Goal: Contribute content: Contribute content

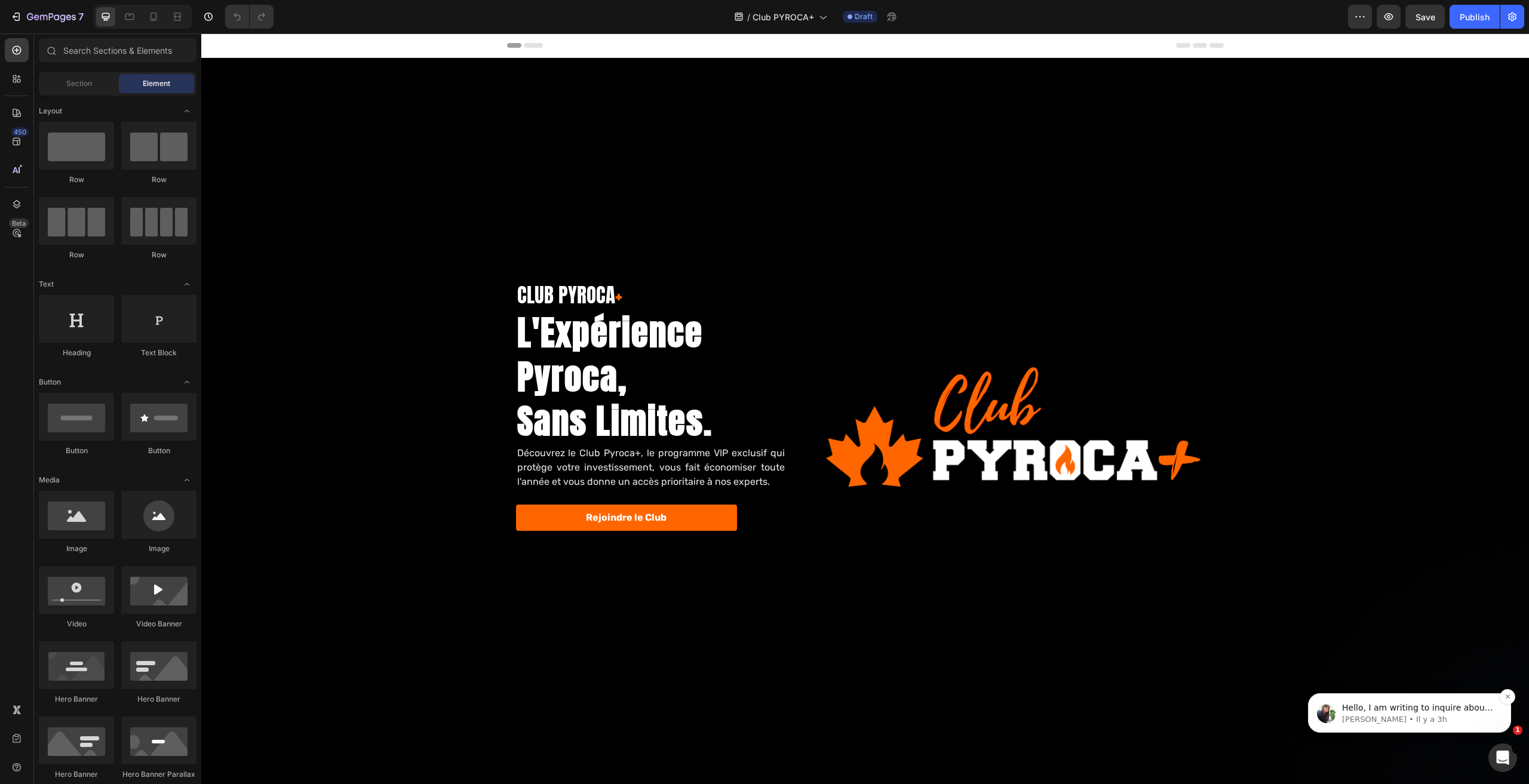
click at [1389, 716] on p "Tina • Il y a 3h" at bounding box center [1420, 720] width 154 height 11
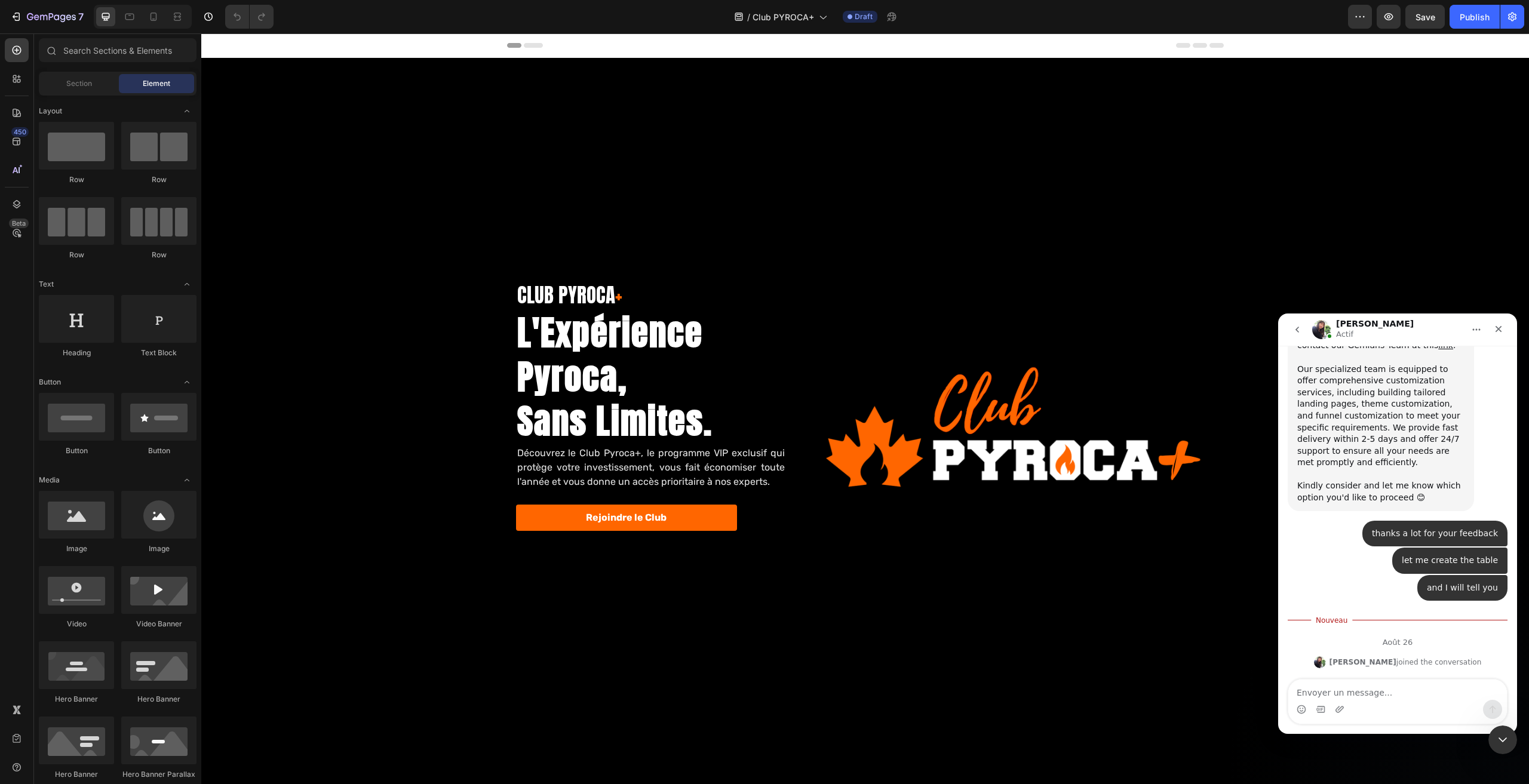
scroll to position [3665, 0]
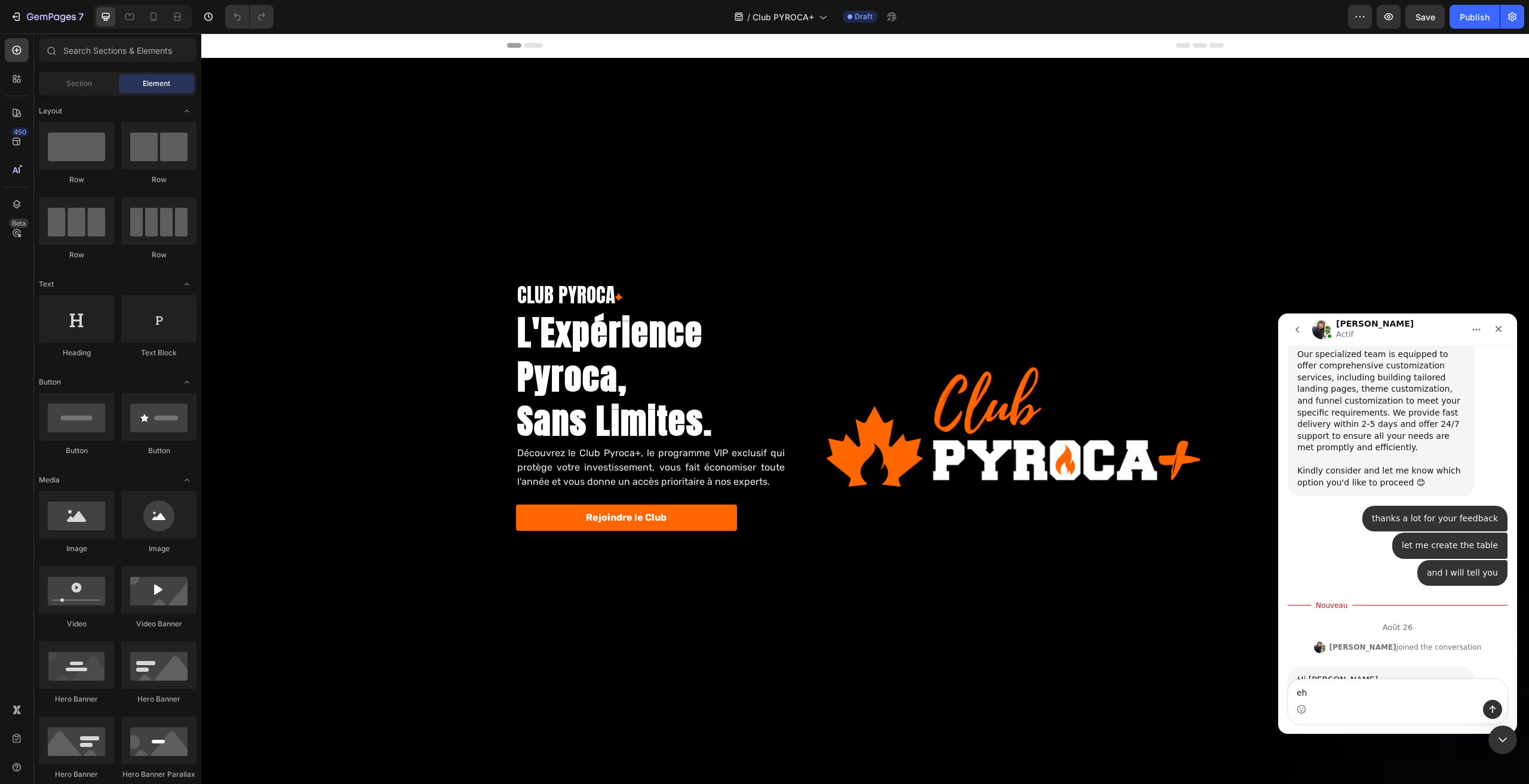
type textarea "e"
type textarea "hello"
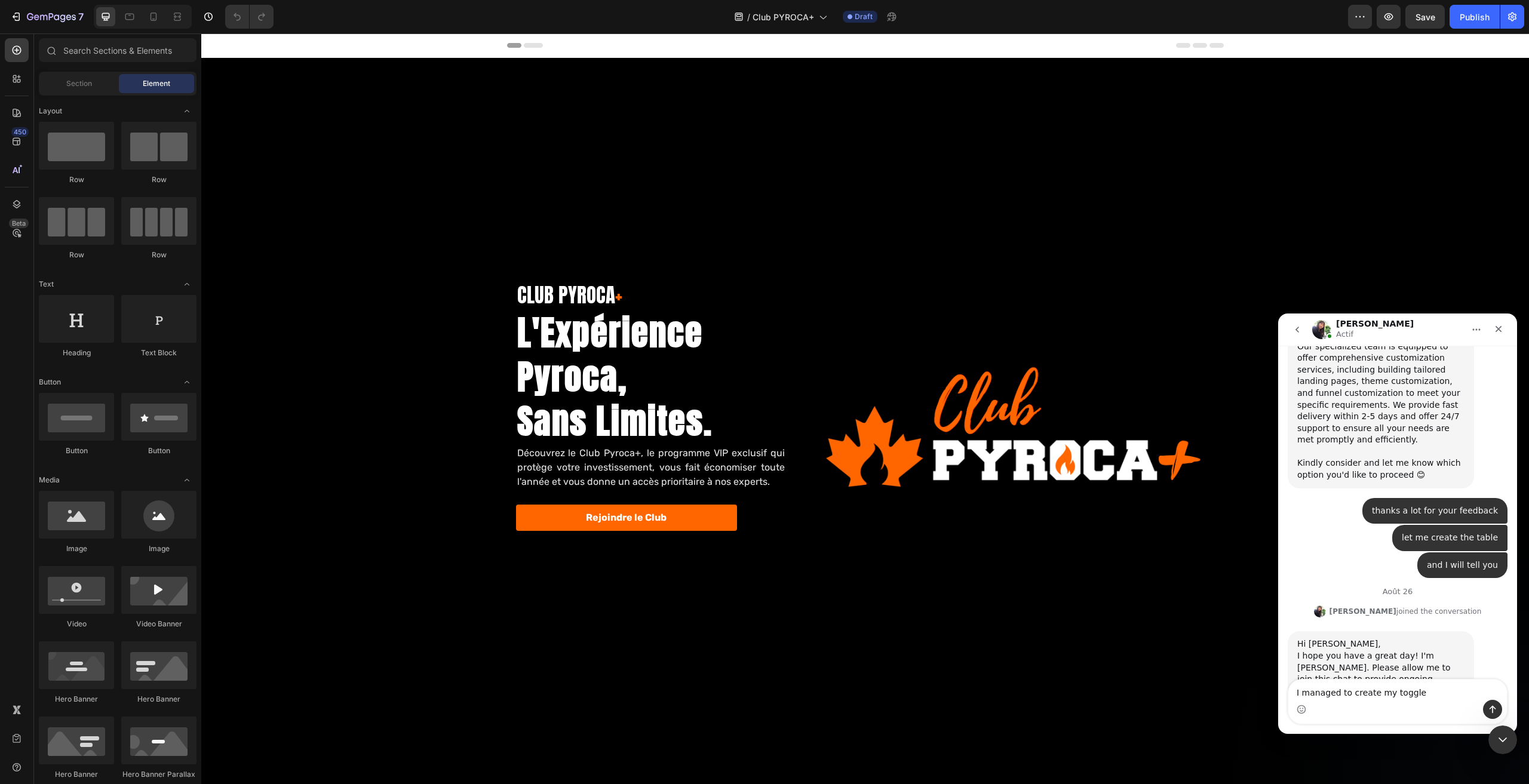
type textarea "I managed to create my toggle"
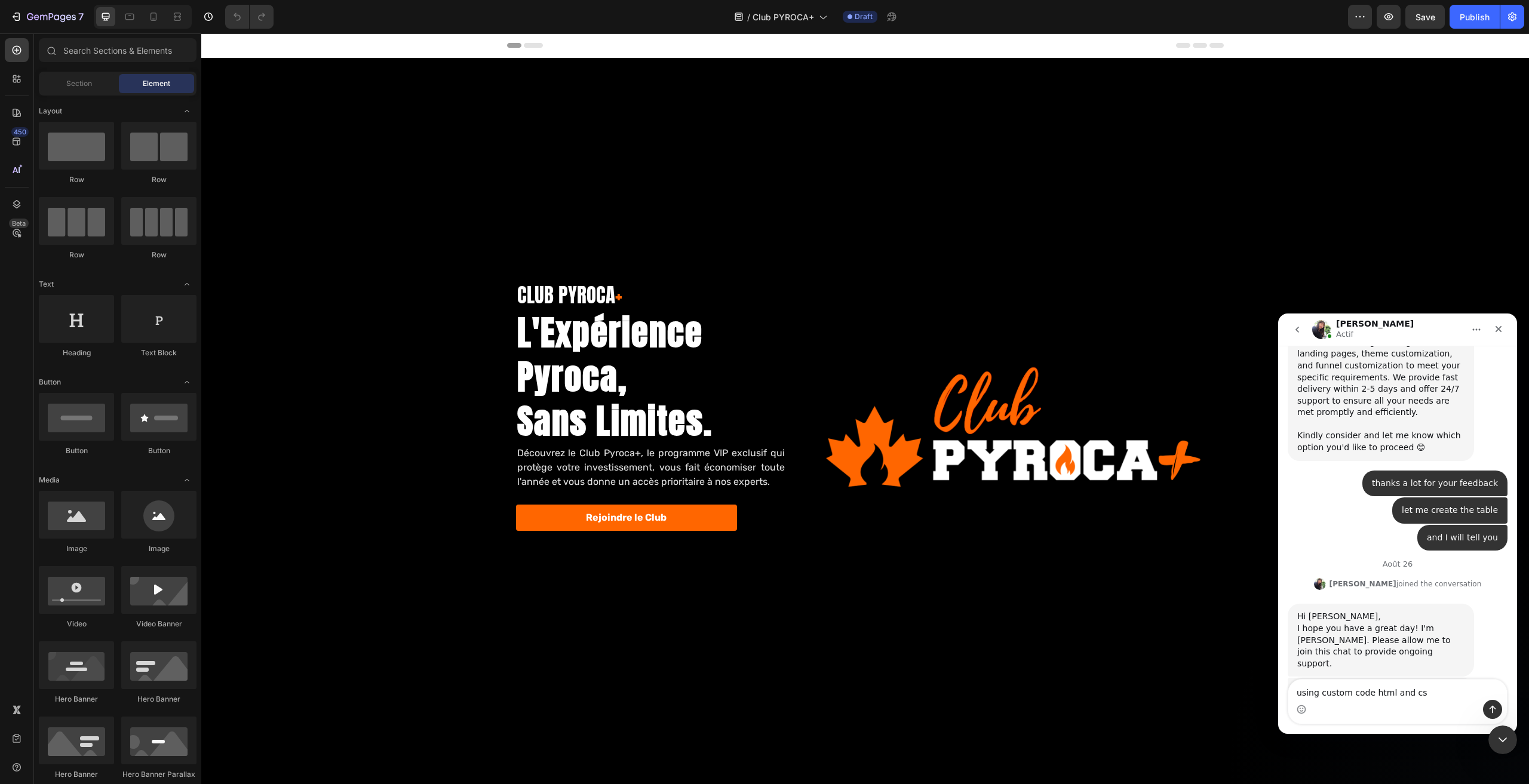
type textarea "using custom code html and css"
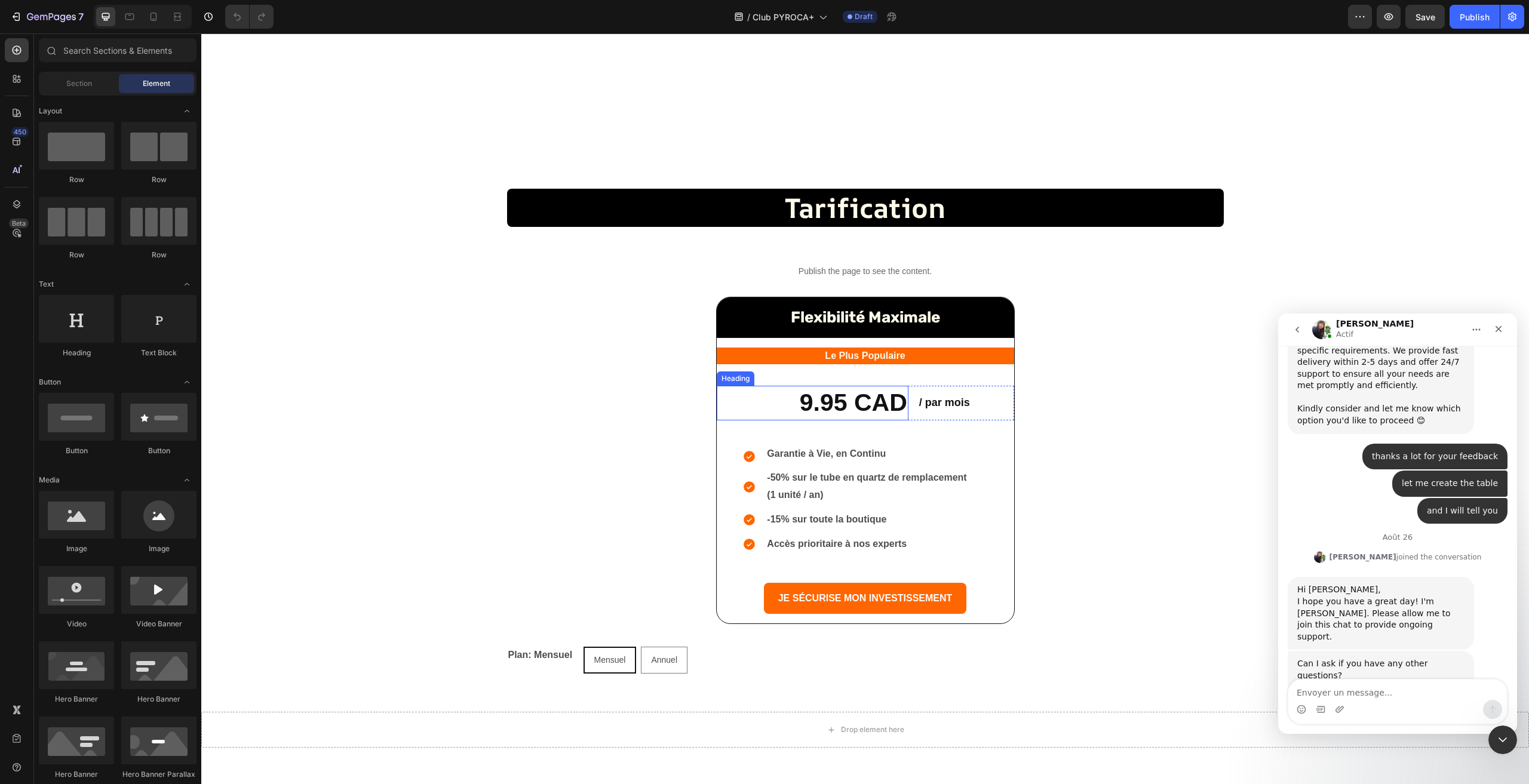
scroll to position [1253, 0]
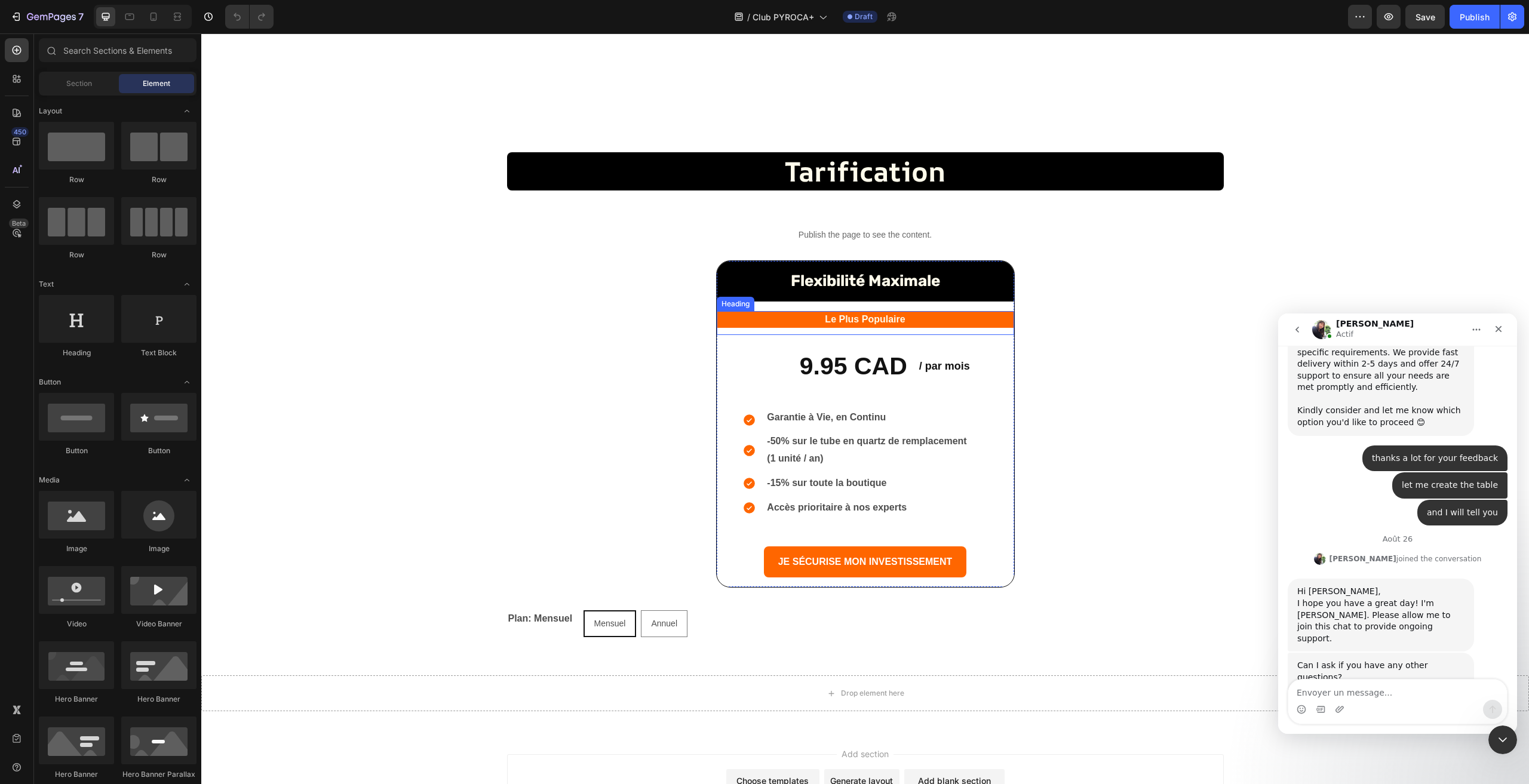
scroll to position [1492, 0]
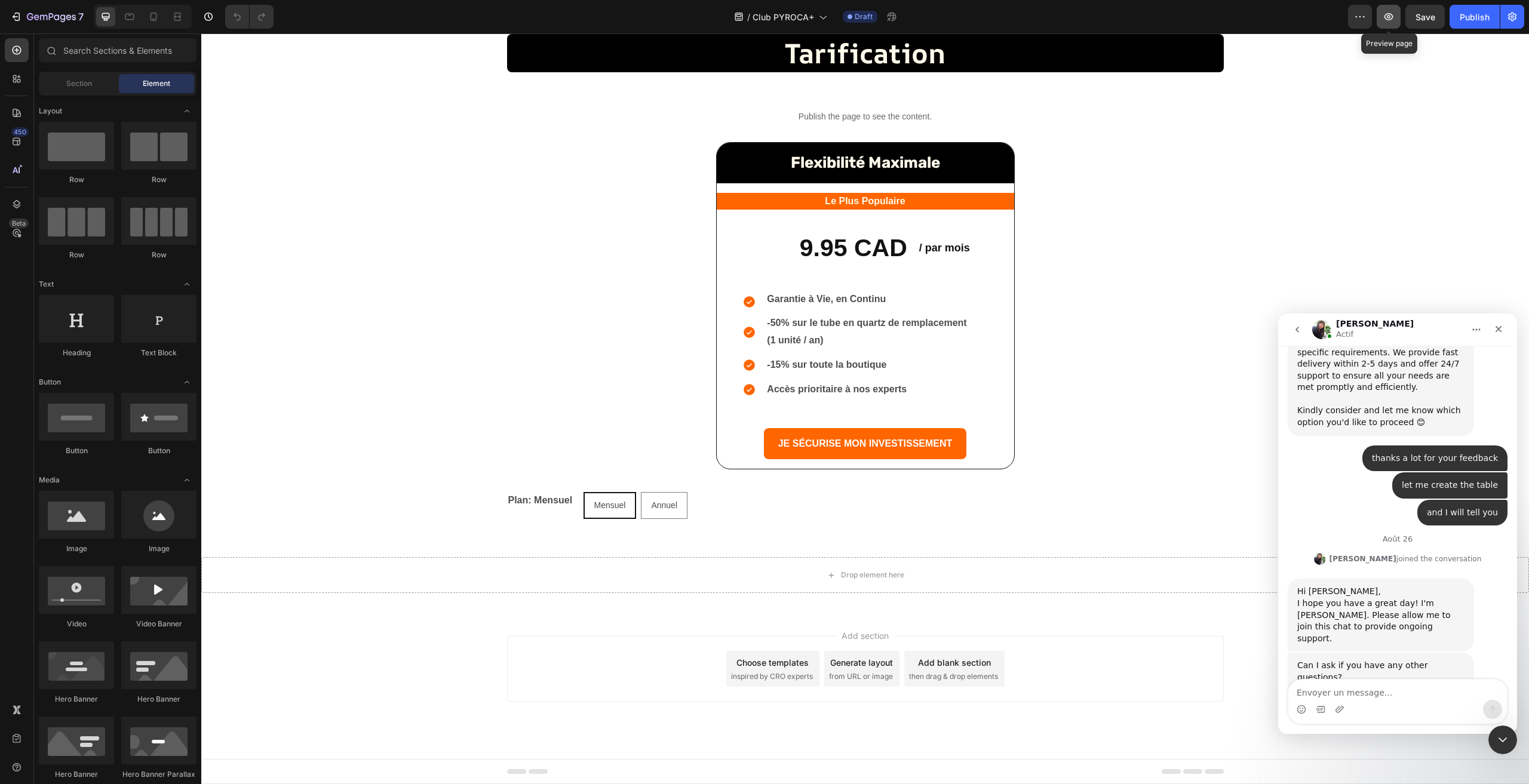
click at [1393, 19] on icon "button" at bounding box center [1389, 17] width 12 height 12
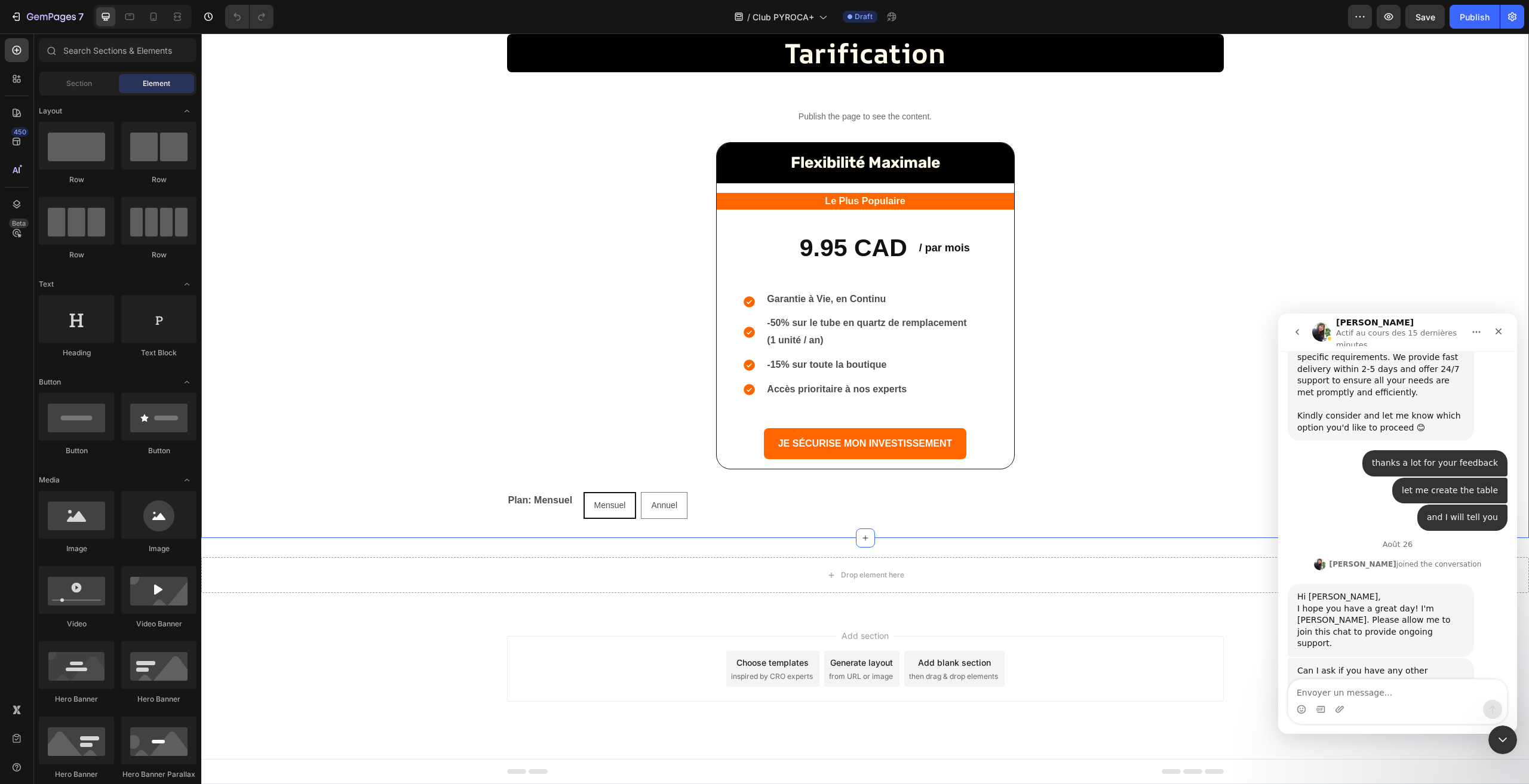
scroll to position [3733, 0]
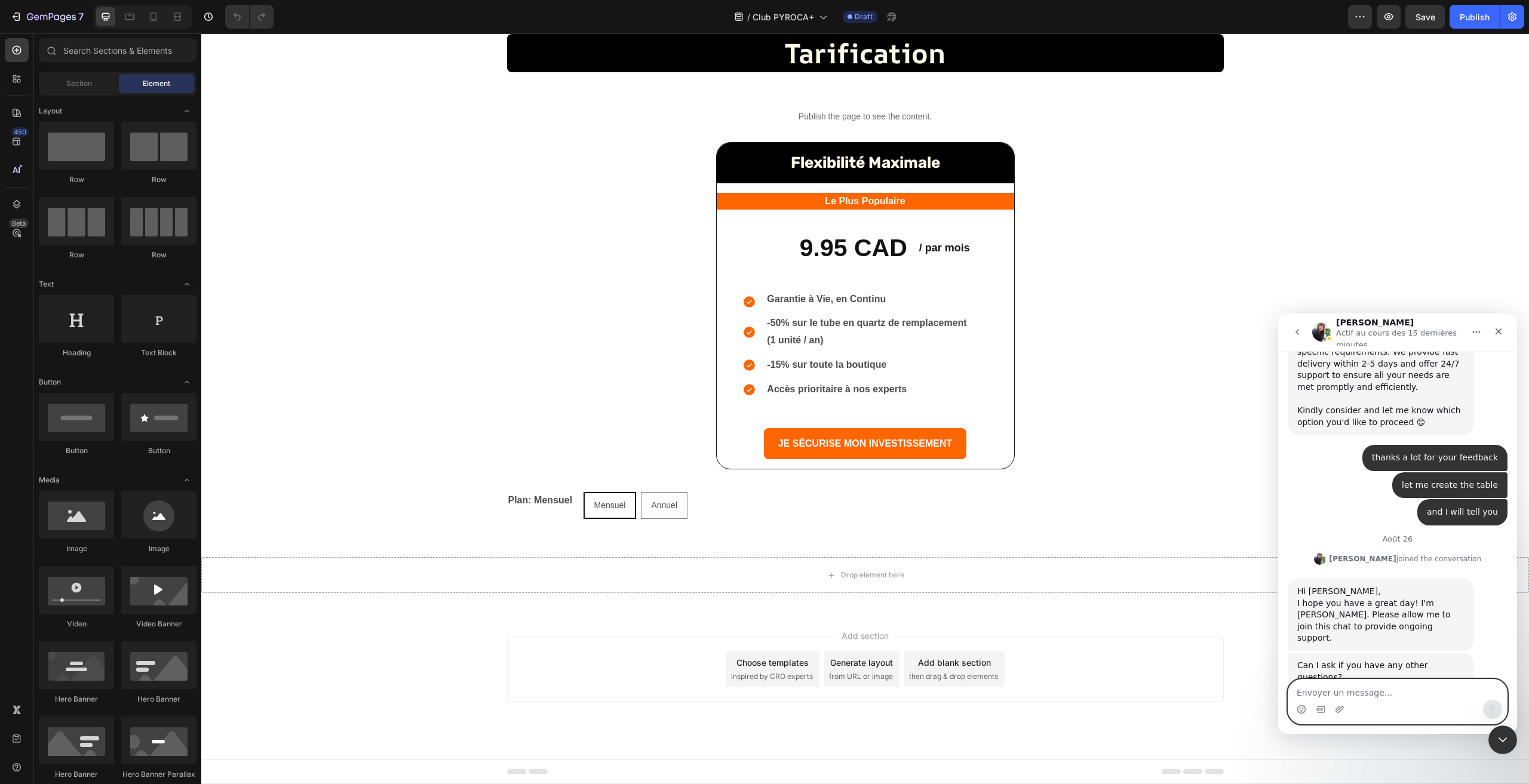
click at [1379, 696] on textarea "Envoyer un message..." at bounding box center [1398, 690] width 219 height 21
type textarea "https://www.loom.com/share/b183311ac6f5481c8f7b5acf539b3300"
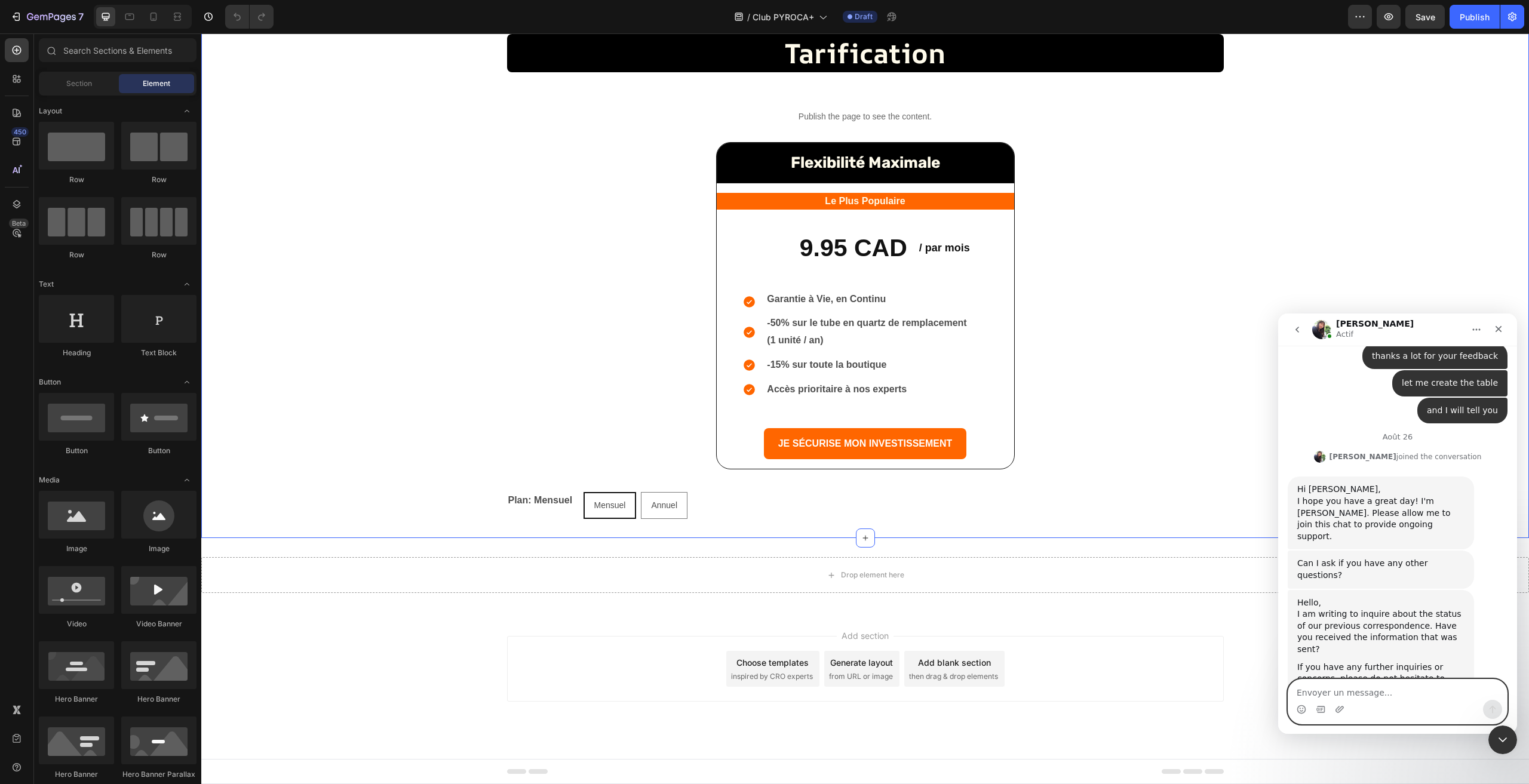
scroll to position [3882, 0]
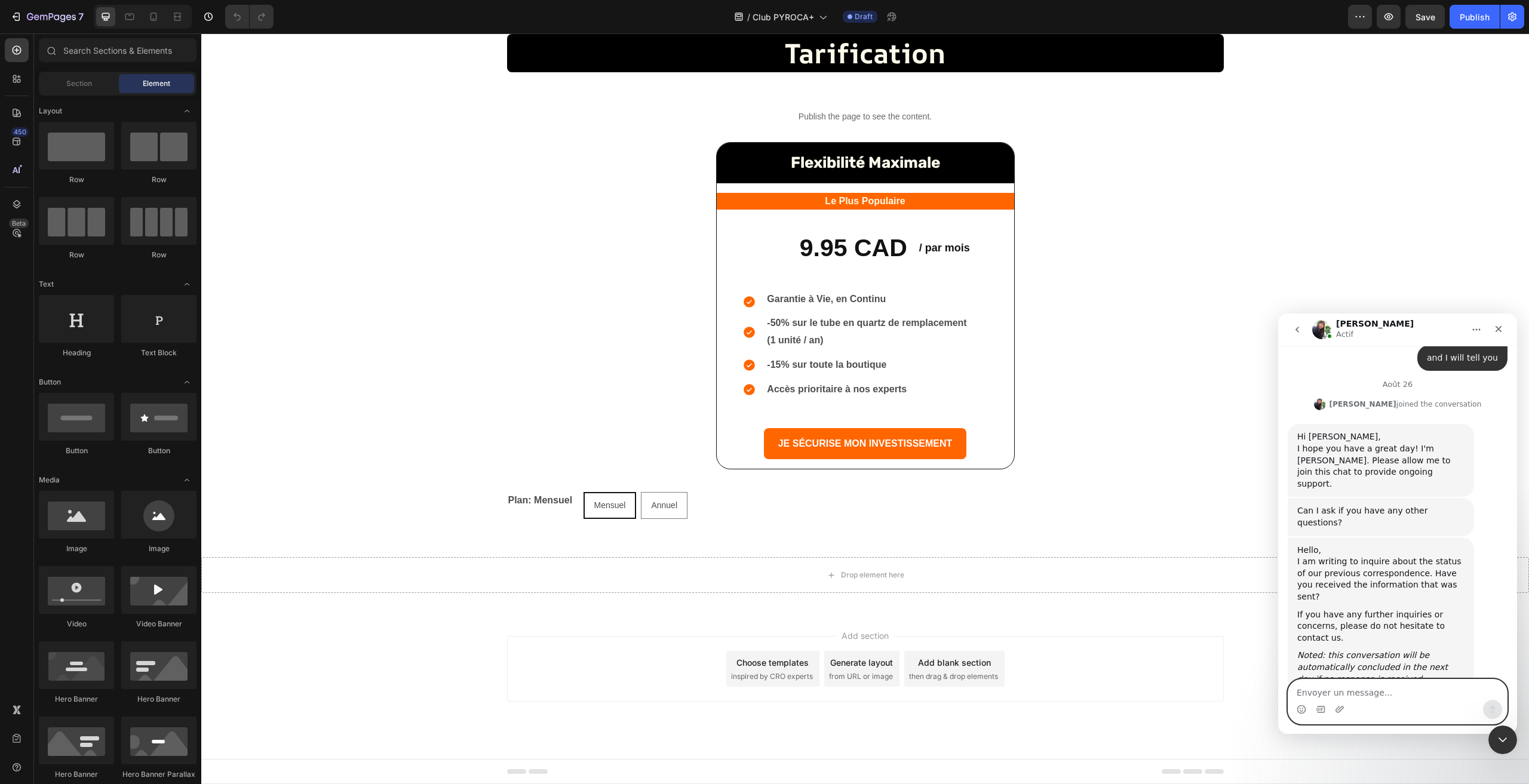
click at [1364, 695] on textarea "Envoyer un message..." at bounding box center [1398, 690] width 219 height 21
type textarea "thanks"
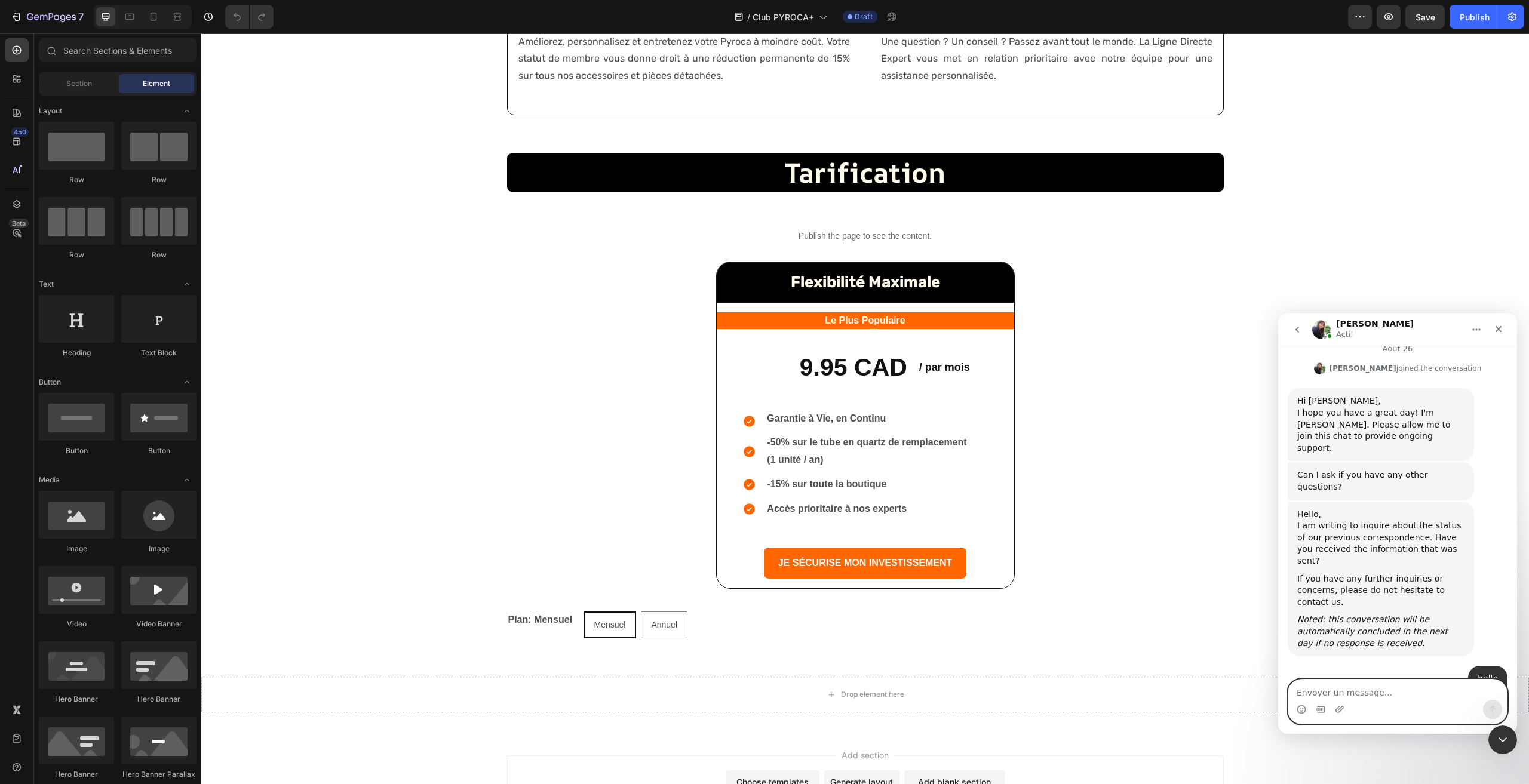
scroll to position [3954, 0]
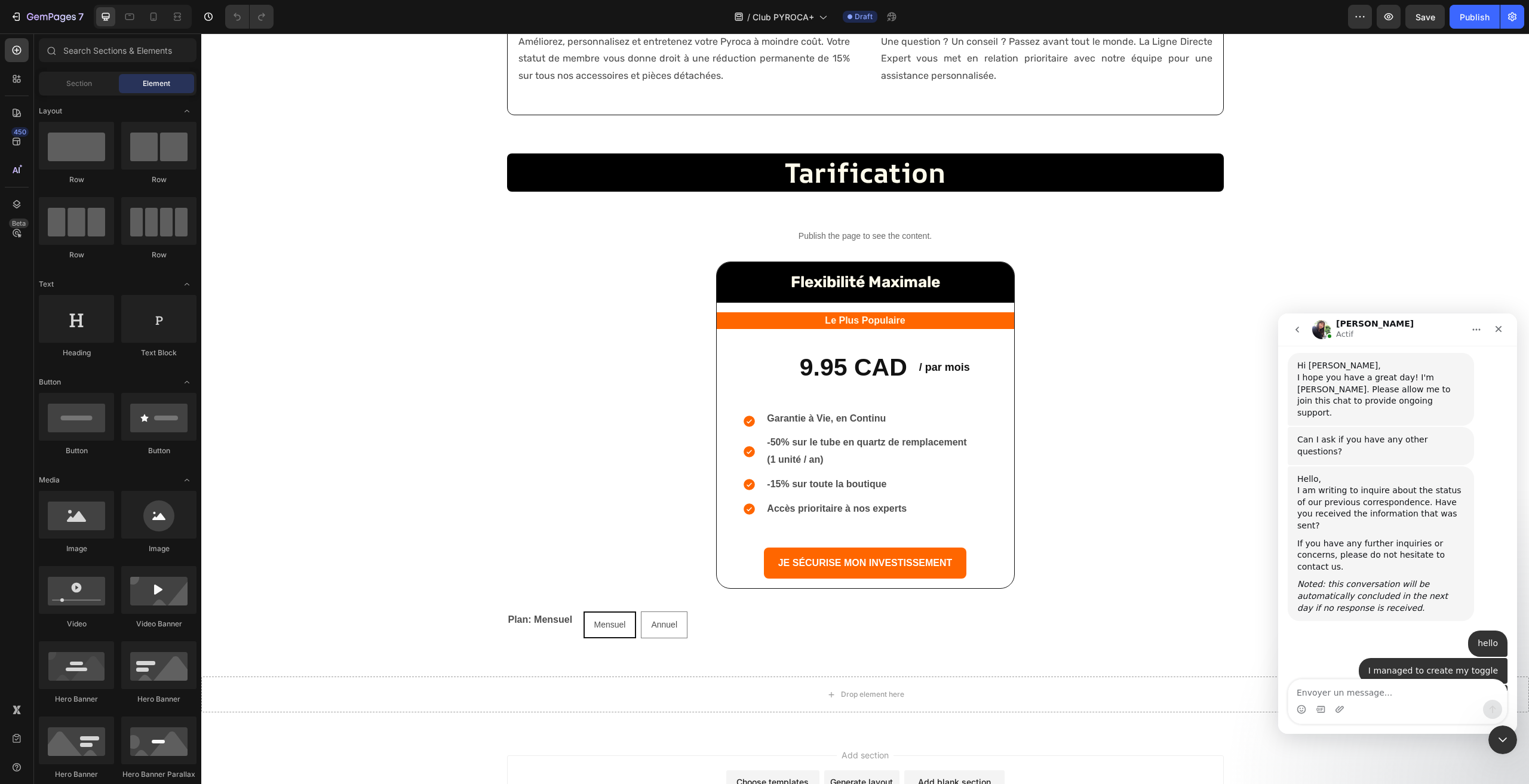
click at [1414, 703] on div "Intercom Messenger" at bounding box center [1398, 710] width 219 height 19
click at [1412, 695] on textarea "Envoyer un message..." at bounding box center [1398, 690] width 219 height 21
type textarea "no thanks"
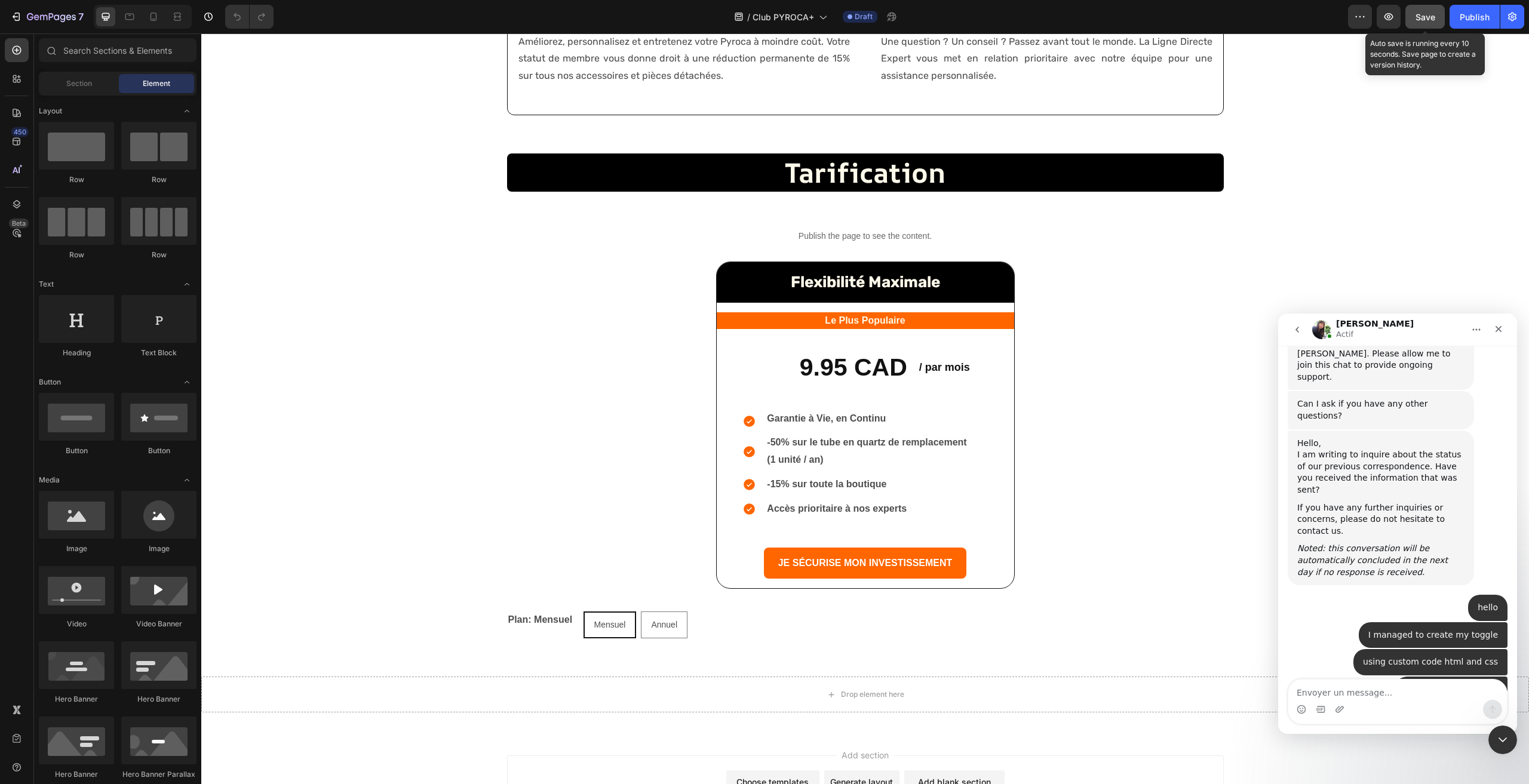
click at [1426, 17] on span "Save" at bounding box center [1426, 17] width 20 height 10
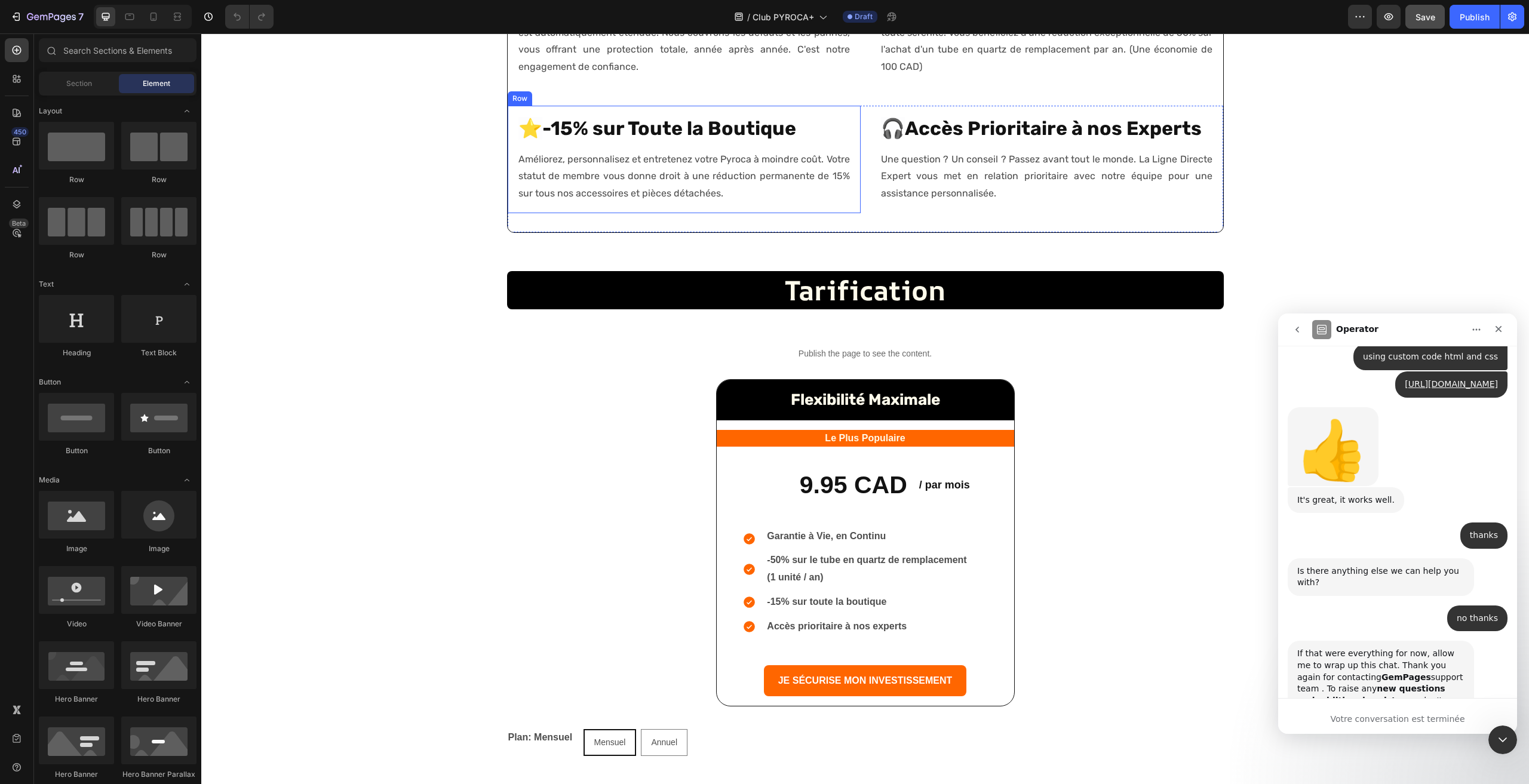
scroll to position [1492, 0]
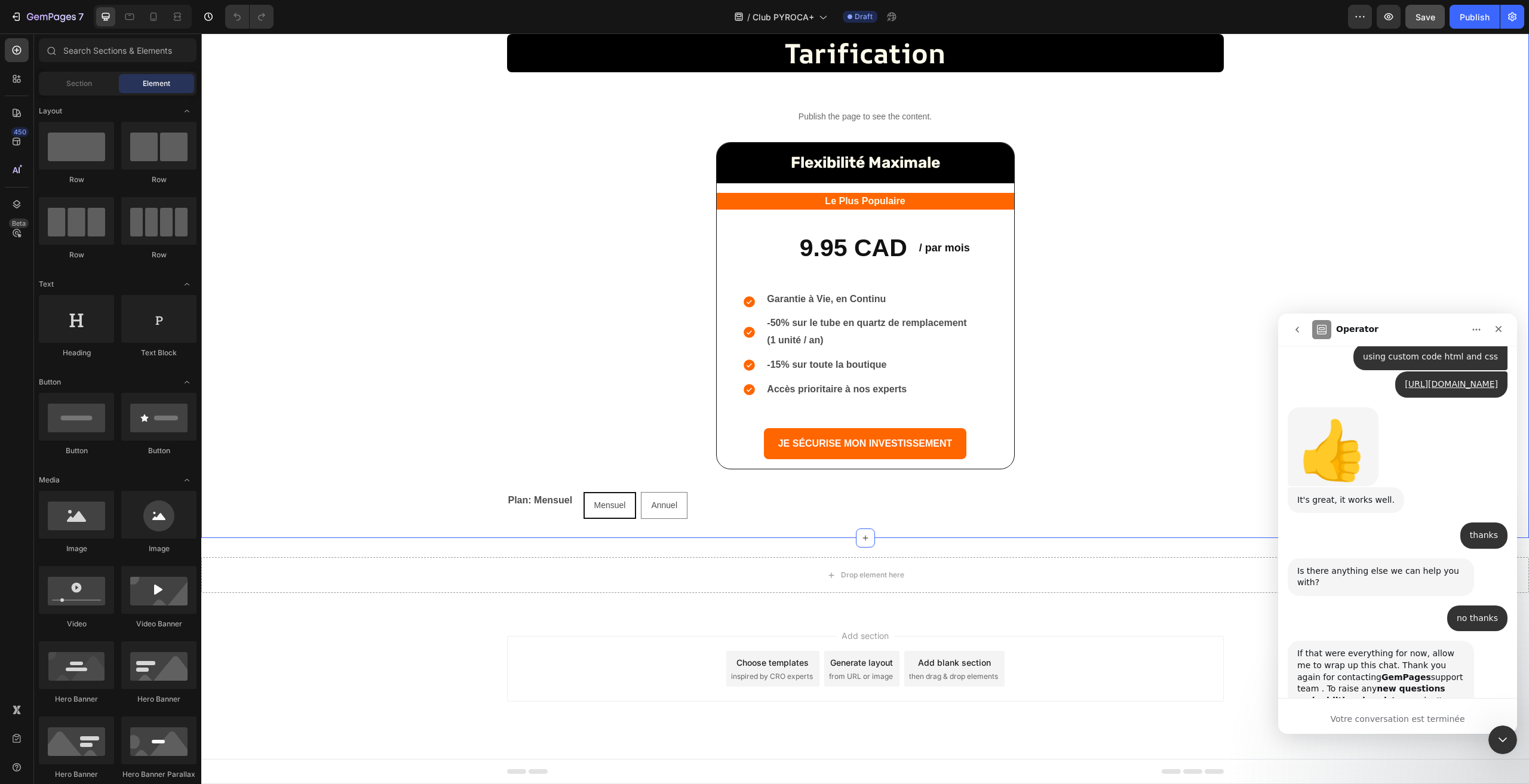
click at [783, 478] on div "tarification Heading Row Publish the page to see the content. Custom Code Flexi…" at bounding box center [865, 276] width 1328 height 485
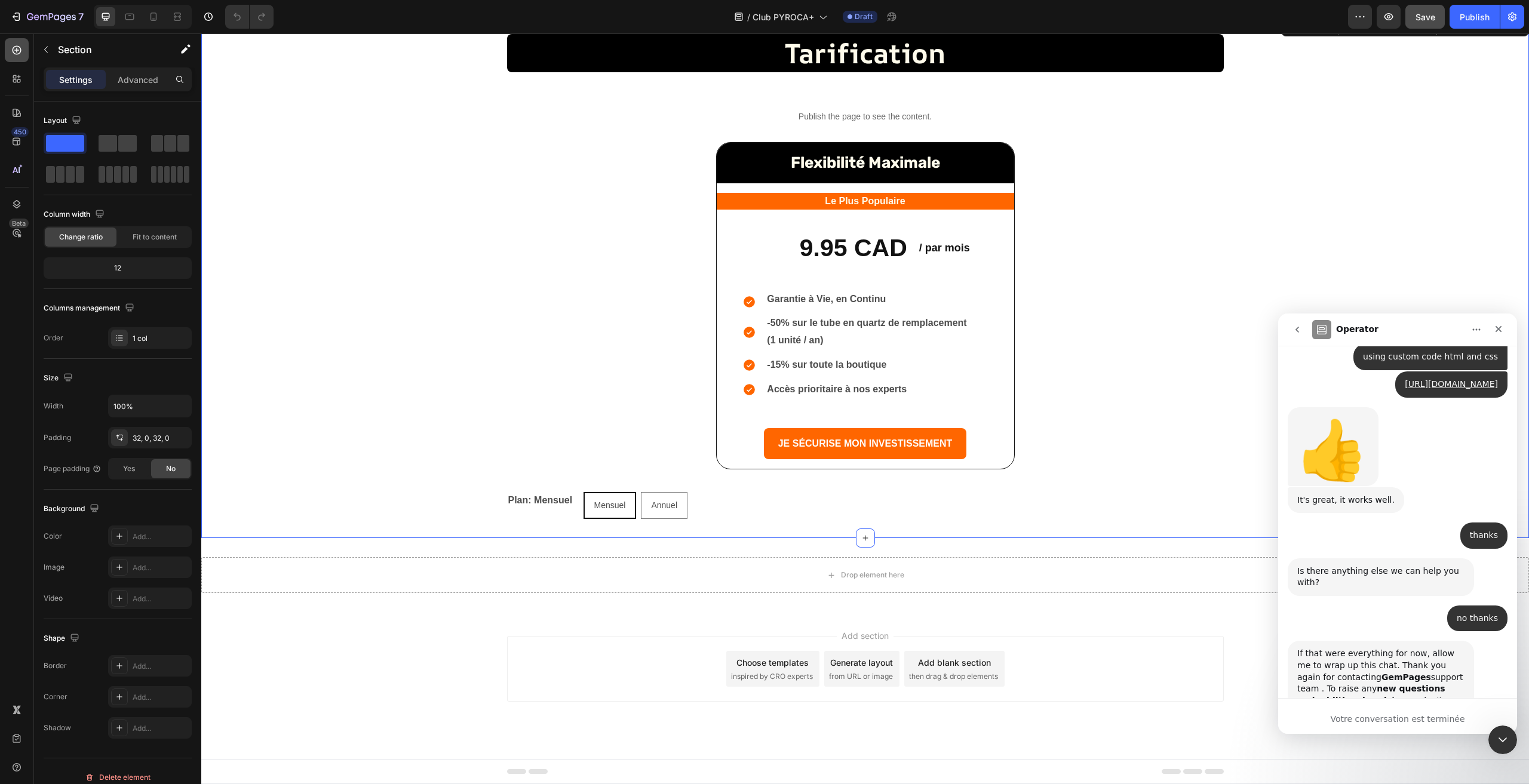
click at [14, 51] on icon at bounding box center [17, 50] width 12 height 12
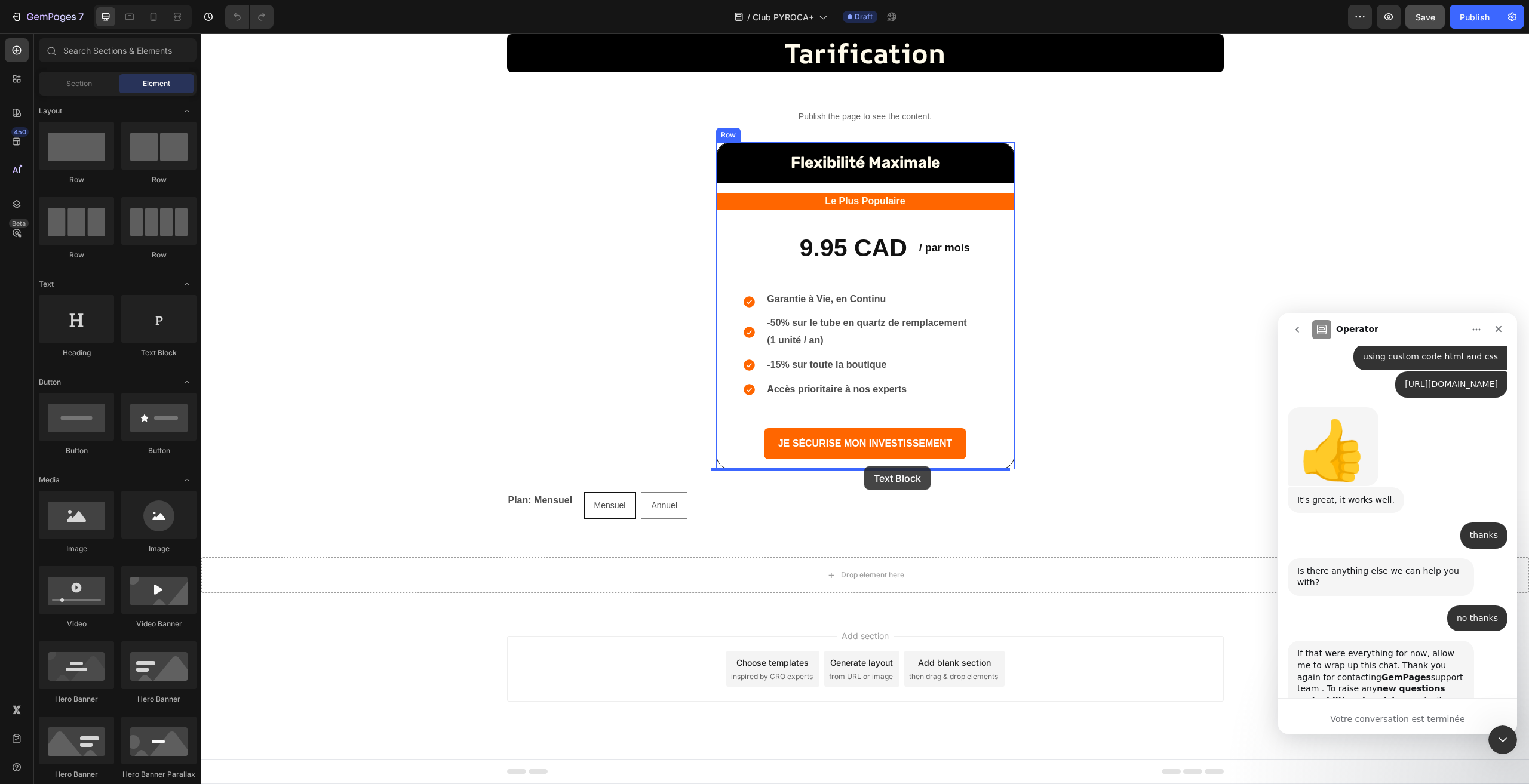
drag, startPoint x: 343, startPoint y: 363, endPoint x: 865, endPoint y: 467, distance: 532.3
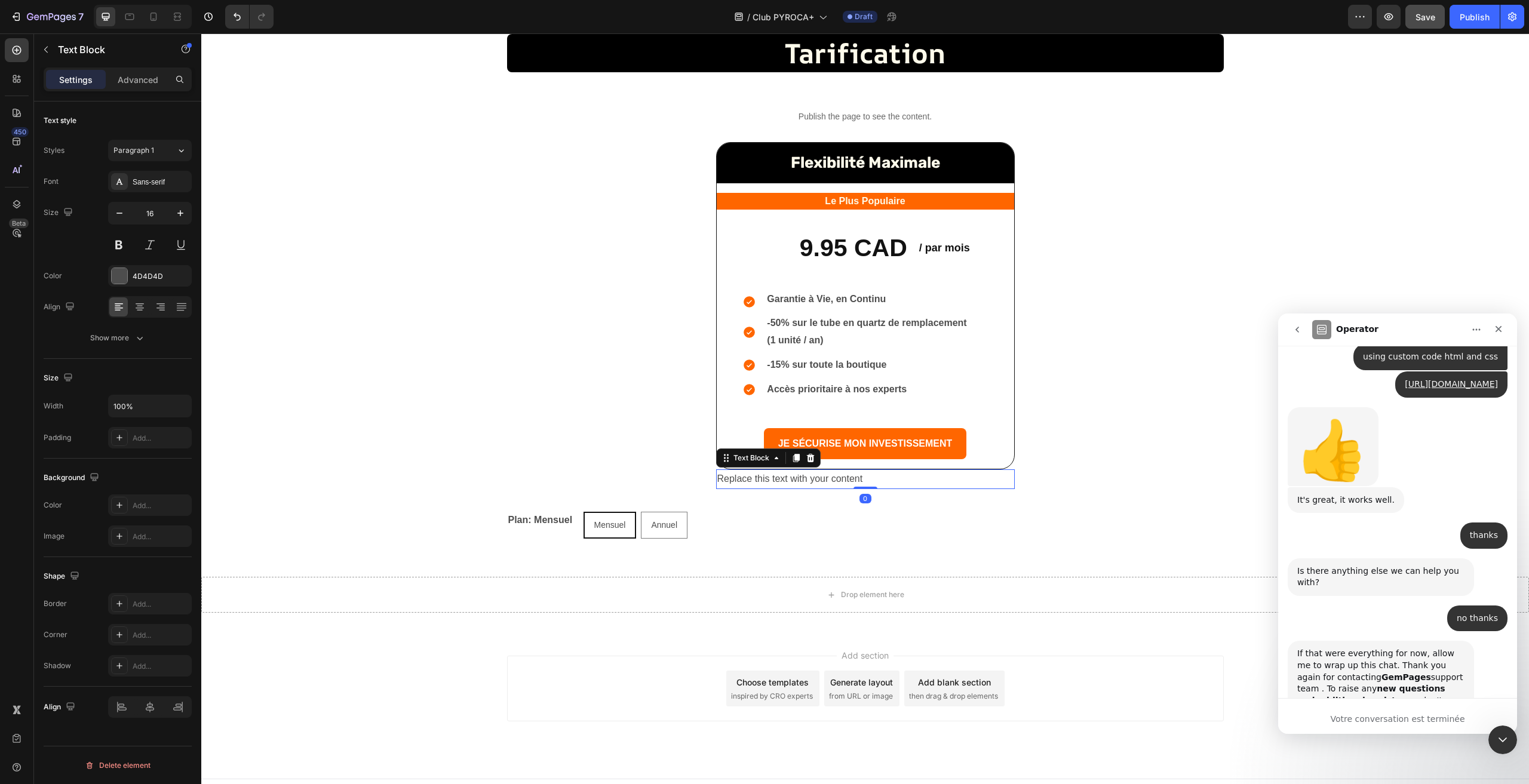
click at [907, 479] on div "Replace this text with your content" at bounding box center [865, 479] width 299 height 20
click at [907, 479] on p "Replace this text with your content" at bounding box center [865, 479] width 296 height 17
click at [1135, 406] on div "tarification Heading Row Publish the page to see the content. Custom Code Flexi…" at bounding box center [865, 286] width 1328 height 505
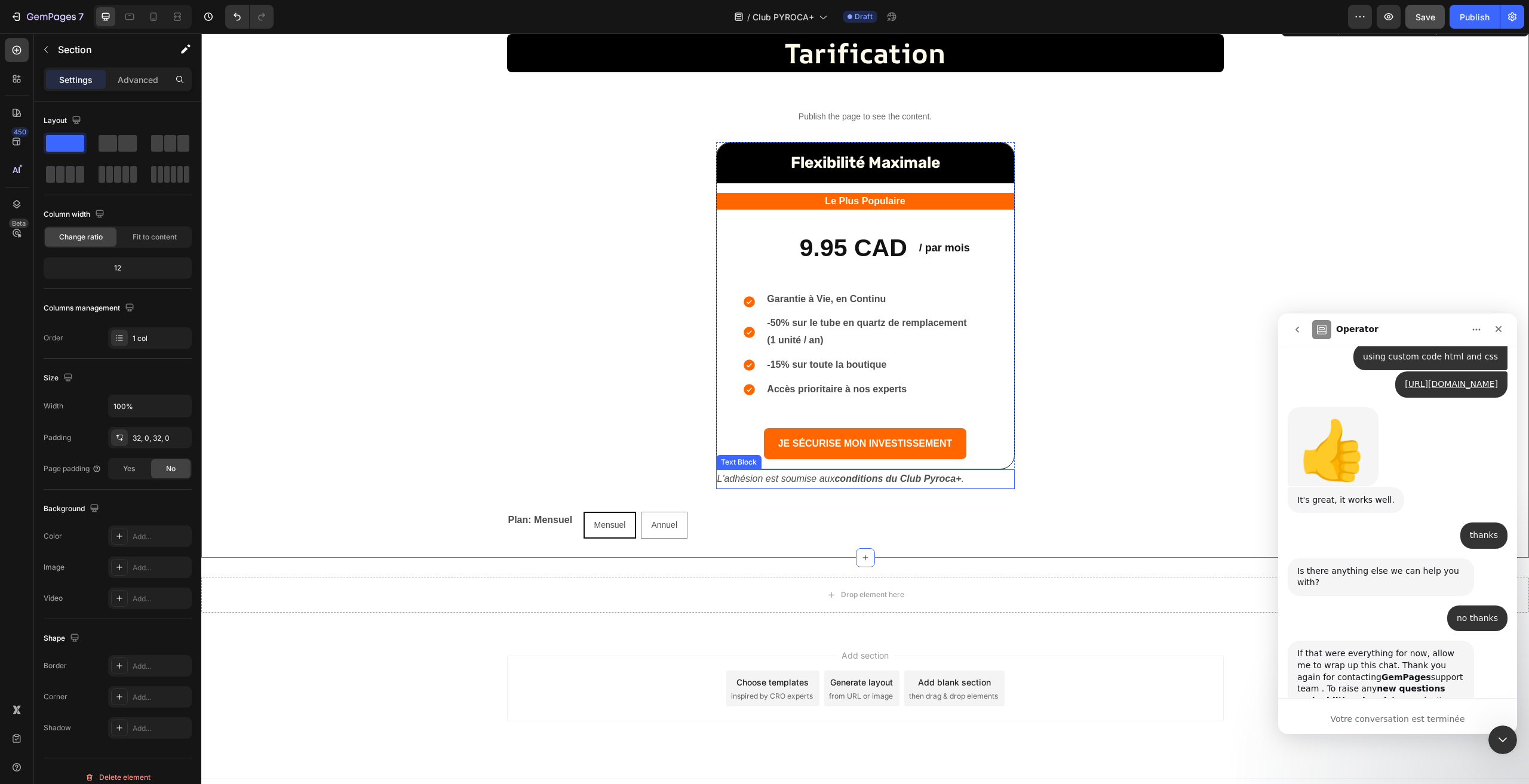
click at [877, 485] on p "L'adhésion est soumise aux conditions du Club Pyroca+ ." at bounding box center [865, 479] width 296 height 17
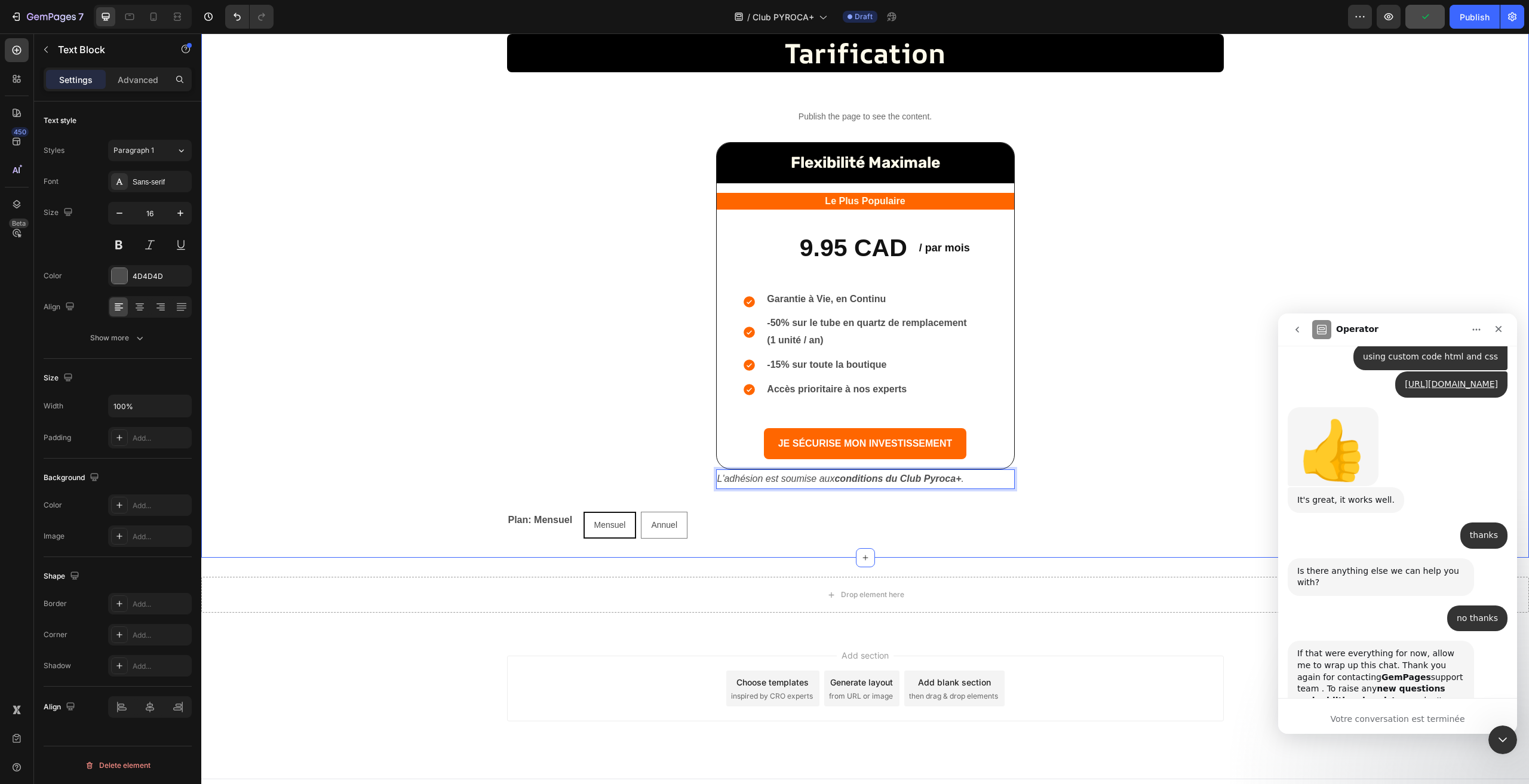
click at [750, 506] on div "tarification Heading Row Publish the page to see the content. Custom Code Flexi…" at bounding box center [865, 286] width 1328 height 505
click at [748, 482] on icon "L'adhésion est soumise aux conditions du Club Pyroca+ ." at bounding box center [841, 478] width 246 height 10
click at [116, 216] on icon "button" at bounding box center [119, 213] width 12 height 12
click at [116, 216] on icon "button" at bounding box center [119, 213] width 12 height 12
type input "14"
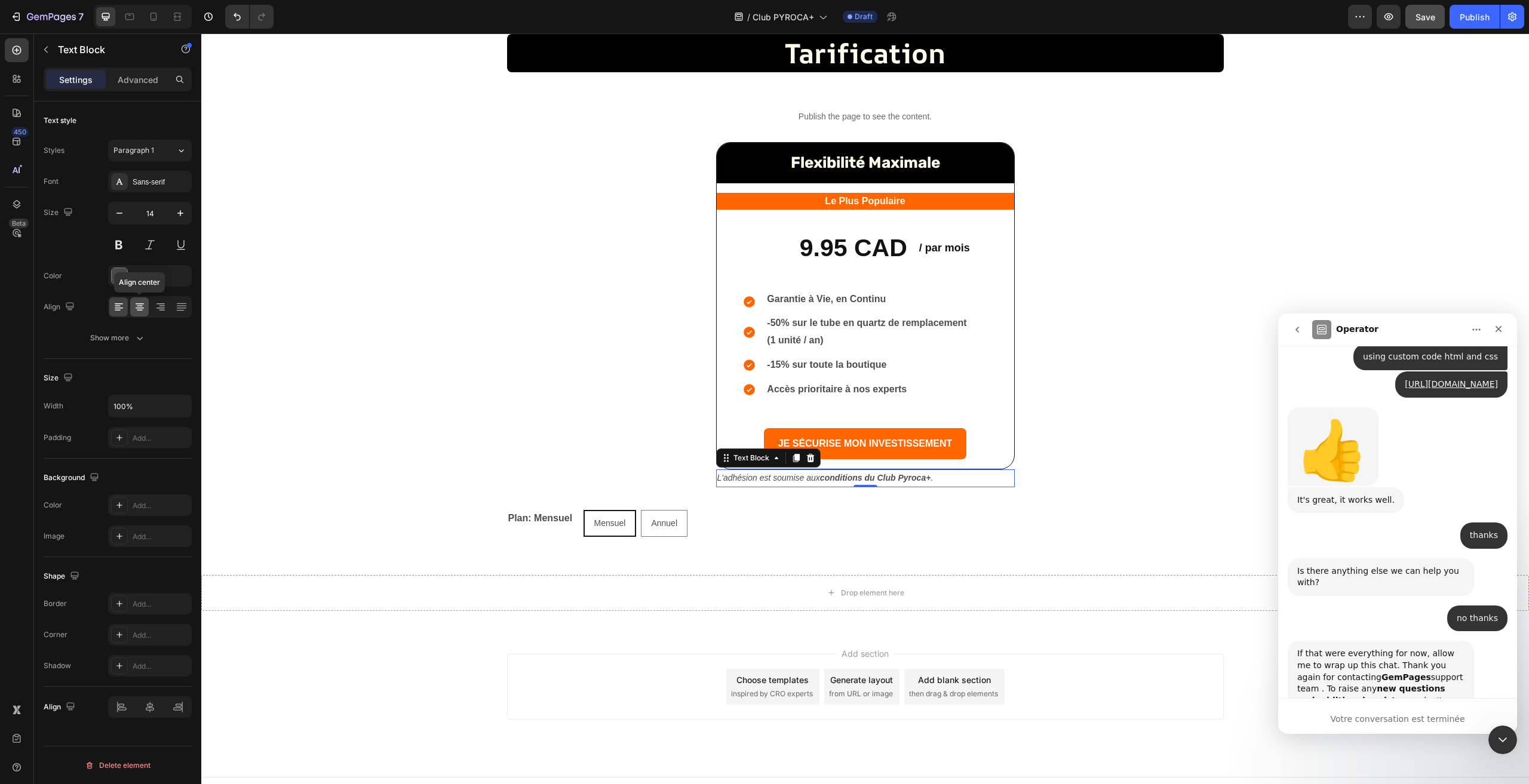
drag, startPoint x: 142, startPoint y: 307, endPoint x: 178, endPoint y: 342, distance: 50.2
click at [142, 308] on icon at bounding box center [139, 306] width 12 height 12
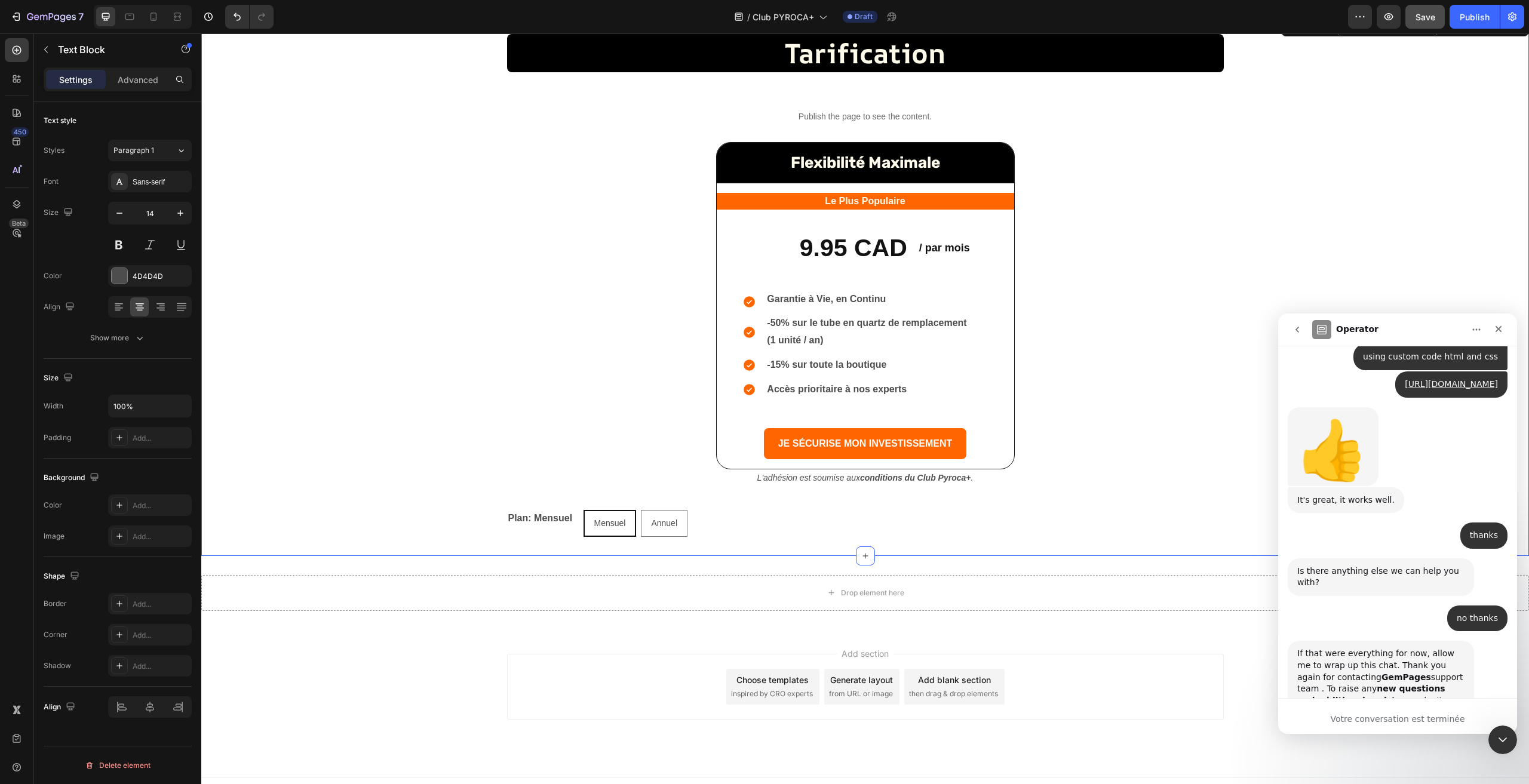
click at [1181, 391] on div "tarification Heading Row Publish the page to see the content. Custom Code Flexi…" at bounding box center [865, 285] width 1328 height 503
click at [875, 476] on strong "conditions du Club Pyroca+" at bounding box center [916, 478] width 111 height 10
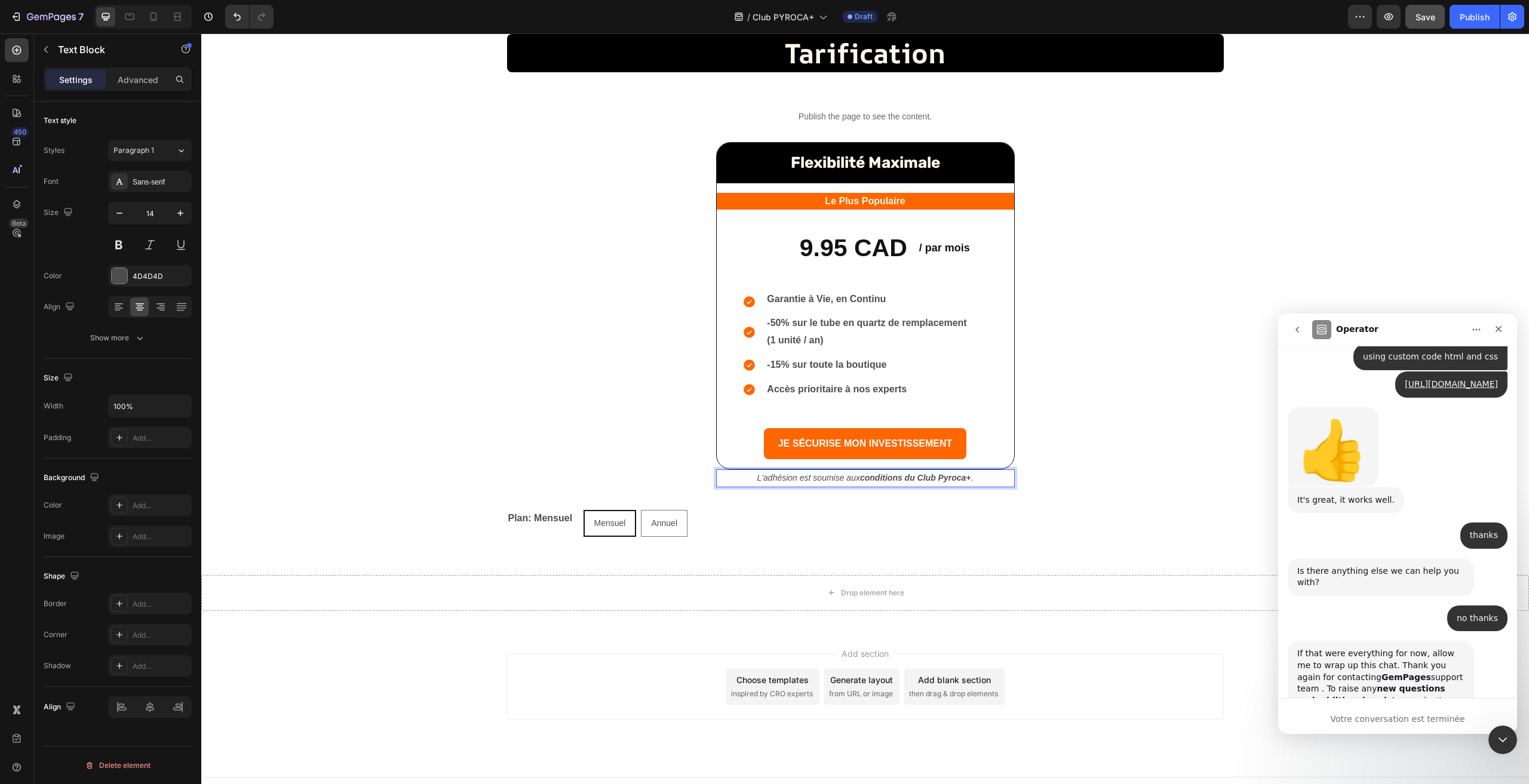
click at [861, 476] on strong "conditions du Club Pyroca+" at bounding box center [916, 478] width 111 height 10
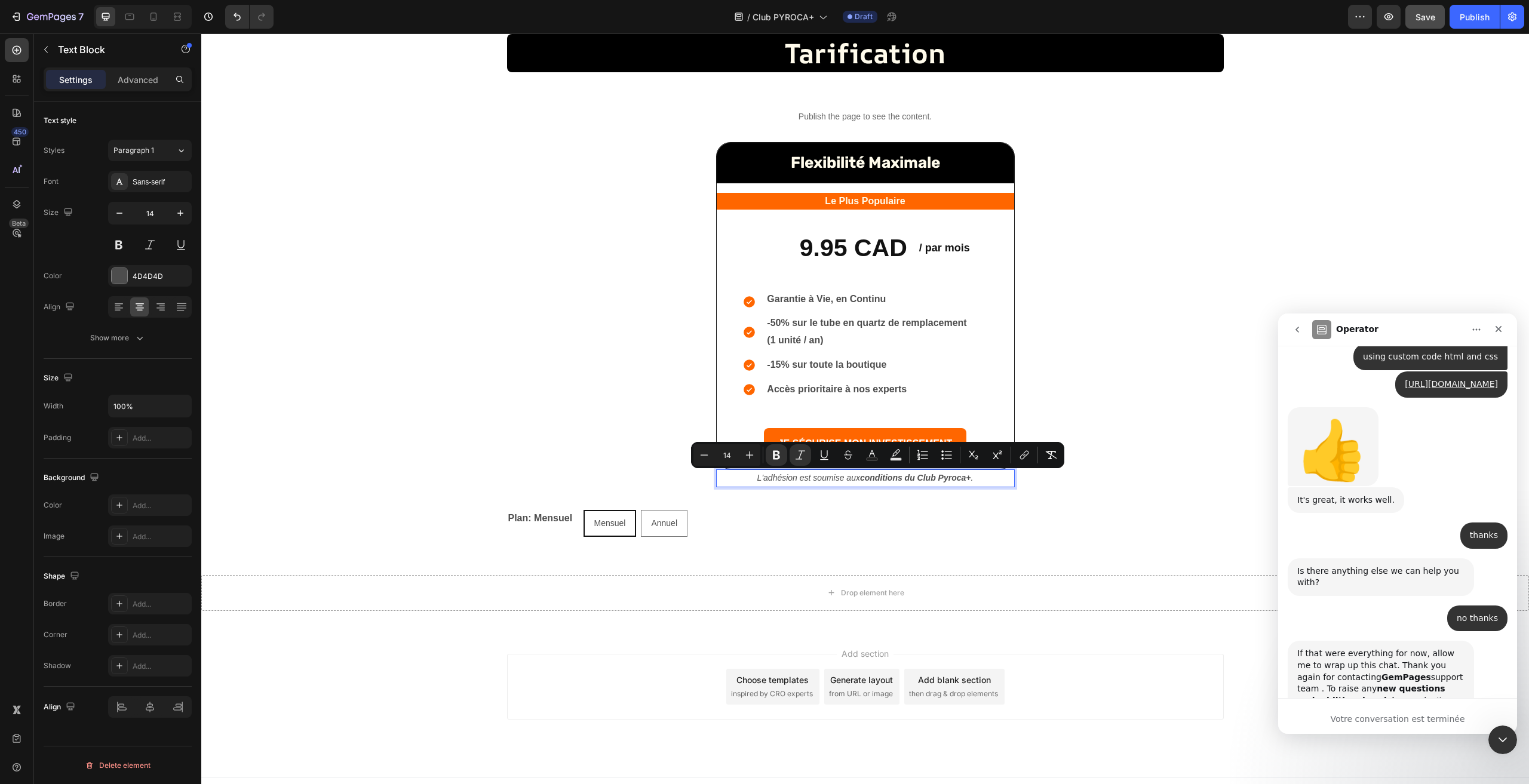
click at [861, 478] on strong "conditions du Club Pyroca+" at bounding box center [916, 478] width 111 height 10
drag, startPoint x: 857, startPoint y: 478, endPoint x: 966, endPoint y: 477, distance: 109.0
click at [966, 477] on strong "conditions du Club Pyroca+" at bounding box center [916, 478] width 111 height 10
click at [1061, 453] on icon "Editor contextual toolbar" at bounding box center [1058, 455] width 12 height 12
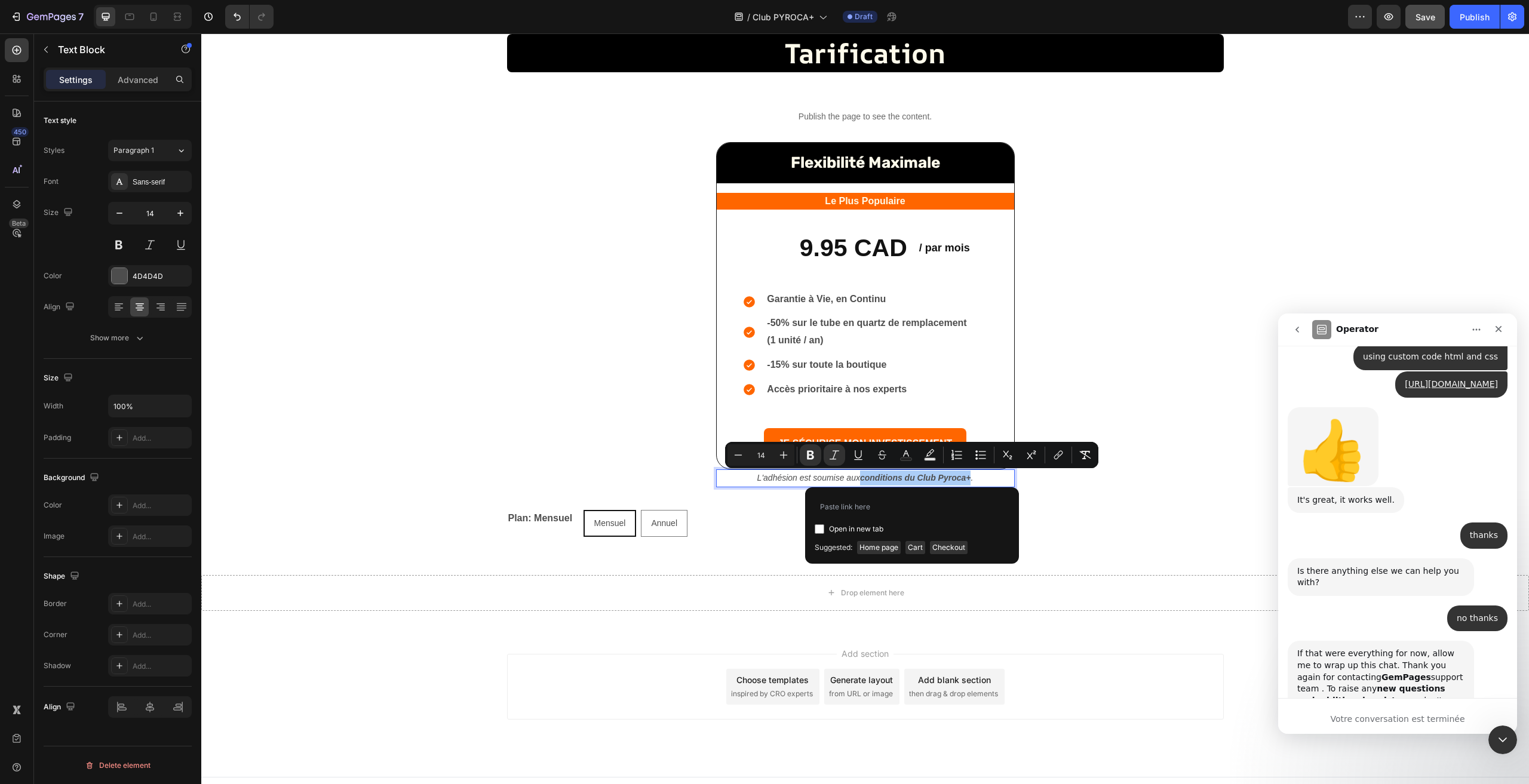
type input "https://pyroca.com/pages/conditions-generales-de-ventes"
click at [1066, 513] on div "Club Pyroca+ Product Title" at bounding box center [1049, 523] width 349 height 27
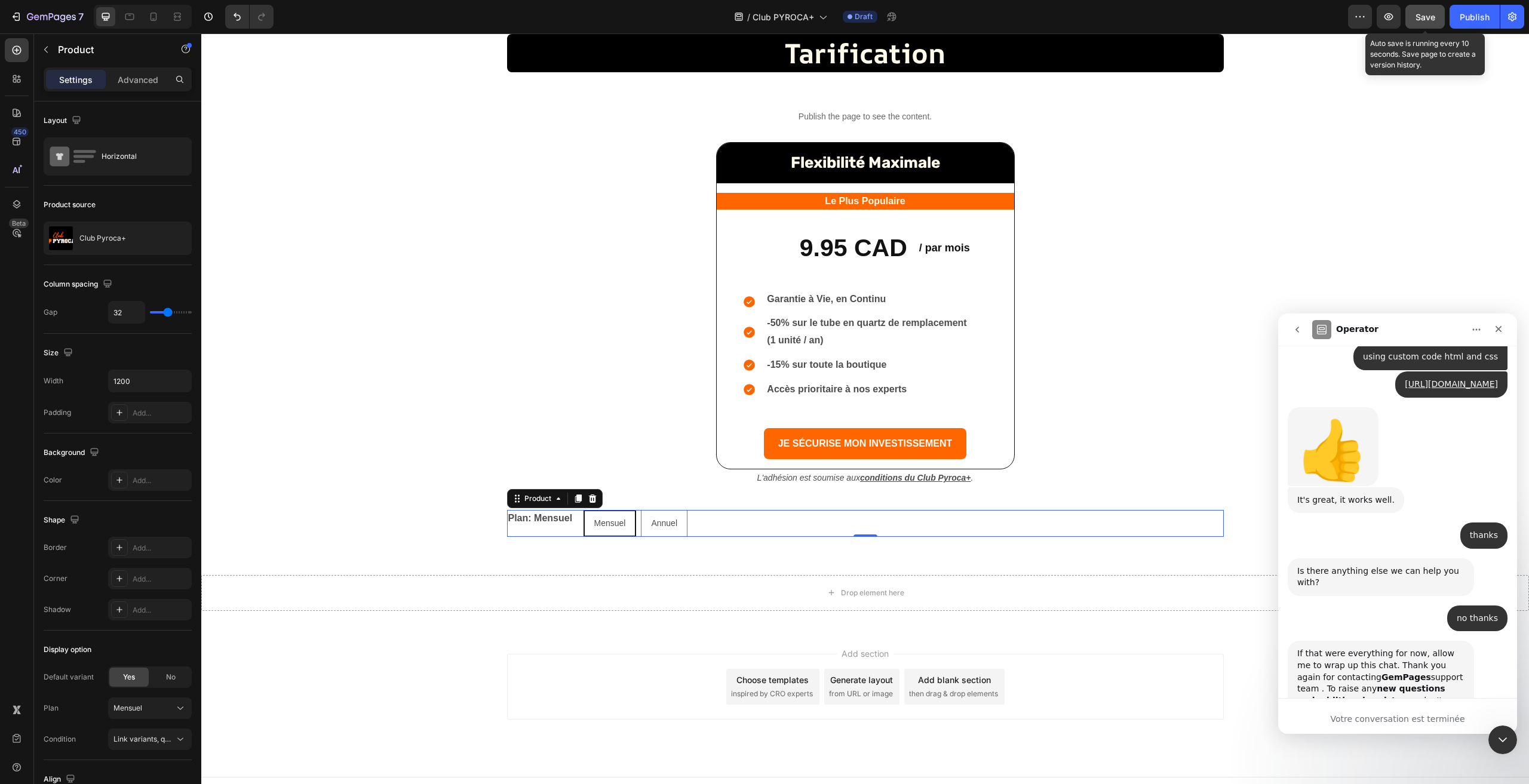
click at [1423, 15] on span "Save" at bounding box center [1426, 17] width 20 height 10
click at [1501, 330] on icon "Fermer" at bounding box center [1499, 329] width 10 height 10
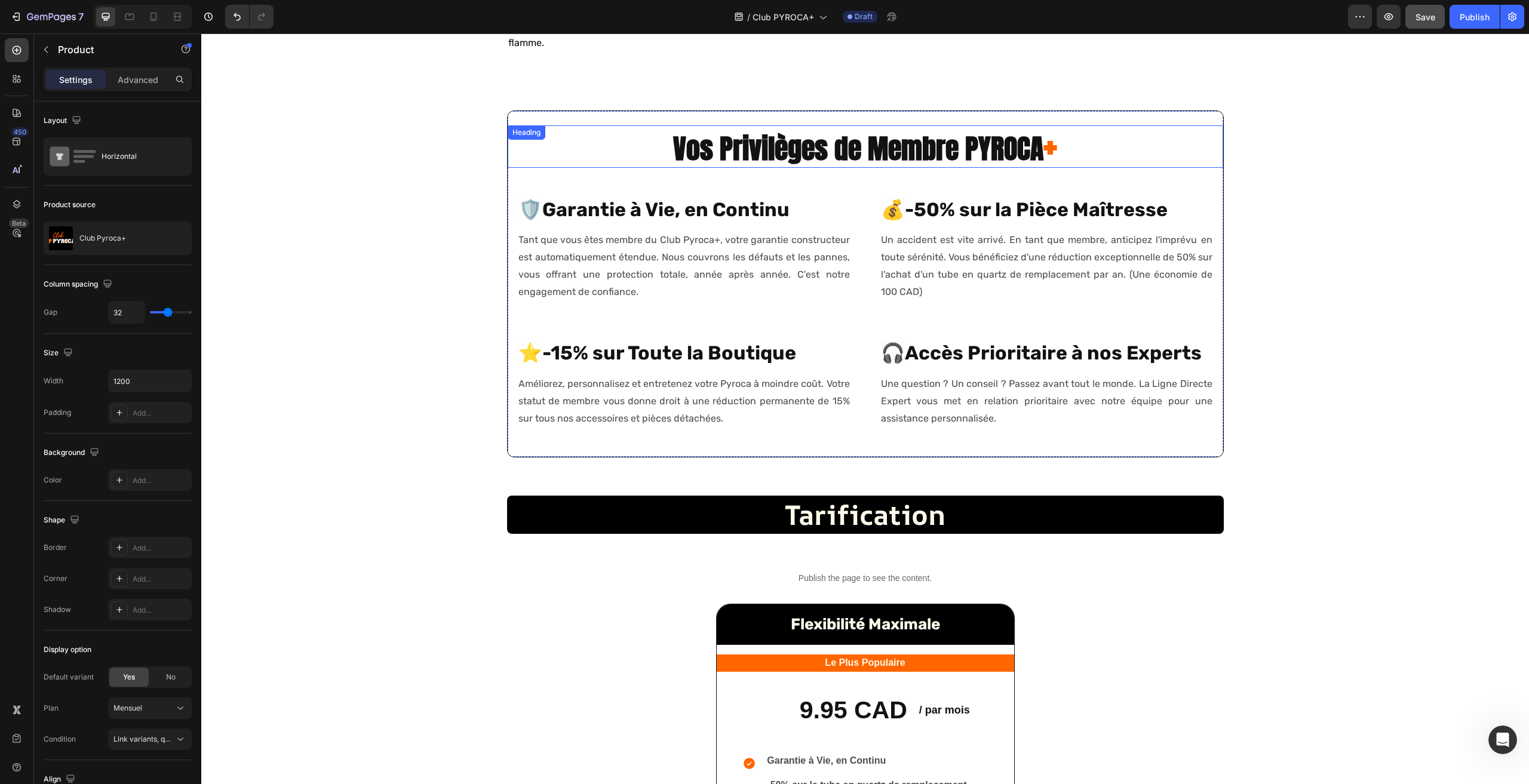
scroll to position [954, 0]
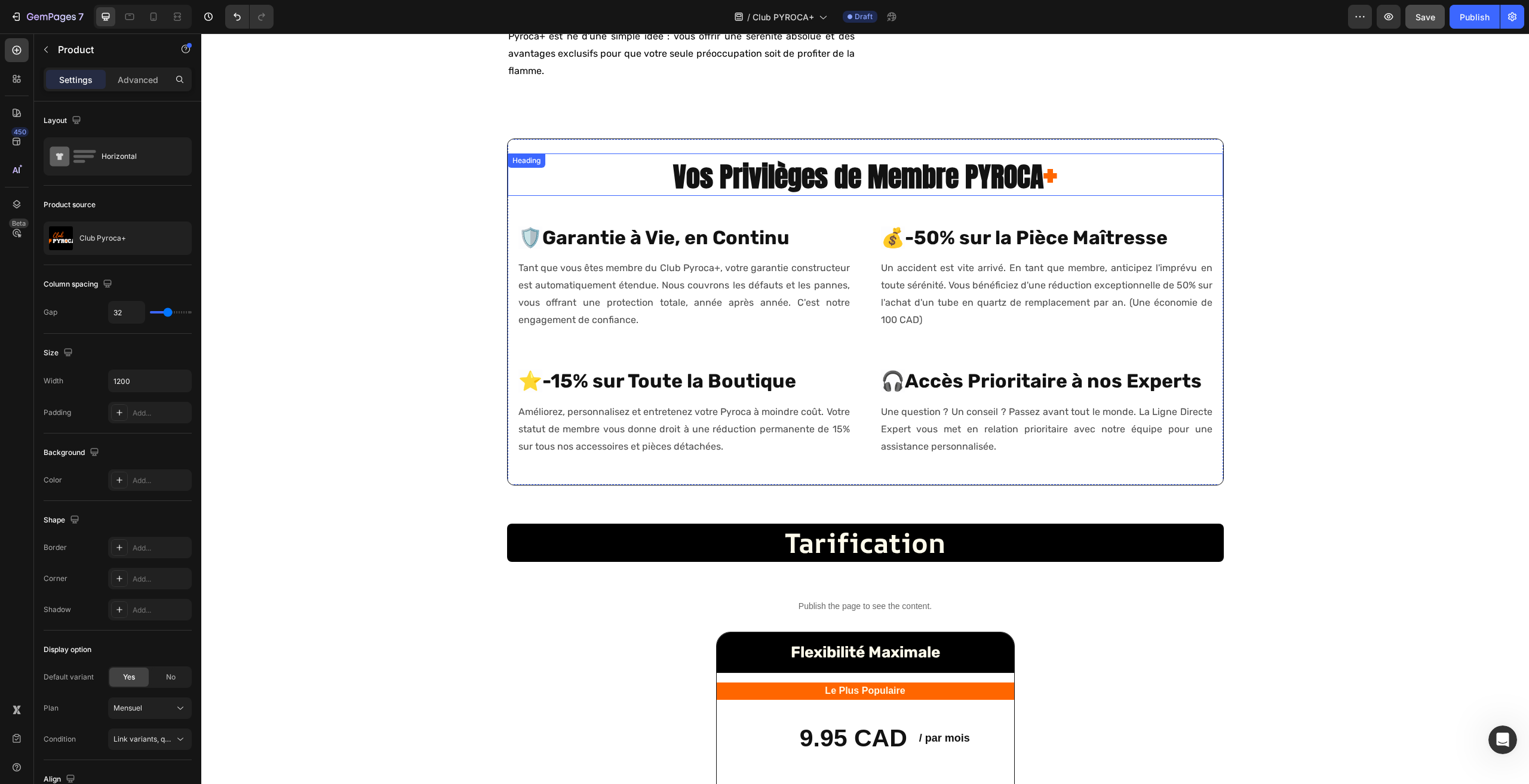
click at [767, 197] on strong "Vos Privilèges de Membre PYROCA" at bounding box center [858, 176] width 370 height 41
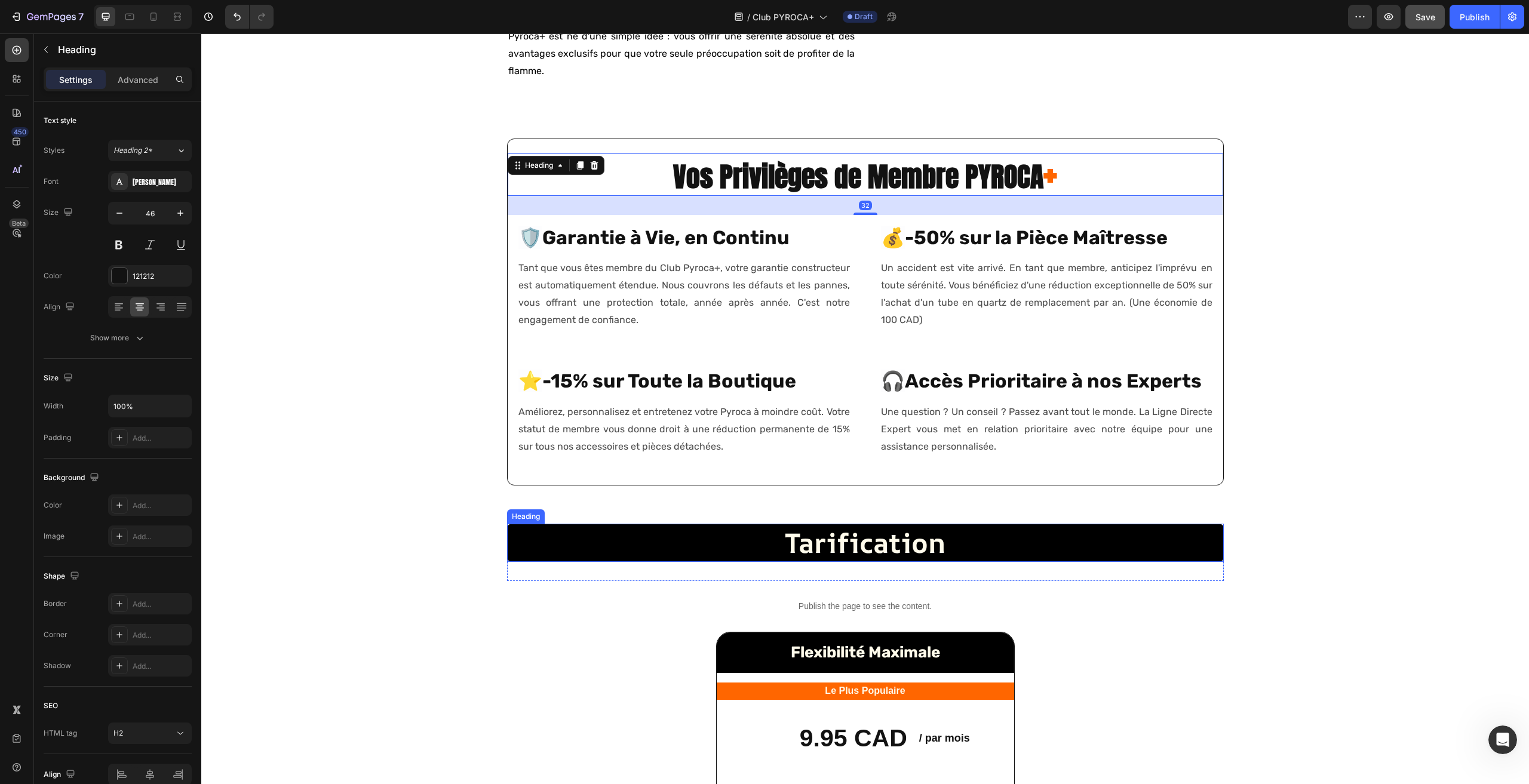
click at [849, 562] on strong "tarification" at bounding box center [865, 542] width 160 height 38
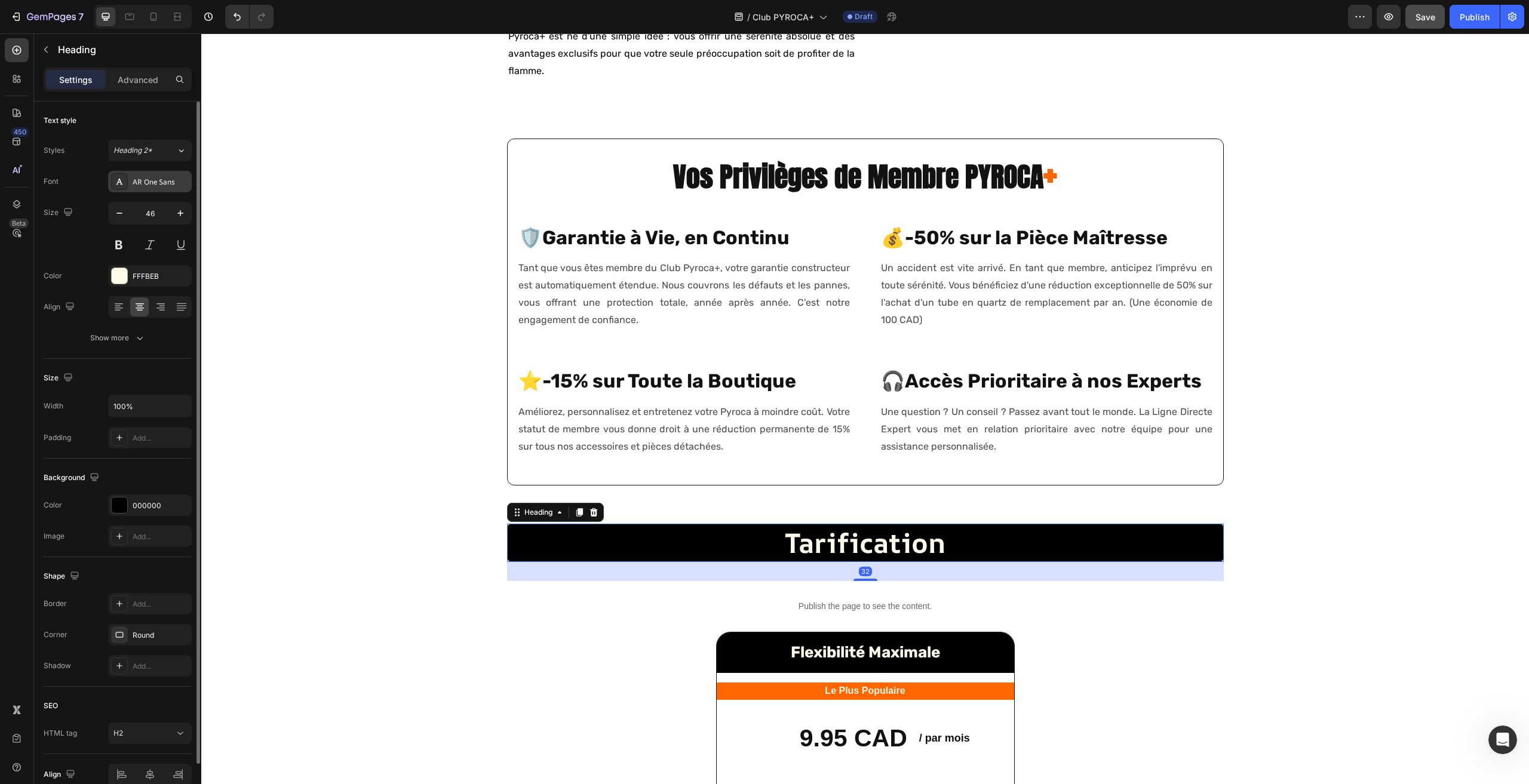
click at [152, 180] on div "AR One Sans" at bounding box center [161, 182] width 56 height 11
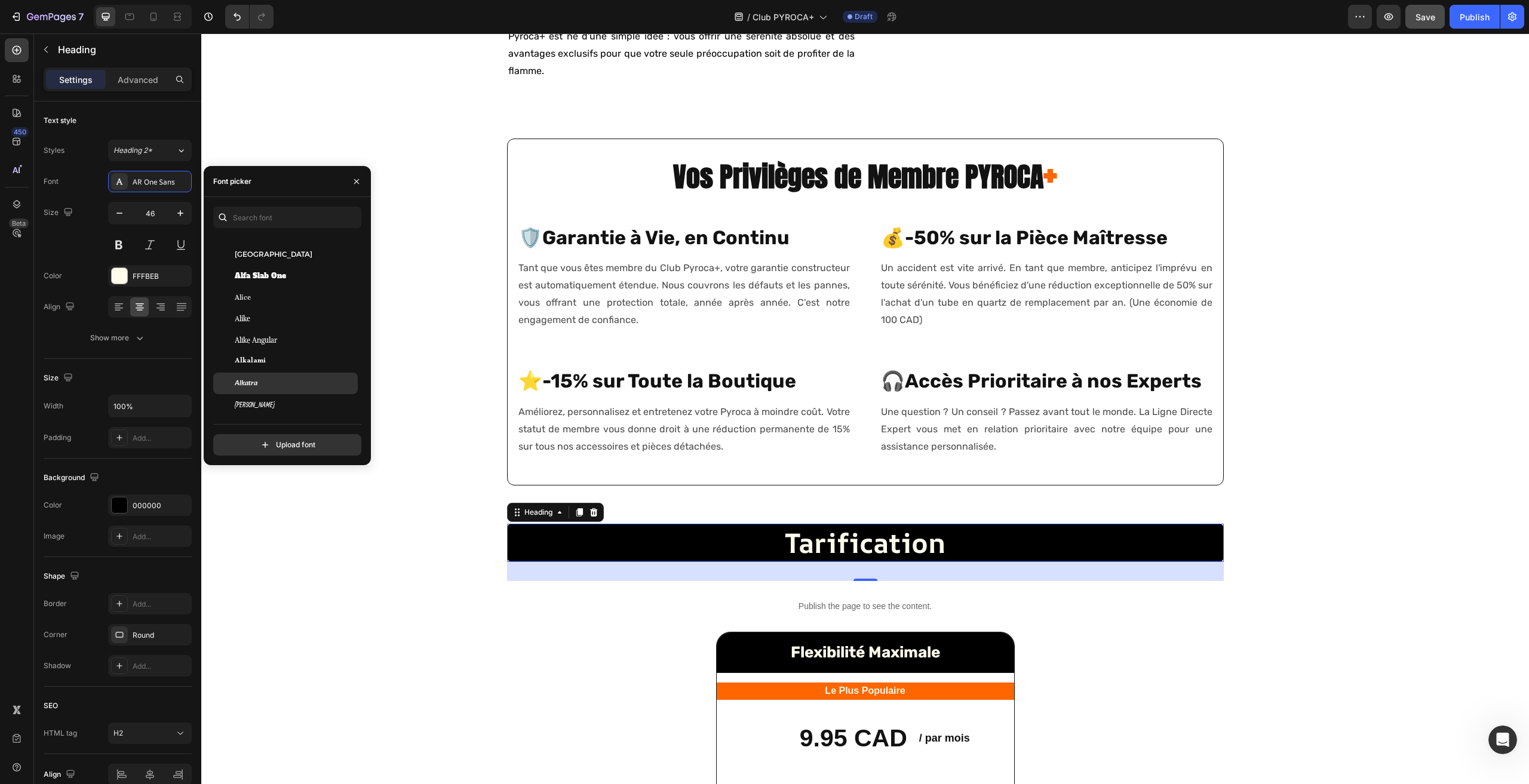
scroll to position [896, 0]
click at [262, 212] on input "text" at bounding box center [287, 217] width 148 height 21
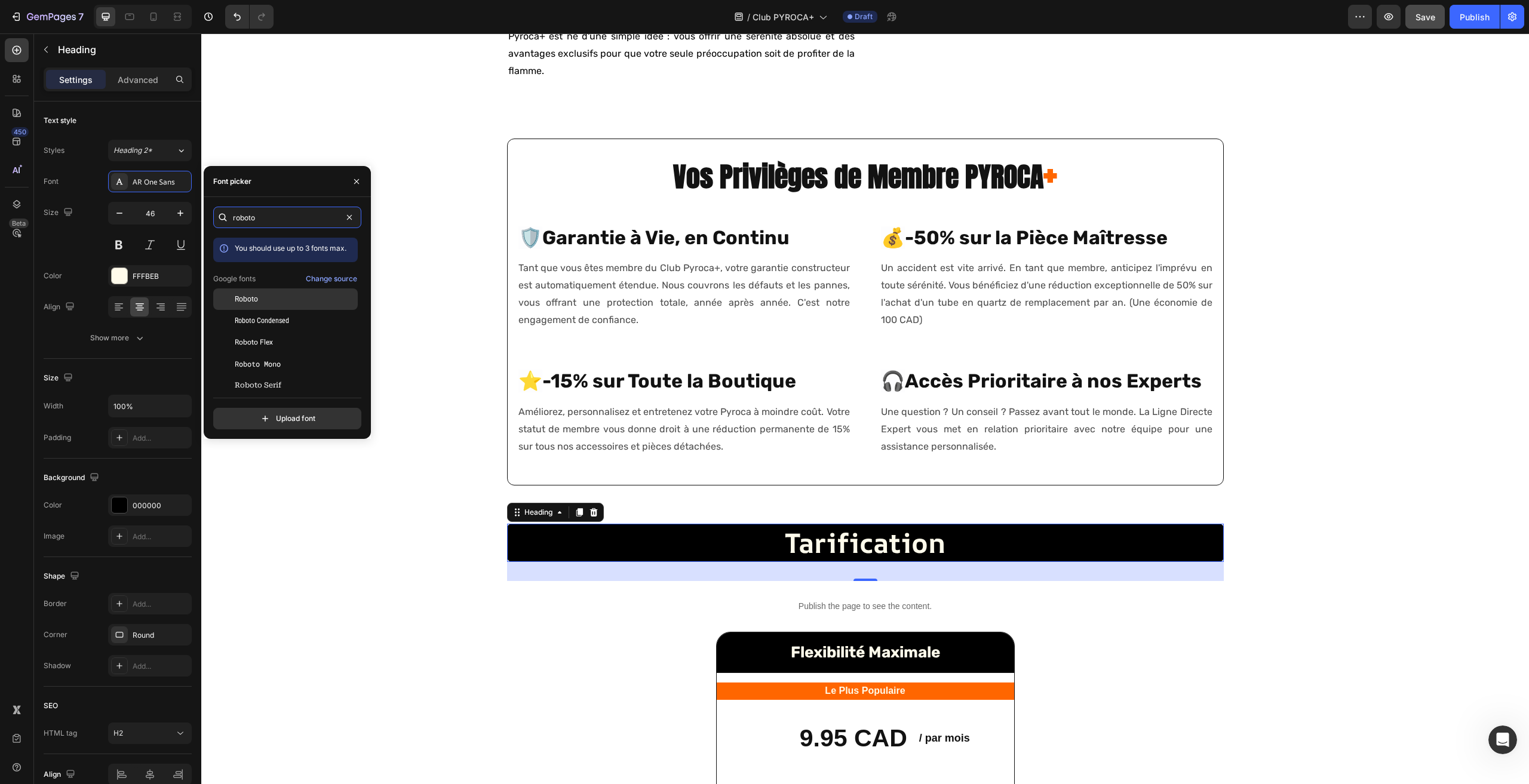
type input "roboto"
click at [277, 302] on div "Roboto" at bounding box center [295, 299] width 120 height 11
click at [274, 339] on div "Roboto Flex" at bounding box center [295, 342] width 120 height 11
click at [281, 364] on span "Roboto Mono" at bounding box center [257, 364] width 46 height 11
click at [276, 381] on span "Roboto Serif" at bounding box center [258, 385] width 47 height 11
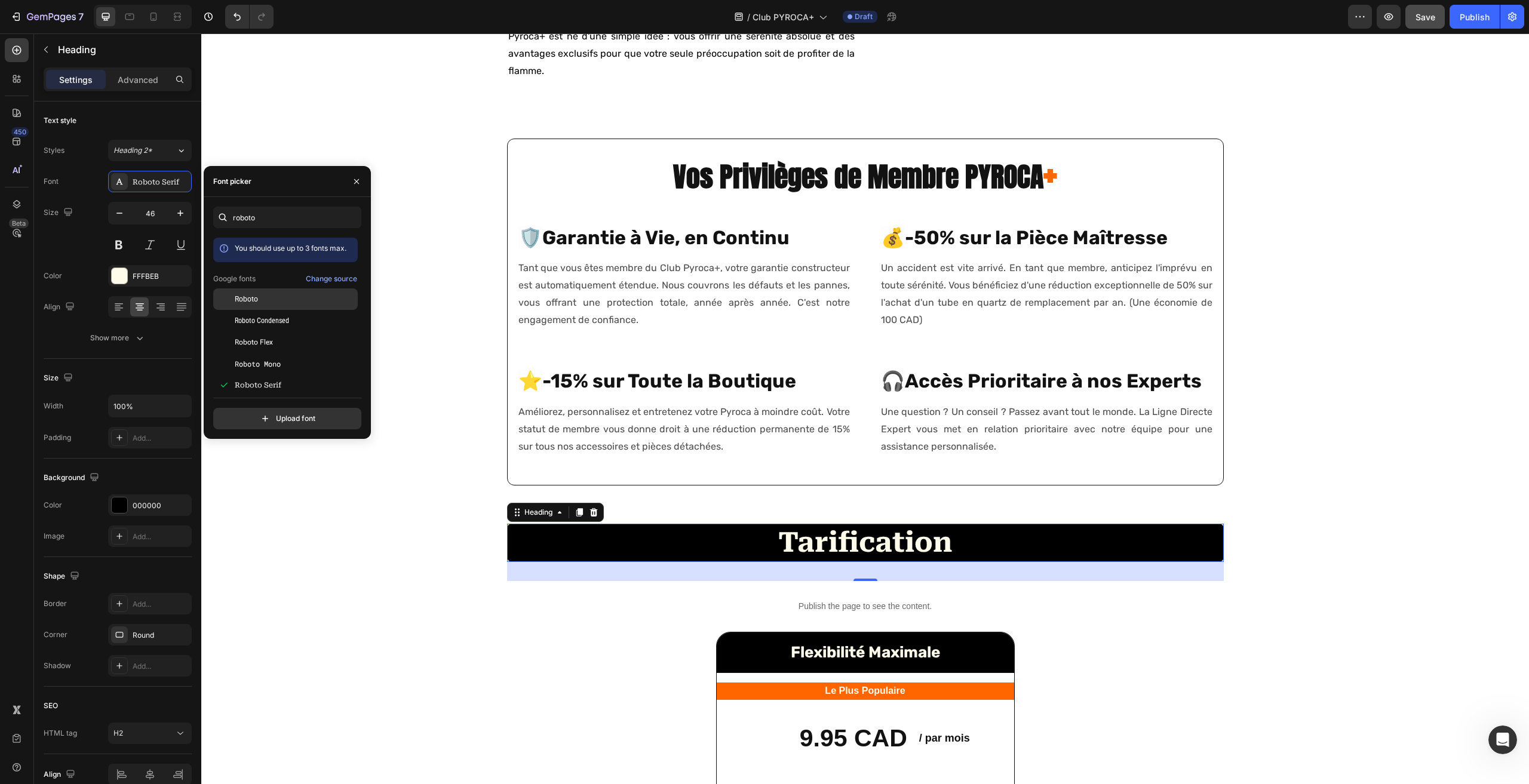
click at [271, 298] on div "Roboto" at bounding box center [295, 299] width 120 height 11
click at [275, 341] on div "Roboto Flex" at bounding box center [295, 342] width 120 height 11
click at [264, 300] on div "Roboto" at bounding box center [295, 299] width 120 height 11
click at [826, 197] on strong "Vos Privilèges de Membre PYROCA" at bounding box center [858, 176] width 370 height 41
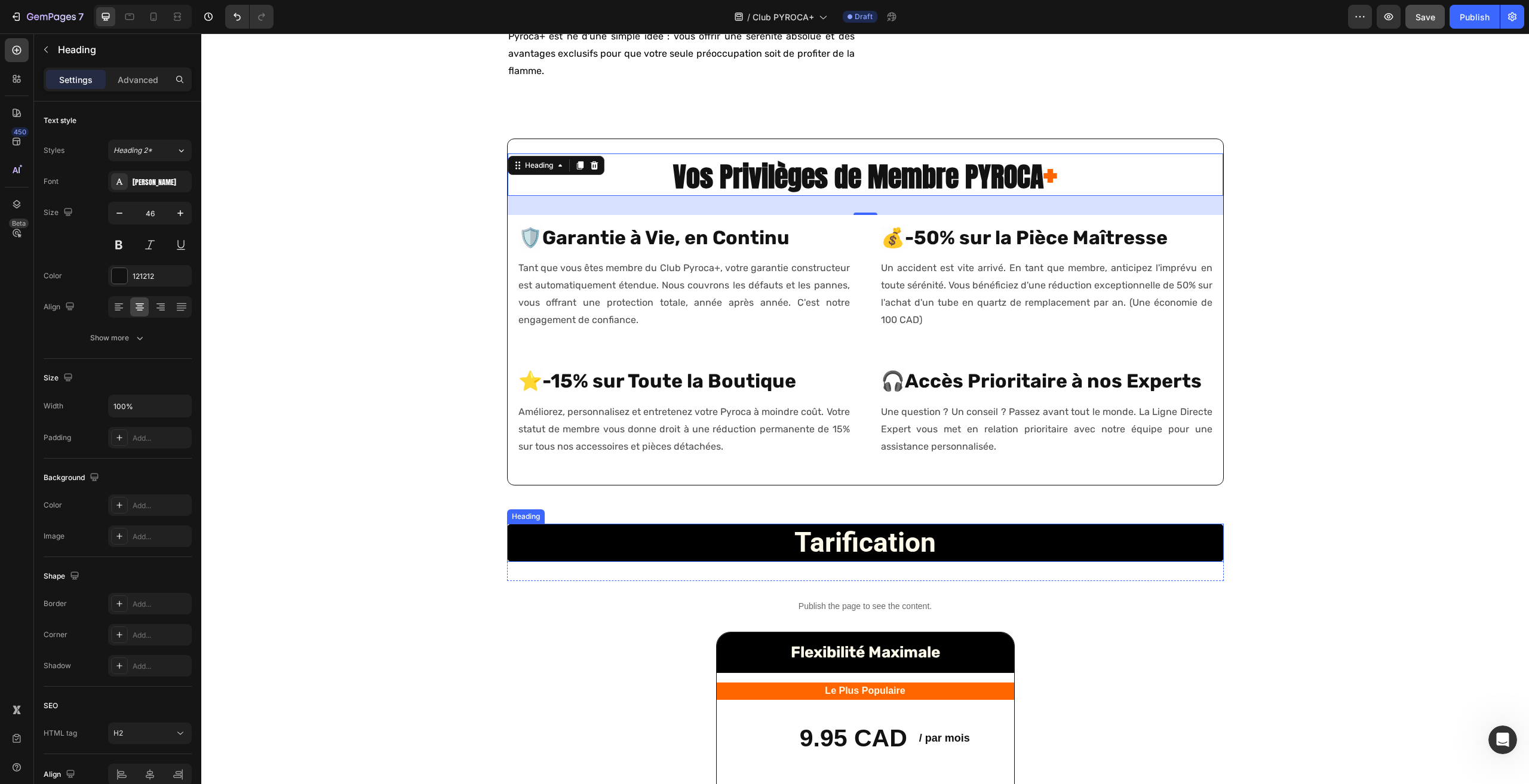
click at [742, 562] on h2 "tarification" at bounding box center [865, 543] width 717 height 39
click at [716, 197] on strong "Vos Privilèges de Membre PYROCA" at bounding box center [858, 176] width 370 height 41
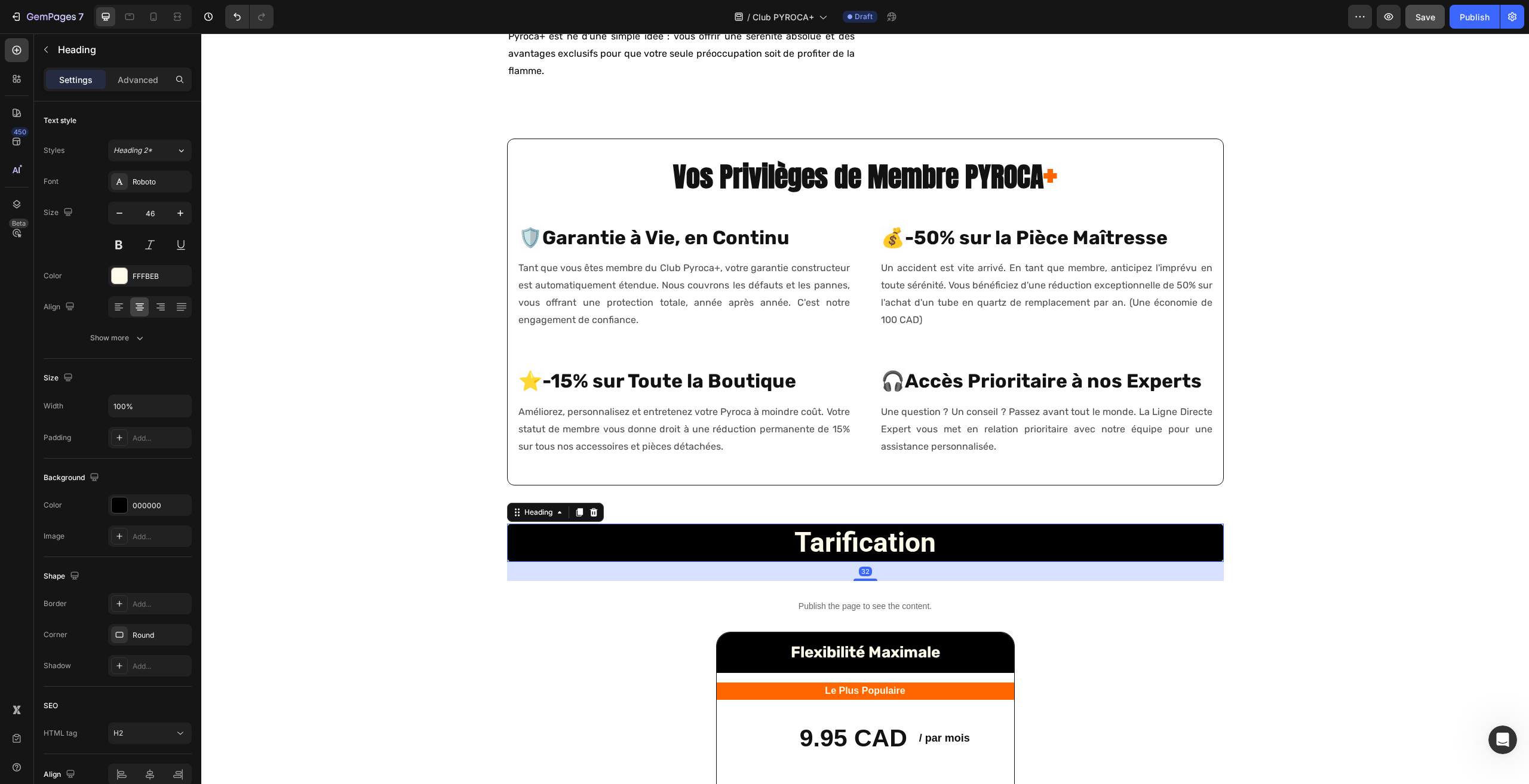
click at [843, 558] on strong "tarification" at bounding box center [865, 542] width 142 height 32
click at [178, 213] on icon "button" at bounding box center [180, 213] width 6 height 6
click at [179, 210] on icon "button" at bounding box center [180, 213] width 12 height 12
click at [180, 210] on icon "button" at bounding box center [180, 213] width 12 height 12
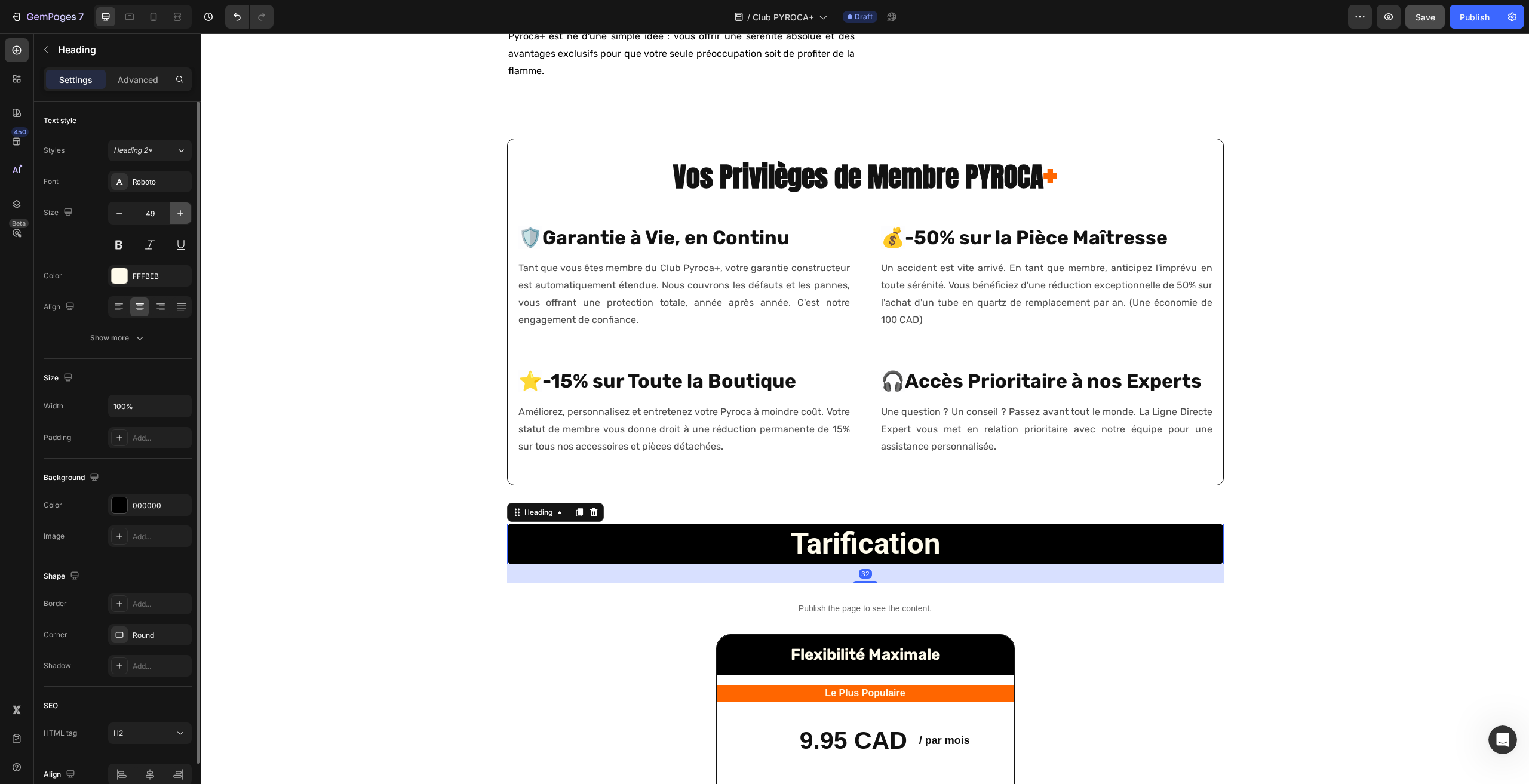
click at [180, 210] on icon "button" at bounding box center [180, 213] width 12 height 12
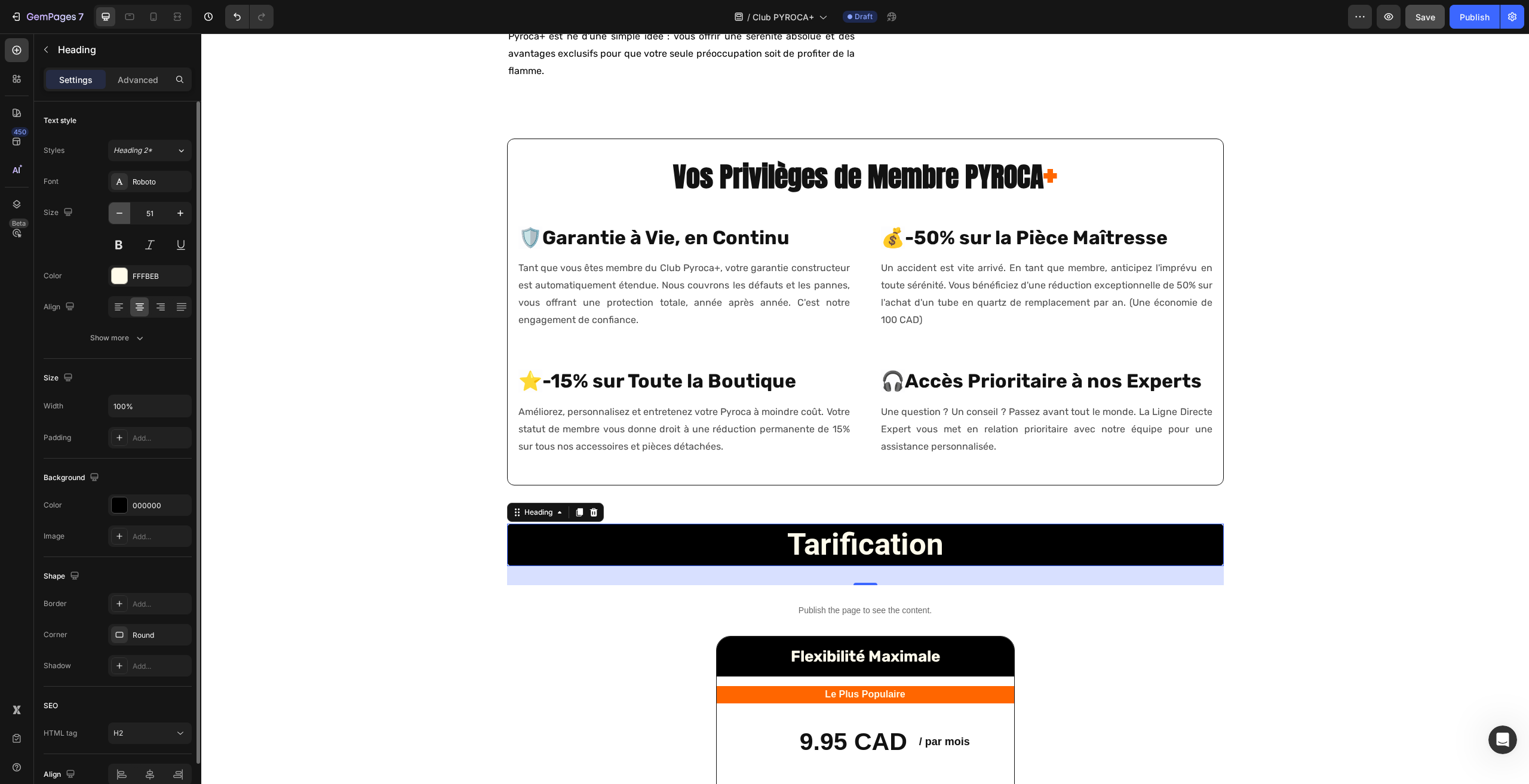
click at [114, 214] on icon "button" at bounding box center [119, 213] width 12 height 12
type input "50"
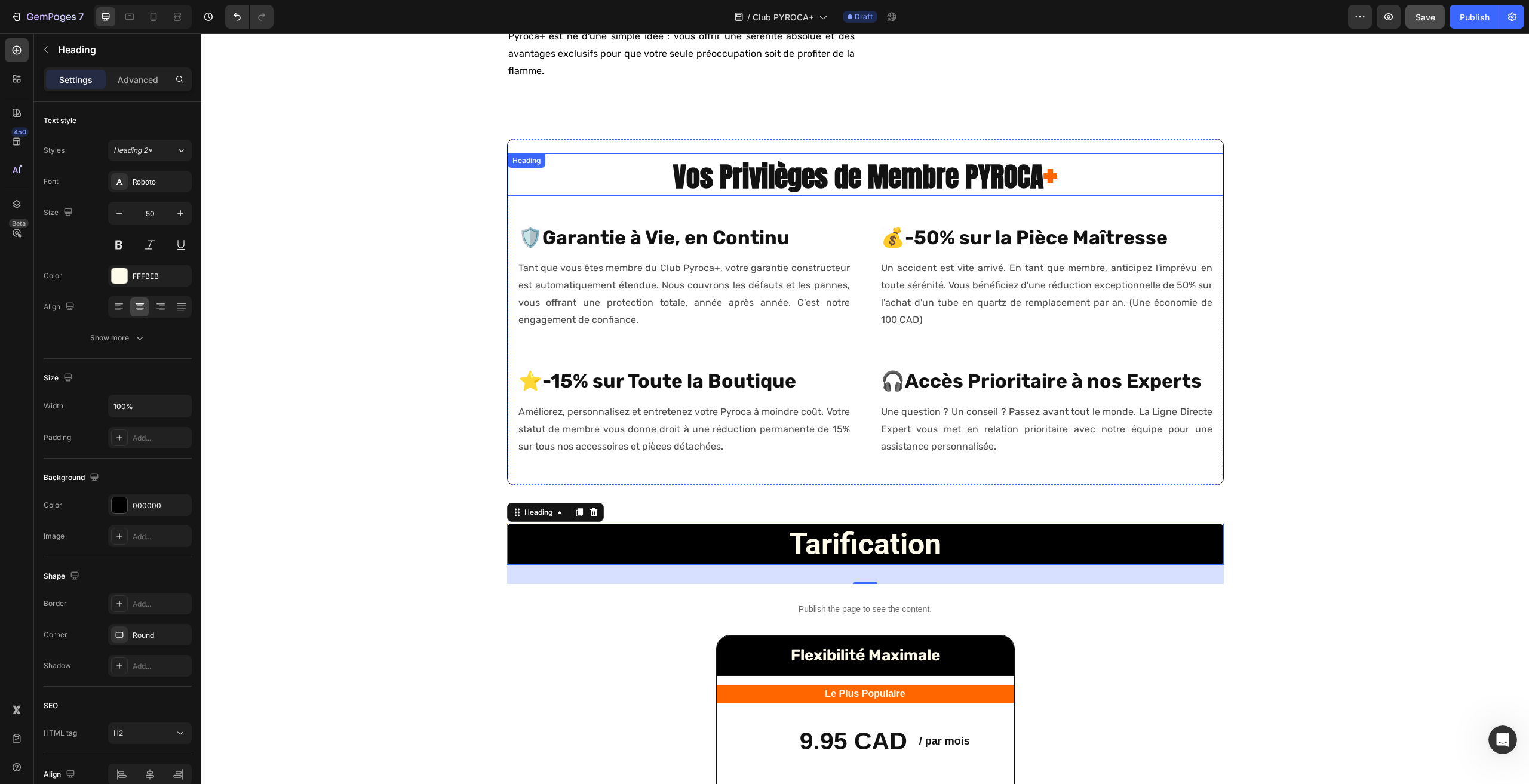
click at [789, 197] on strong "Vos Privilèges de Membre PYROCA" at bounding box center [858, 176] width 370 height 41
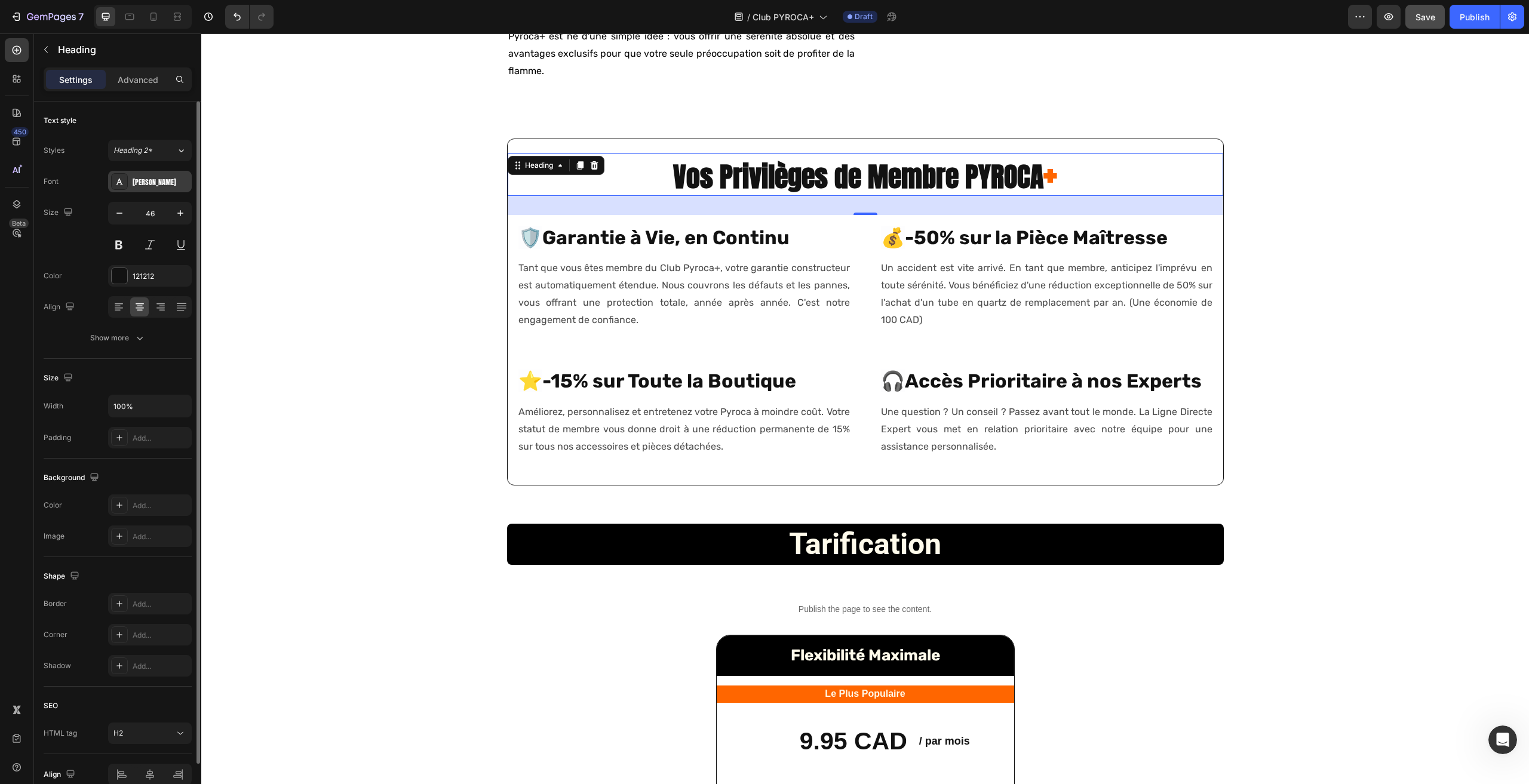
click at [155, 174] on div "Anton" at bounding box center [149, 181] width 83 height 21
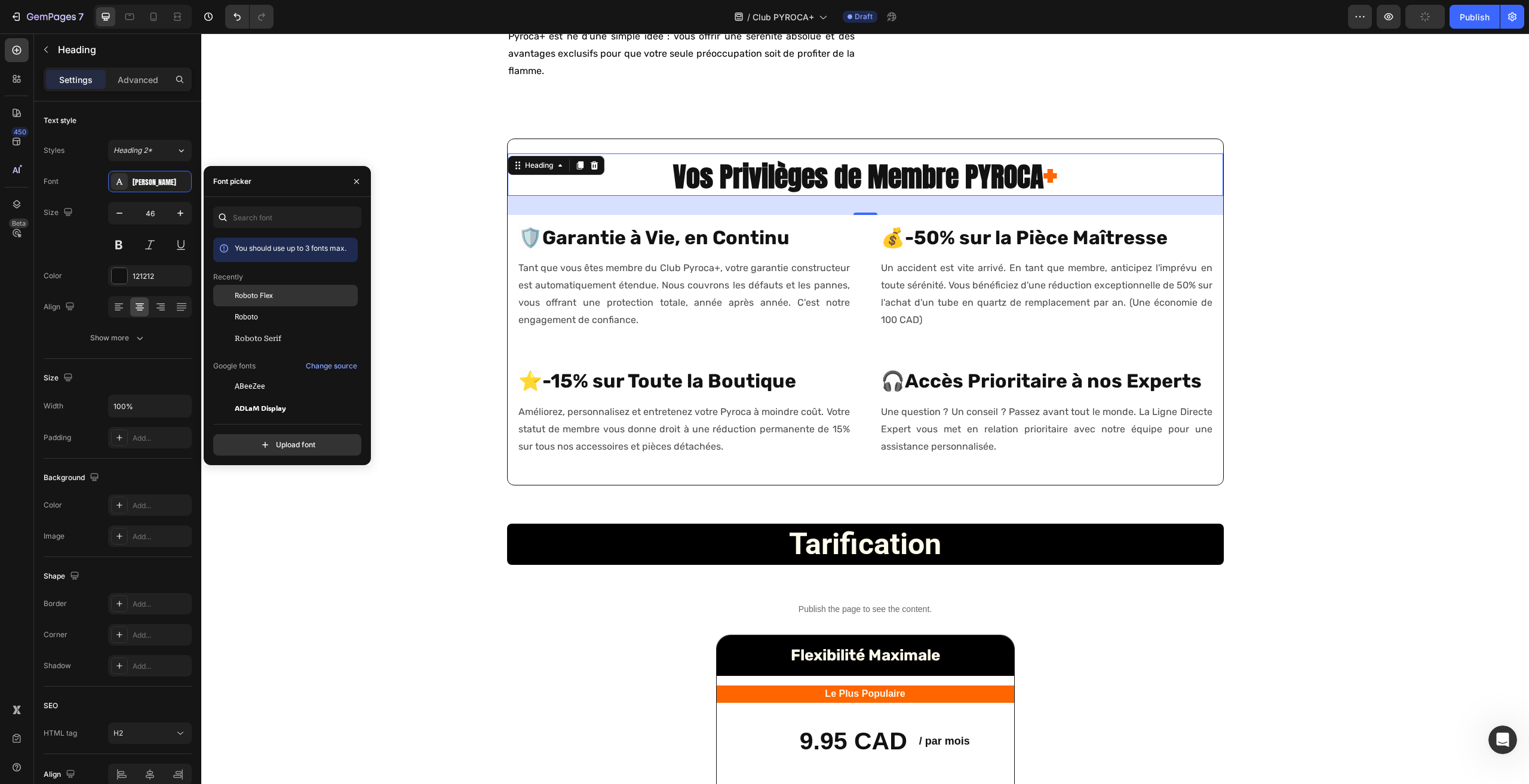
click at [277, 299] on div "Roboto Flex" at bounding box center [295, 296] width 120 height 11
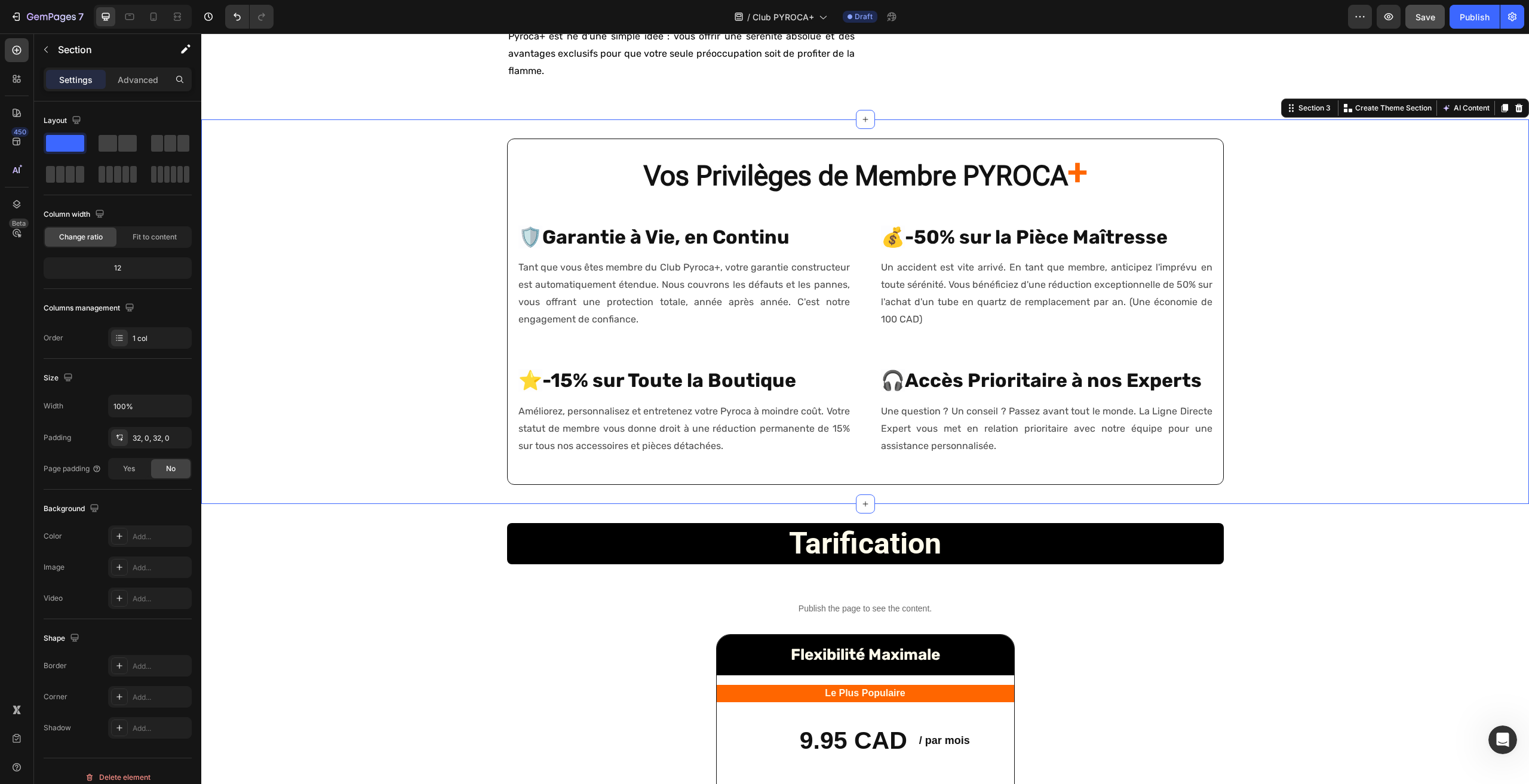
click at [1364, 332] on div "Vos Privilèges de Membre PYROCA + Heading 🛡️ Garantie à Vie, en Continu Heading…" at bounding box center [865, 312] width 1328 height 347
click at [673, 192] on strong "Vos Privilèges de Membre PYROCA" at bounding box center [856, 176] width 424 height 32
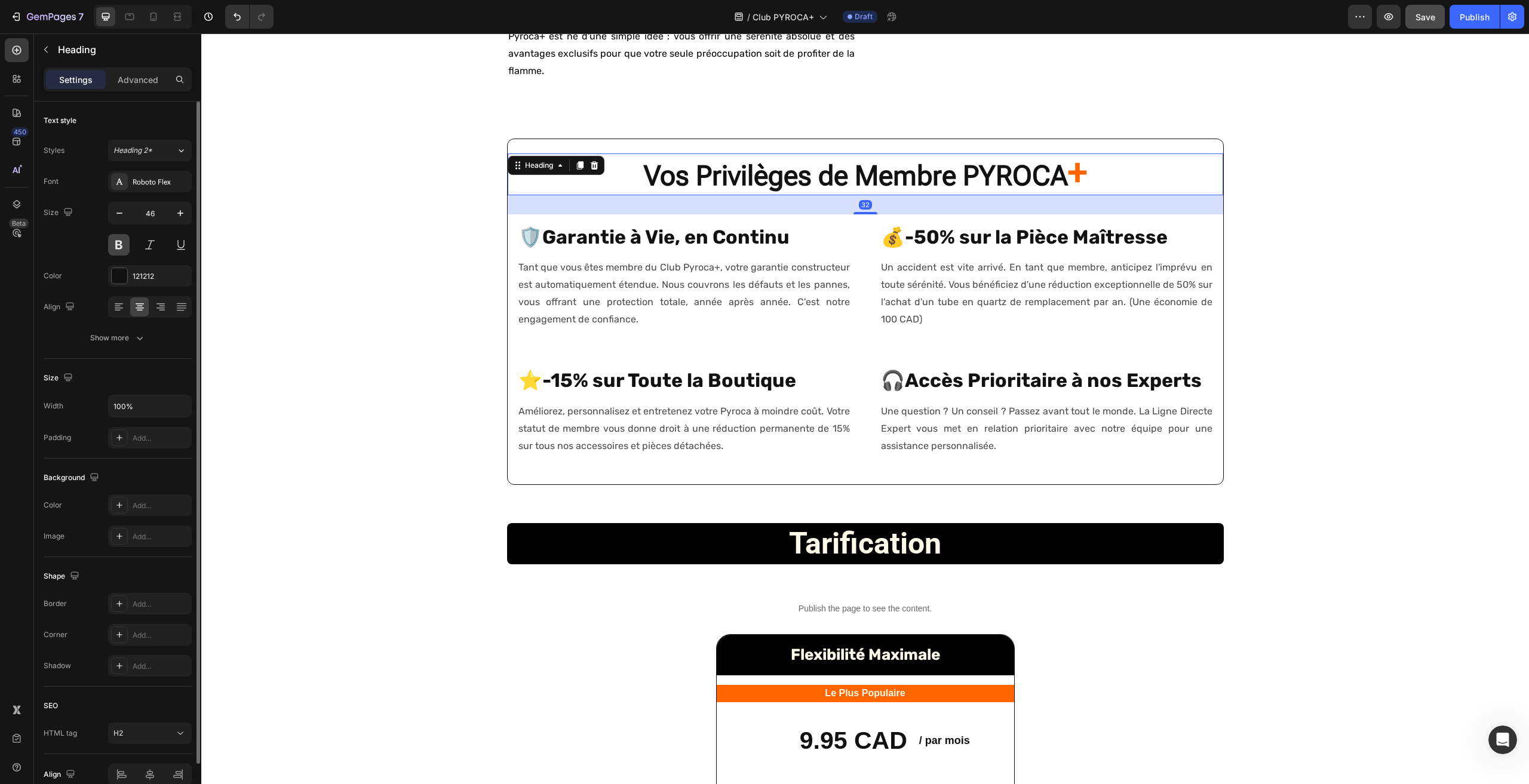
click at [112, 244] on button at bounding box center [118, 244] width 21 height 21
click at [118, 239] on button at bounding box center [118, 244] width 21 height 21
click at [123, 244] on button at bounding box center [118, 244] width 21 height 21
click at [115, 242] on button at bounding box center [118, 244] width 21 height 21
click at [322, 295] on div "Vos Privilèges de Membre PYROCA + Heading 32 🛡️ Garantie à Vie, en Continu Head…" at bounding box center [865, 312] width 1328 height 347
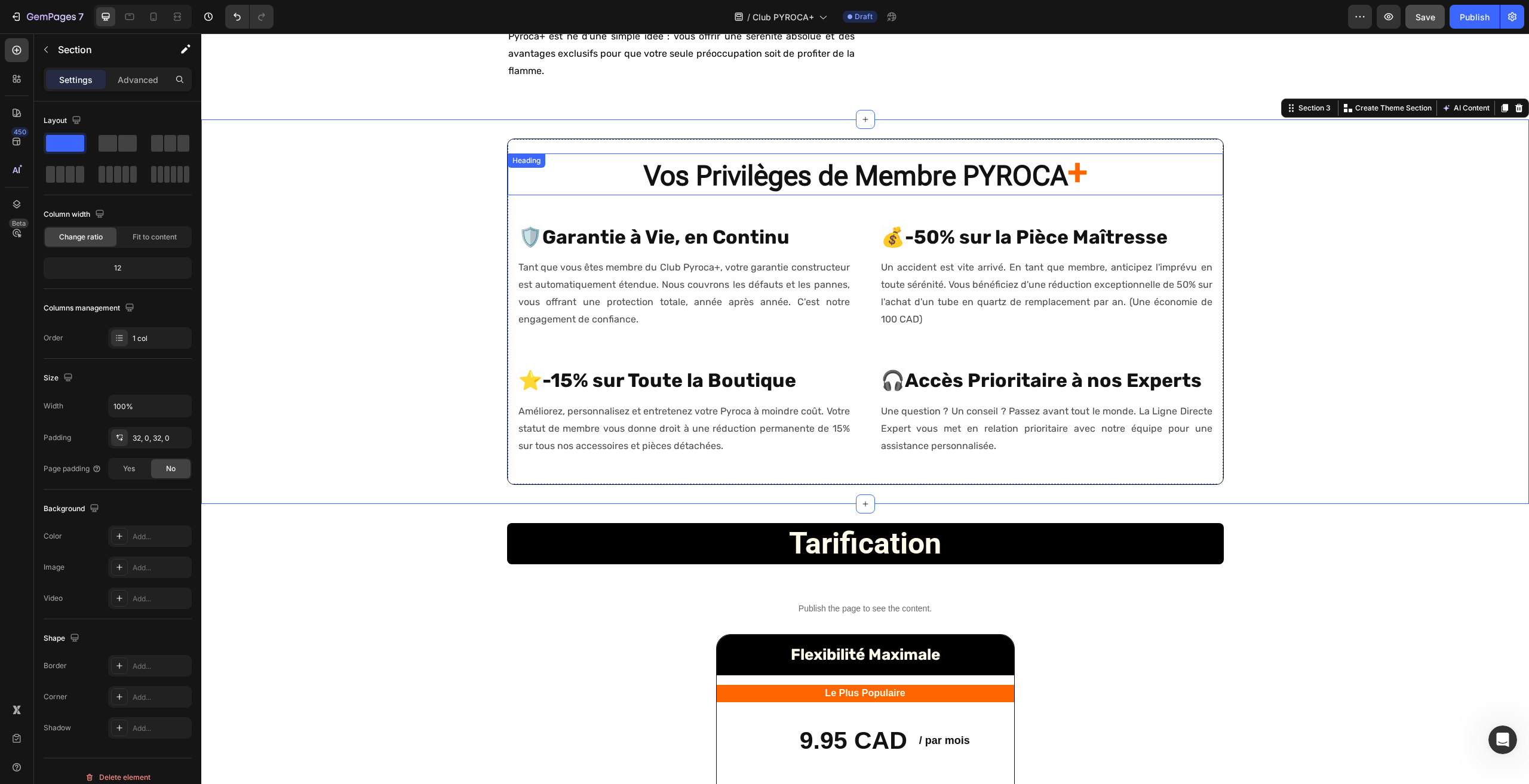
click at [693, 192] on strong "Vos Privilèges de Membre PYROCA" at bounding box center [856, 176] width 424 height 32
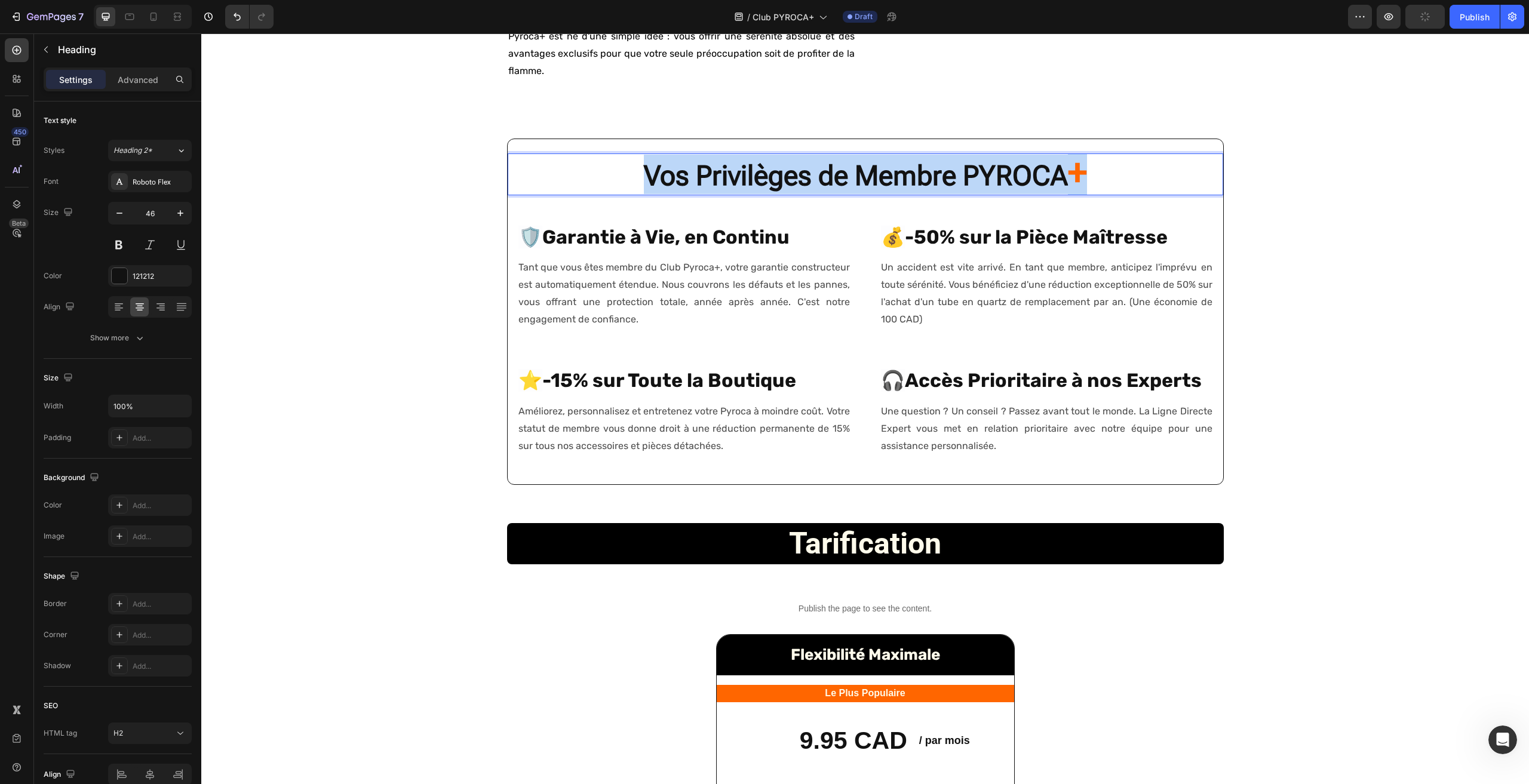
click at [692, 192] on strong "Vos Privilèges de Membre PYROCA" at bounding box center [856, 176] width 424 height 32
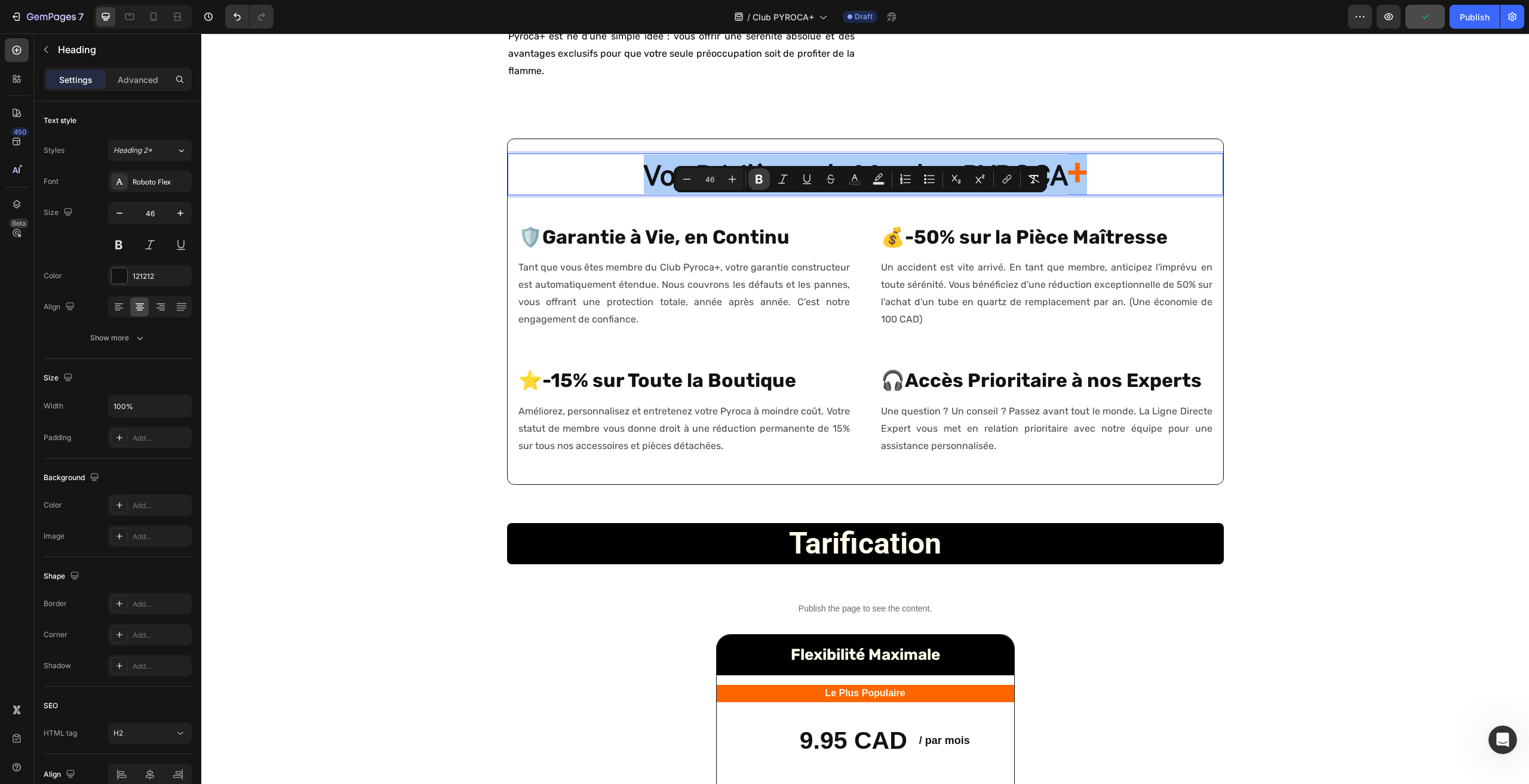
click at [763, 180] on icon "Editor contextual toolbar" at bounding box center [759, 179] width 12 height 12
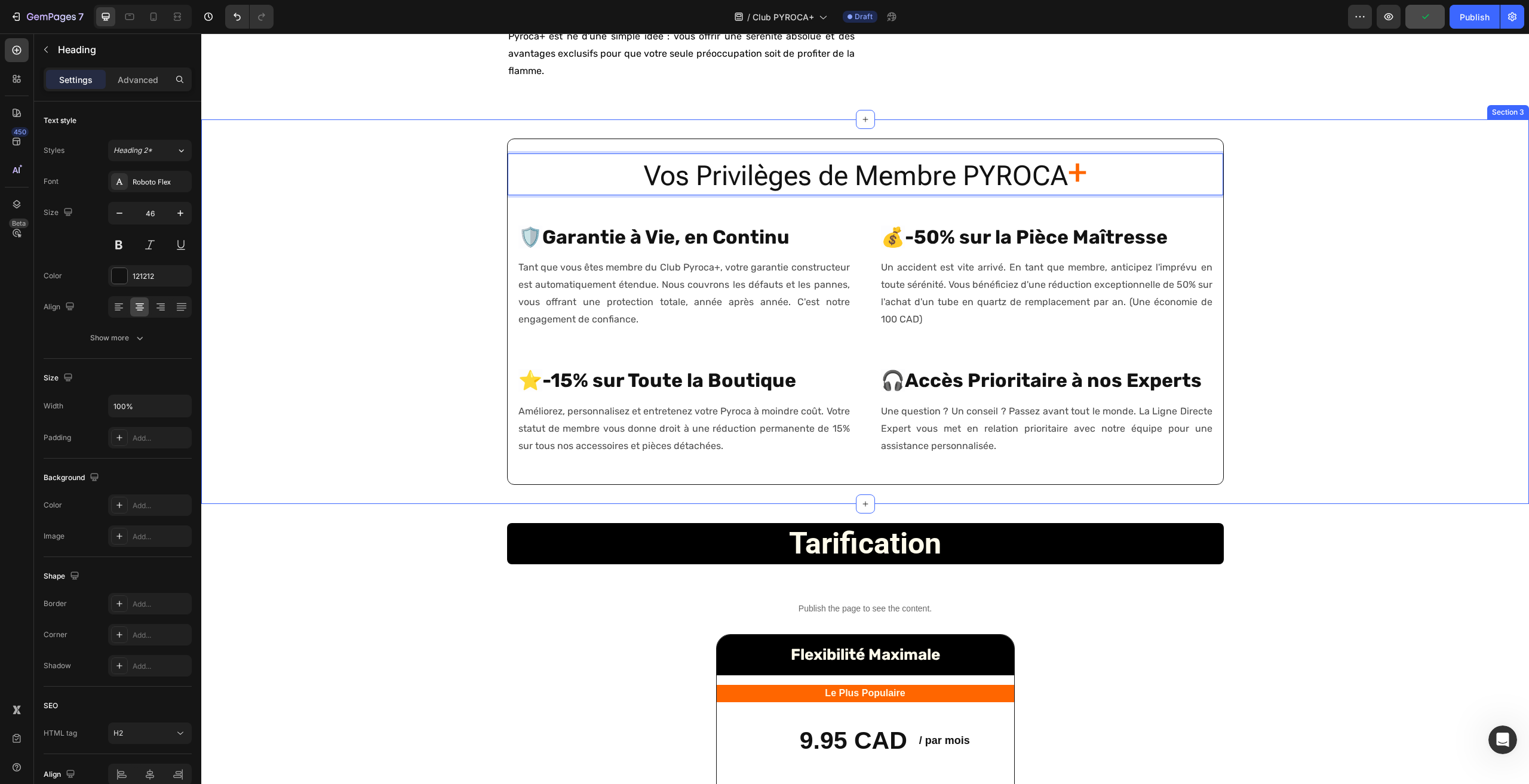
click at [762, 179] on div "Vos Privilèges de Membre PYROCA + Heading 32 🛡️ Garantie à Vie, en Continu Head…" at bounding box center [865, 312] width 1328 height 385
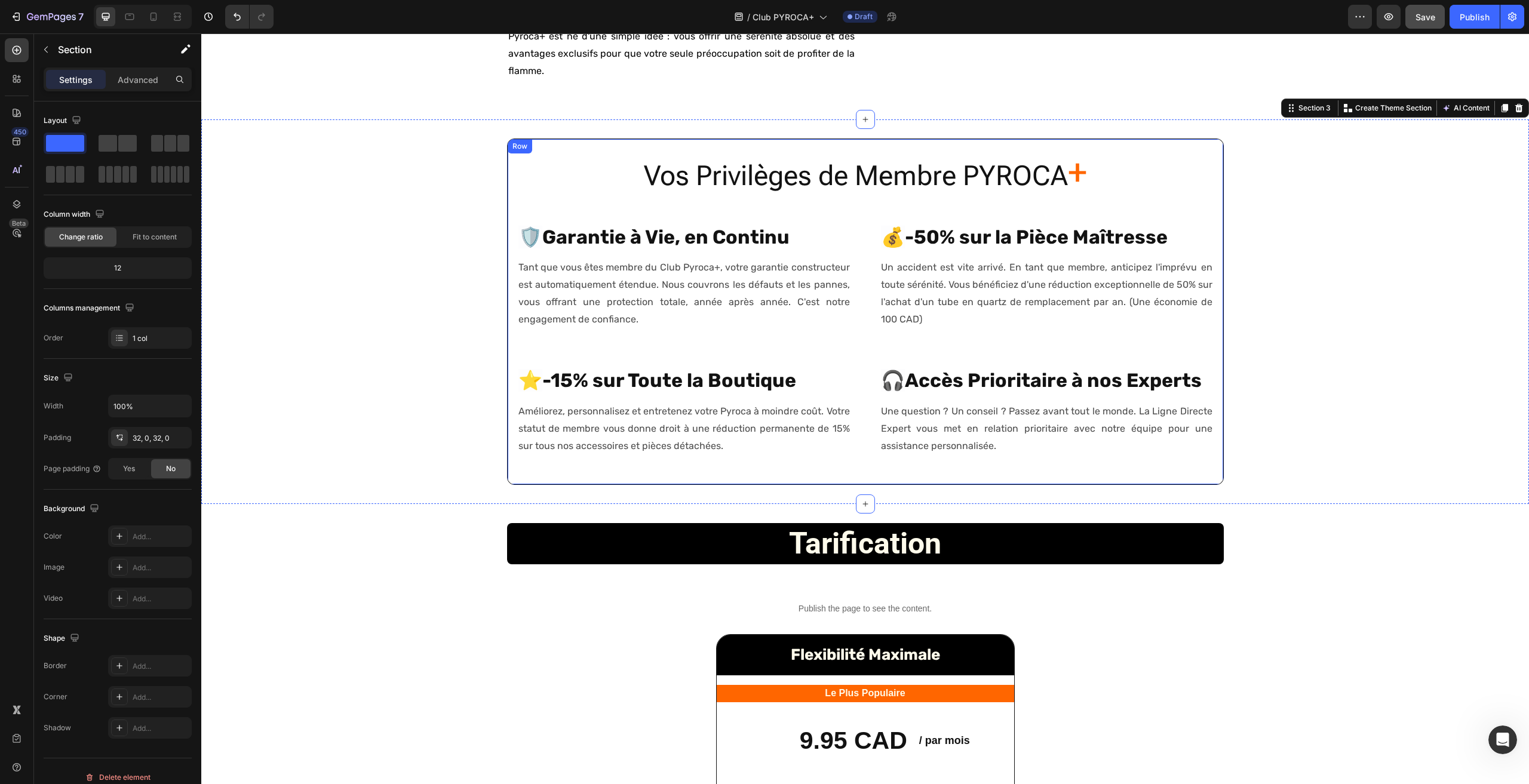
click at [762, 194] on p "Vos Privilèges de Membre PYROCA +" at bounding box center [865, 174] width 713 height 39
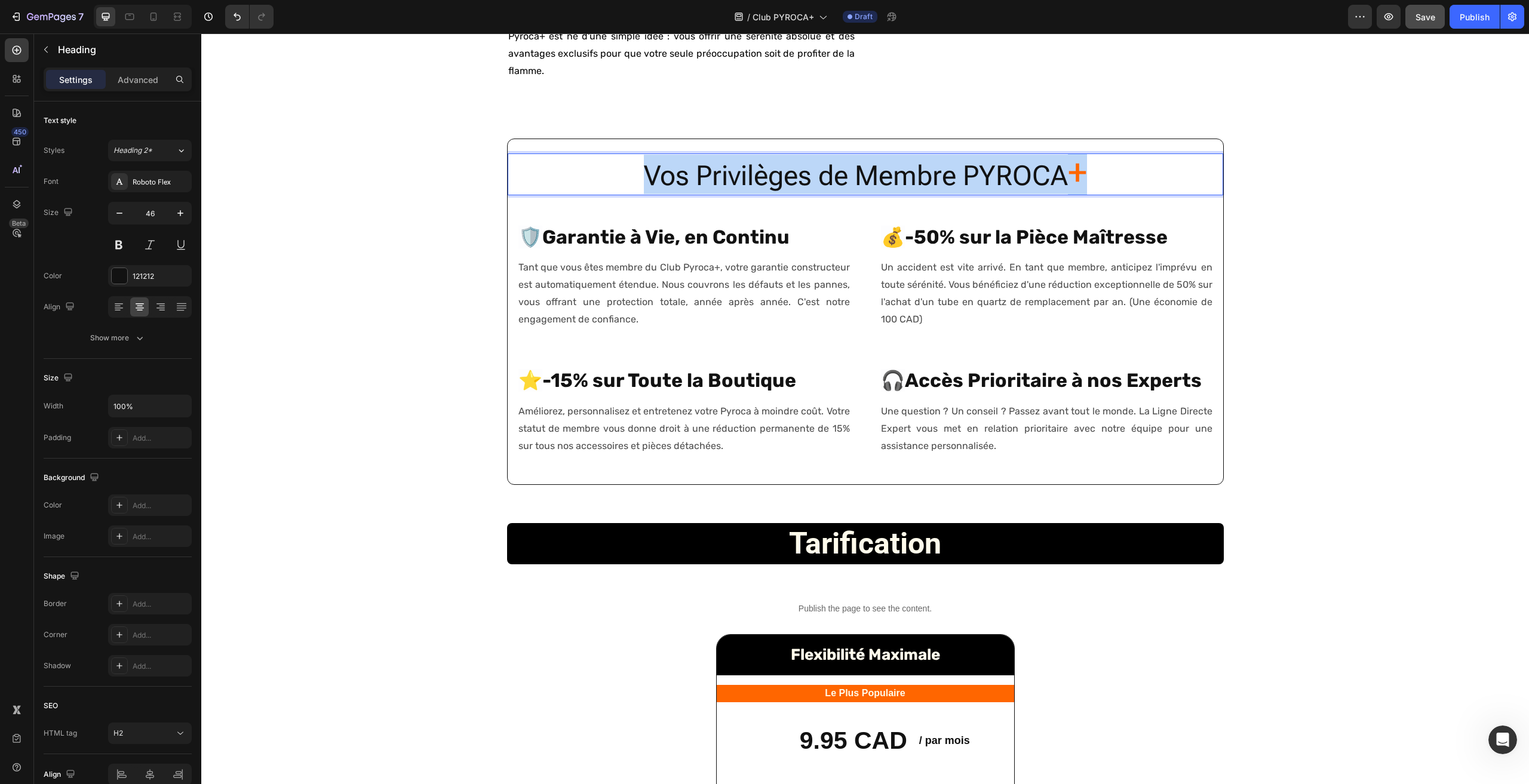
click at [762, 194] on p "Vos Privilèges de Membre PYROCA +" at bounding box center [865, 174] width 713 height 39
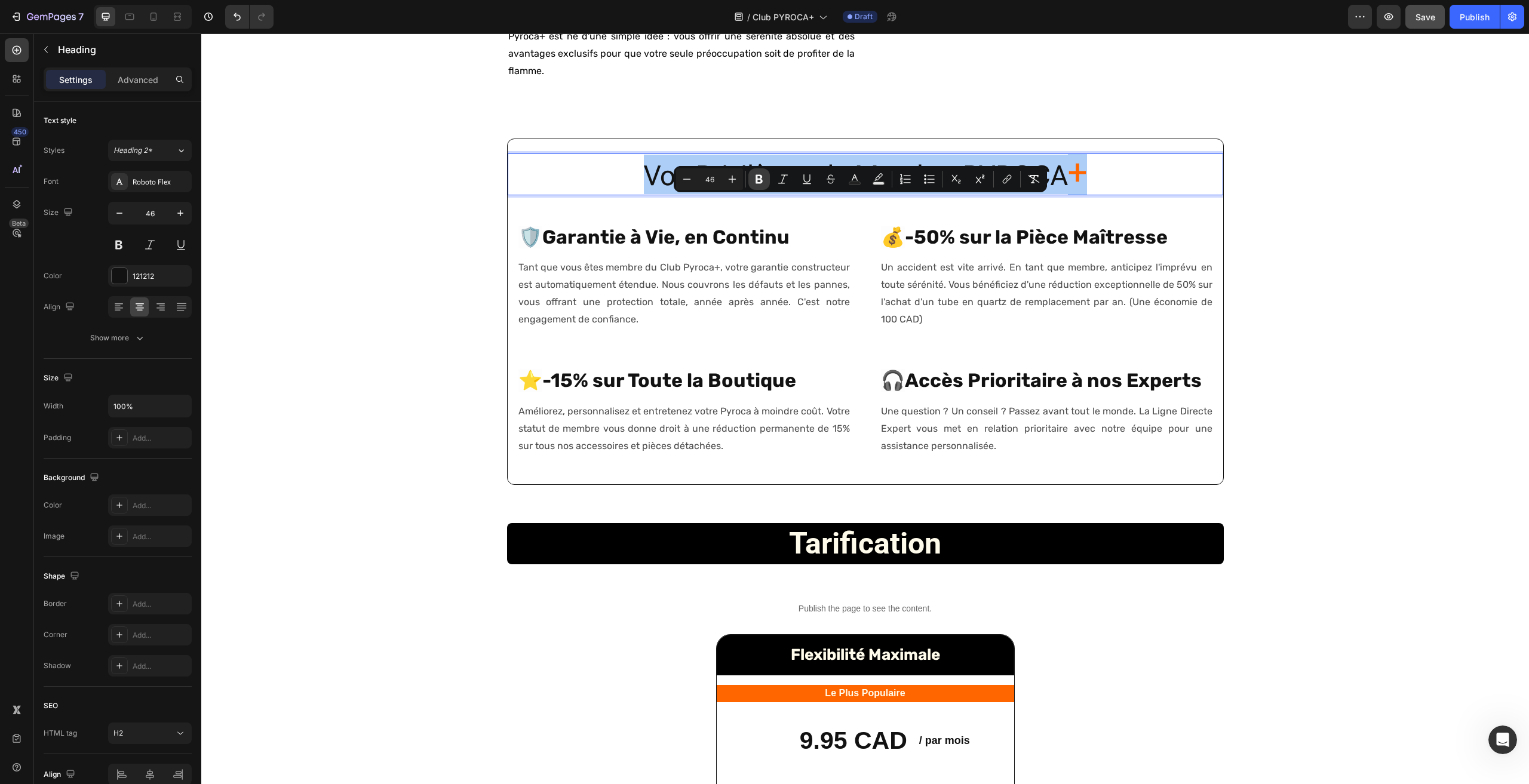
click at [758, 178] on icon "Editor contextual toolbar" at bounding box center [759, 179] width 7 height 9
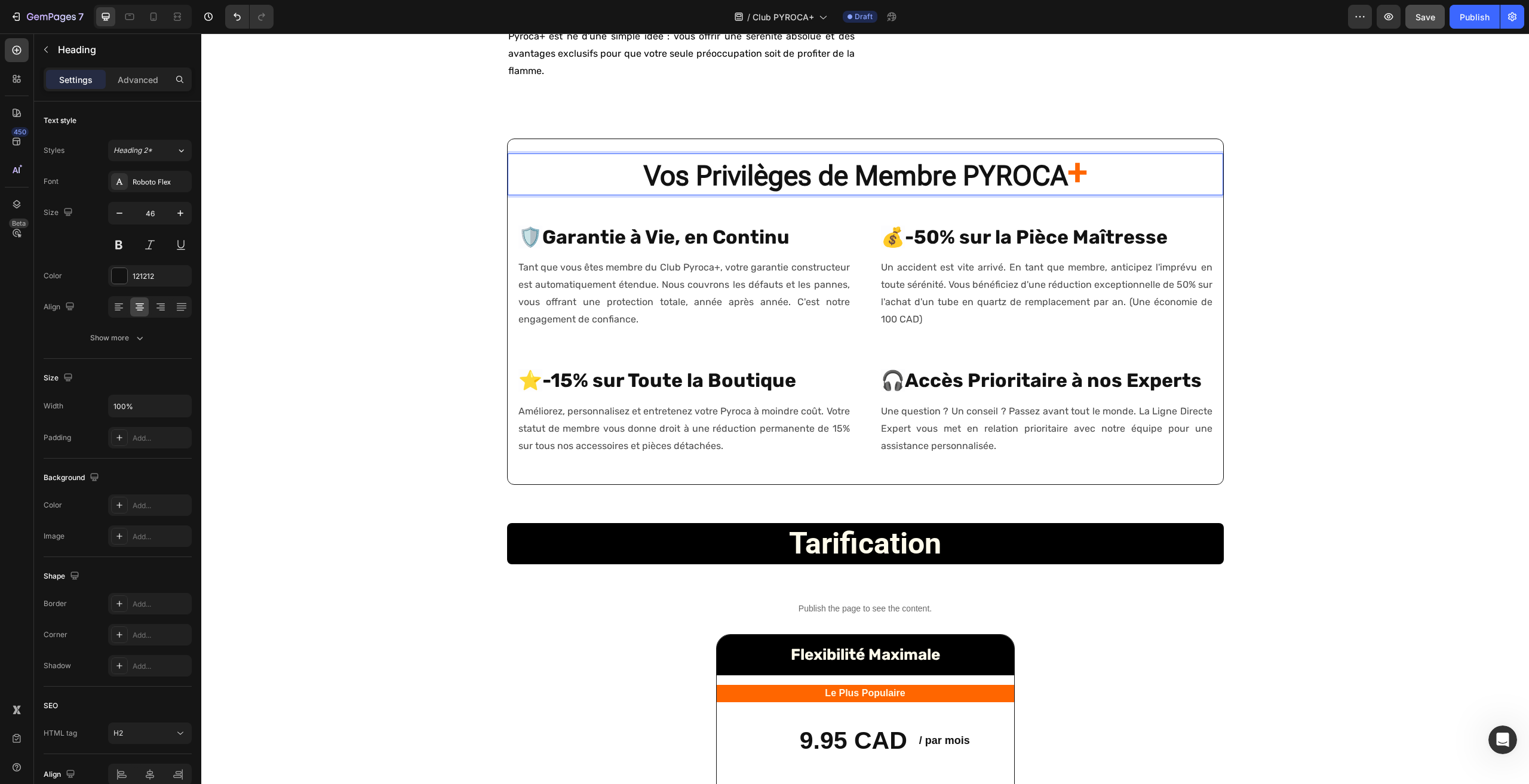
click at [451, 206] on div "Vos Privilèges de Membre PYROCA + Heading 32 🛡️ Garantie à Vie, en Continu Head…" at bounding box center [865, 312] width 1328 height 347
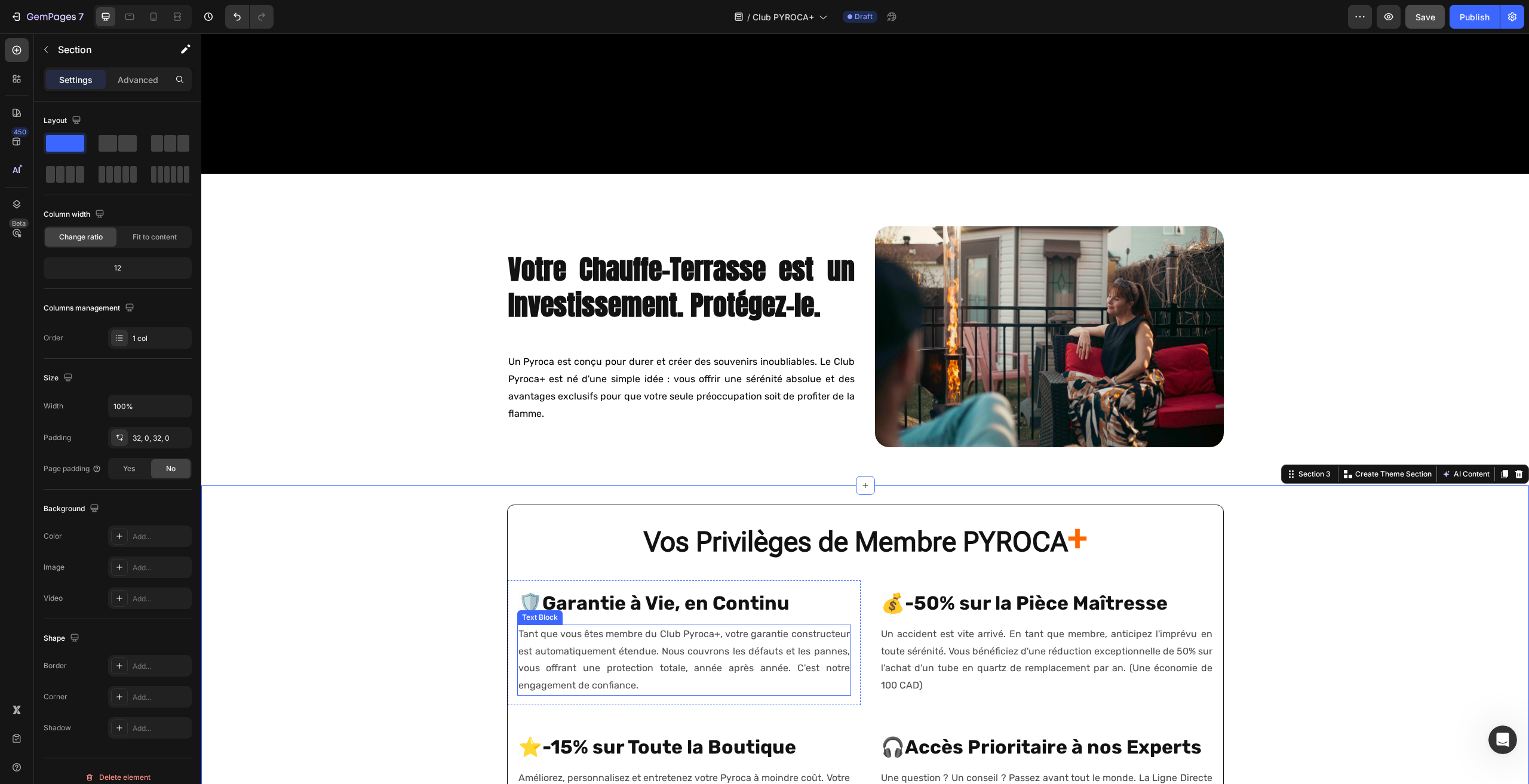
scroll to position [595, 0]
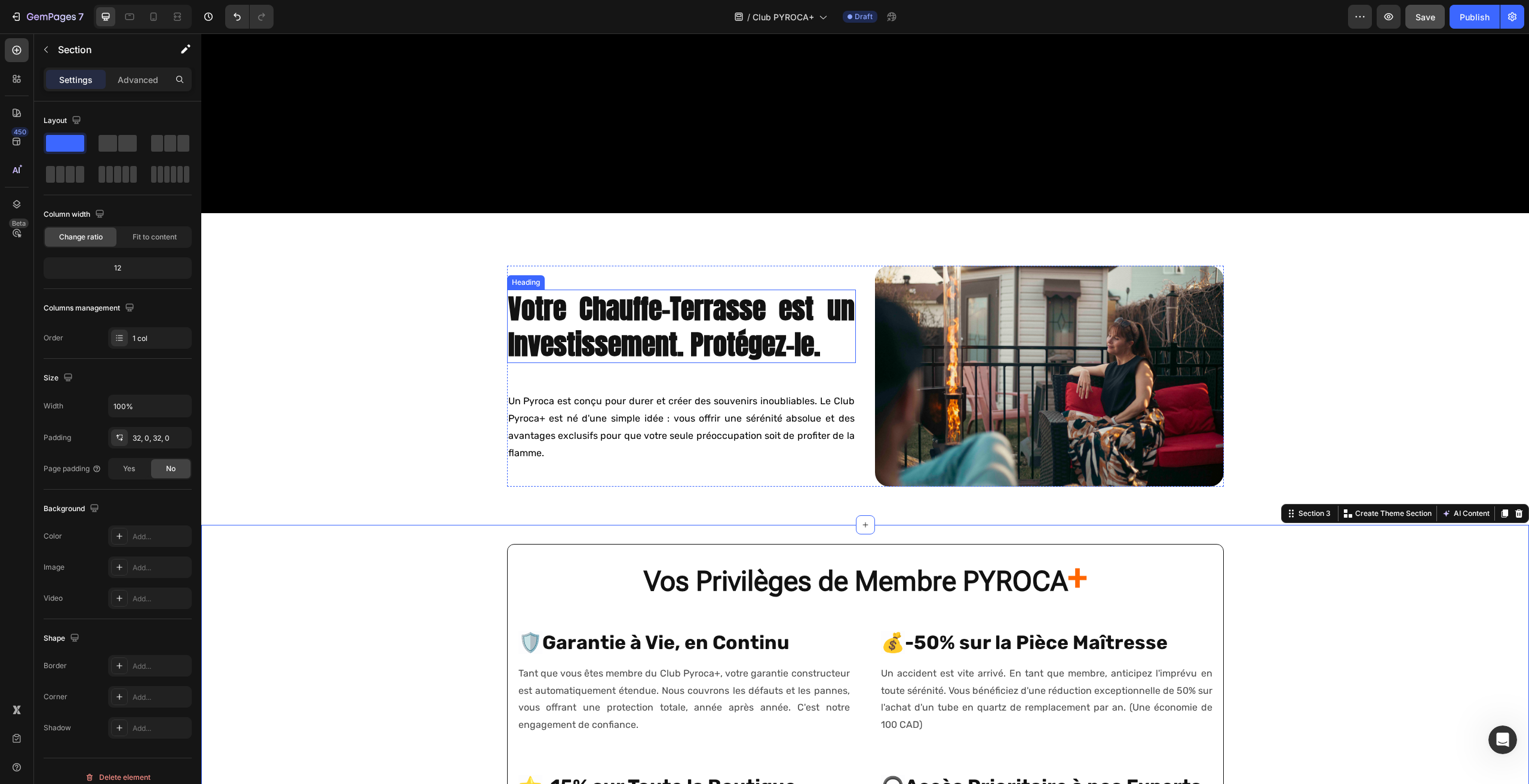
click at [698, 315] on h2 "Votre Chauffe-Terrasse est un Investissement. Protégez-le." at bounding box center [682, 327] width 349 height 74
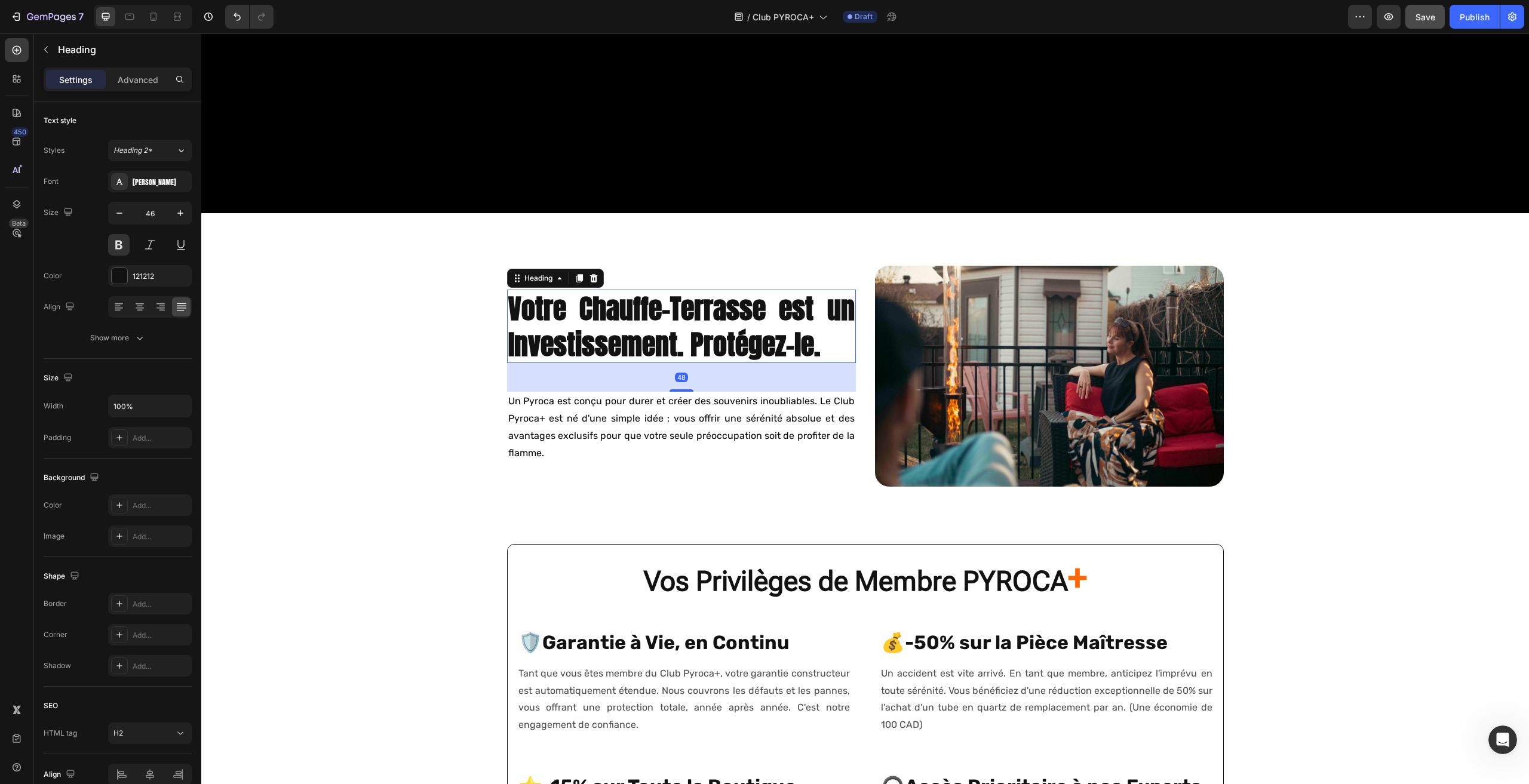
click at [698, 315] on h2 "Votre Chauffe-Terrasse est un Investissement. Protégez-le." at bounding box center [682, 327] width 349 height 74
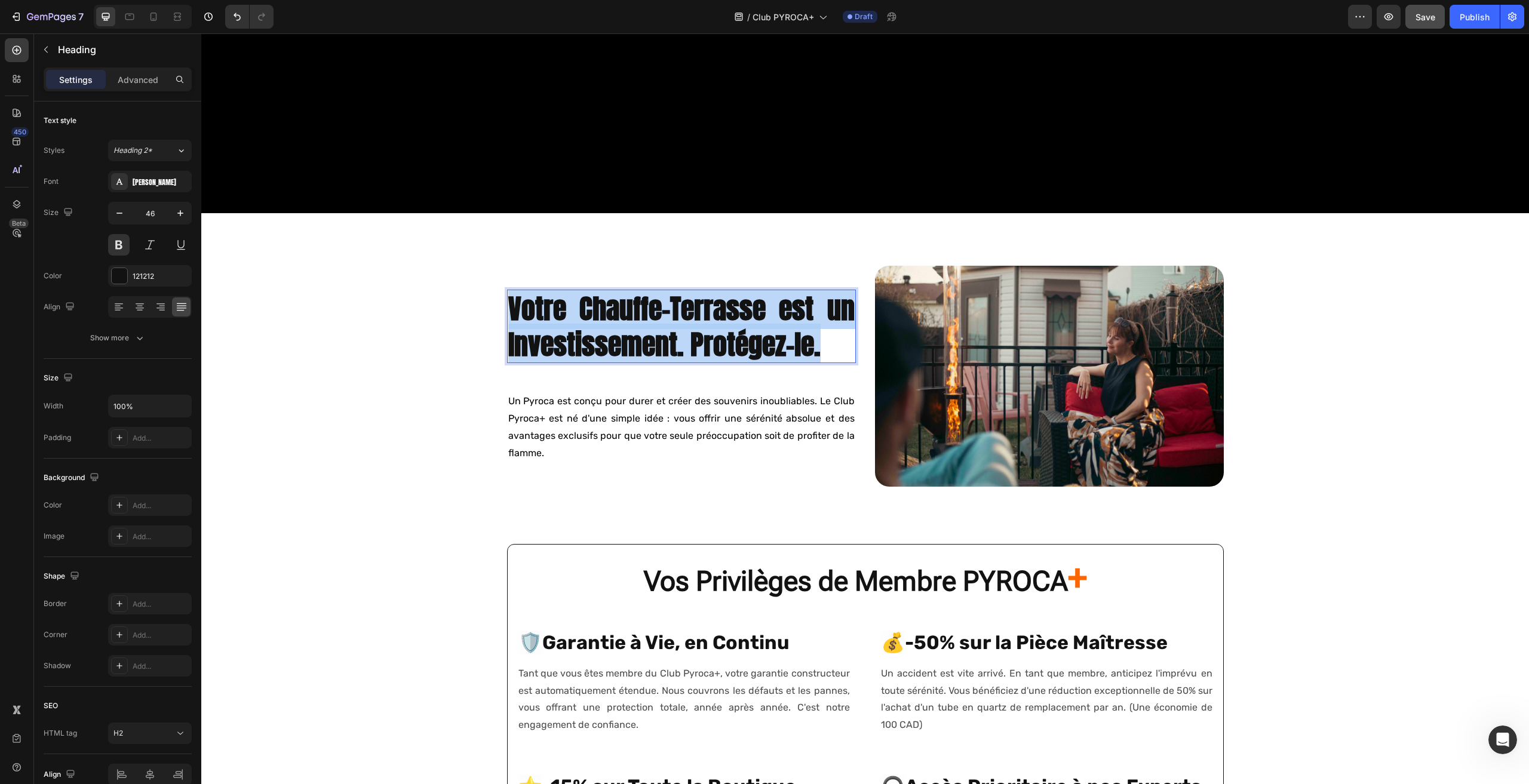
click at [698, 315] on p "Votre Chauffe-Terrasse est un Investissement. Protégez-le." at bounding box center [681, 327] width 346 height 72
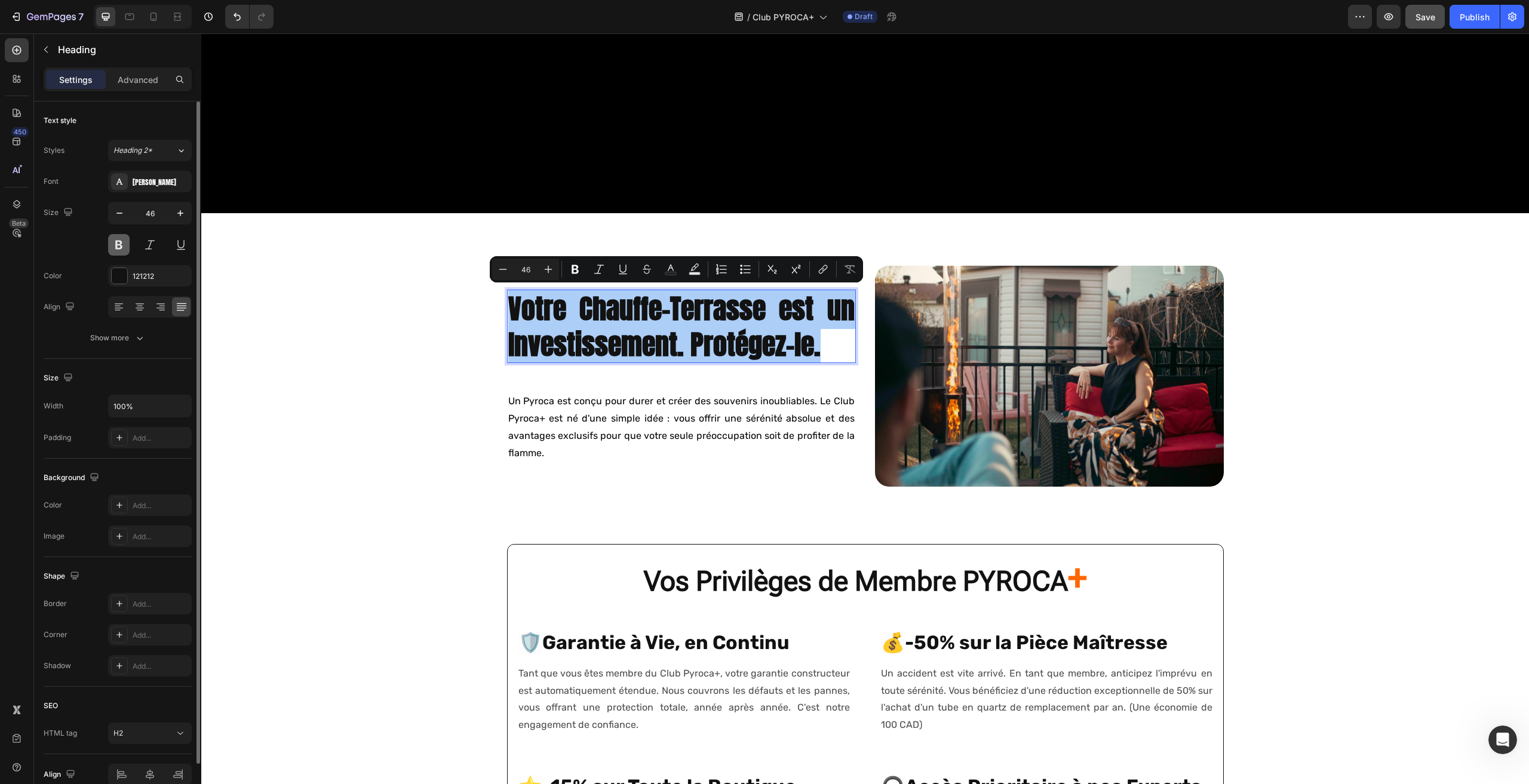
click at [120, 240] on button at bounding box center [118, 244] width 21 height 21
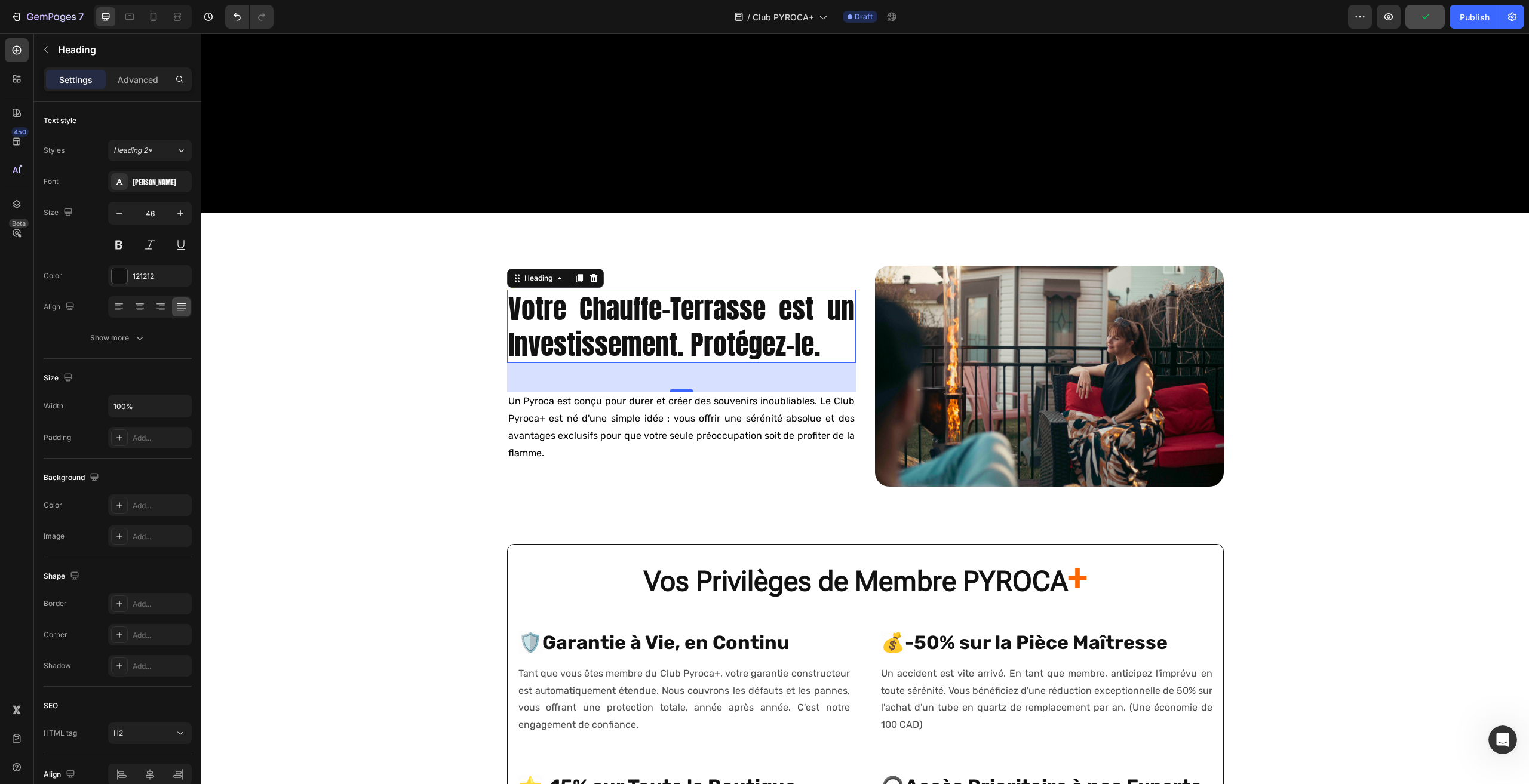
click at [589, 299] on p "Votre Chauffe-Terrasse est un Investissement. Protégez-le." at bounding box center [681, 327] width 346 height 72
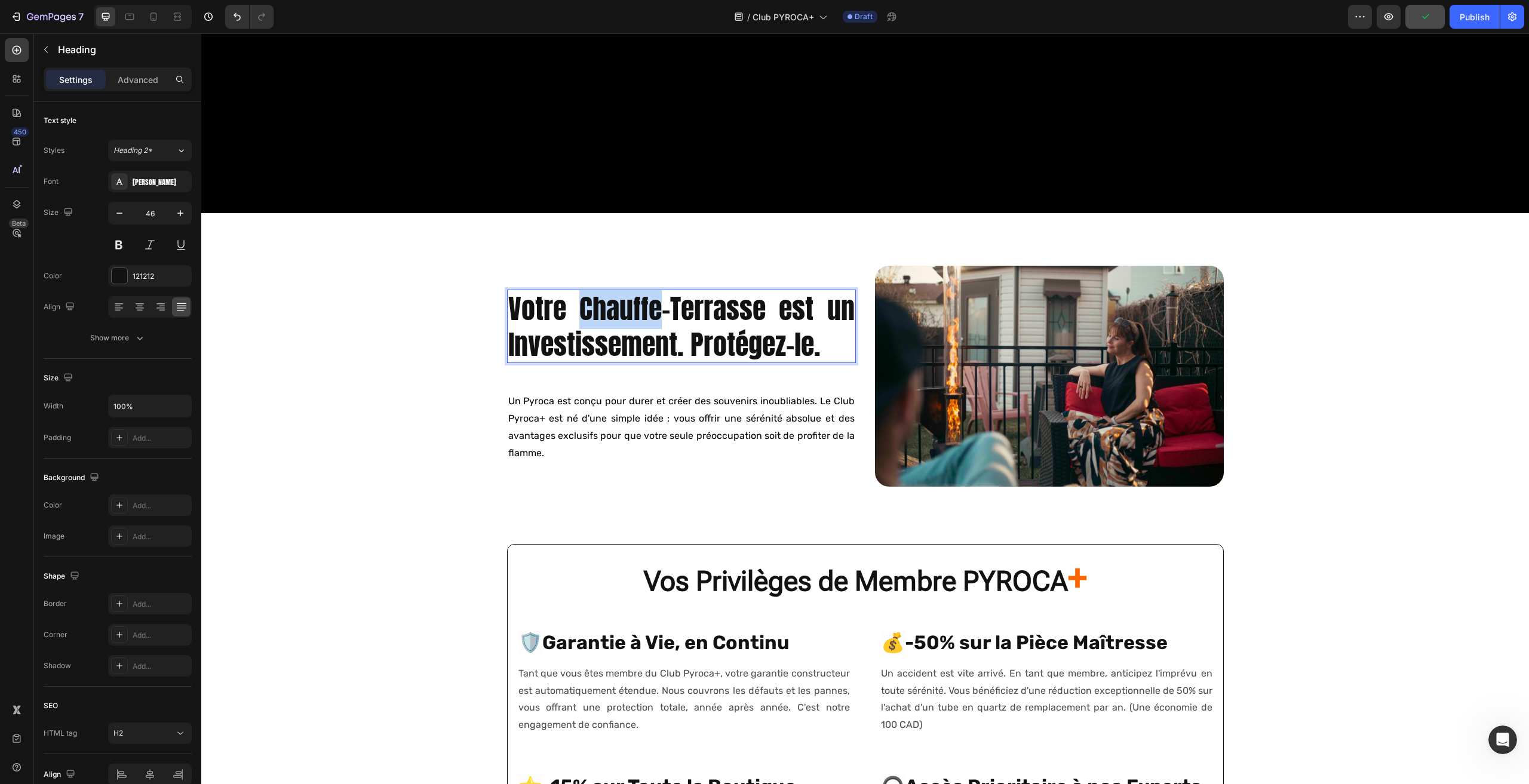
click at [589, 298] on p "Votre Chauffe-Terrasse est un Investissement. Protégez-le." at bounding box center [681, 327] width 346 height 72
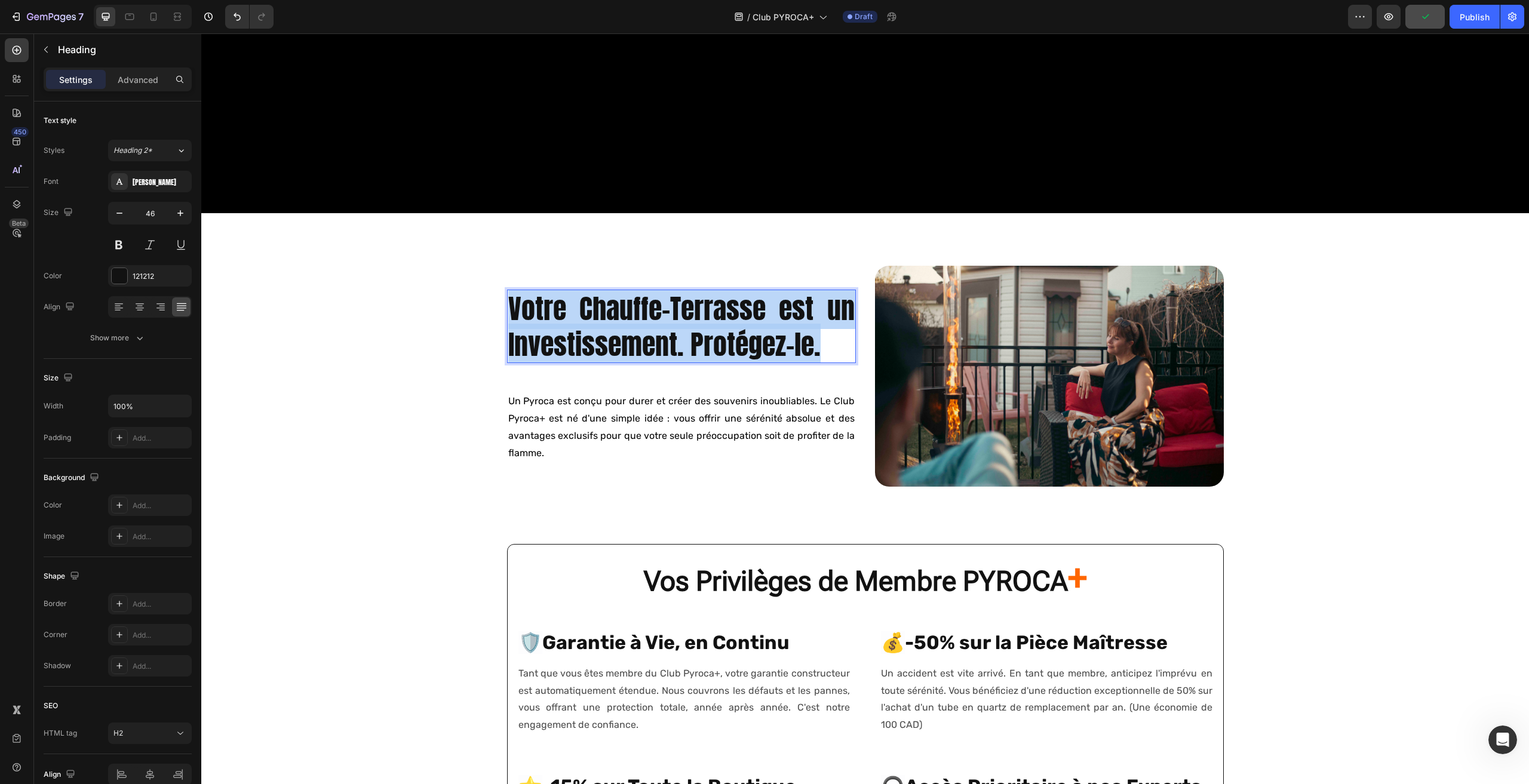
click at [589, 298] on p "Votre Chauffe-Terrasse est un Investissement. Protégez-le." at bounding box center [681, 327] width 346 height 72
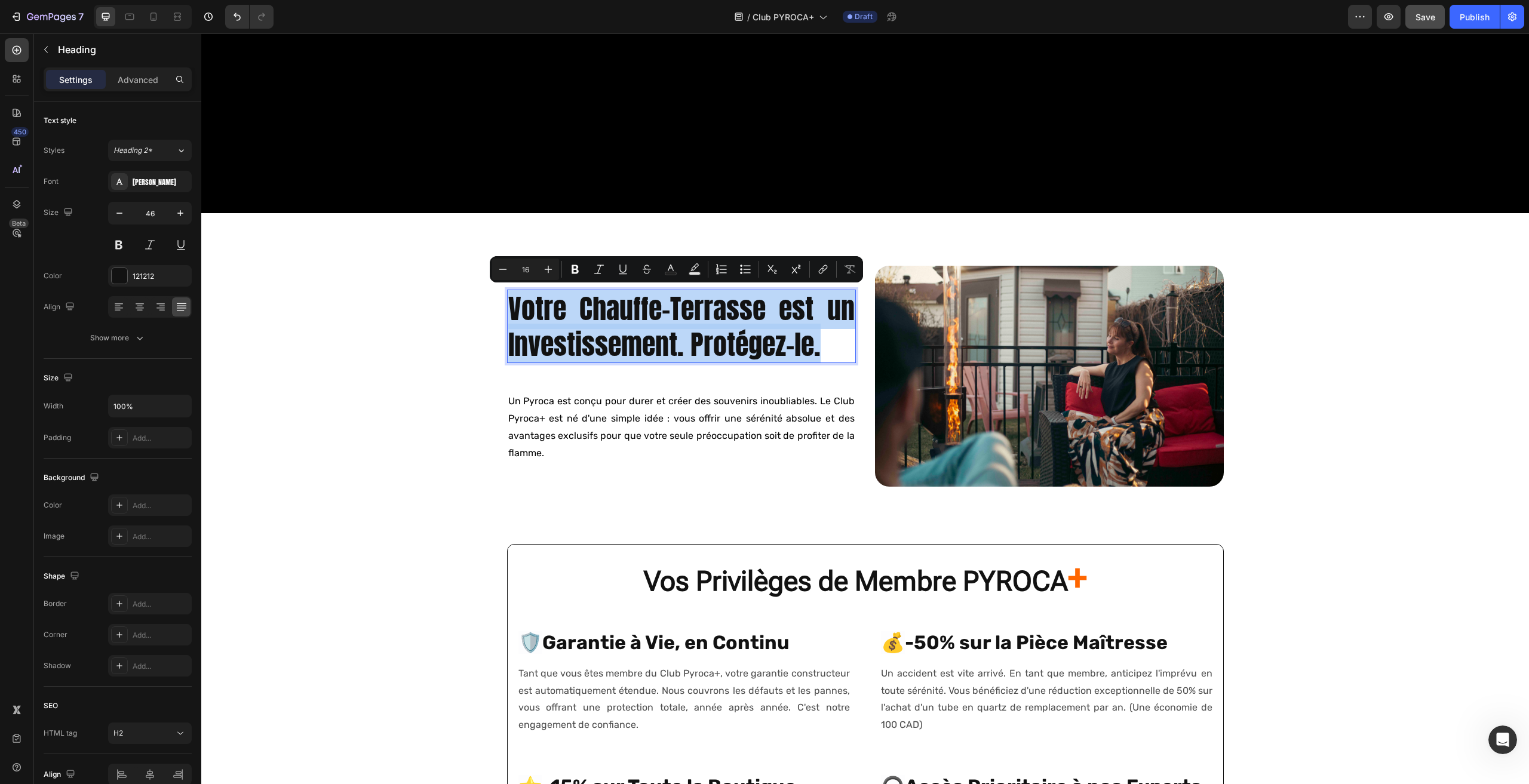
click at [330, 350] on div "CLUB PYROCA + Text Block L'Expérience Pyroca, Sans Limites. Heading Découvrez l…" at bounding box center [865, 496] width 1328 height 2066
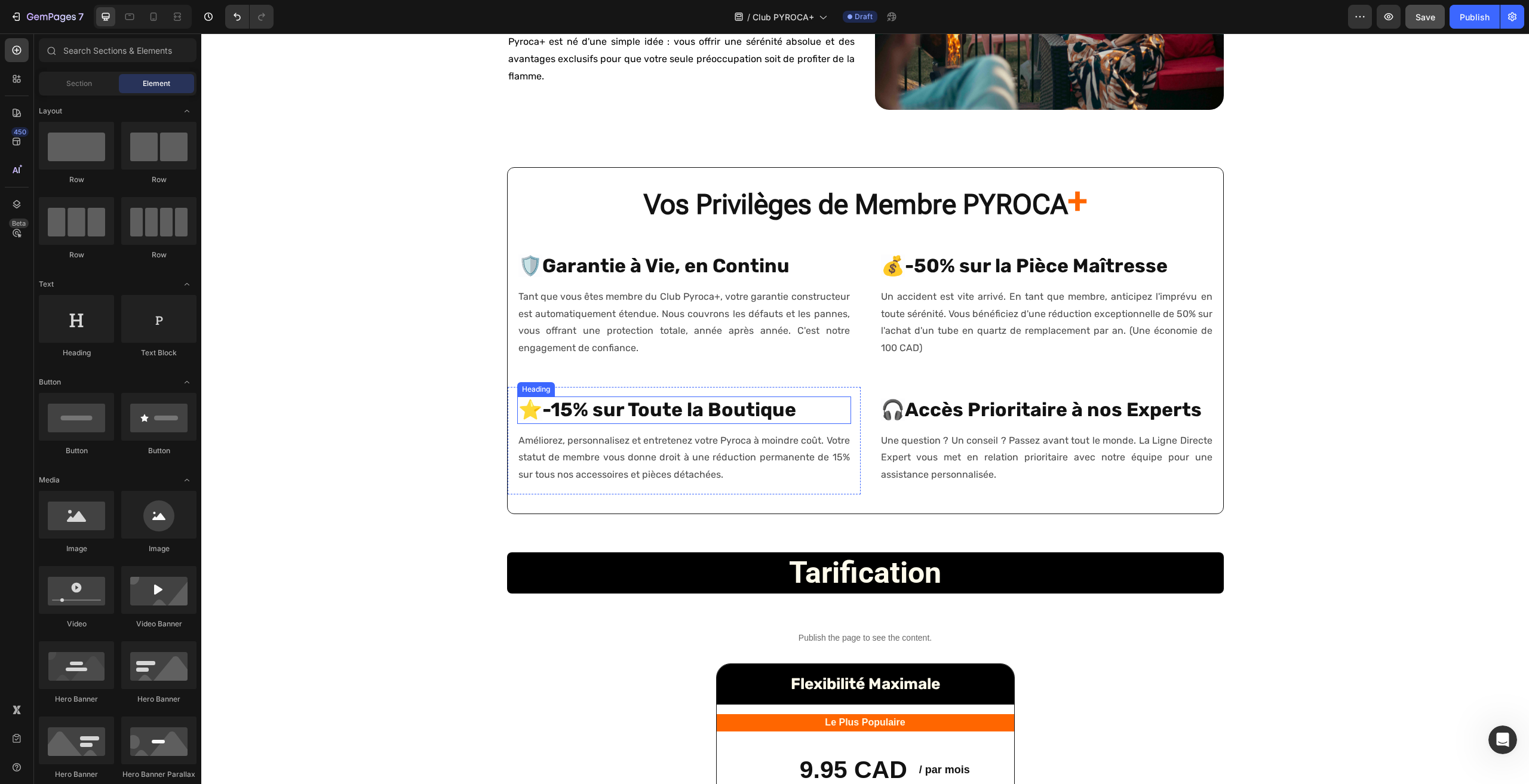
scroll to position [894, 0]
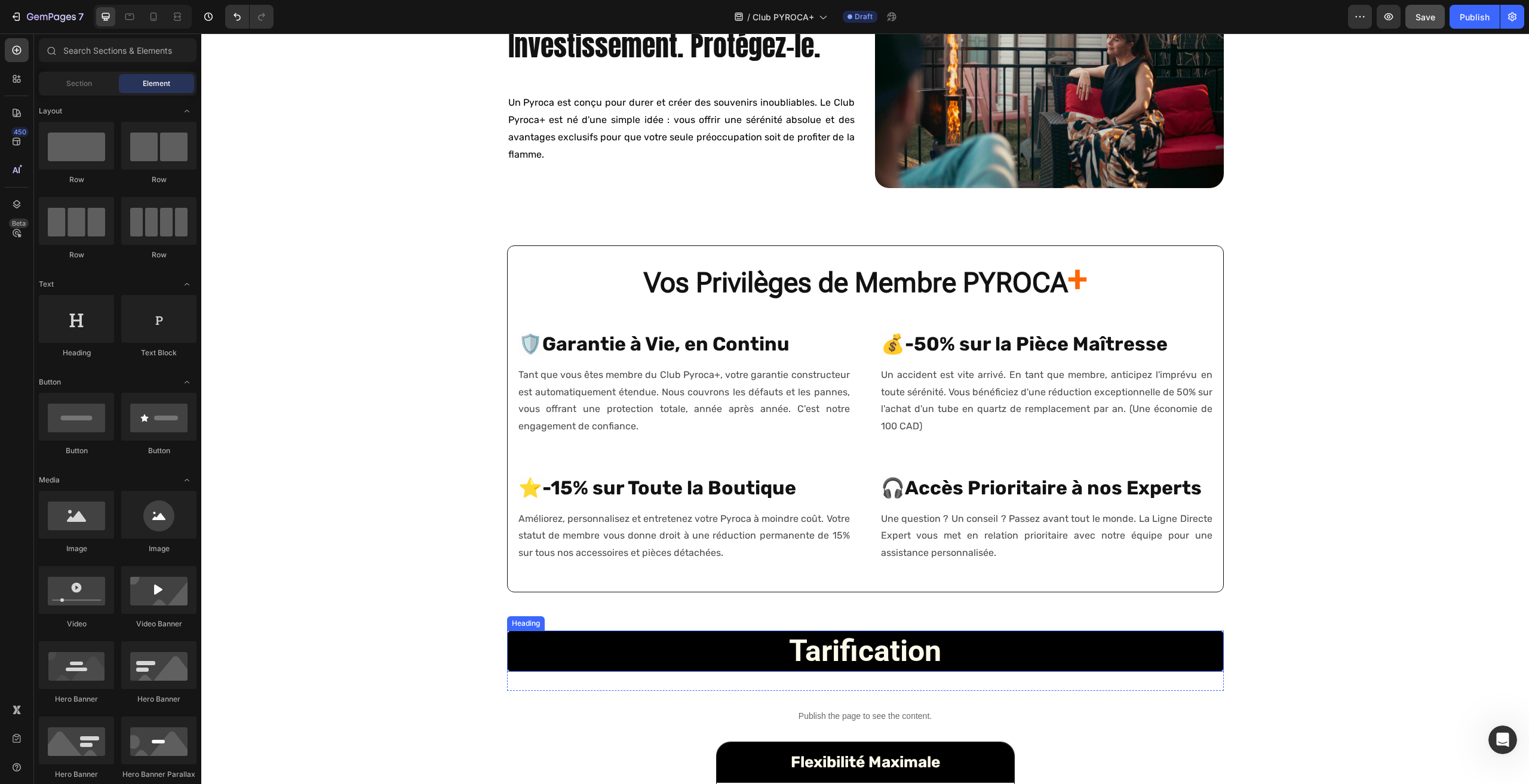
click at [891, 653] on strong "tarification" at bounding box center [865, 651] width 152 height 34
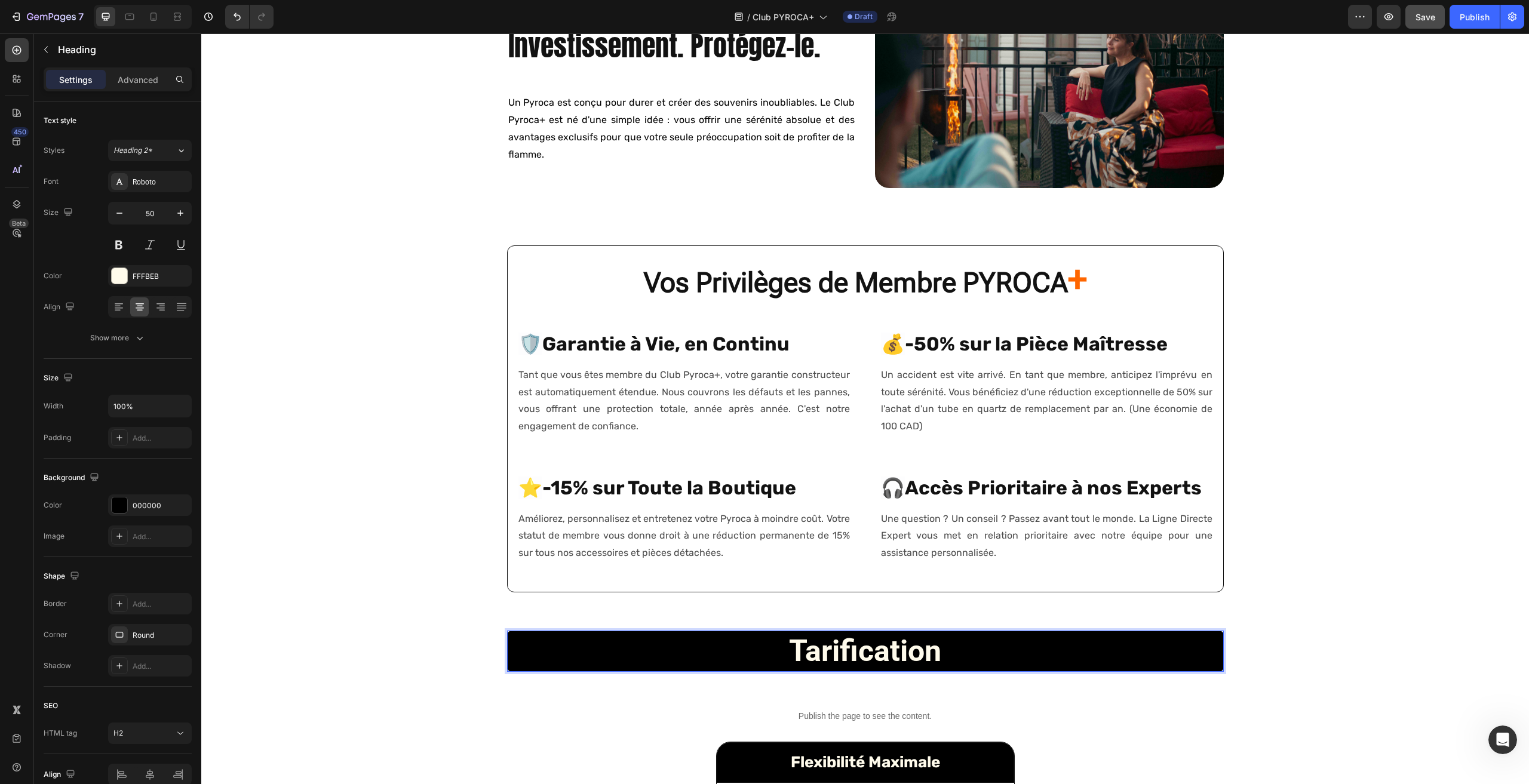
click at [889, 653] on strong "tarification" at bounding box center [865, 651] width 152 height 34
click at [878, 653] on strong "tarification" at bounding box center [865, 651] width 152 height 34
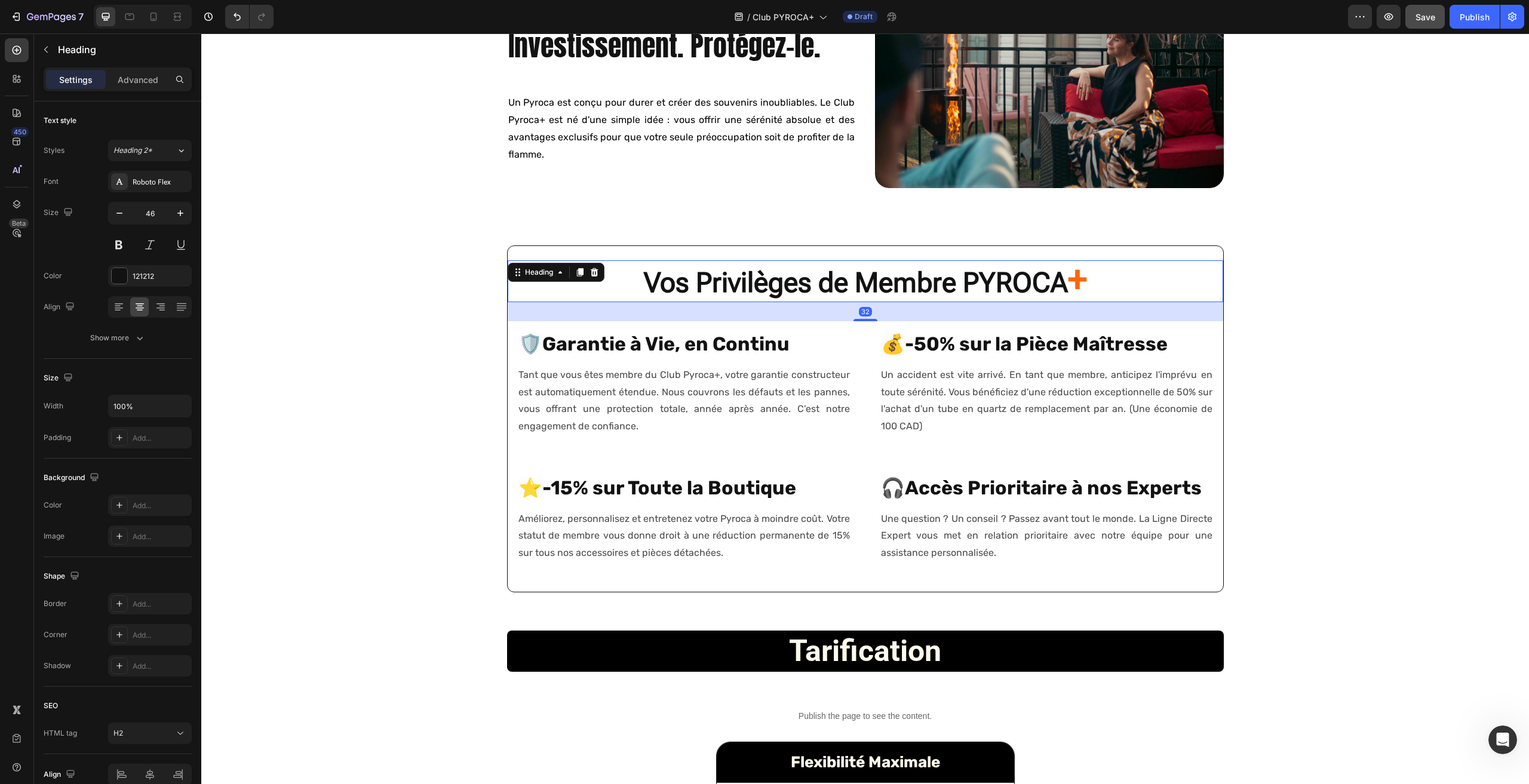
click at [719, 290] on strong "Vos Privilèges de Membre PYROCA" at bounding box center [856, 282] width 424 height 32
click at [182, 213] on icon "button" at bounding box center [180, 213] width 12 height 12
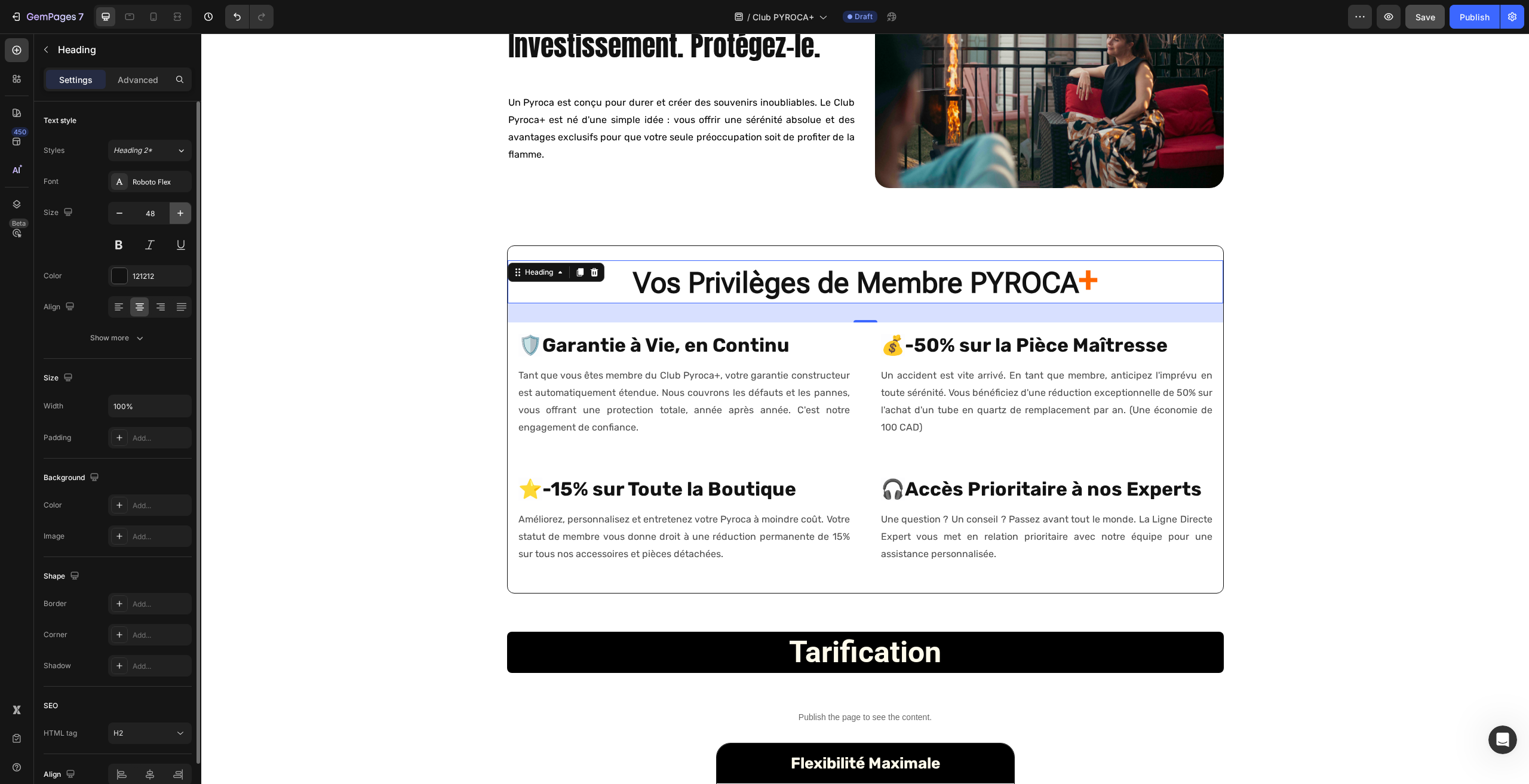
click at [182, 213] on icon "button" at bounding box center [180, 213] width 12 height 12
click at [182, 213] on icon "button" at bounding box center [180, 213] width 6 height 6
type input "50"
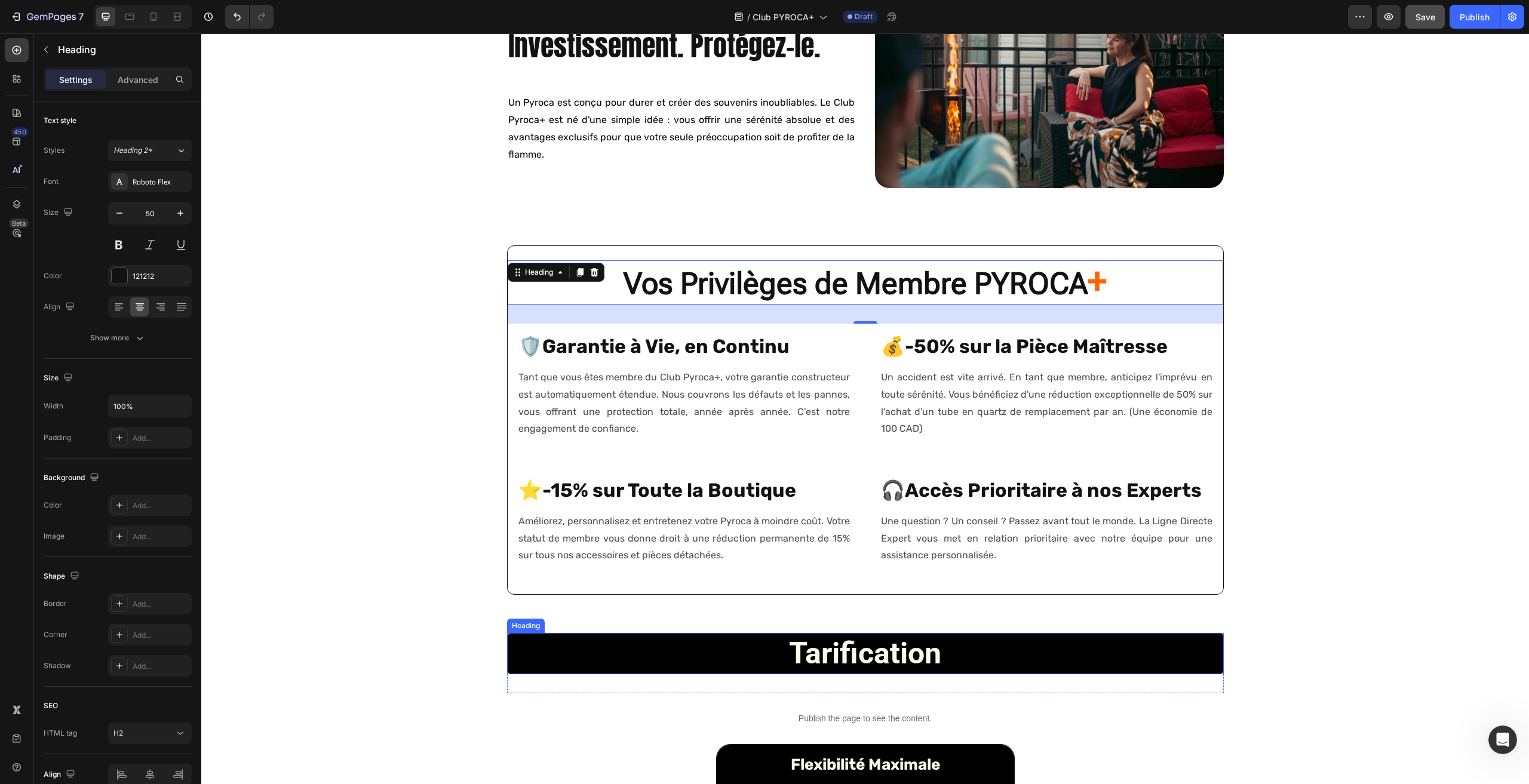
click at [858, 649] on strong "tarification" at bounding box center [865, 653] width 152 height 34
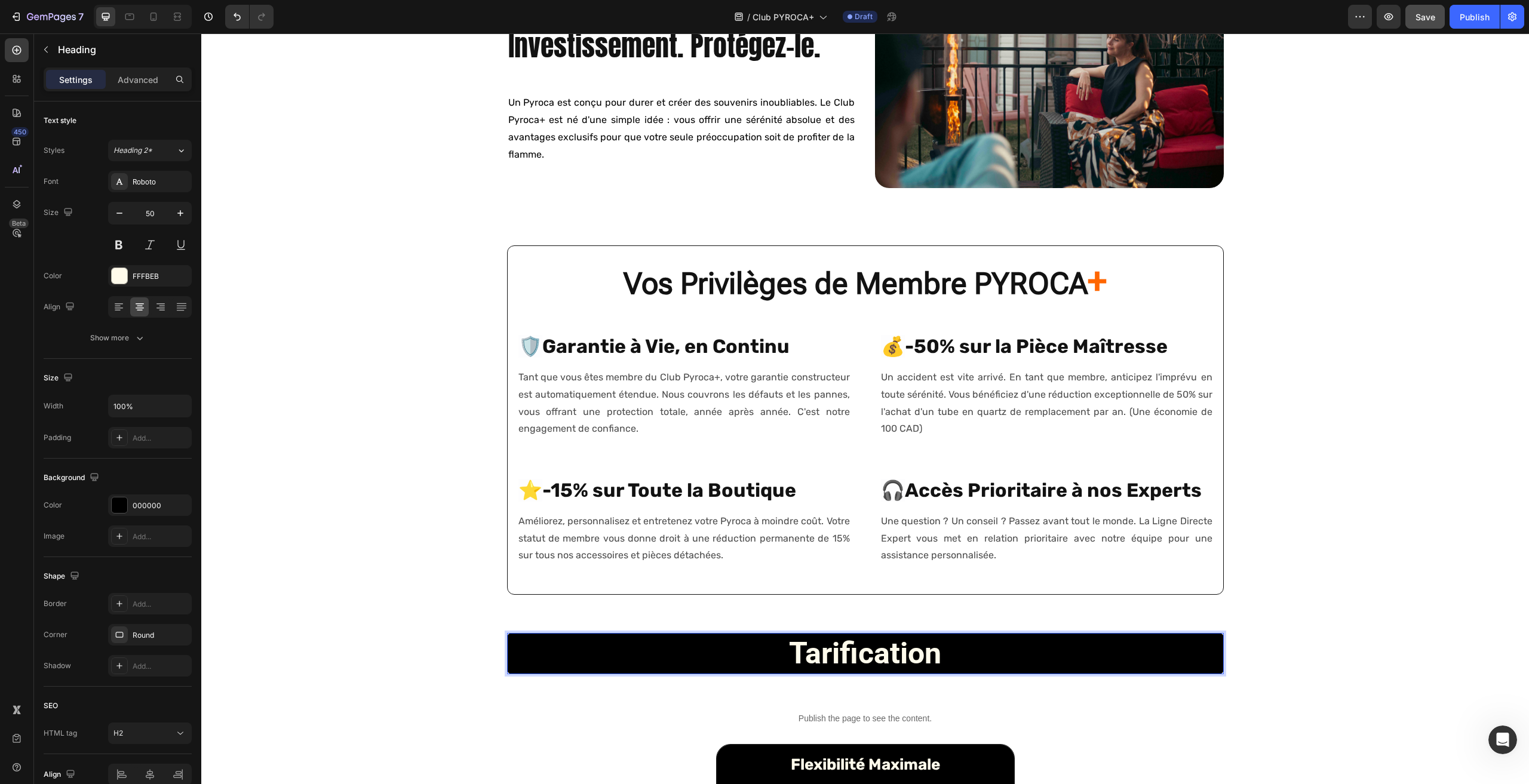
click at [858, 648] on strong "tarification" at bounding box center [865, 653] width 152 height 34
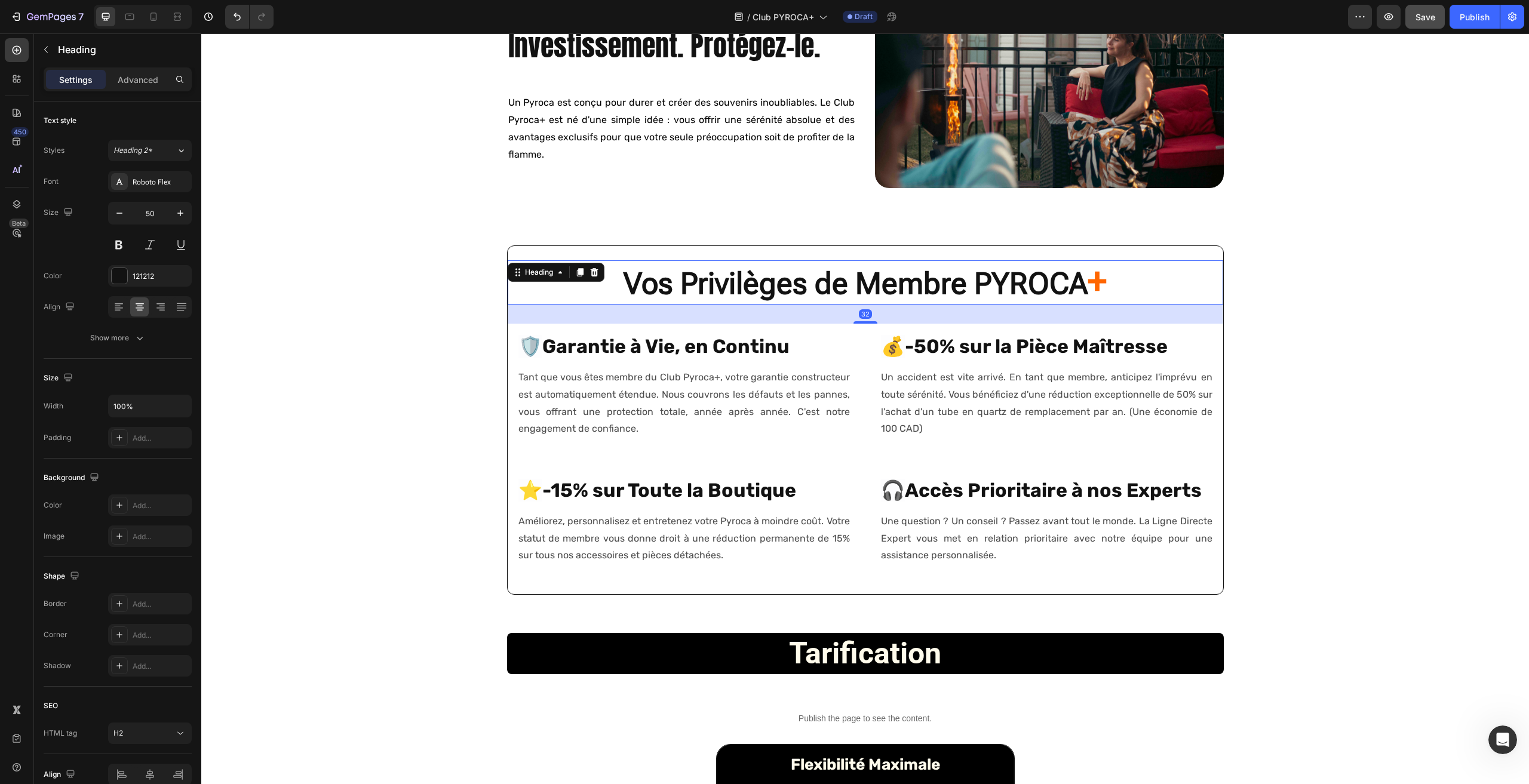
click at [719, 277] on strong "Vos Privilèges de Membre PYROCA" at bounding box center [856, 284] width 464 height 34
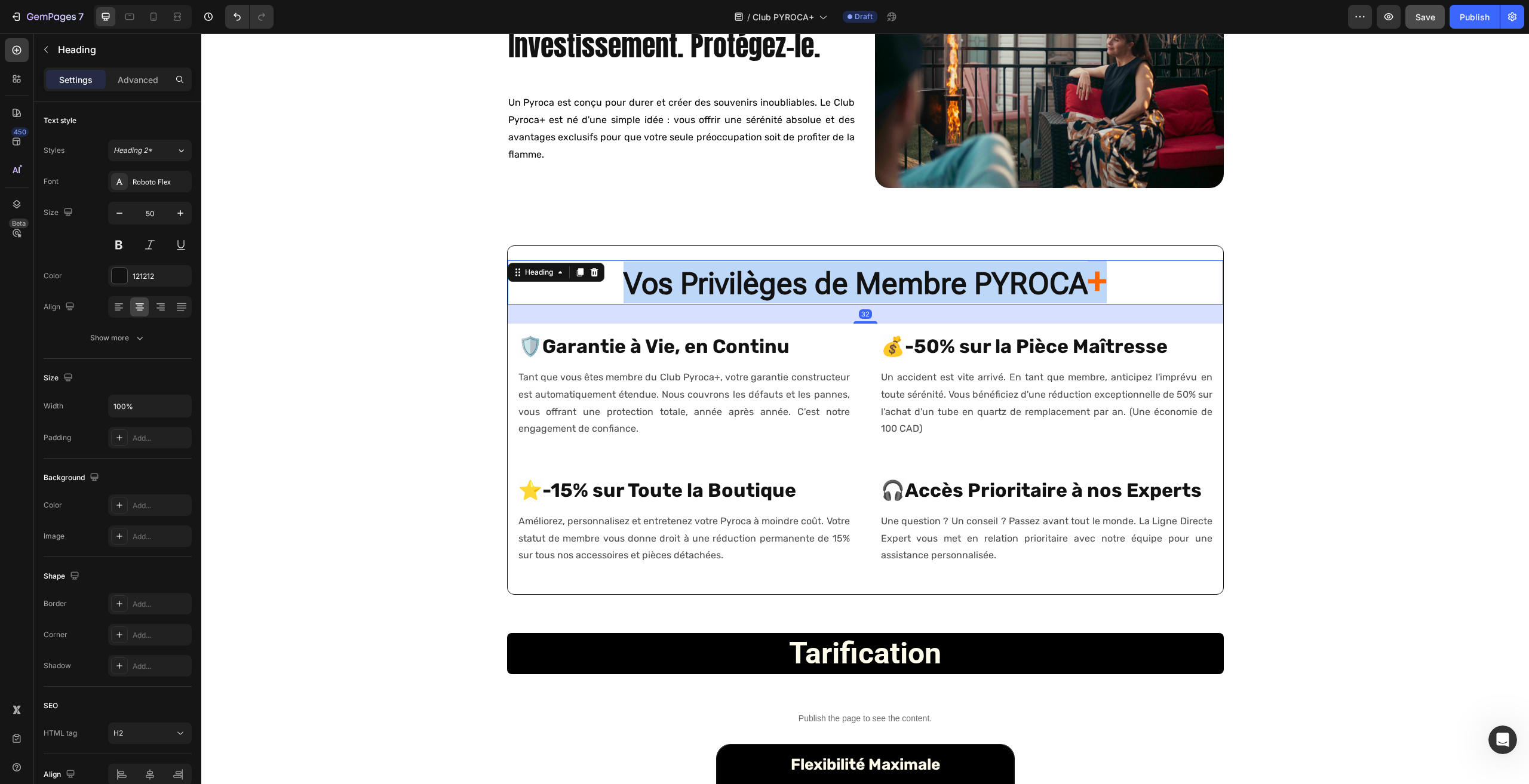
click at [719, 275] on strong "Vos Privilèges de Membre PYROCA" at bounding box center [856, 284] width 464 height 34
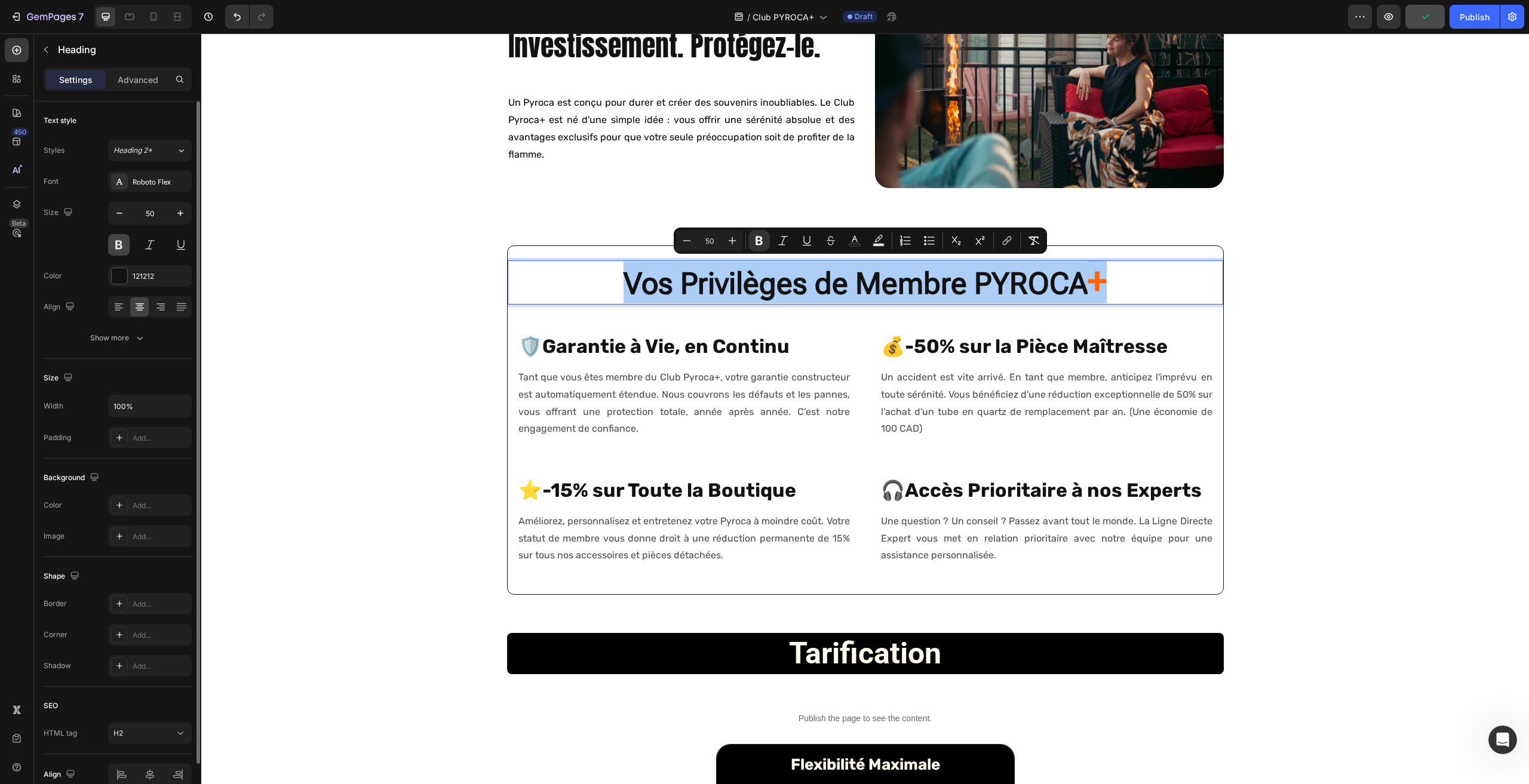
click at [120, 244] on button at bounding box center [118, 244] width 21 height 21
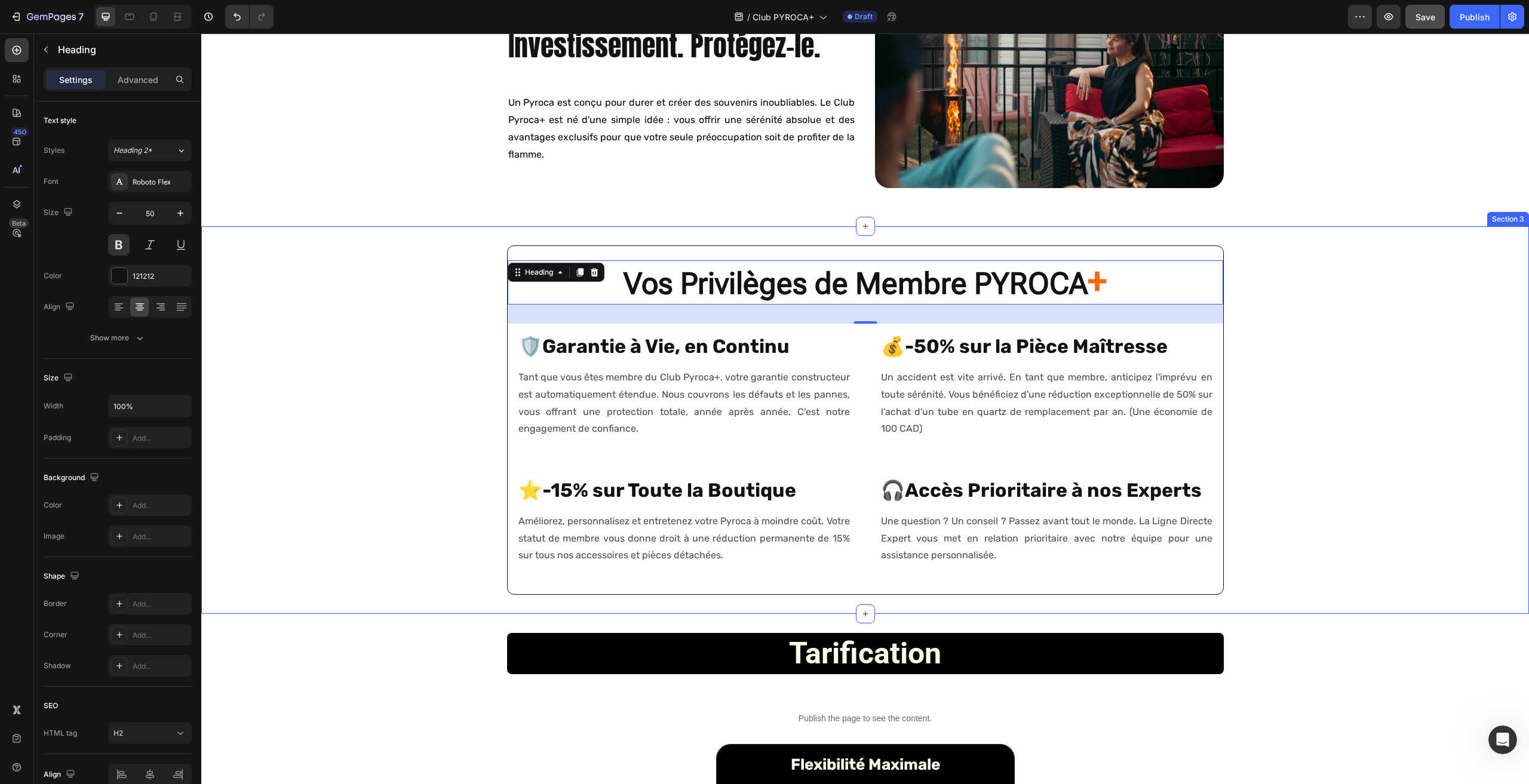
click at [359, 370] on div "Vos Privilèges de Membre PYROCA + Heading 32 🛡️ Garantie à Vie, en Continu Head…" at bounding box center [865, 421] width 1328 height 350
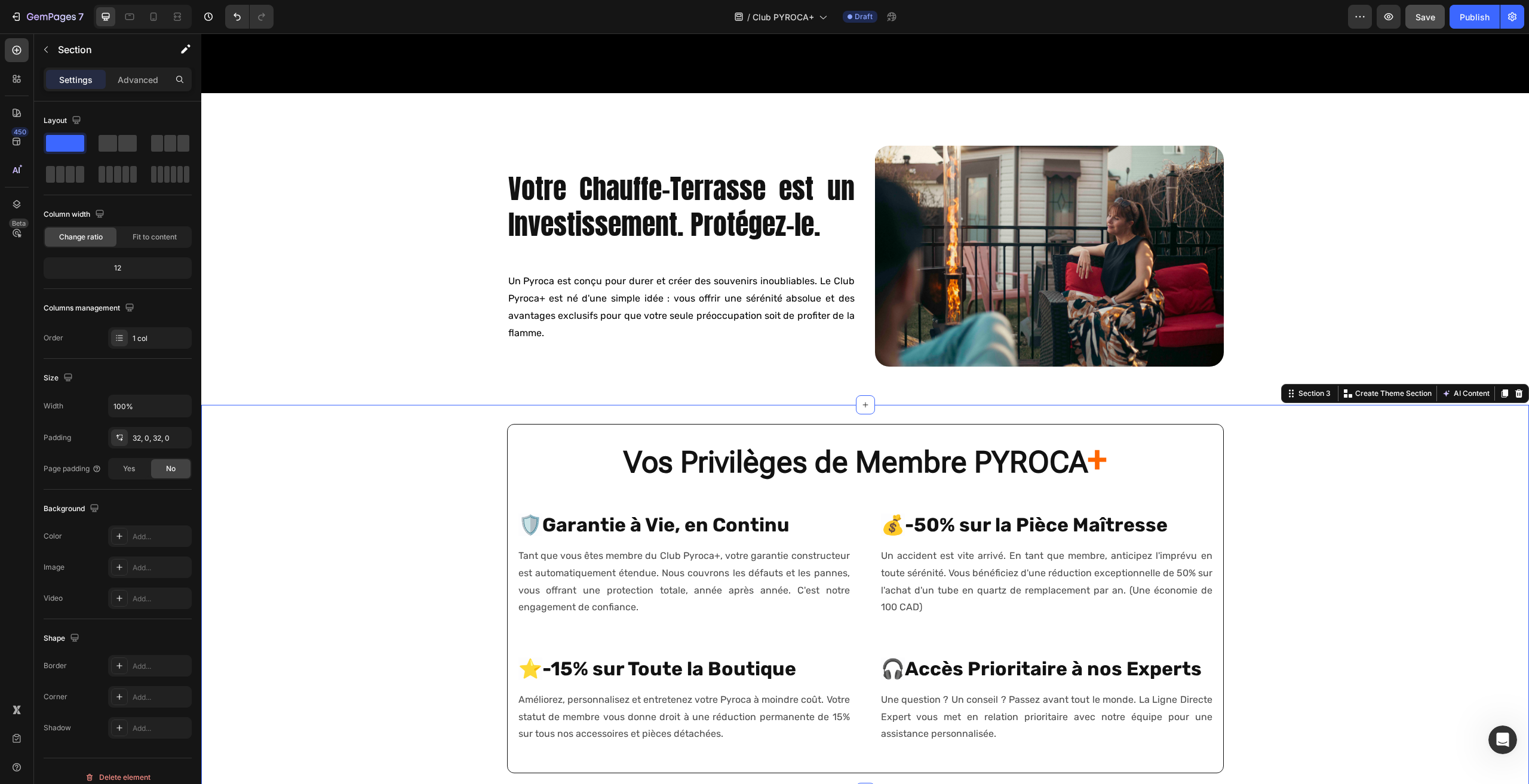
scroll to position [715, 0]
click at [603, 205] on p "Votre Chauffe-Terrasse est un Investissement. Protégez-le." at bounding box center [681, 207] width 346 height 72
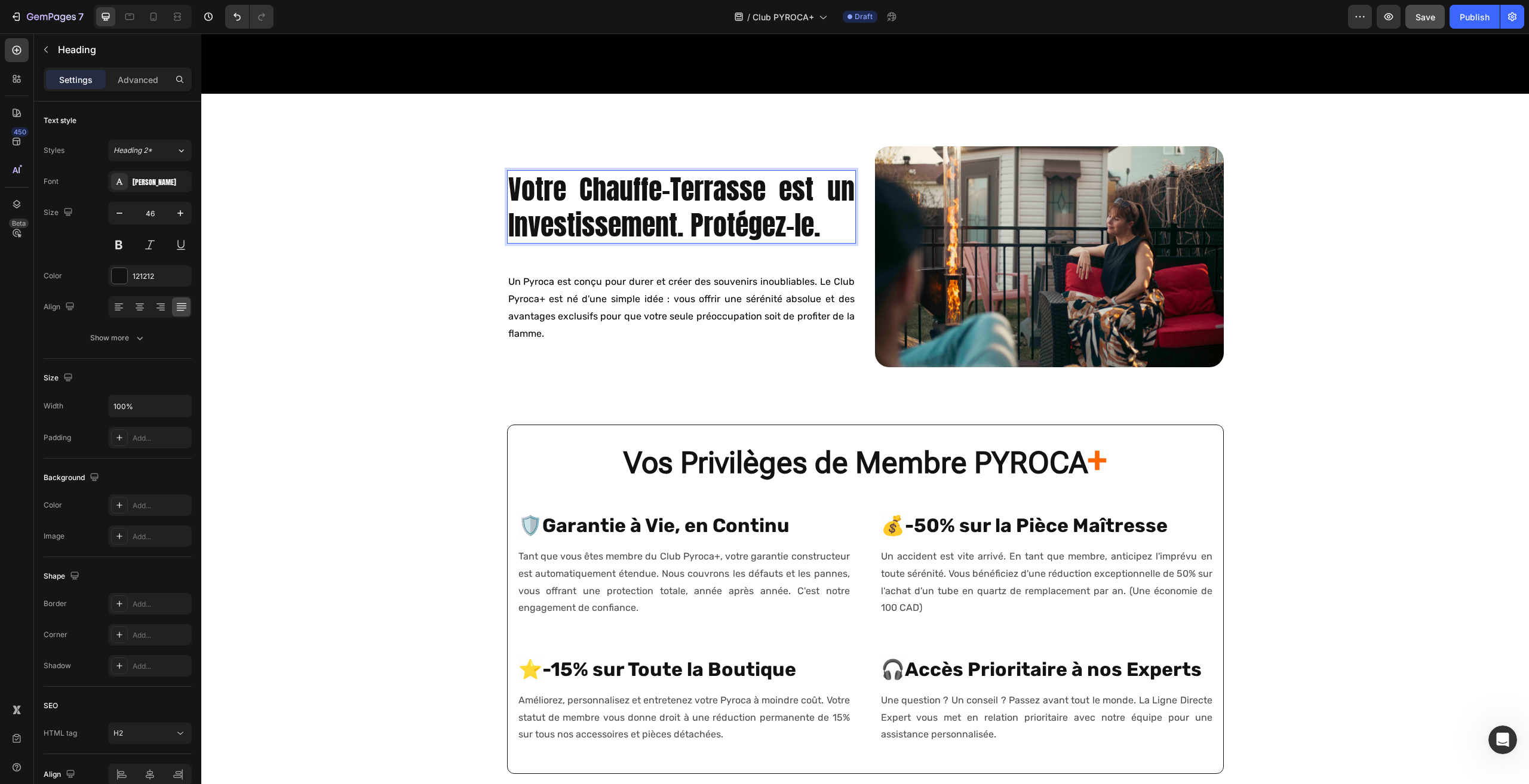
click at [604, 205] on p "Votre Chauffe-Terrasse est un Investissement. Protégez-le." at bounding box center [681, 207] width 346 height 72
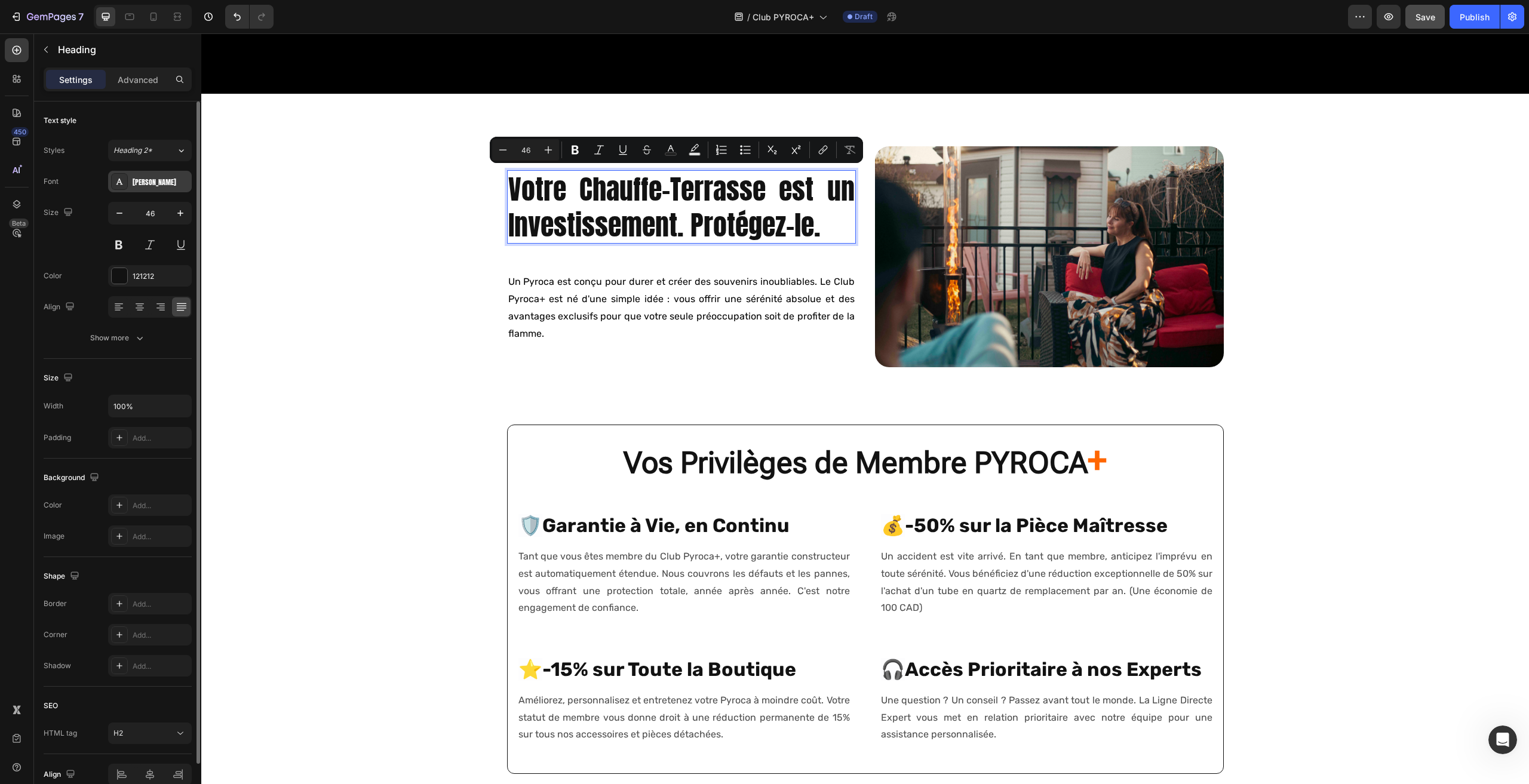
click at [158, 186] on div "Anton" at bounding box center [161, 182] width 56 height 11
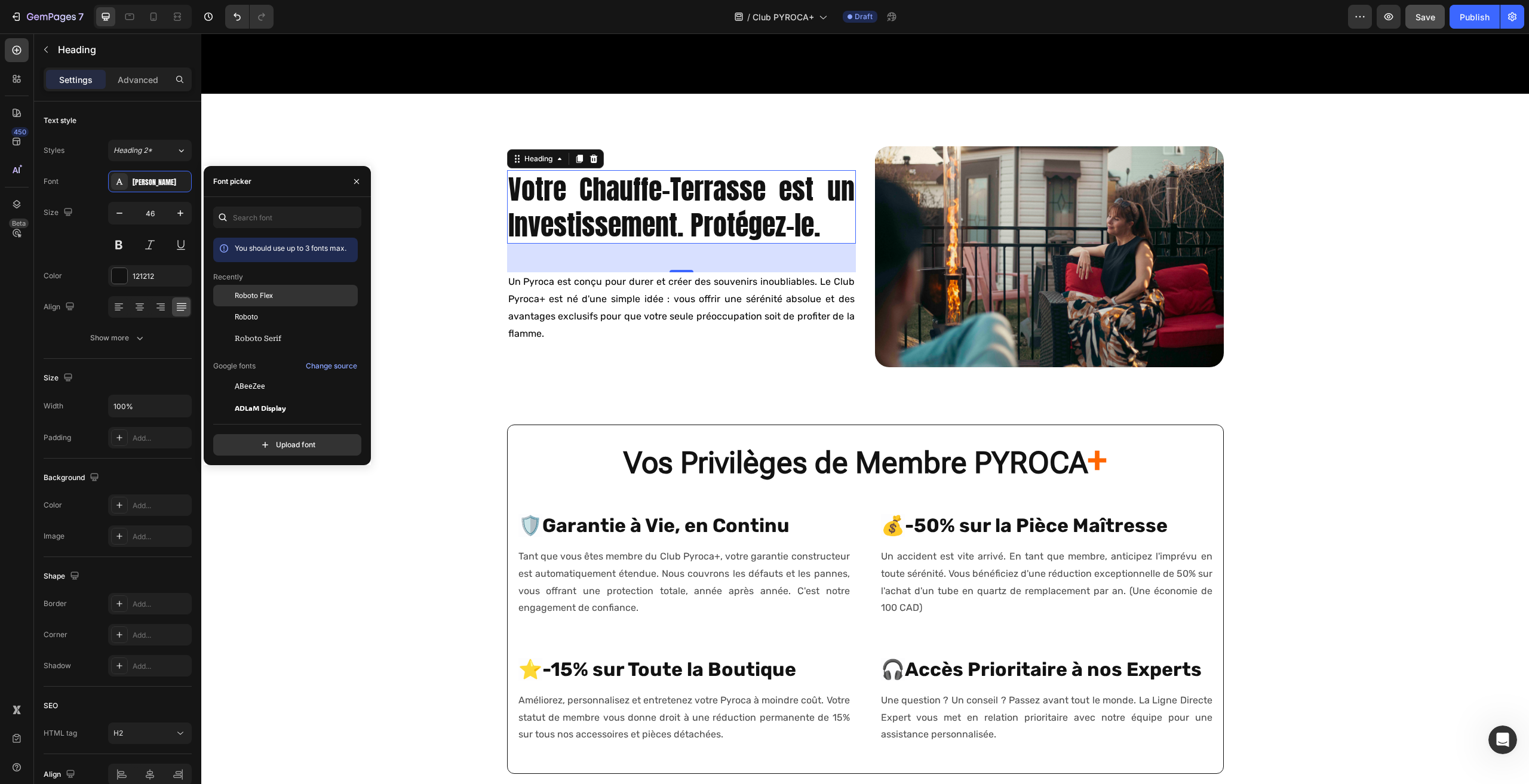
click at [266, 296] on span "Roboto Flex" at bounding box center [254, 296] width 39 height 11
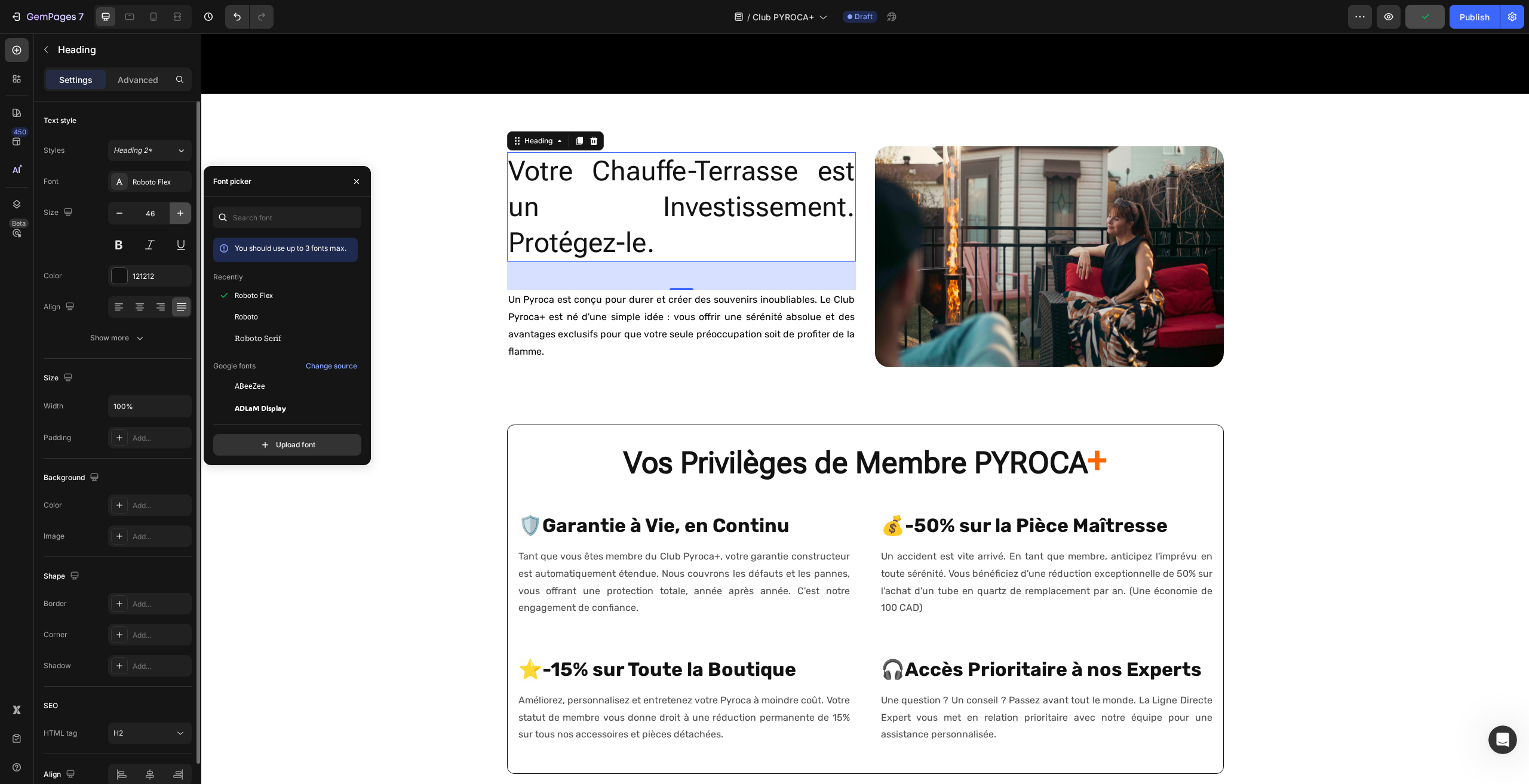
click at [181, 214] on icon "button" at bounding box center [180, 213] width 12 height 12
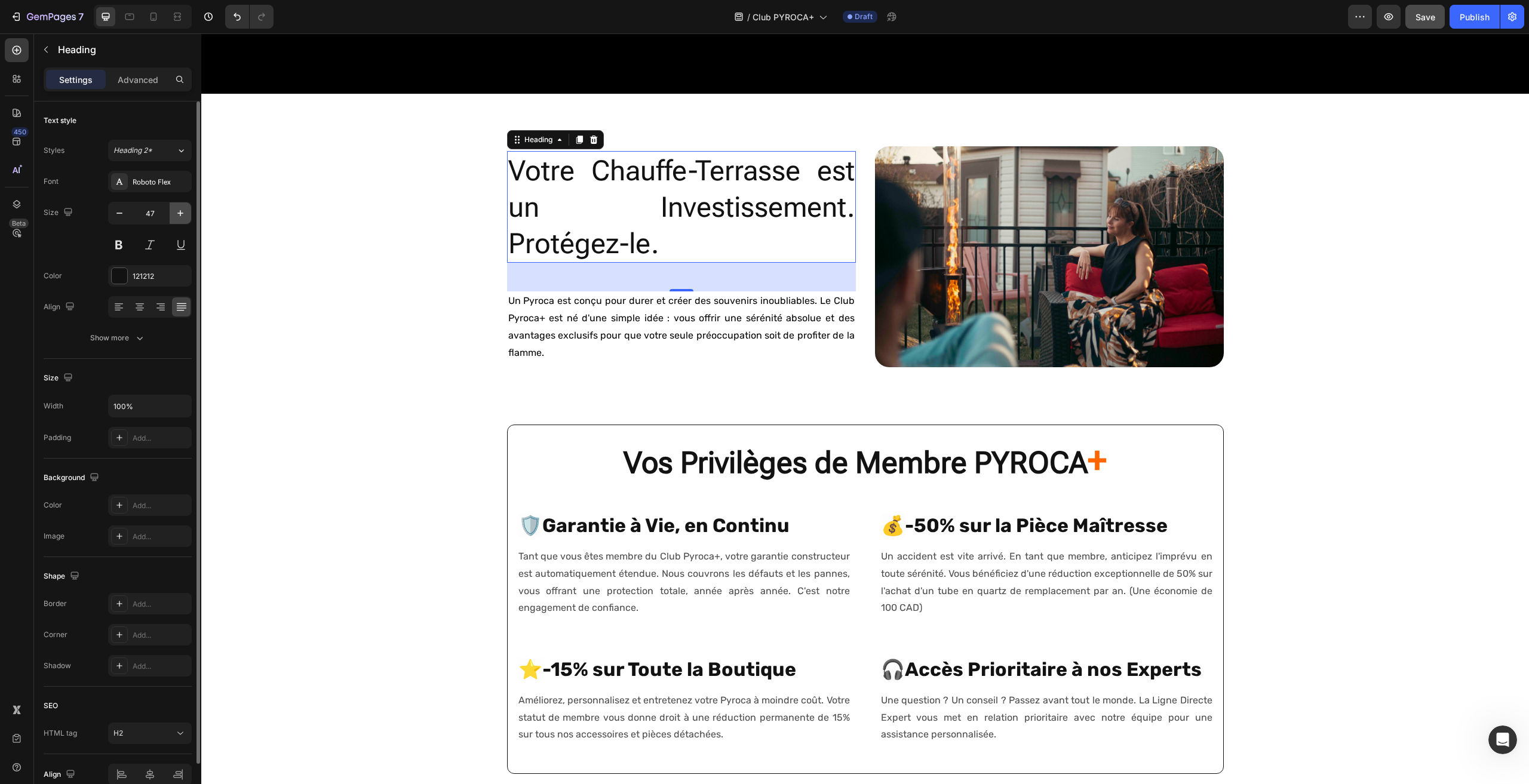
click at [182, 214] on icon "button" at bounding box center [180, 213] width 12 height 12
click at [182, 214] on icon "button" at bounding box center [180, 213] width 12 height 12
click at [183, 214] on icon "button" at bounding box center [180, 213] width 12 height 12
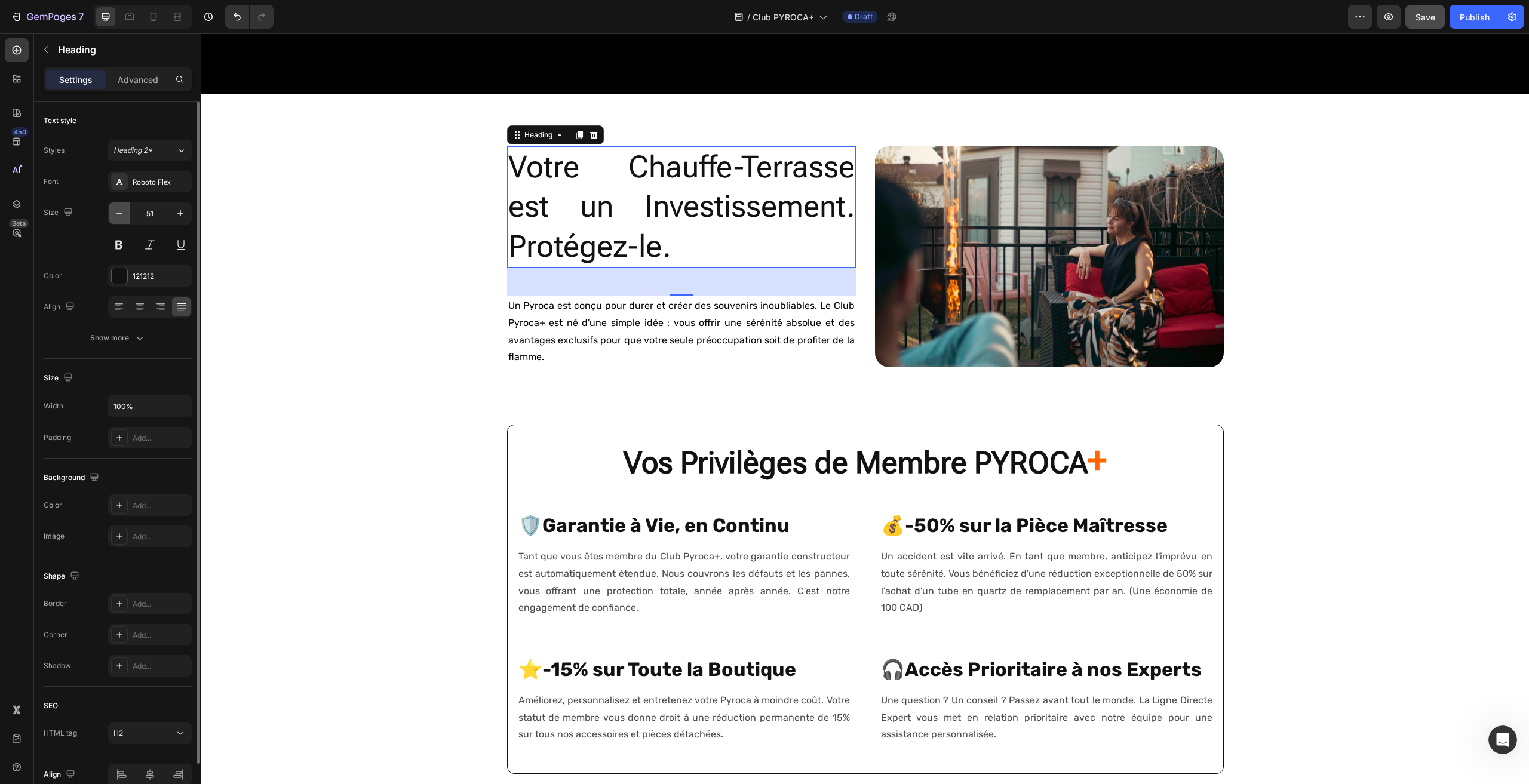
click at [120, 213] on icon "button" at bounding box center [119, 213] width 6 height 1
type input "50"
click at [120, 307] on icon at bounding box center [118, 306] width 12 height 12
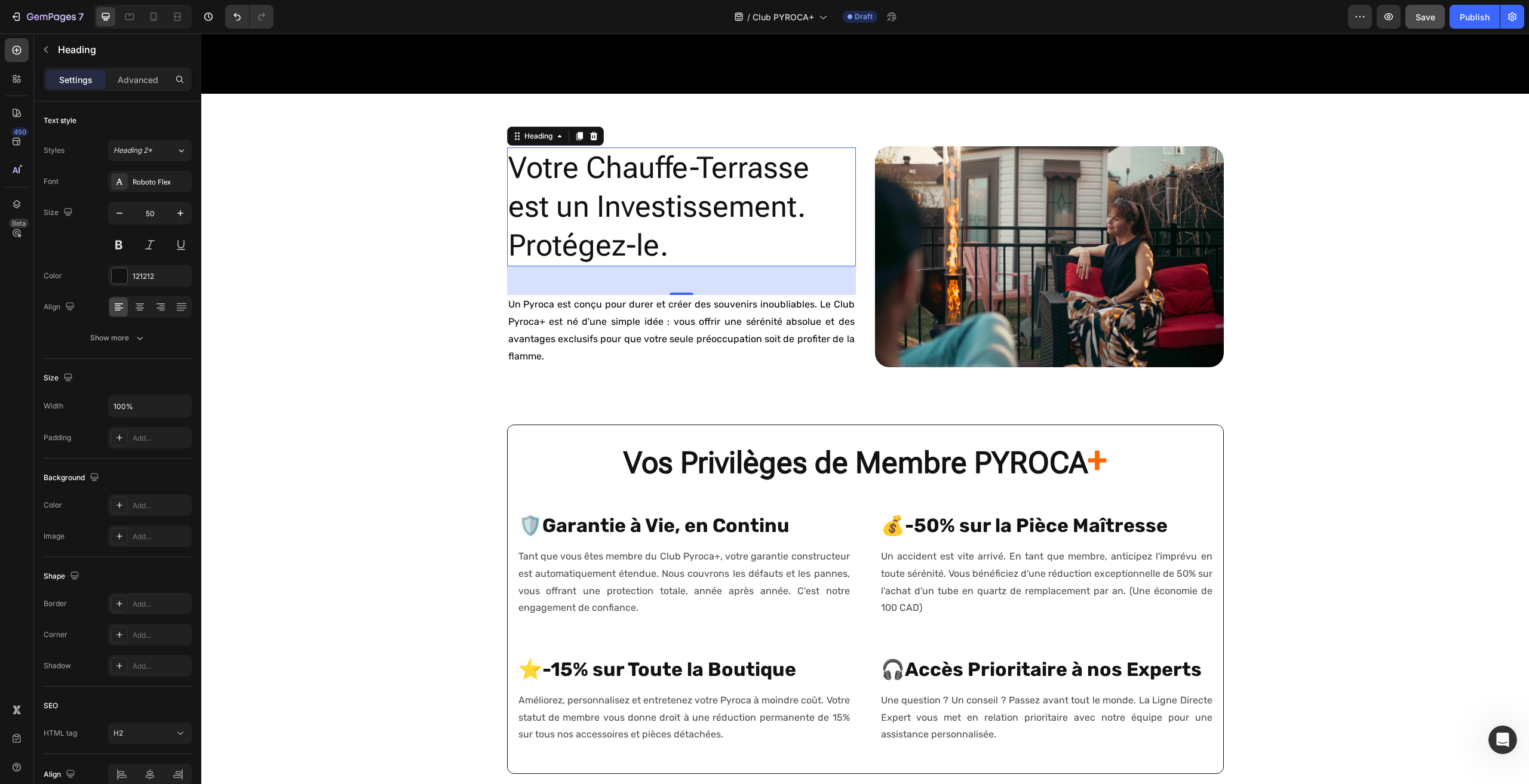
click at [396, 293] on div "CLUB PYROCA + Text Block L'Expérience Pyroca, Sans Limites. Heading Découvrez l…" at bounding box center [865, 377] width 1328 height 2068
click at [674, 204] on p "Votre Chauffe-Terrasse est un Investissement. Protégez-le." at bounding box center [681, 206] width 346 height 116
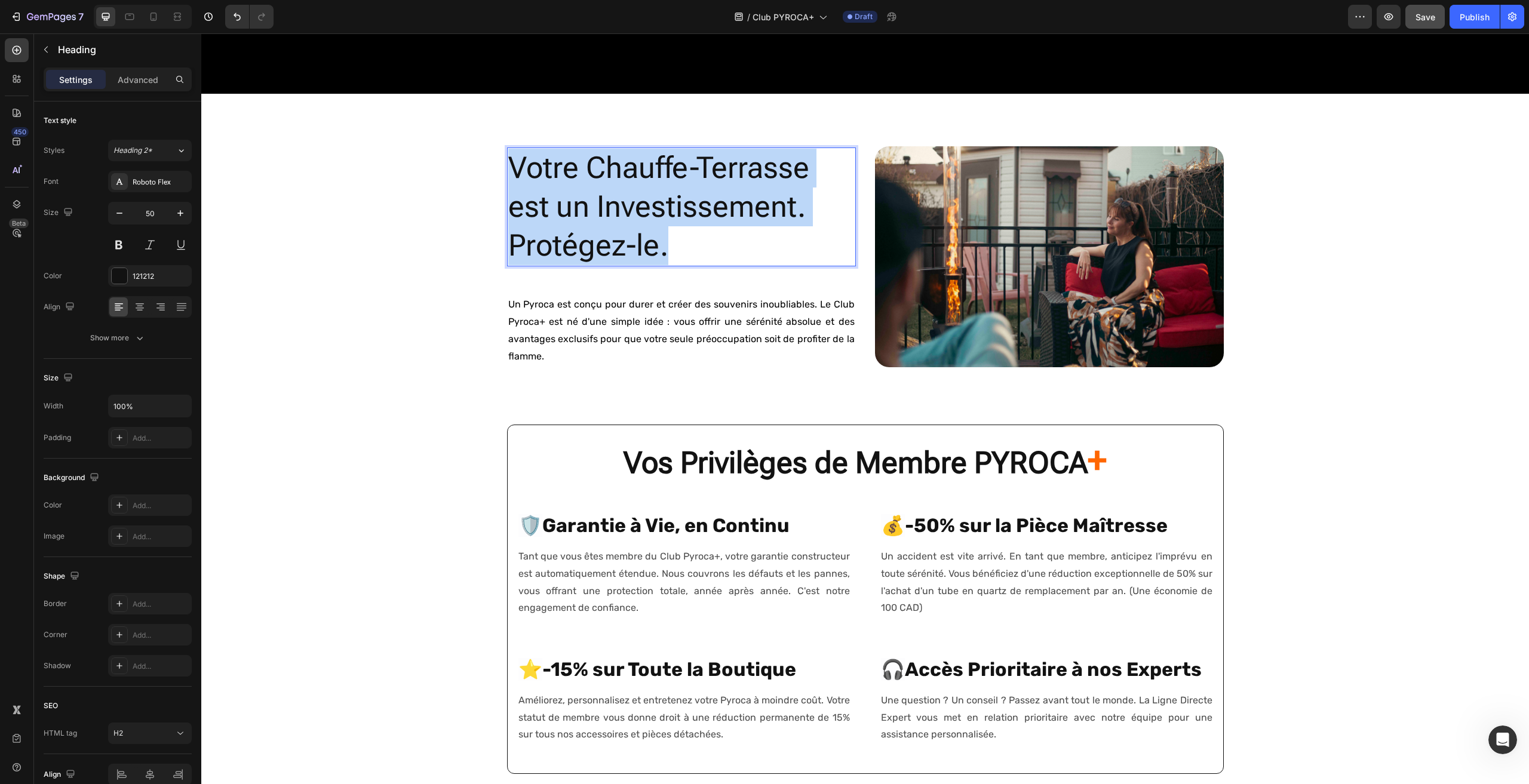
click at [675, 204] on p "Votre Chauffe-Terrasse est un Investissement. Protégez-le." at bounding box center [681, 206] width 346 height 116
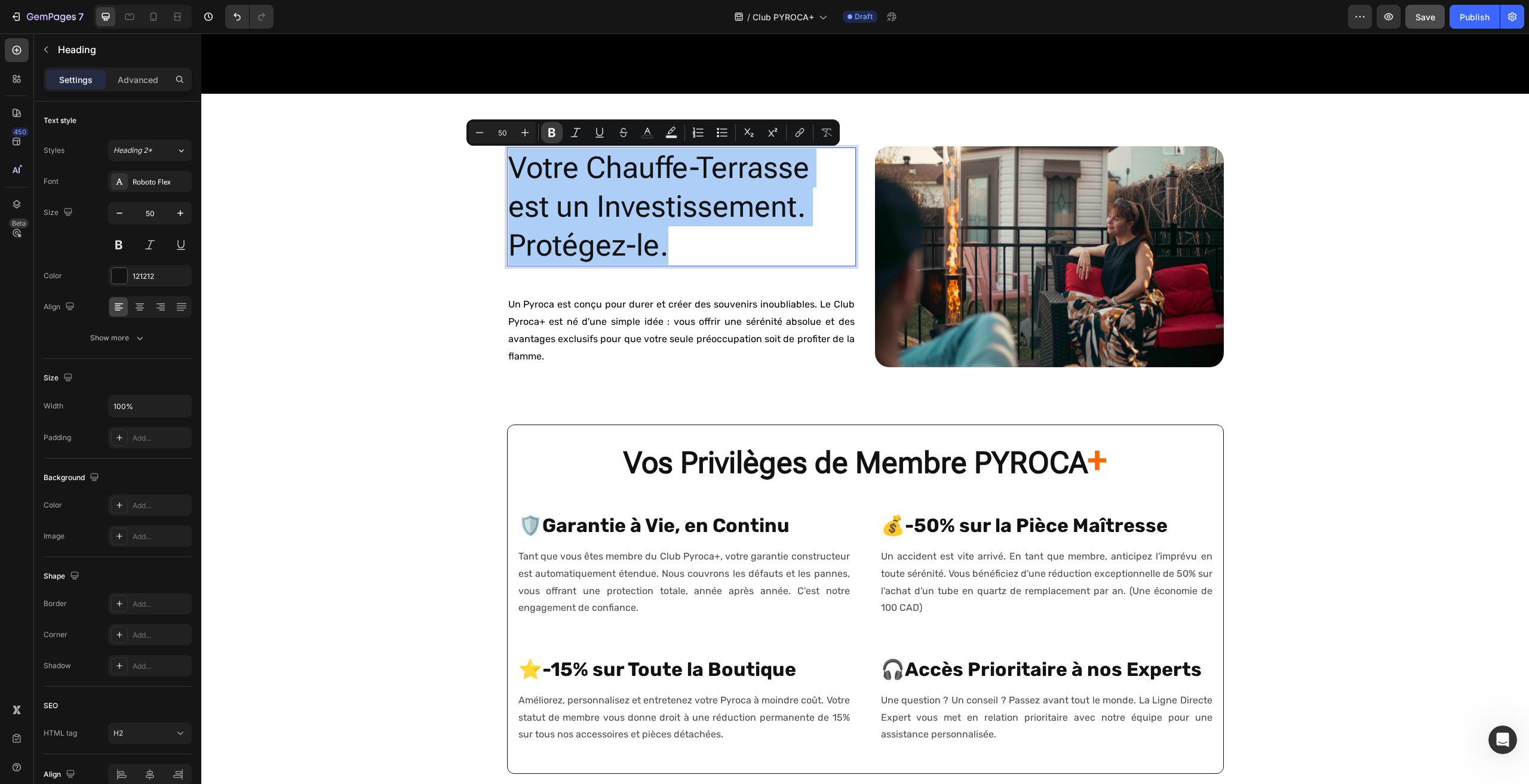
click at [551, 134] on icon "Editor contextual toolbar" at bounding box center [551, 132] width 12 height 12
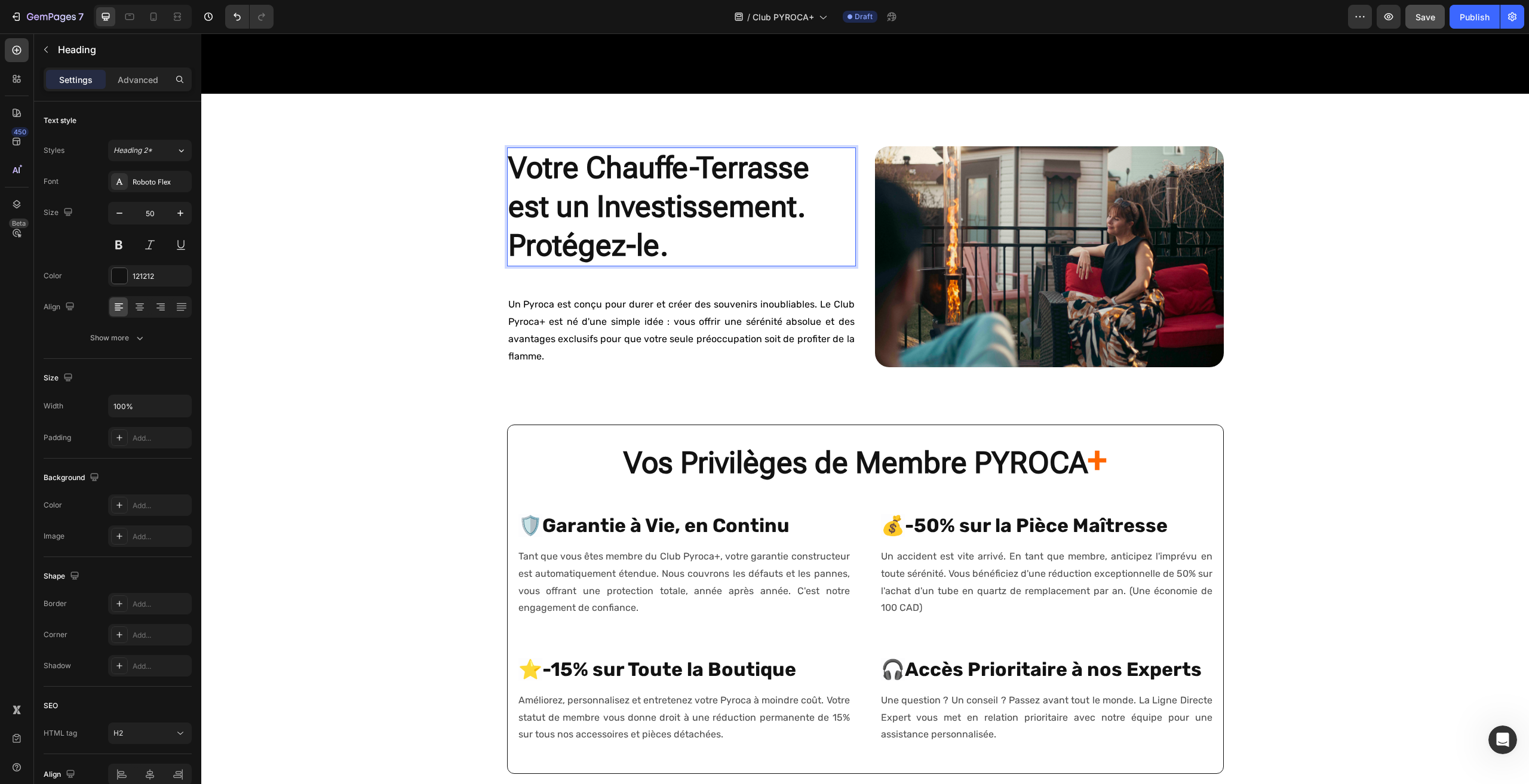
click at [422, 248] on div "CLUB PYROCA + Text Block L'Expérience Pyroca, Sans Limites. Heading Découvrez l…" at bounding box center [865, 377] width 1328 height 2068
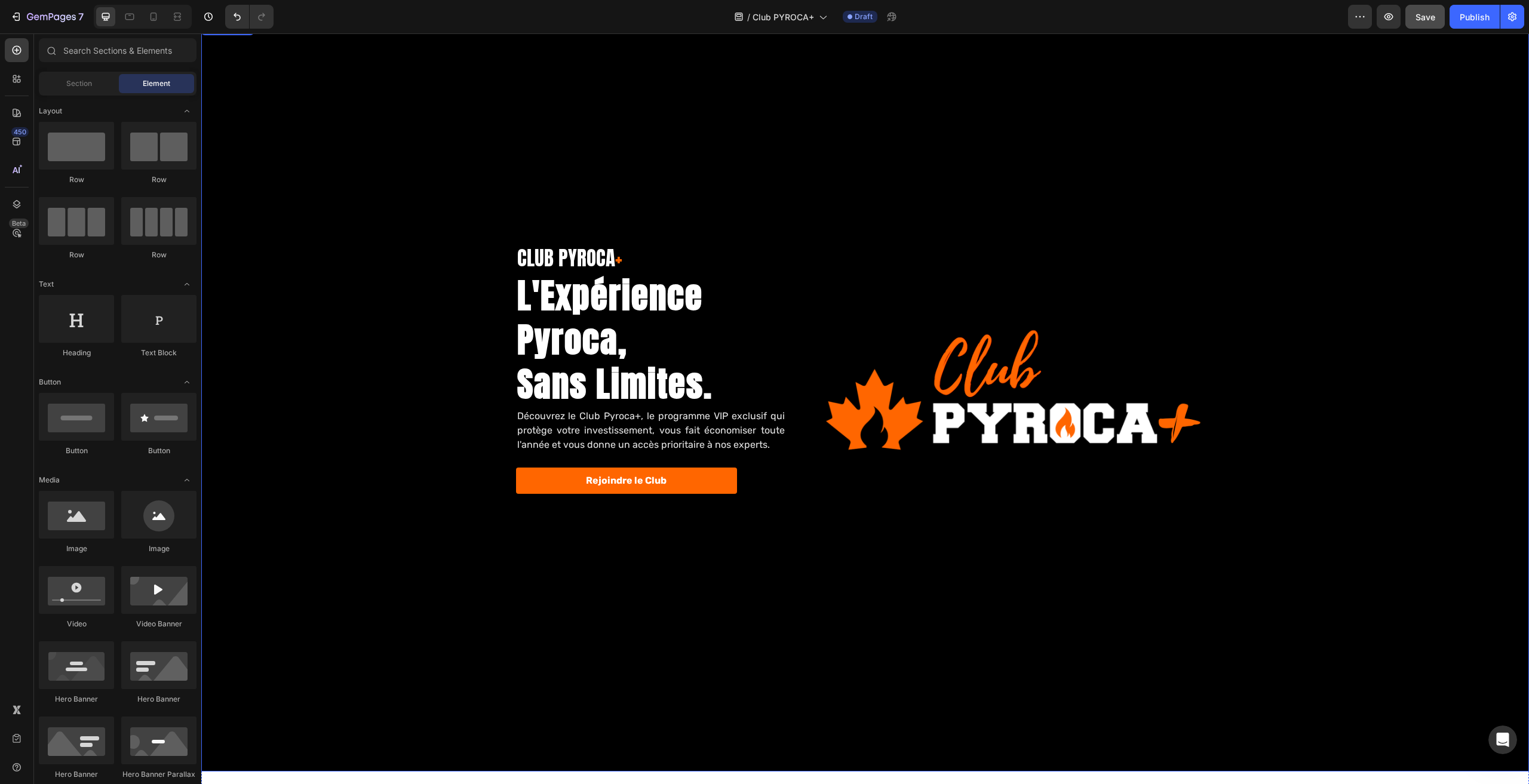
scroll to position [0, 0]
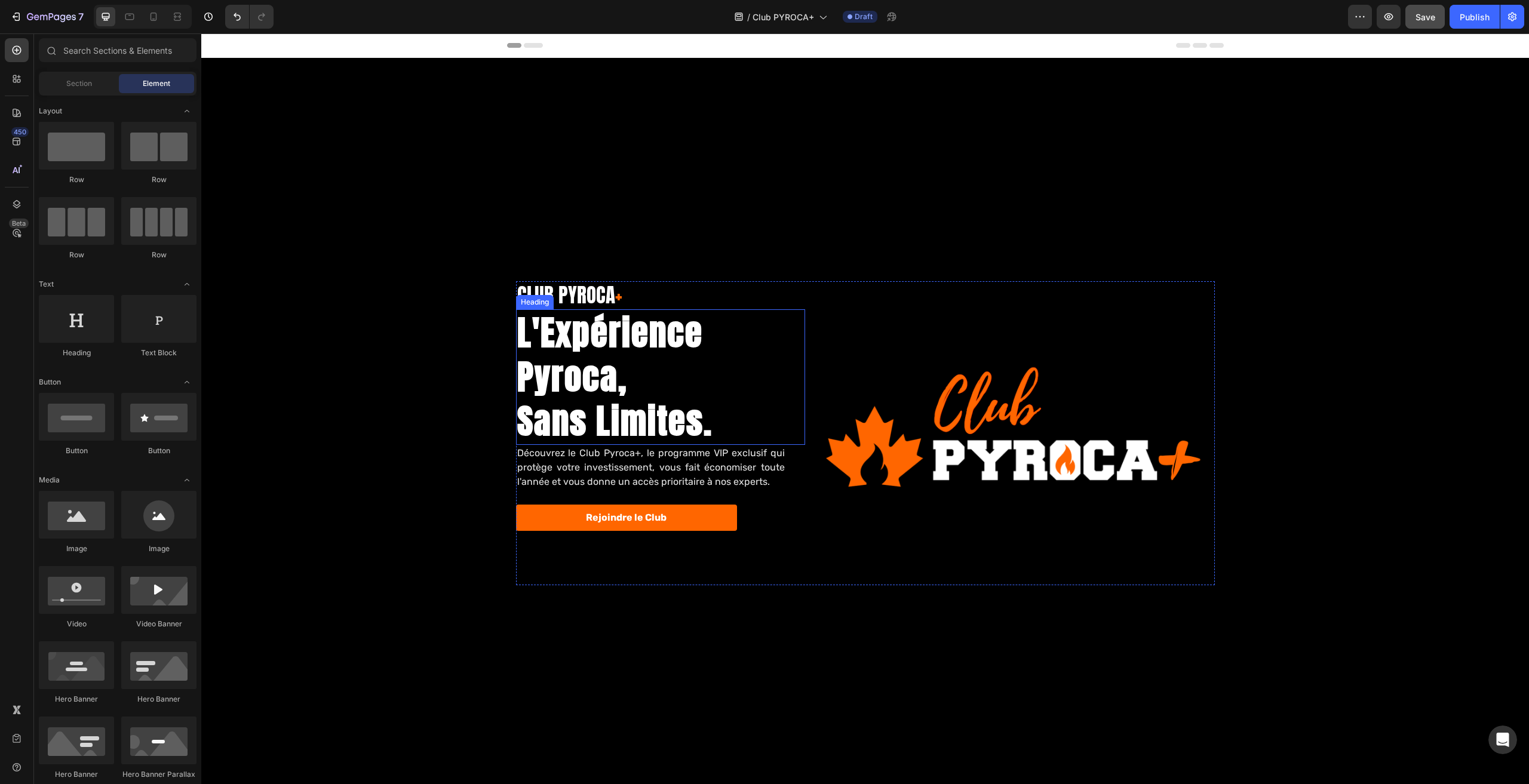
click at [591, 389] on h2 "L'Expérience Pyroca, Sans Limites." at bounding box center [661, 377] width 289 height 135
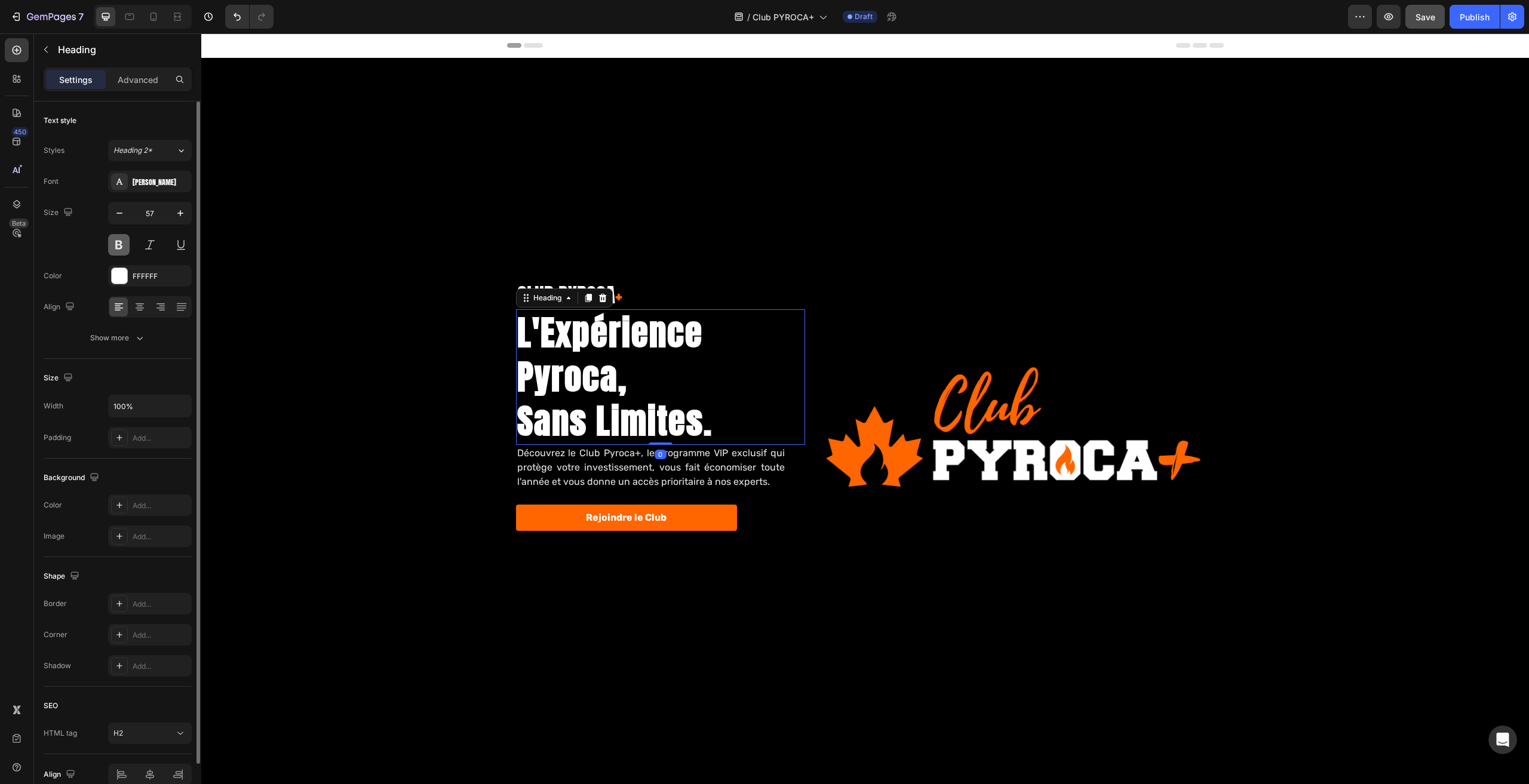
click at [120, 246] on button at bounding box center [118, 244] width 21 height 21
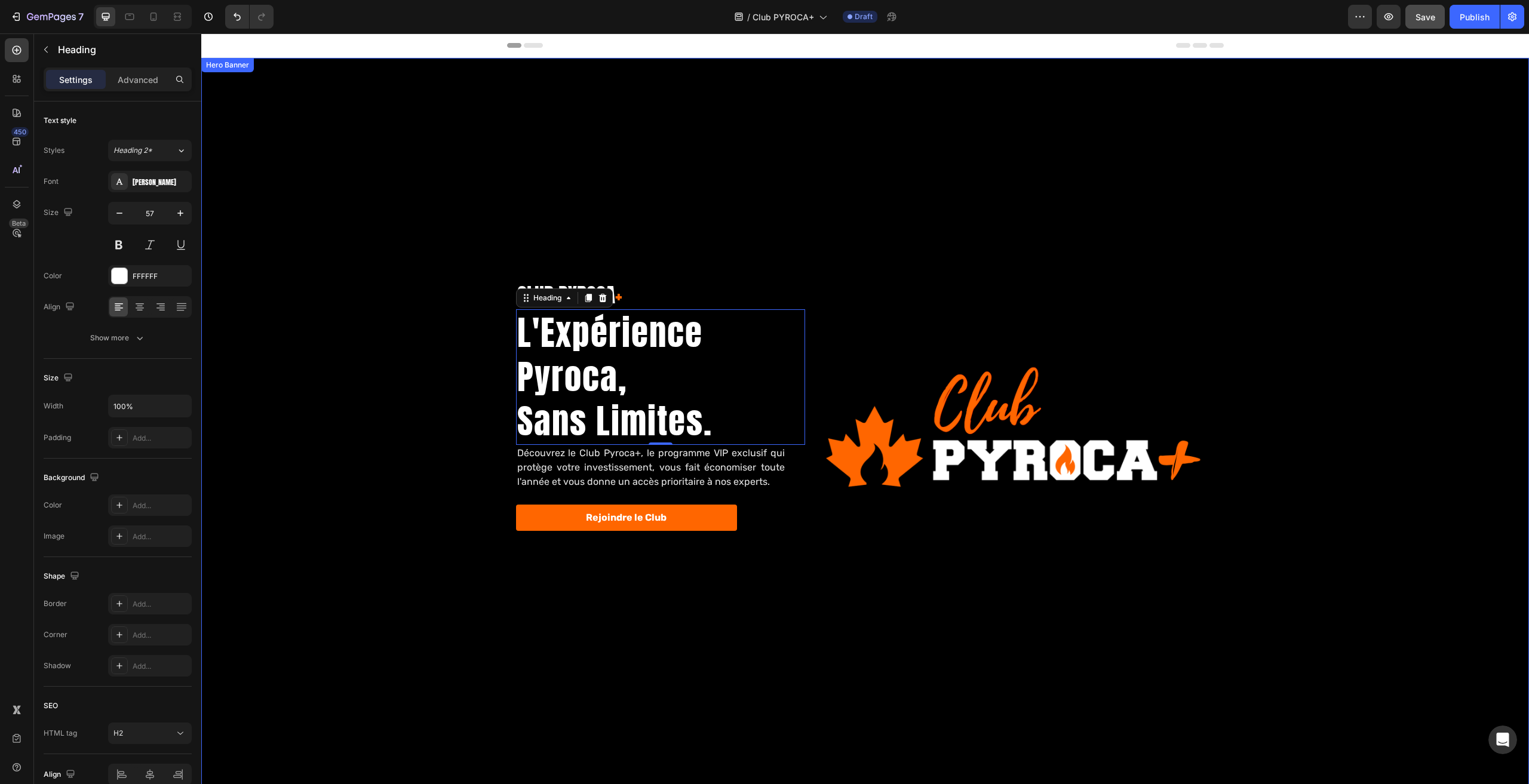
click at [463, 386] on div "Background Image" at bounding box center [865, 433] width 1328 height 751
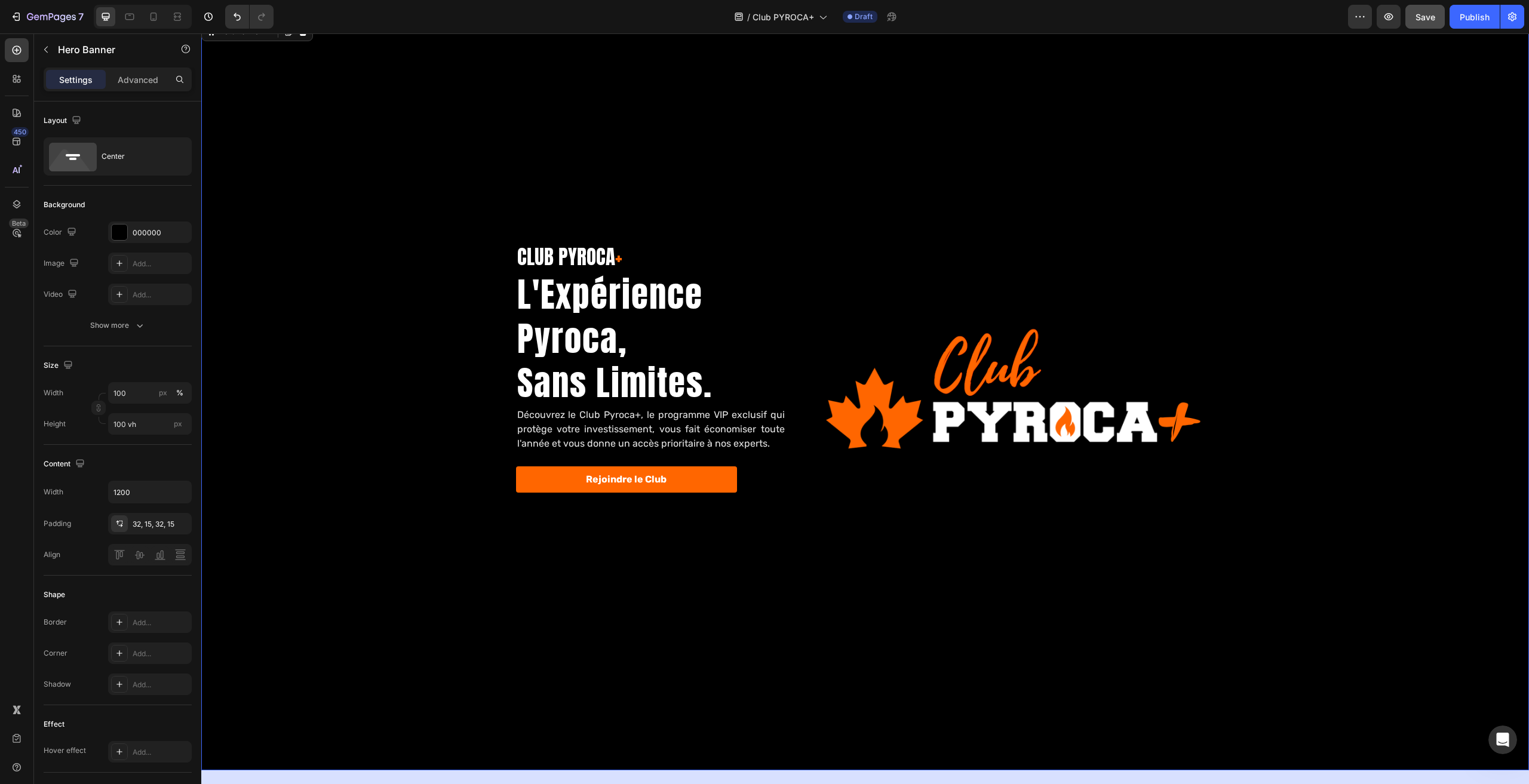
scroll to position [60, 0]
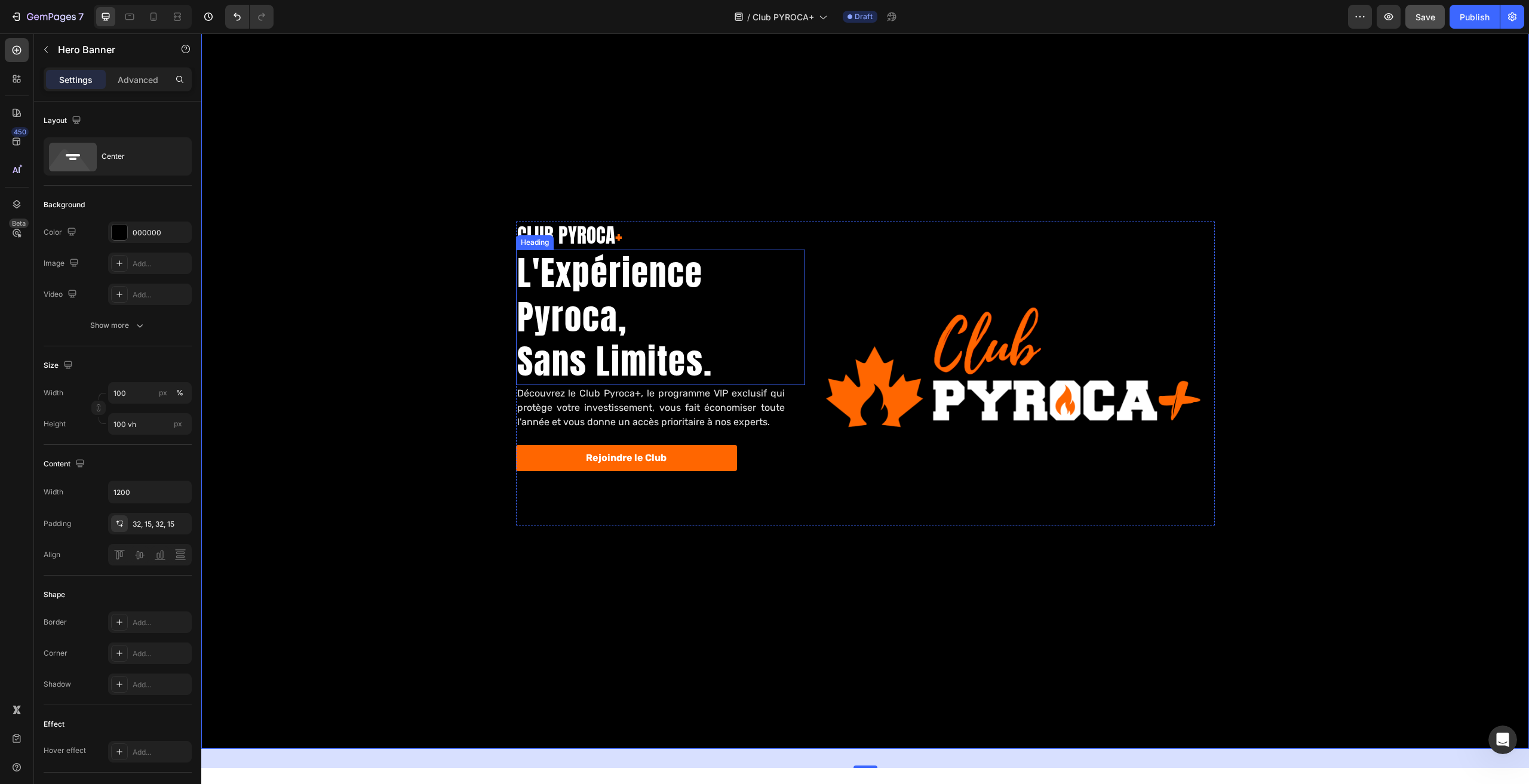
click at [593, 337] on h2 "L'Expérience Pyroca, Sans Limites." at bounding box center [661, 317] width 289 height 135
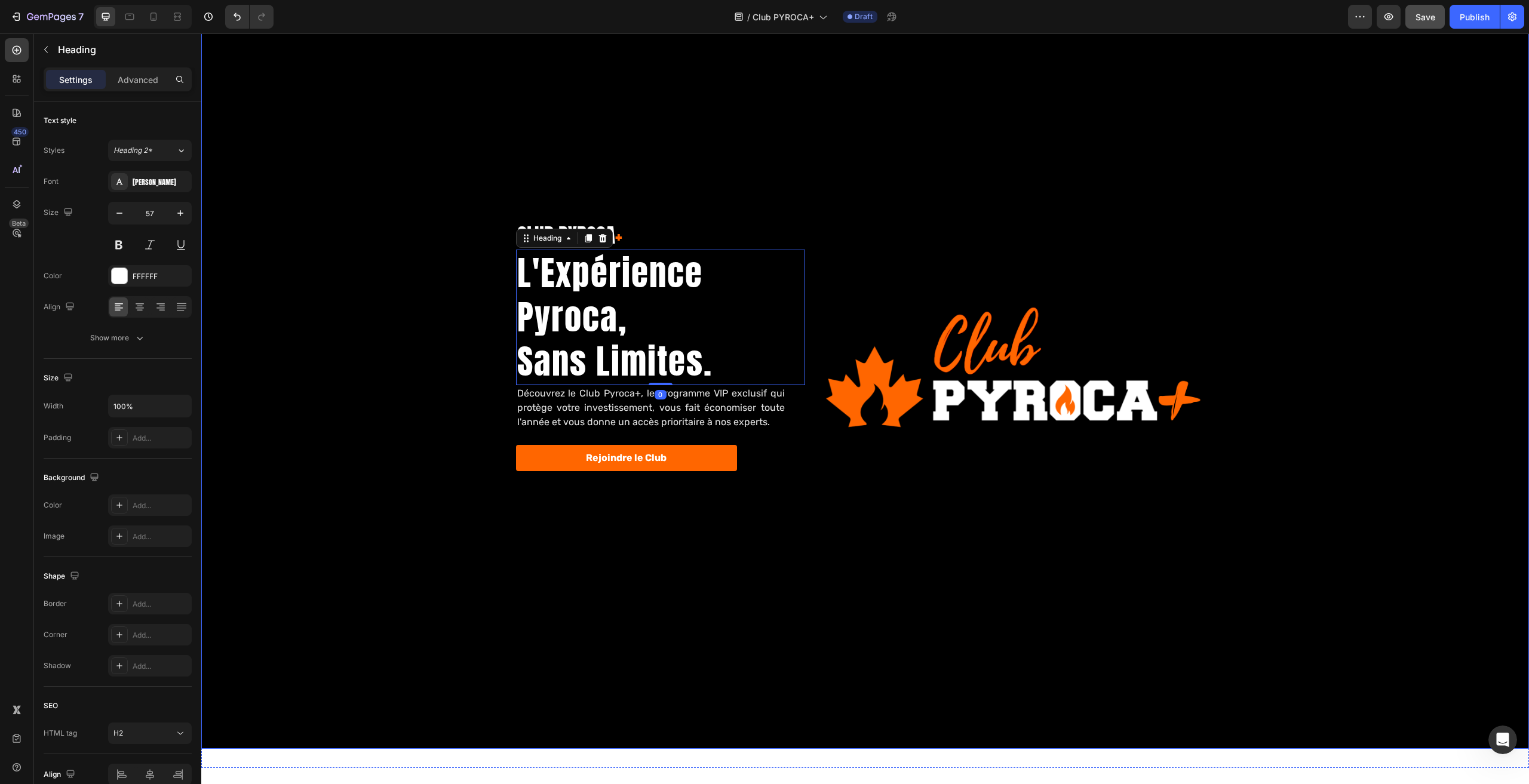
click at [887, 549] on div "Background Image" at bounding box center [865, 373] width 1328 height 751
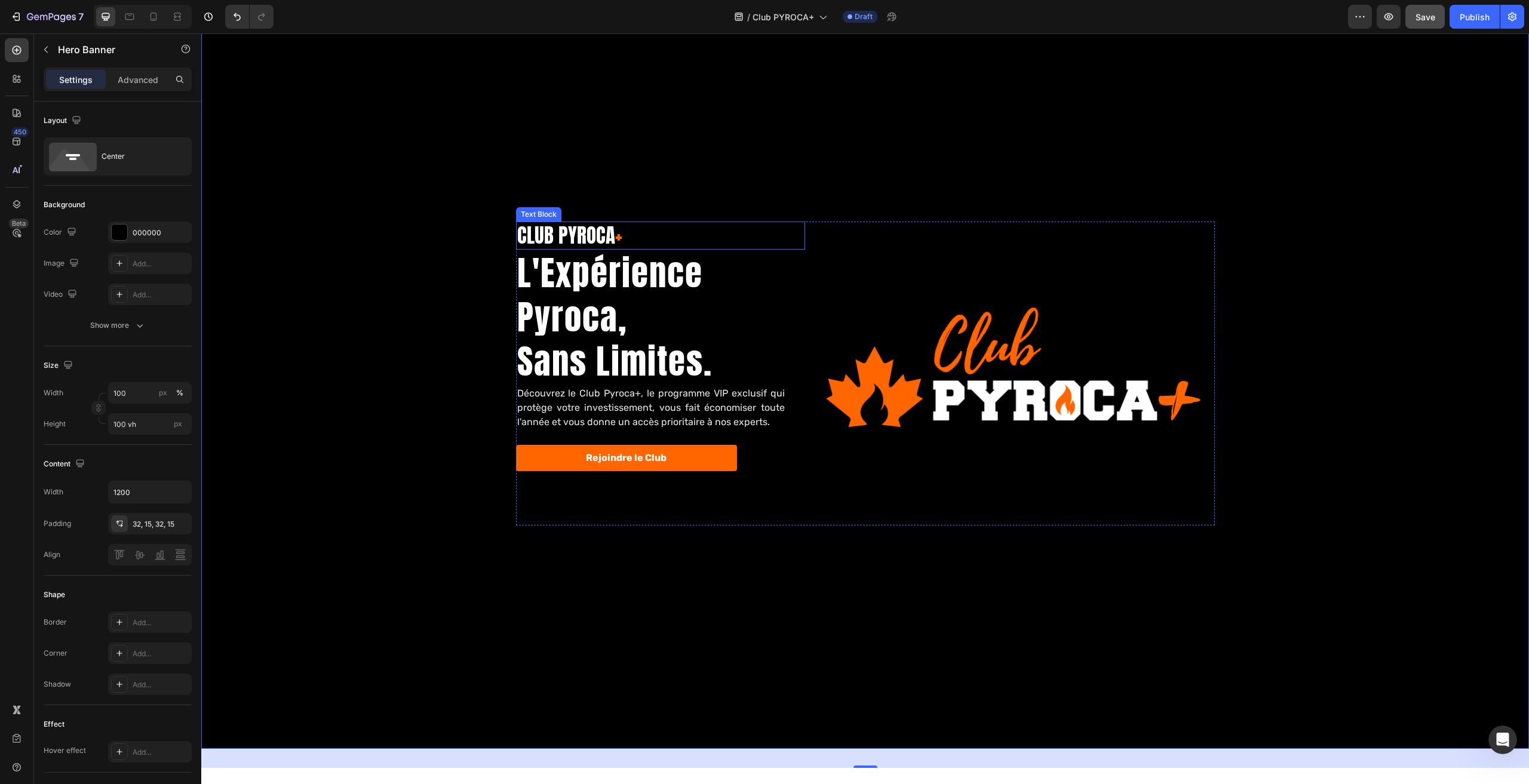
click at [542, 231] on p "CLUB PYROCA +" at bounding box center [660, 235] width 287 height 25
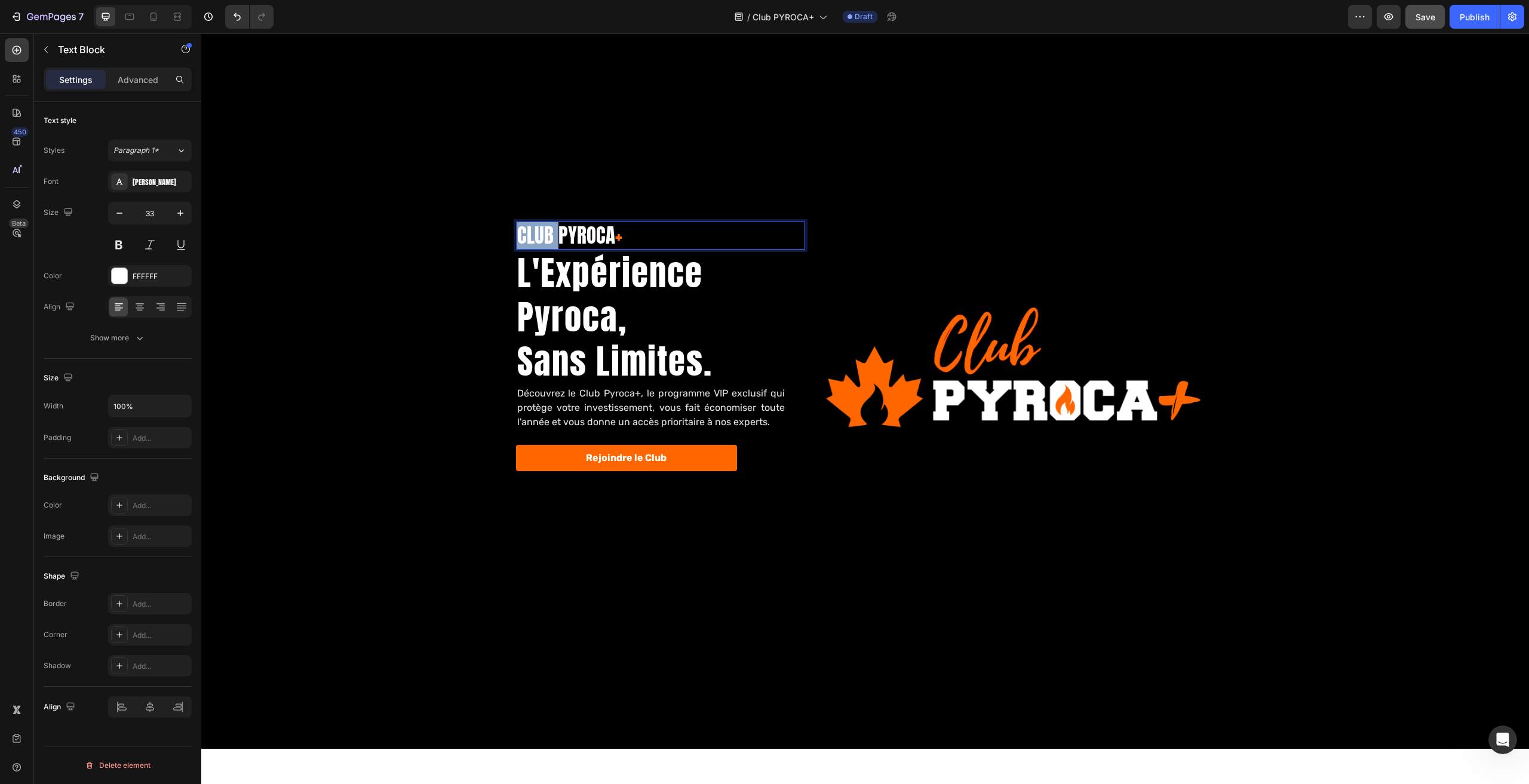
click at [542, 231] on p "CLUB PYROCA +" at bounding box center [660, 235] width 287 height 25
click at [549, 237] on p "CLUB PYROCA +" at bounding box center [660, 235] width 287 height 25
click at [551, 239] on p "CLUB PYROCA +" at bounding box center [660, 235] width 287 height 25
click at [549, 238] on p "CLUB PYROCA +" at bounding box center [660, 235] width 287 height 25
click at [547, 237] on p "CLUB PYROCA +" at bounding box center [660, 235] width 287 height 25
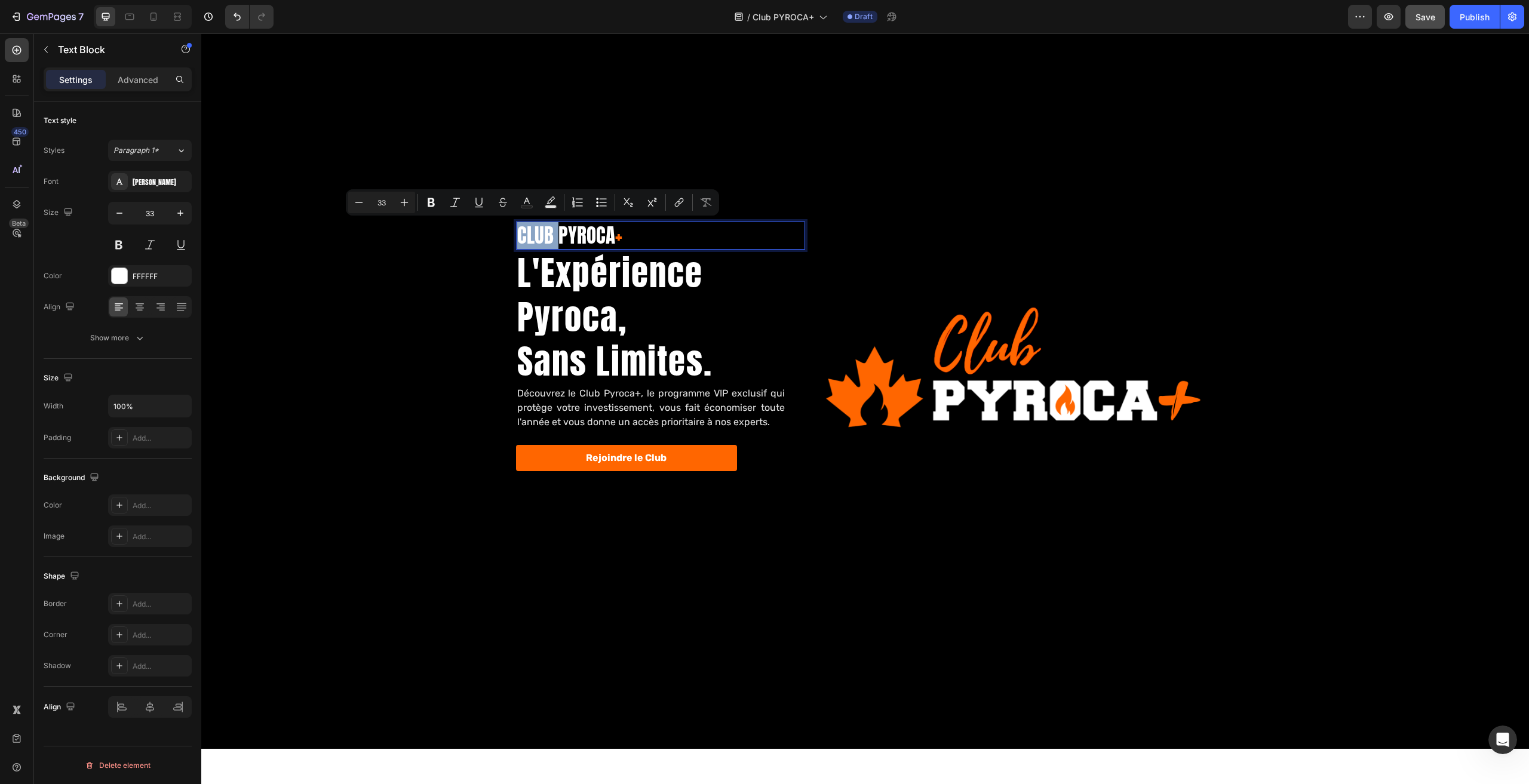
click at [545, 235] on p "CLUB PYROCA +" at bounding box center [660, 235] width 287 height 25
click at [553, 237] on p "CLUB PYROCA +" at bounding box center [660, 235] width 287 height 25
click at [571, 236] on p "CLUB PYROCA +" at bounding box center [660, 235] width 287 height 25
click at [551, 237] on p "CLUB PYROCA +" at bounding box center [660, 235] width 287 height 25
click at [550, 236] on p "CLUB PYROCA +" at bounding box center [660, 235] width 287 height 25
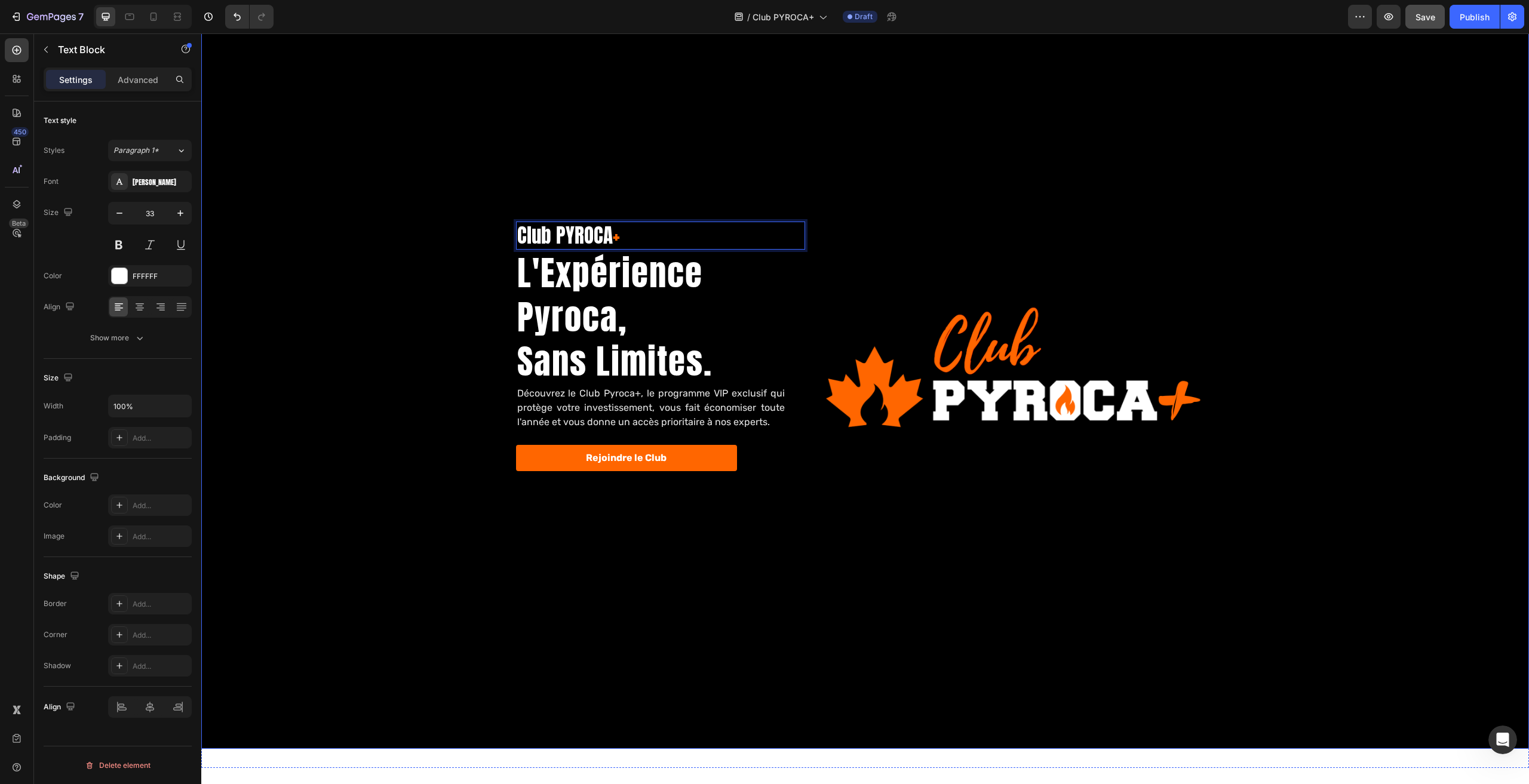
click at [403, 184] on div "Background Image" at bounding box center [865, 373] width 1328 height 751
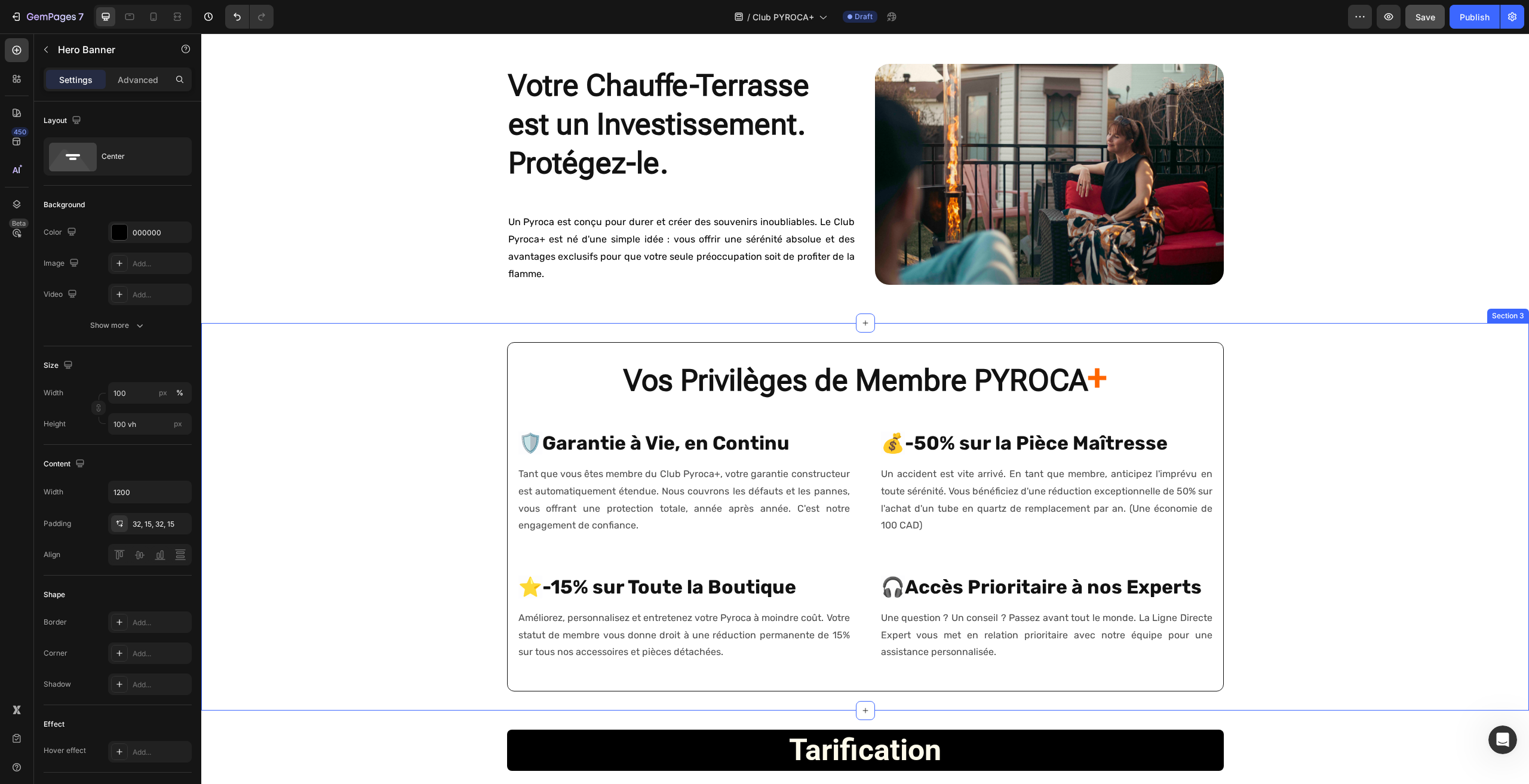
scroll to position [776, 0]
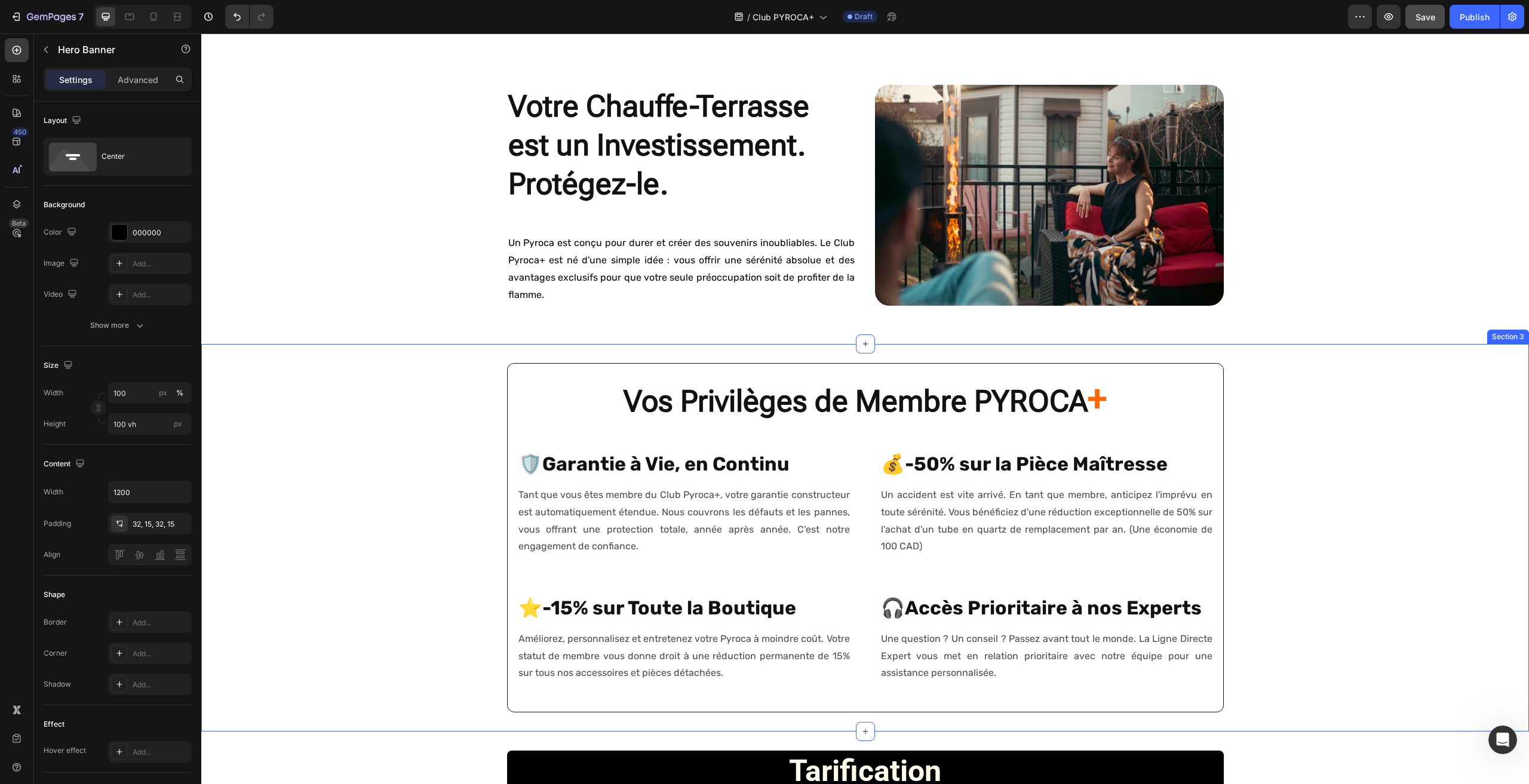
click at [1359, 463] on div "Vos Privilèges de Membre PYROCA + Heading 🛡️ Garantie à Vie, en Continu Heading…" at bounding box center [865, 538] width 1328 height 350
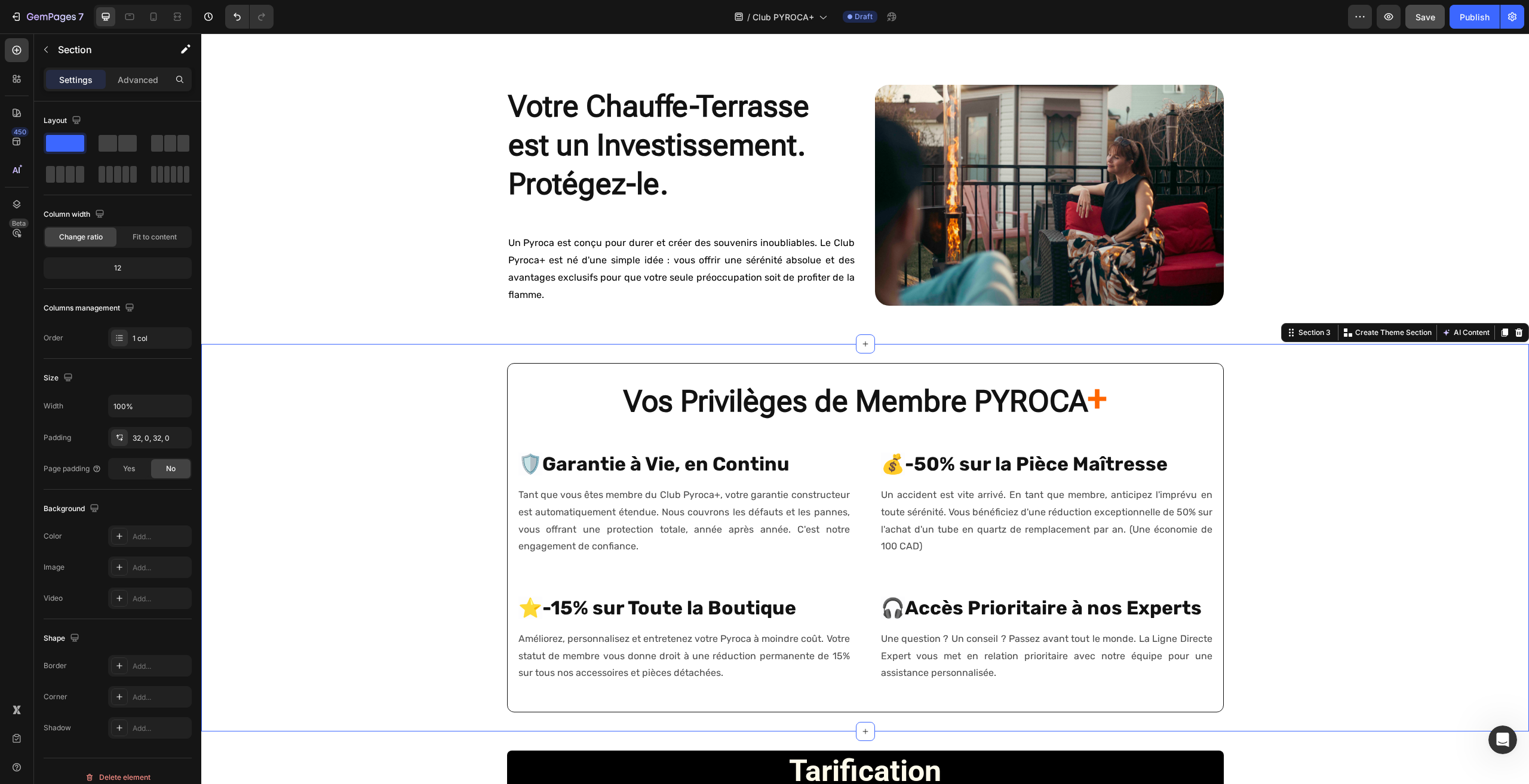
click at [1364, 464] on div "Vos Privilèges de Membre PYROCA + Heading 🛡️ Garantie à Vie, en Continu Heading…" at bounding box center [865, 538] width 1328 height 350
click at [1330, 452] on div "Vos Privilèges de Membre PYROCA + Heading 🛡️ Garantie à Vie, en Continu Heading…" at bounding box center [865, 538] width 1328 height 350
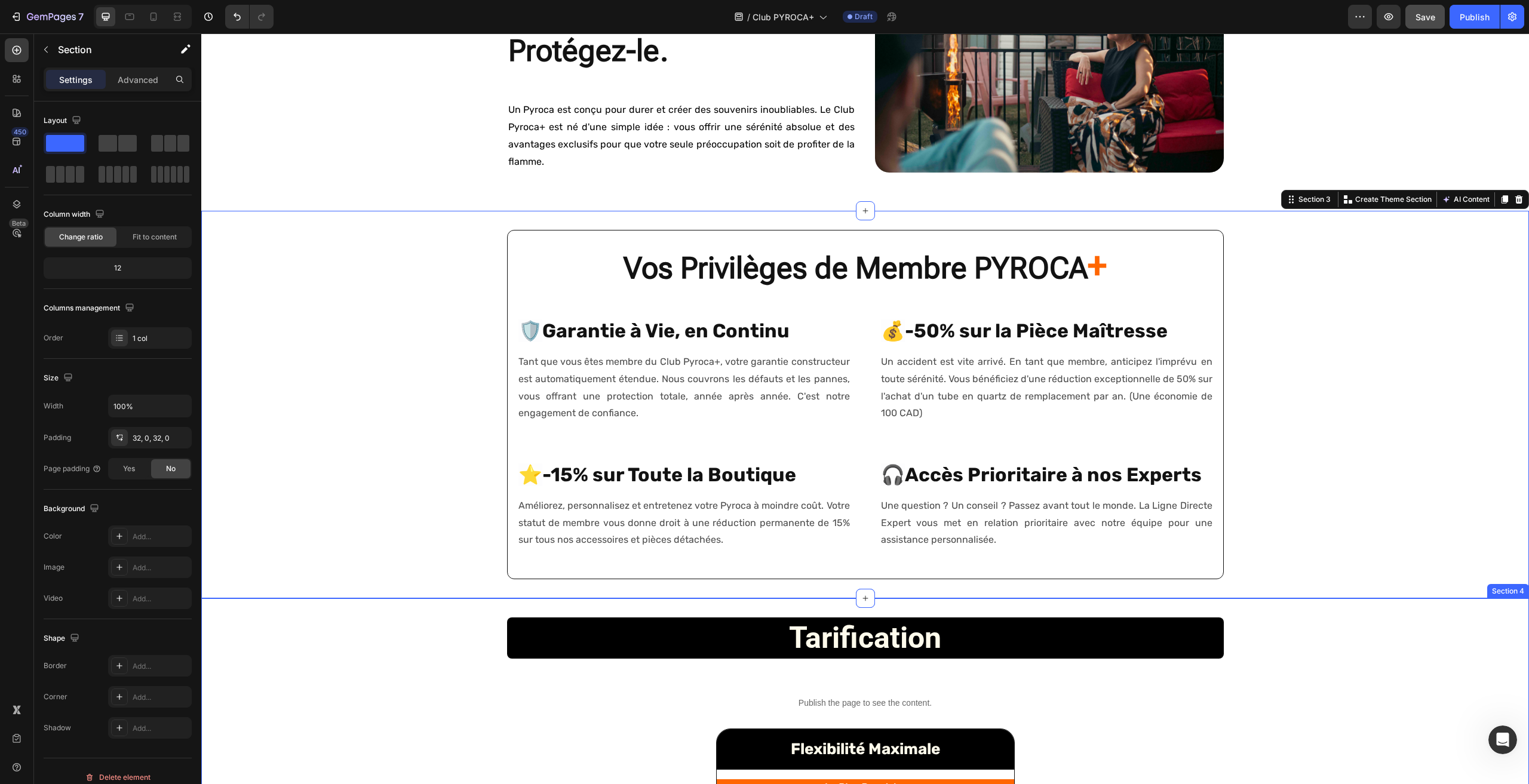
scroll to position [896, 0]
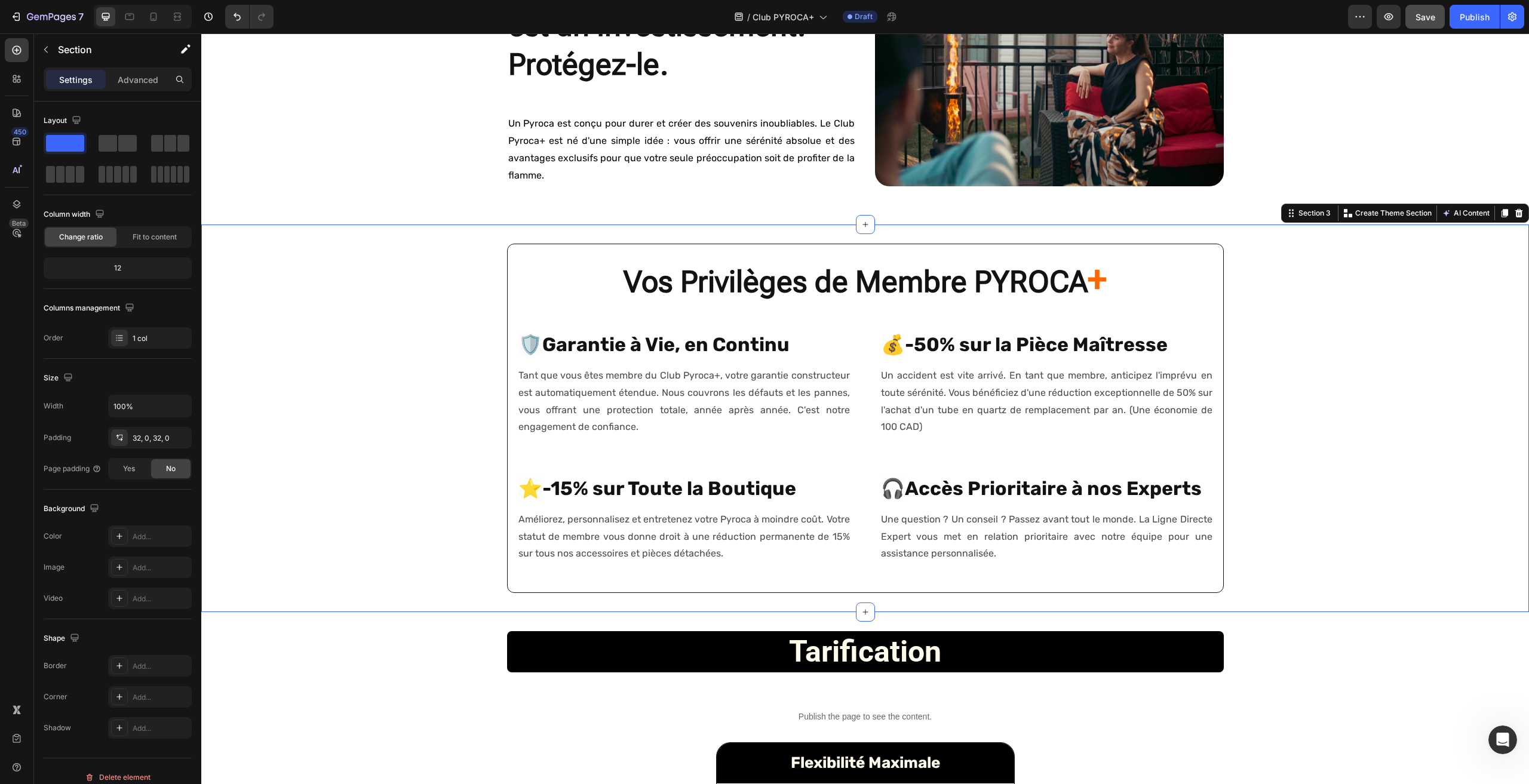
click at [261, 426] on div "Vos Privilèges de Membre PYROCA + Heading 🛡️ Garantie à Vie, en Continu Heading…" at bounding box center [865, 419] width 1328 height 350
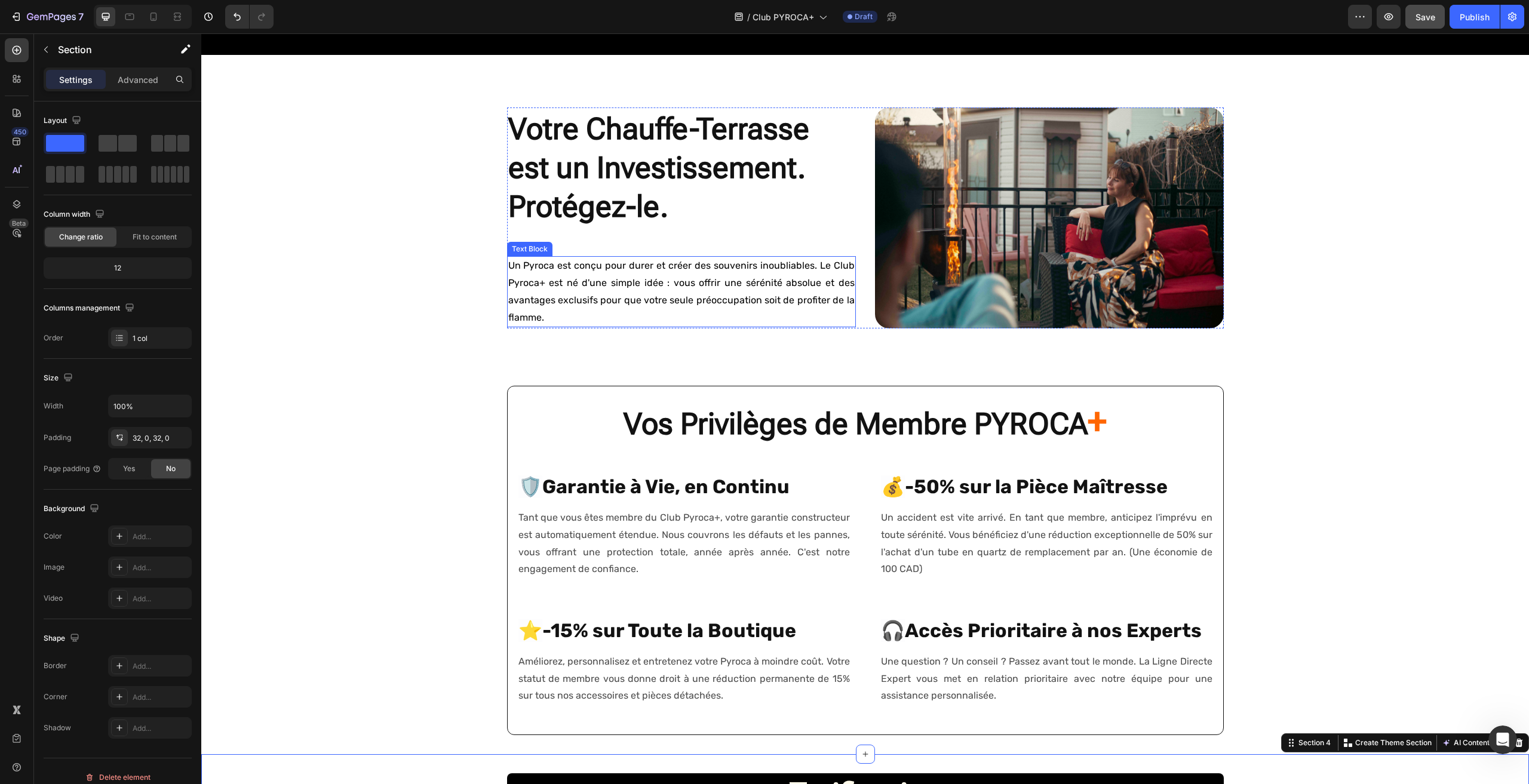
scroll to position [359, 0]
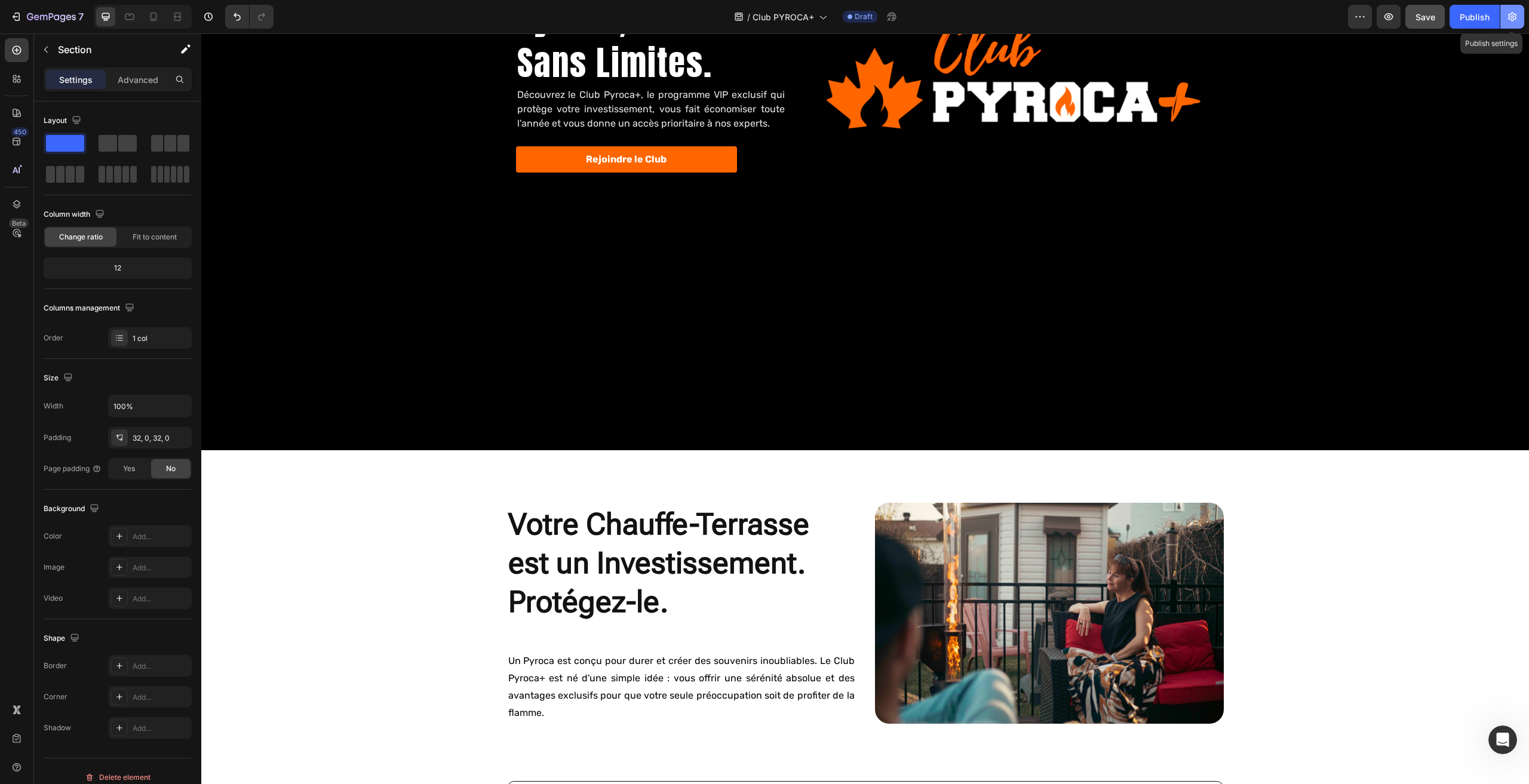
click at [1513, 13] on icon "button" at bounding box center [1512, 17] width 8 height 9
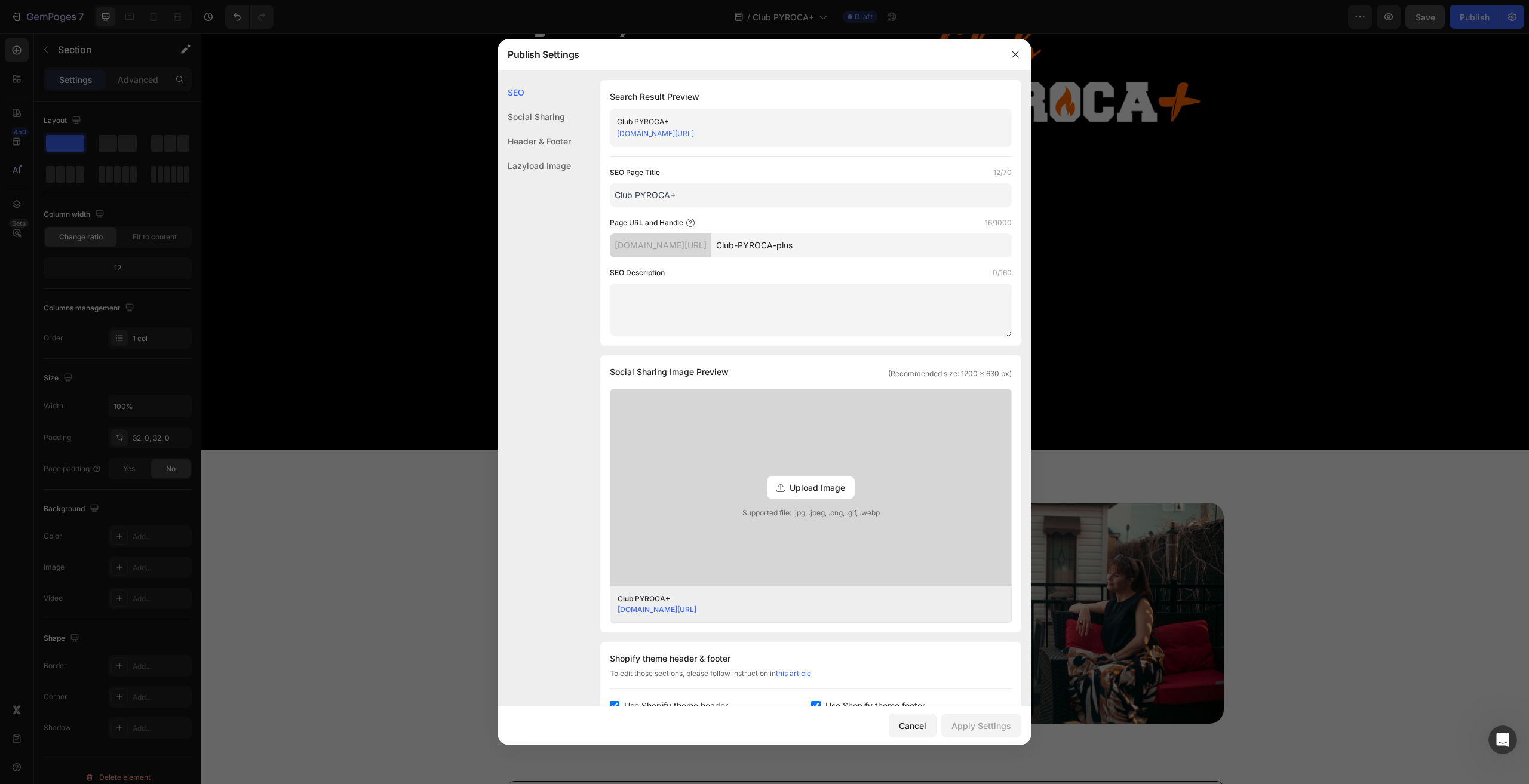
drag, startPoint x: 820, startPoint y: 131, endPoint x: 692, endPoint y: 147, distance: 129.0
click at [692, 147] on div "Club PYROCA+ 6kfnas-py.myshopify.com/pages/Club-PYROCA-plus" at bounding box center [811, 128] width 402 height 39
copy link "com/pages/Club-PYROCA-plus"
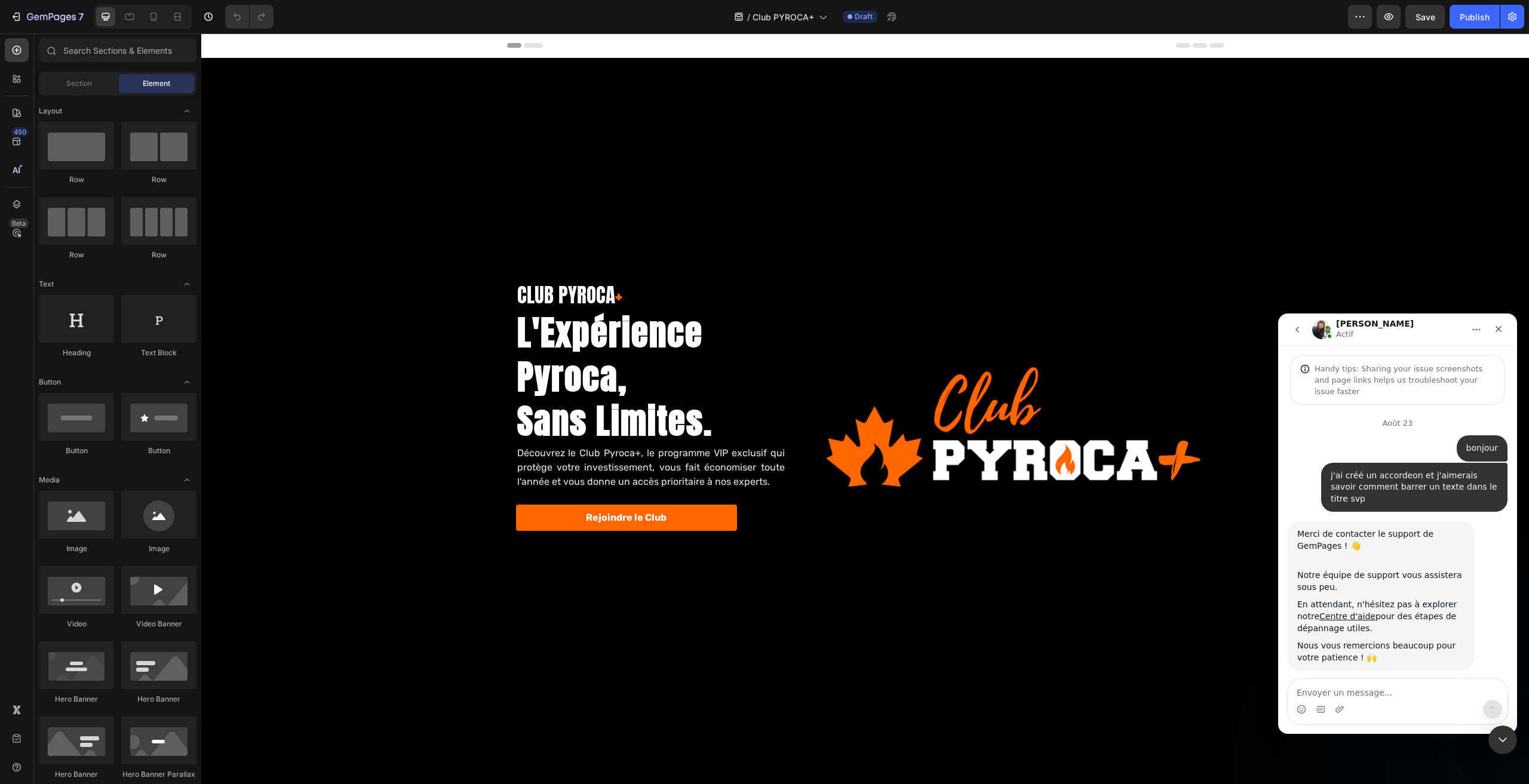
scroll to position [3284, 0]
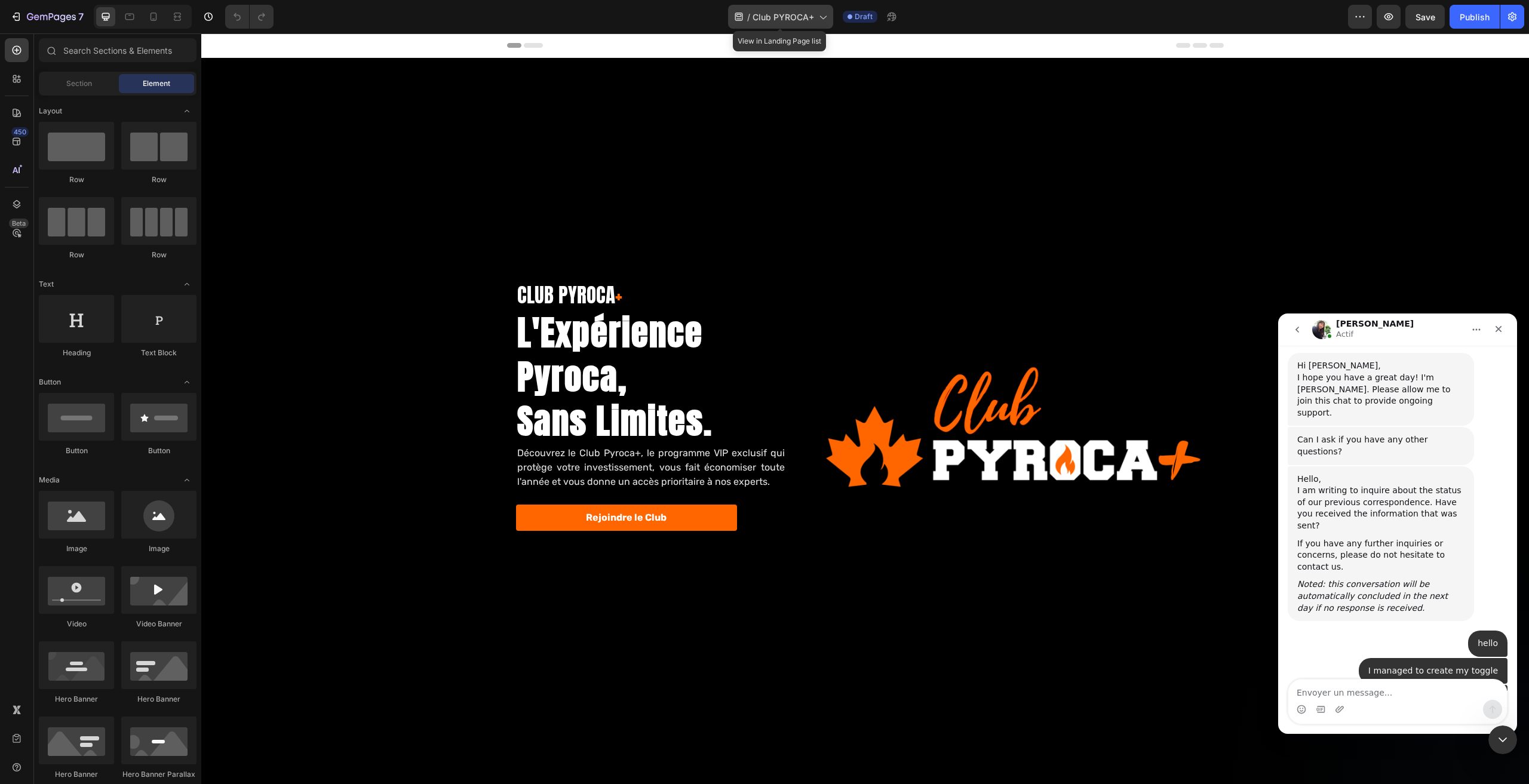
click at [791, 9] on div "/ Club PYROCA+" at bounding box center [781, 17] width 105 height 24
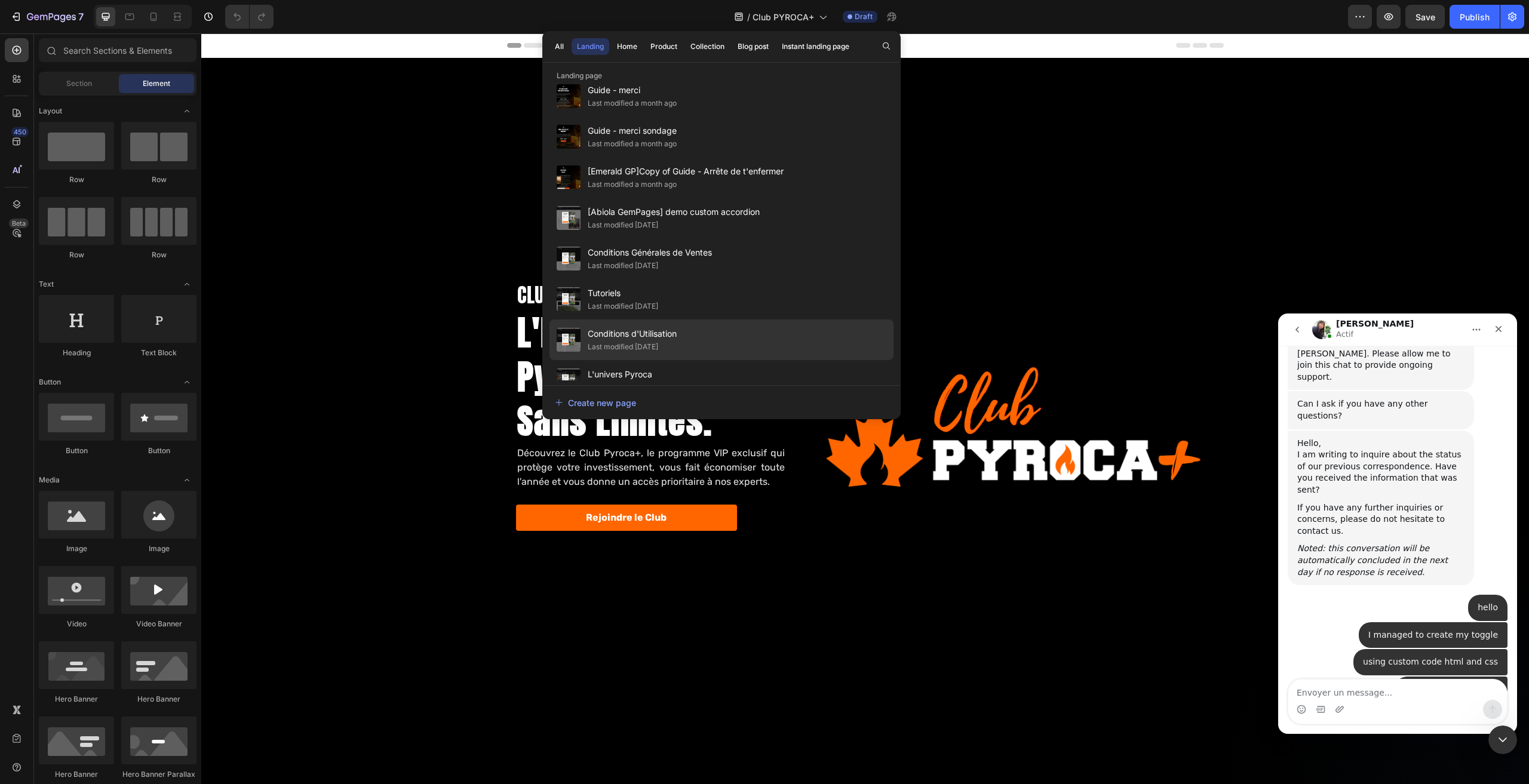
scroll to position [418, 0]
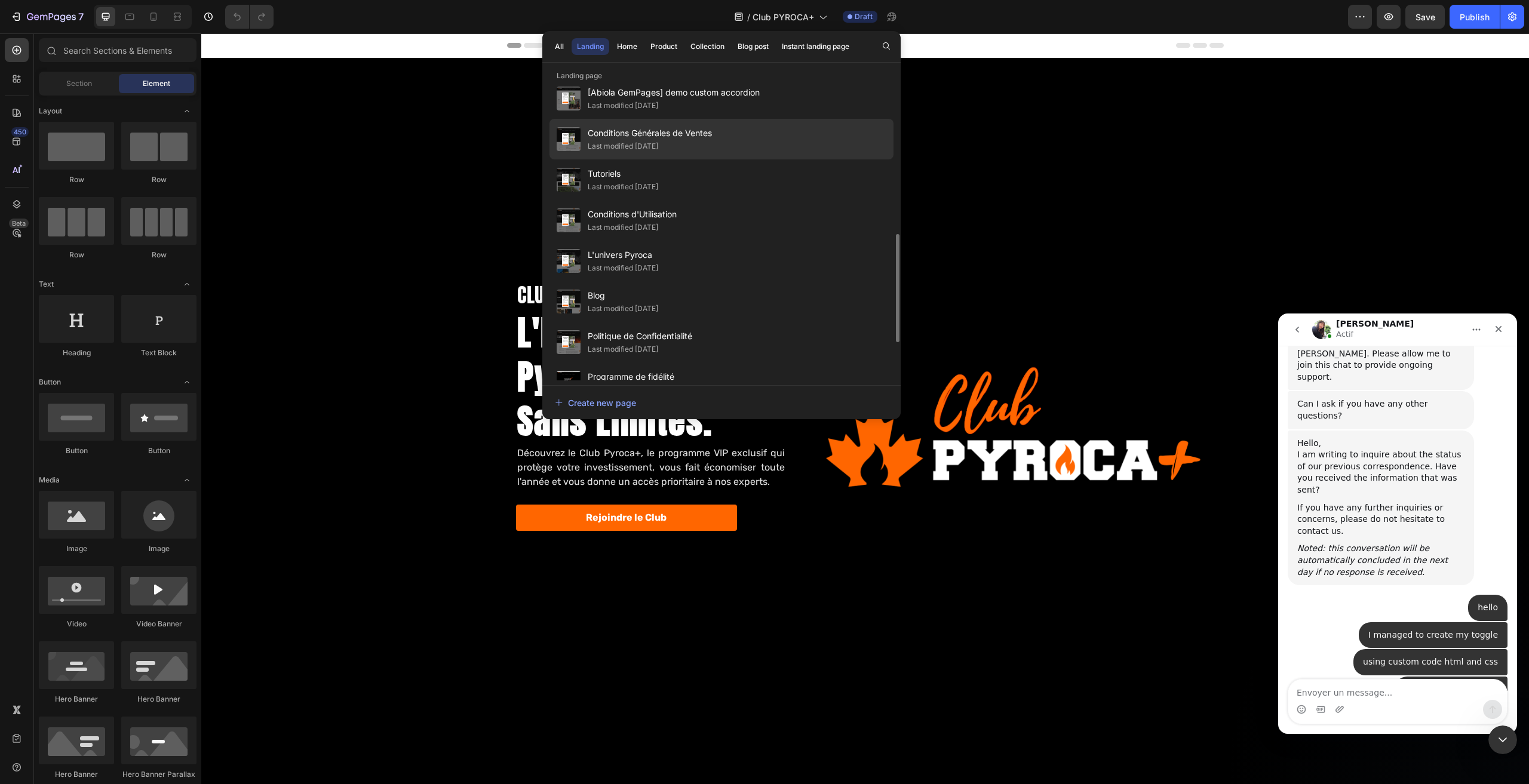
click at [684, 140] on span "Conditions Générales de Ventes" at bounding box center [650, 133] width 124 height 14
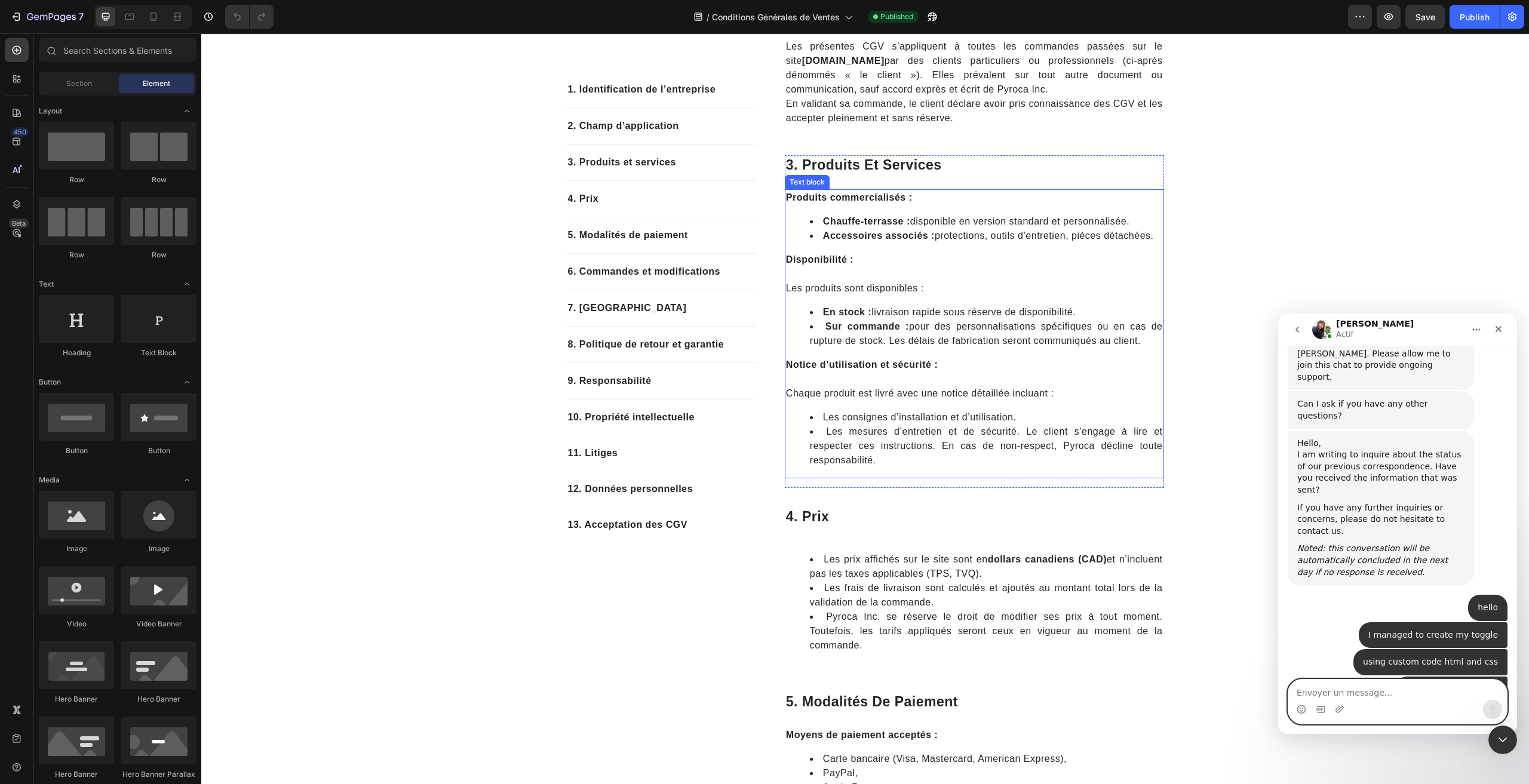
scroll to position [538, 0]
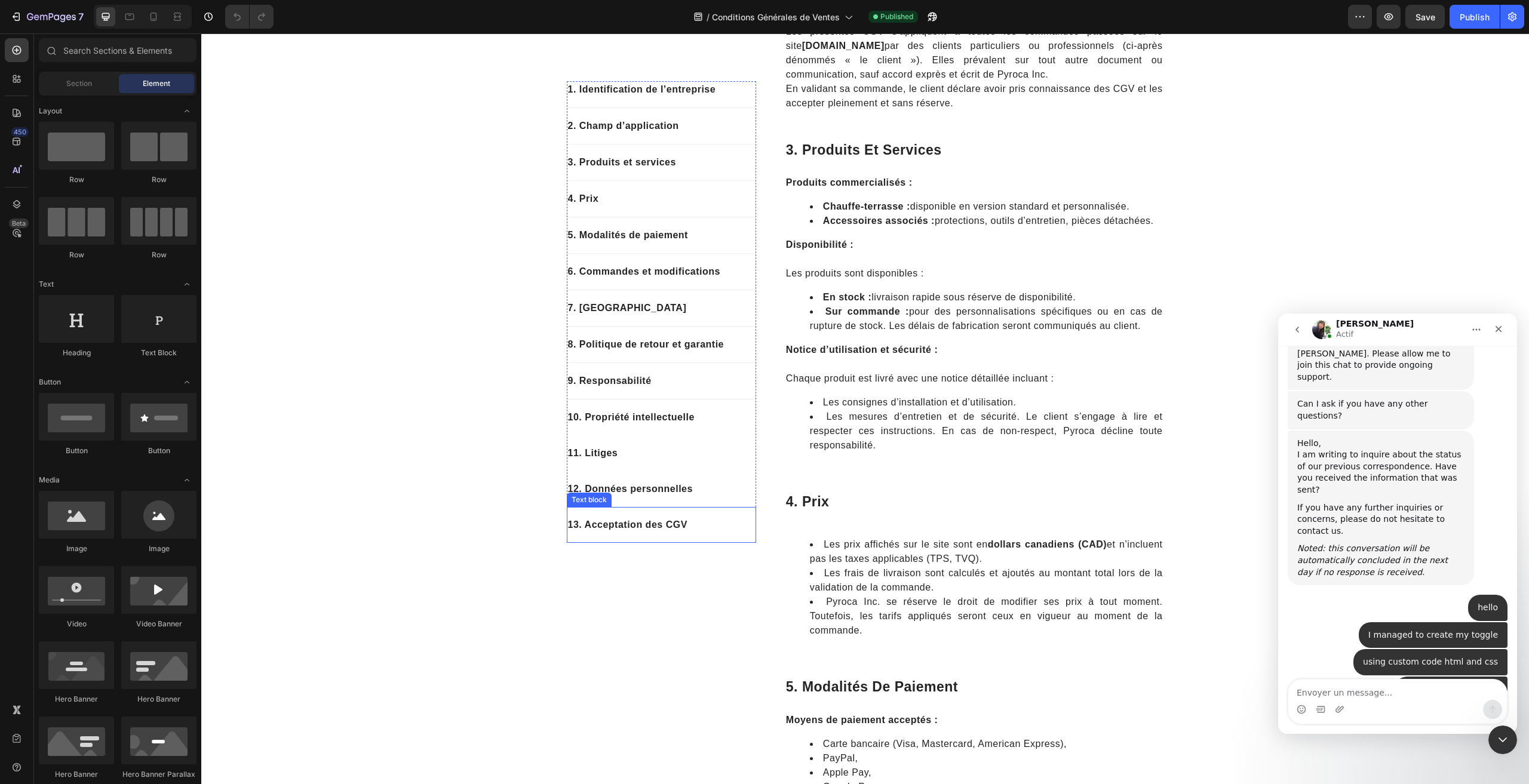
click at [642, 527] on p "13. Acceptation des CGV" at bounding box center [662, 525] width 187 height 14
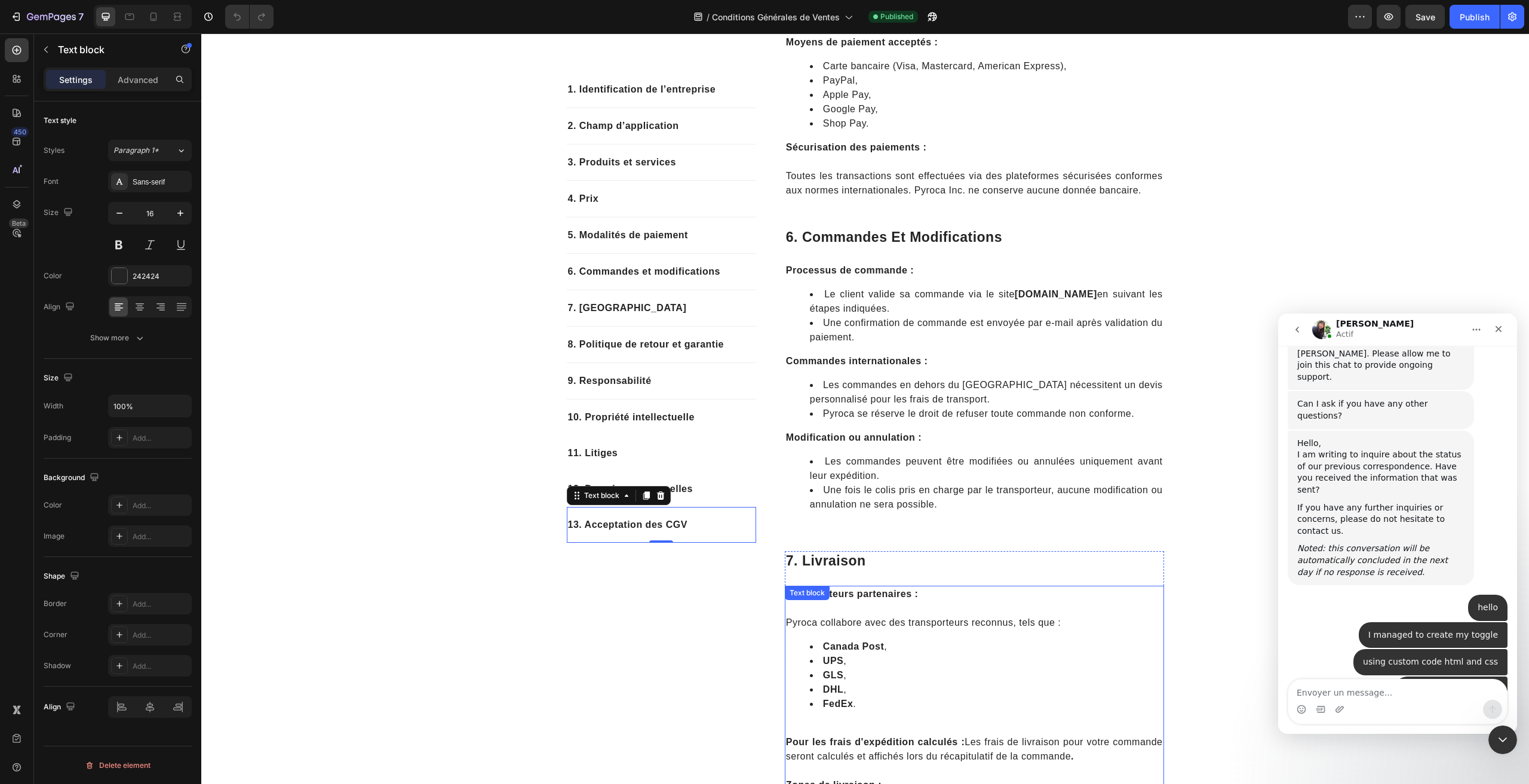
scroll to position [1194, 0]
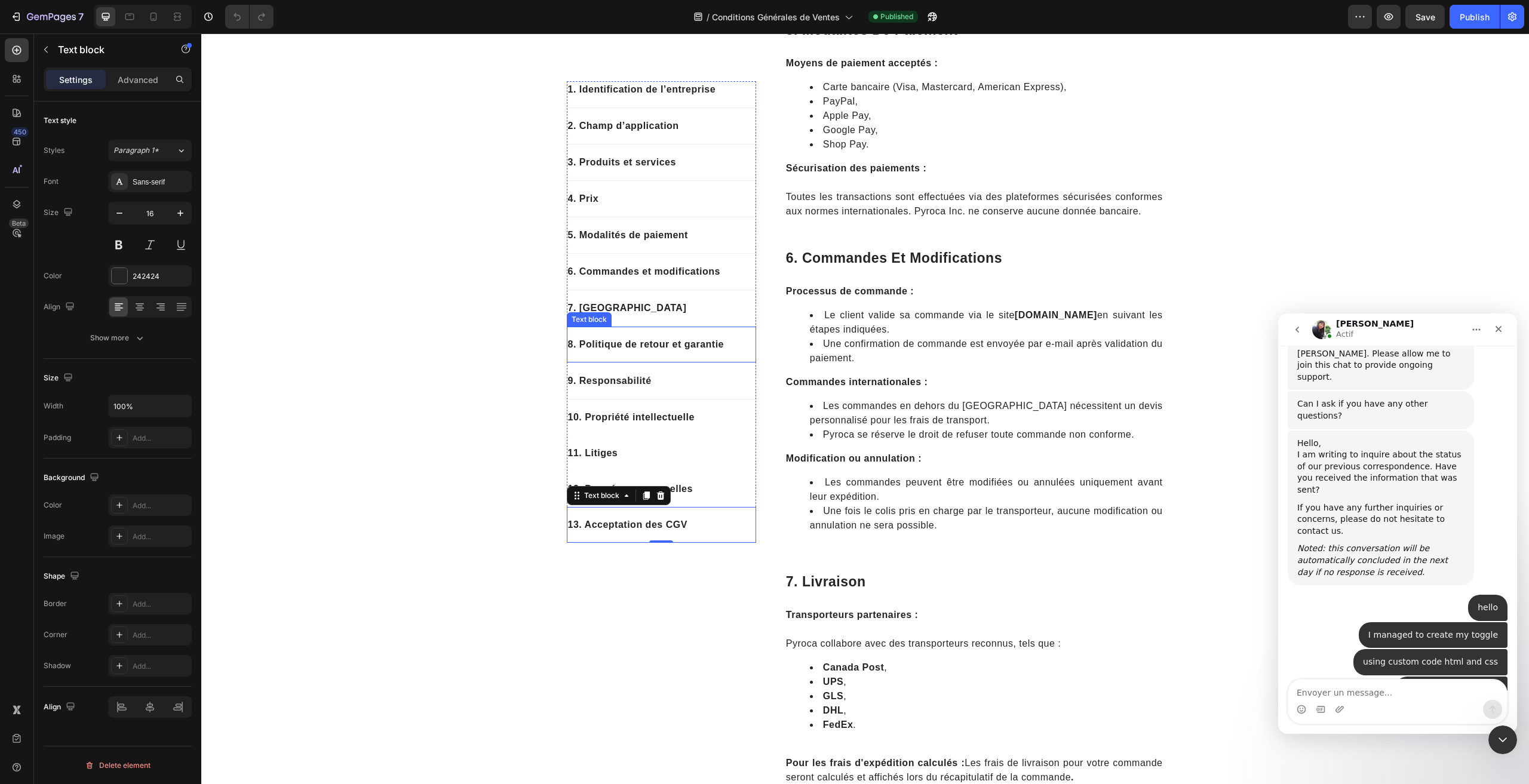
click at [631, 346] on p "8. Politique de retour et garantie" at bounding box center [662, 344] width 187 height 14
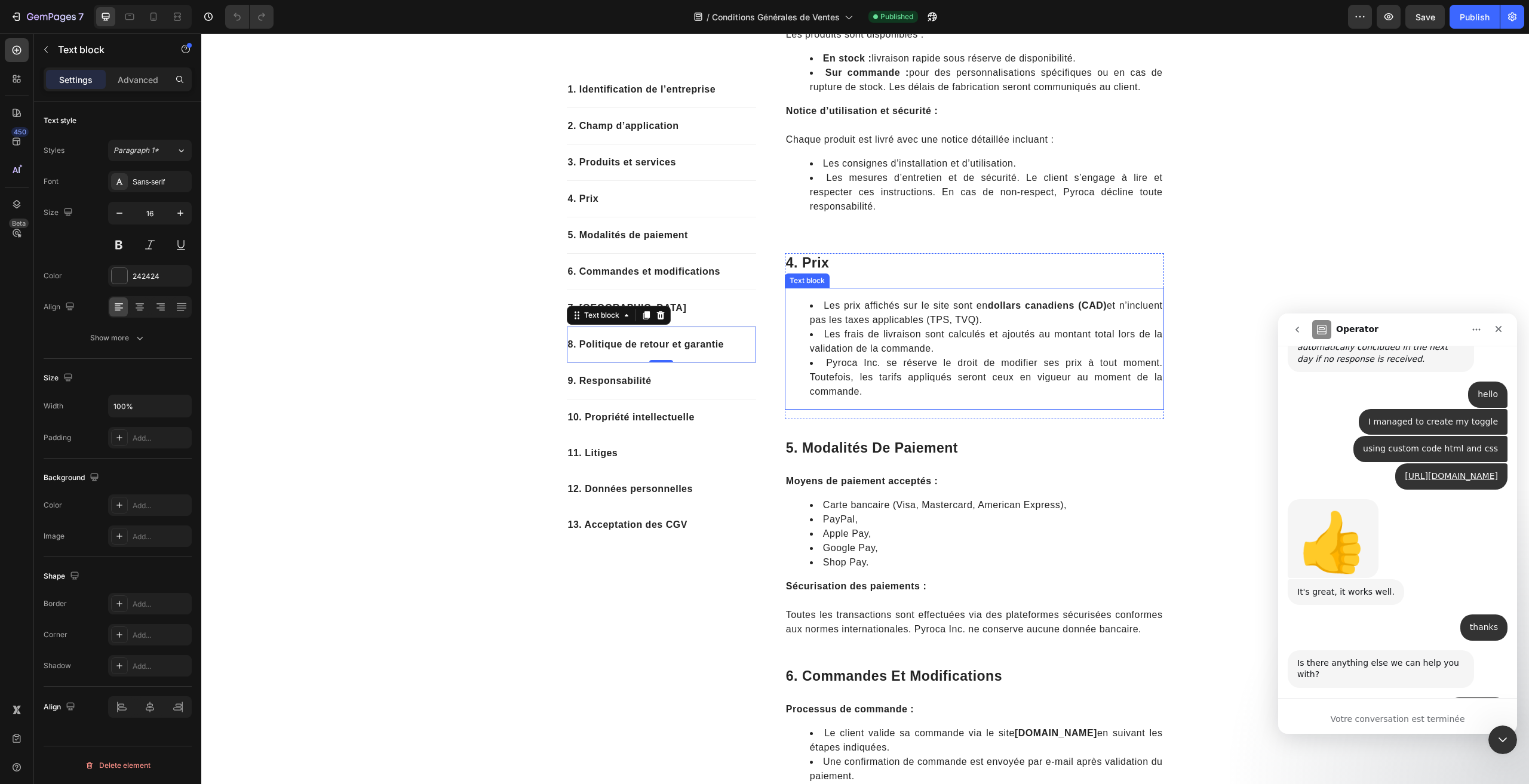
scroll to position [4294, 0]
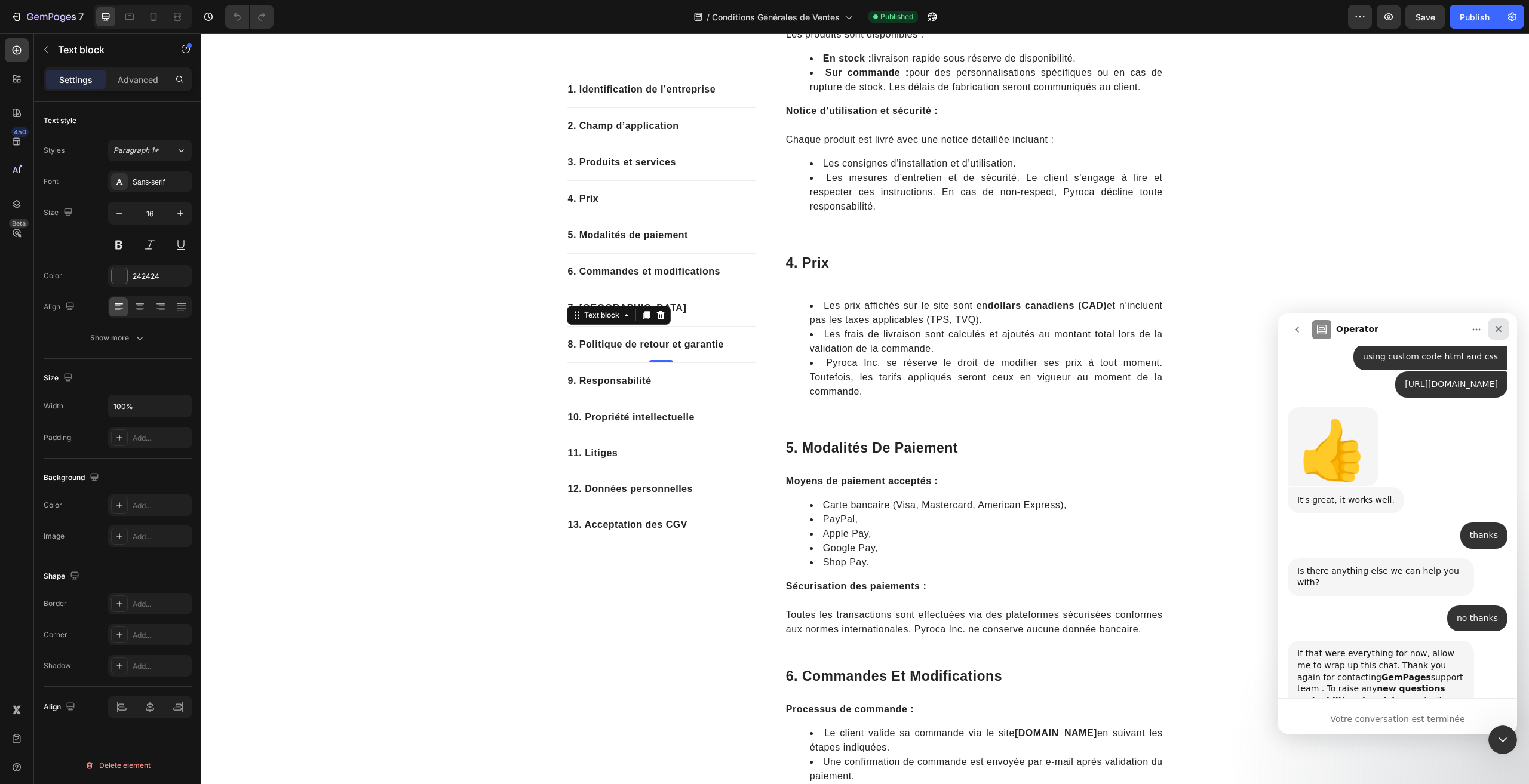
click at [1497, 335] on div "Fermer" at bounding box center [1499, 329] width 21 height 21
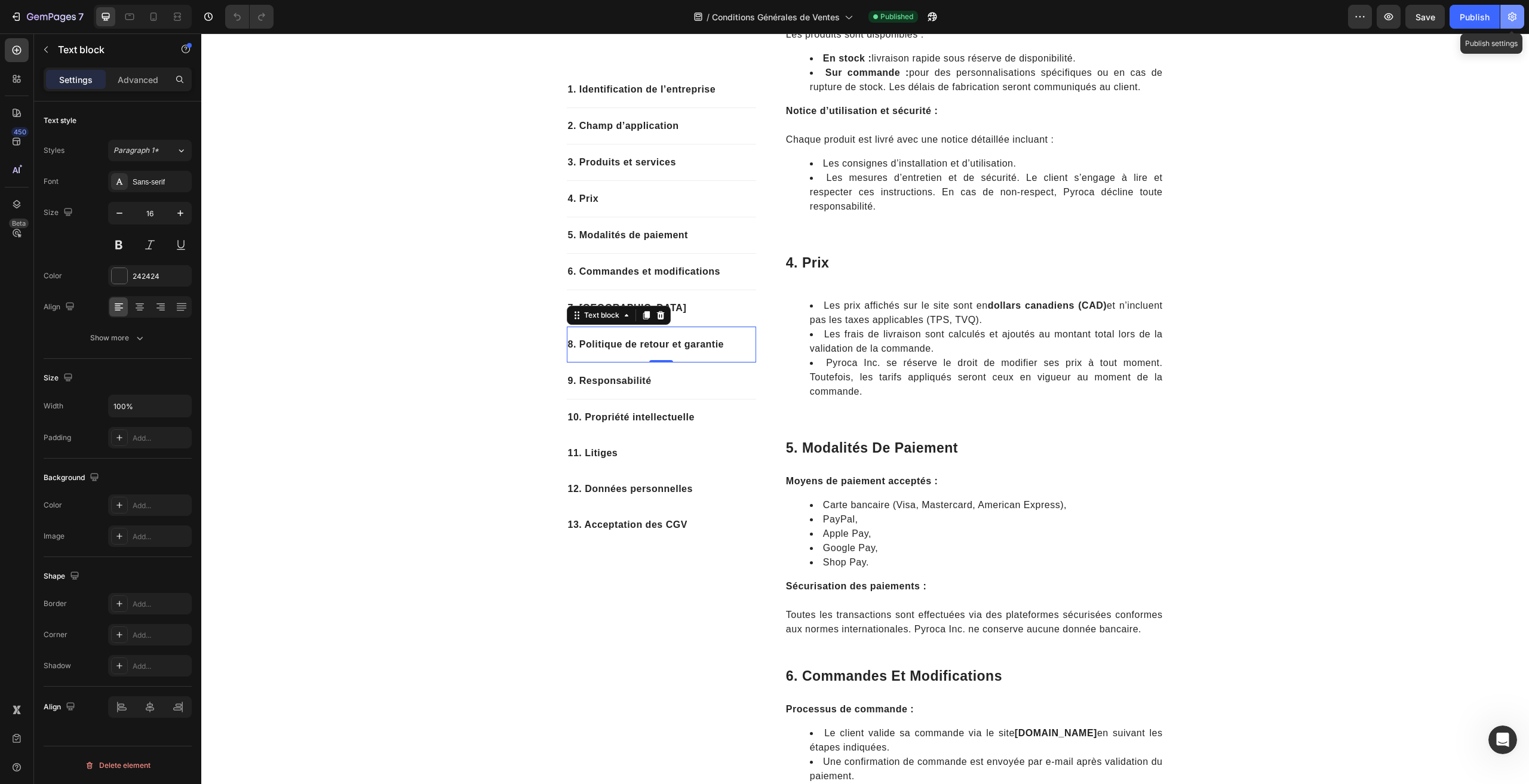
click at [1511, 10] on button "button" at bounding box center [1512, 17] width 24 height 24
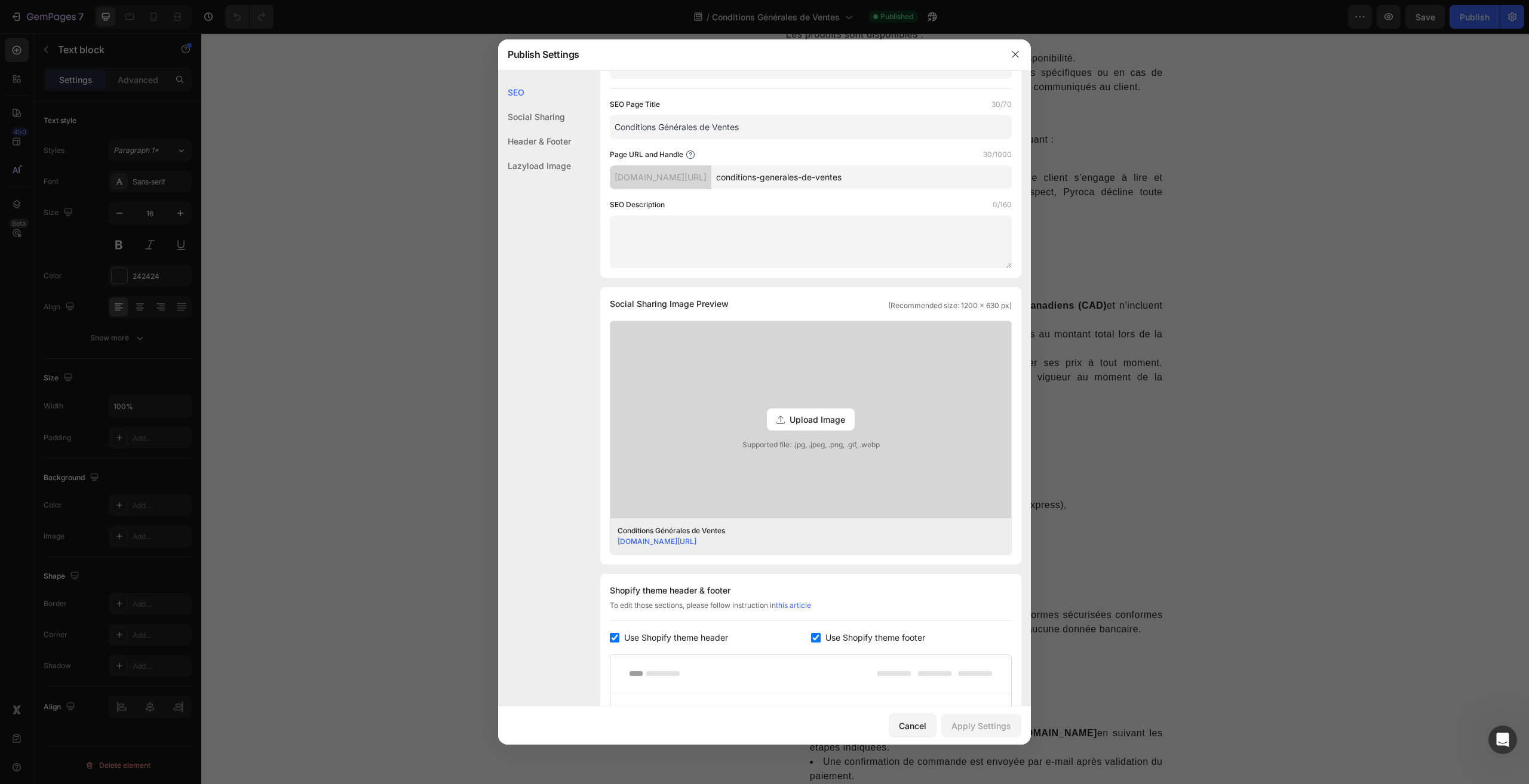
scroll to position [0, 0]
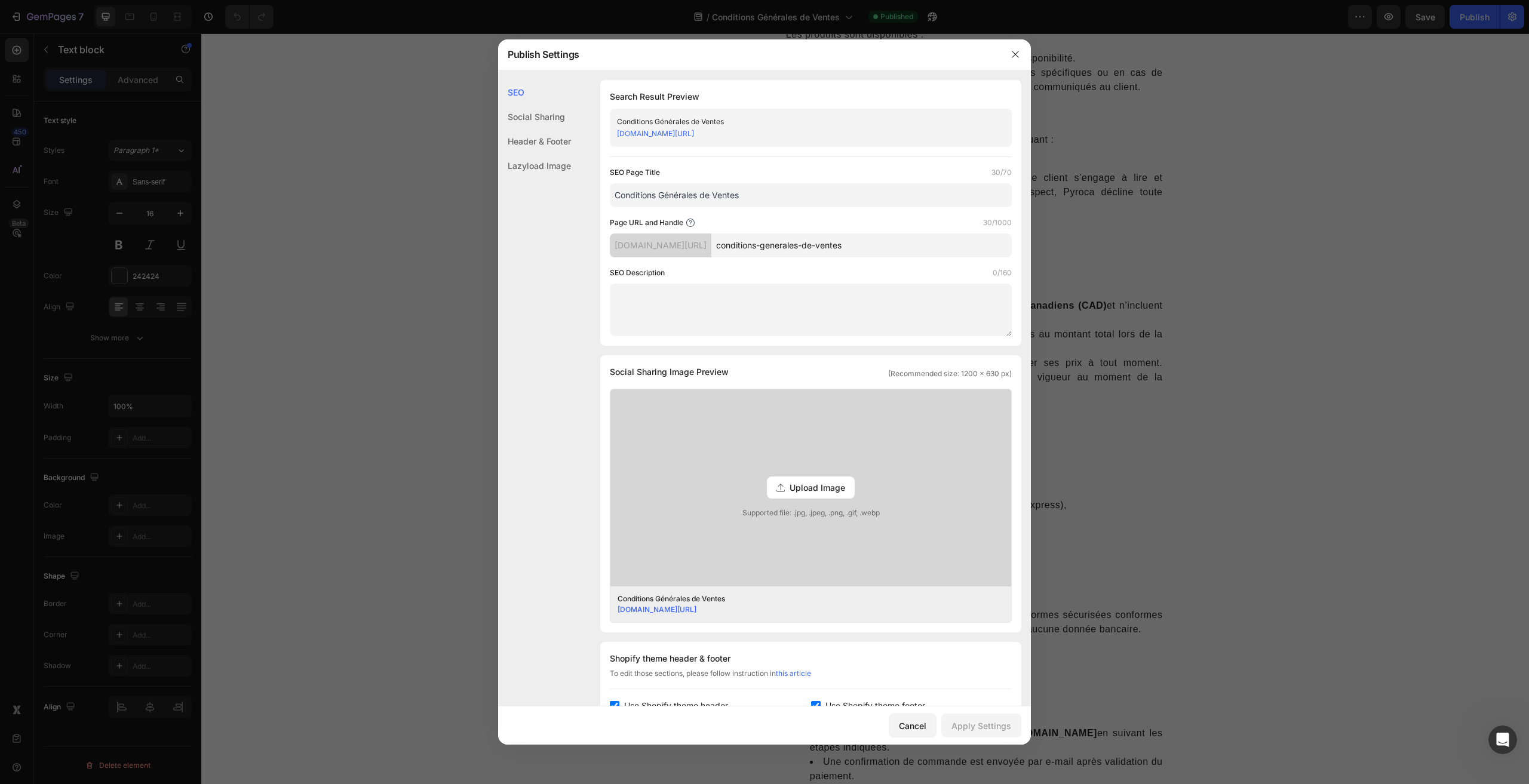
click at [545, 129] on div "Social Sharing" at bounding box center [535, 141] width 73 height 25
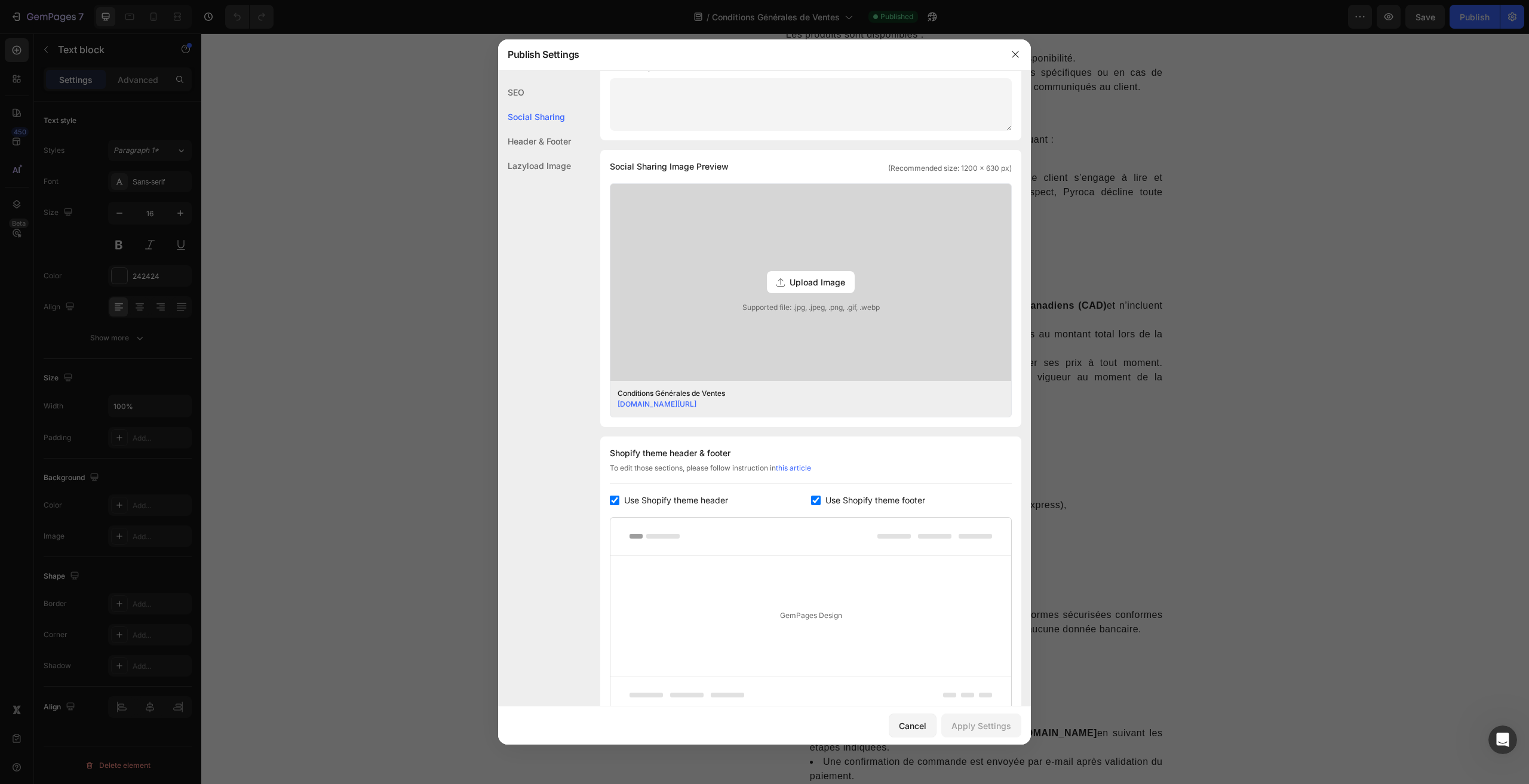
scroll to position [273, 0]
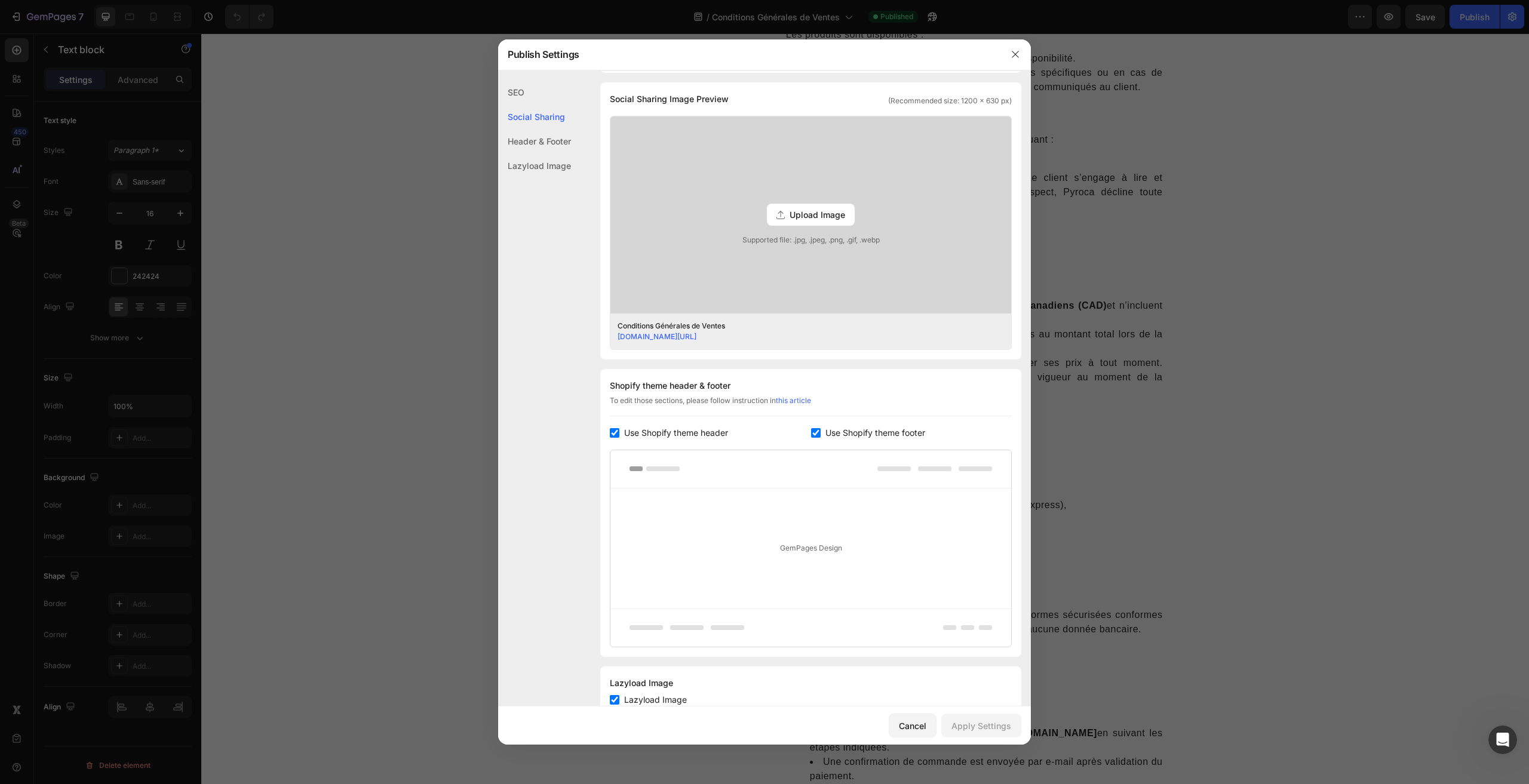
click at [539, 153] on div "Header & Footer" at bounding box center [535, 166] width 73 height 25
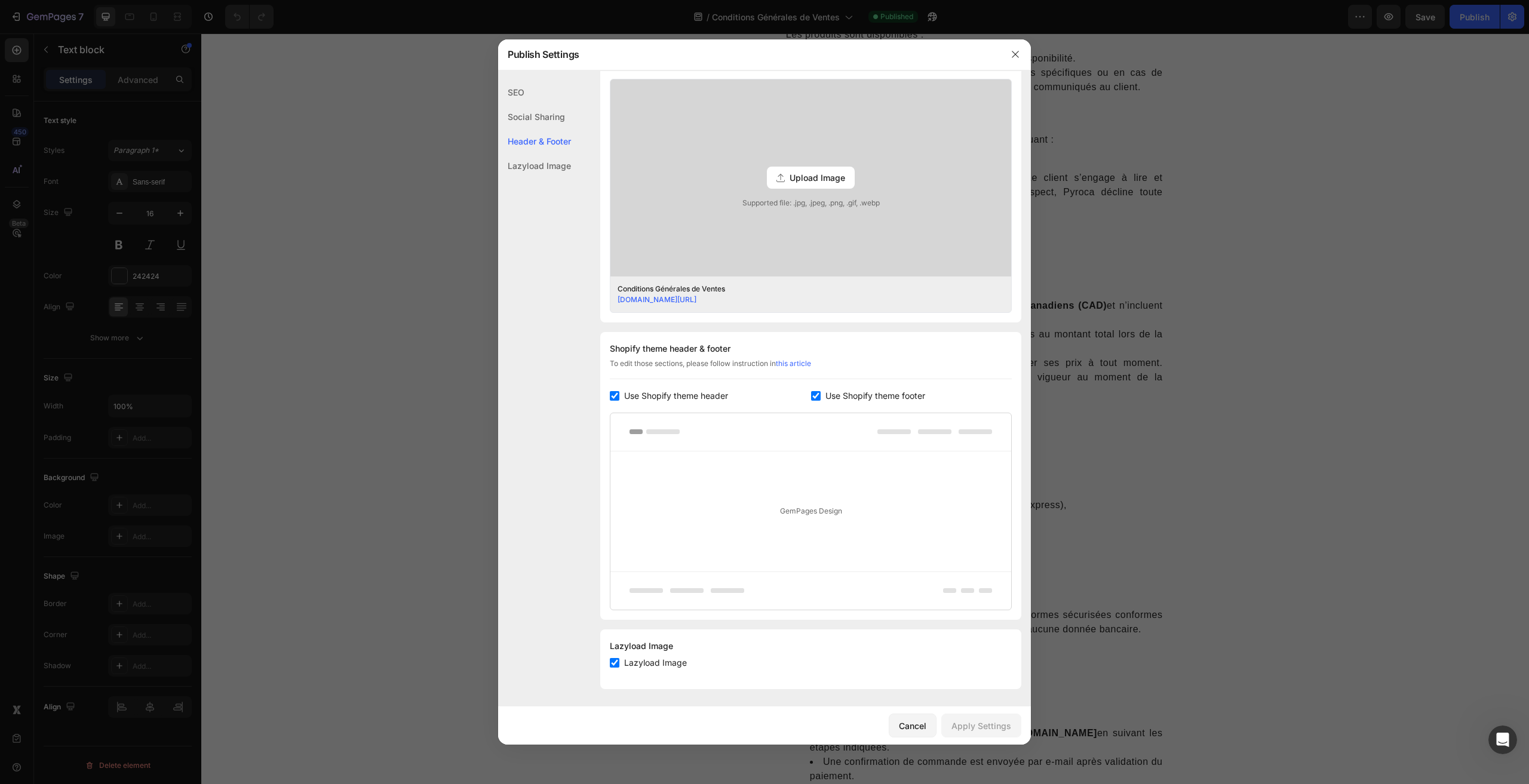
scroll to position [311, 0]
click at [529, 165] on div "Lazyload Image" at bounding box center [535, 166] width 73 height 25
click at [535, 153] on div "Header & Footer" at bounding box center [535, 166] width 73 height 25
click at [541, 129] on div "Social Sharing" at bounding box center [535, 141] width 73 height 25
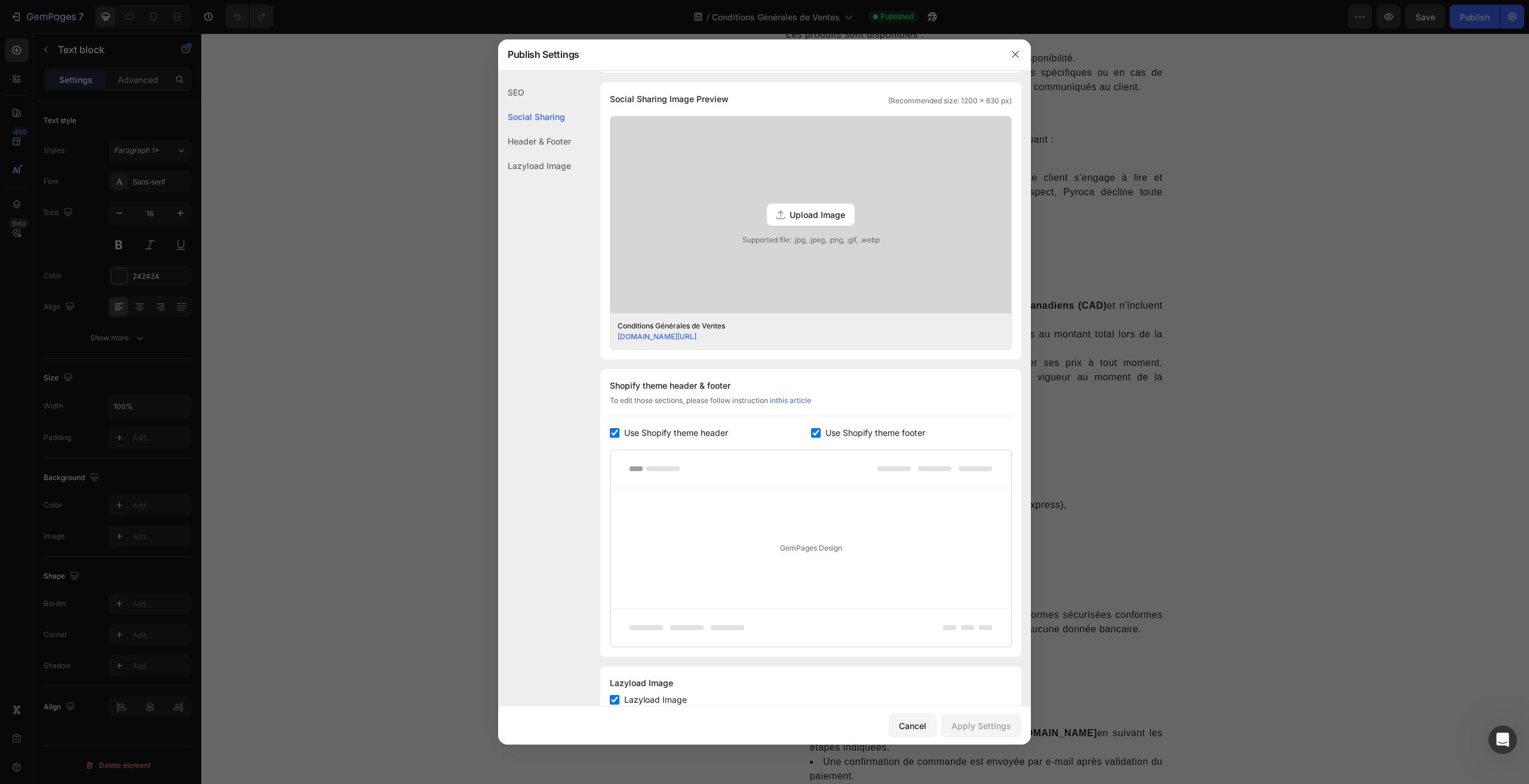
click at [521, 105] on div "SEO" at bounding box center [535, 117] width 73 height 25
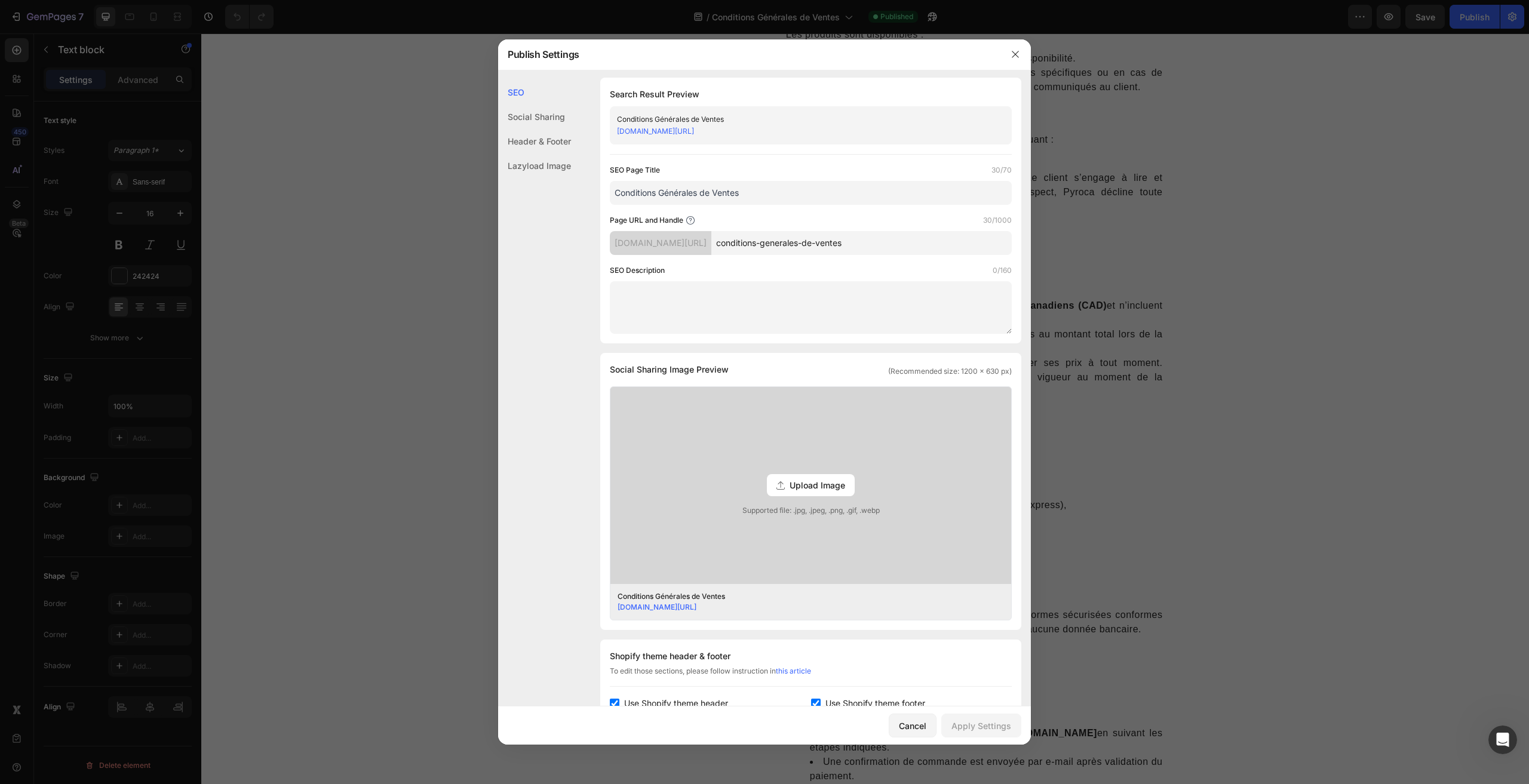
scroll to position [0, 0]
click at [661, 299] on textarea at bounding box center [811, 310] width 402 height 52
click at [1015, 58] on icon "button" at bounding box center [1015, 54] width 10 height 10
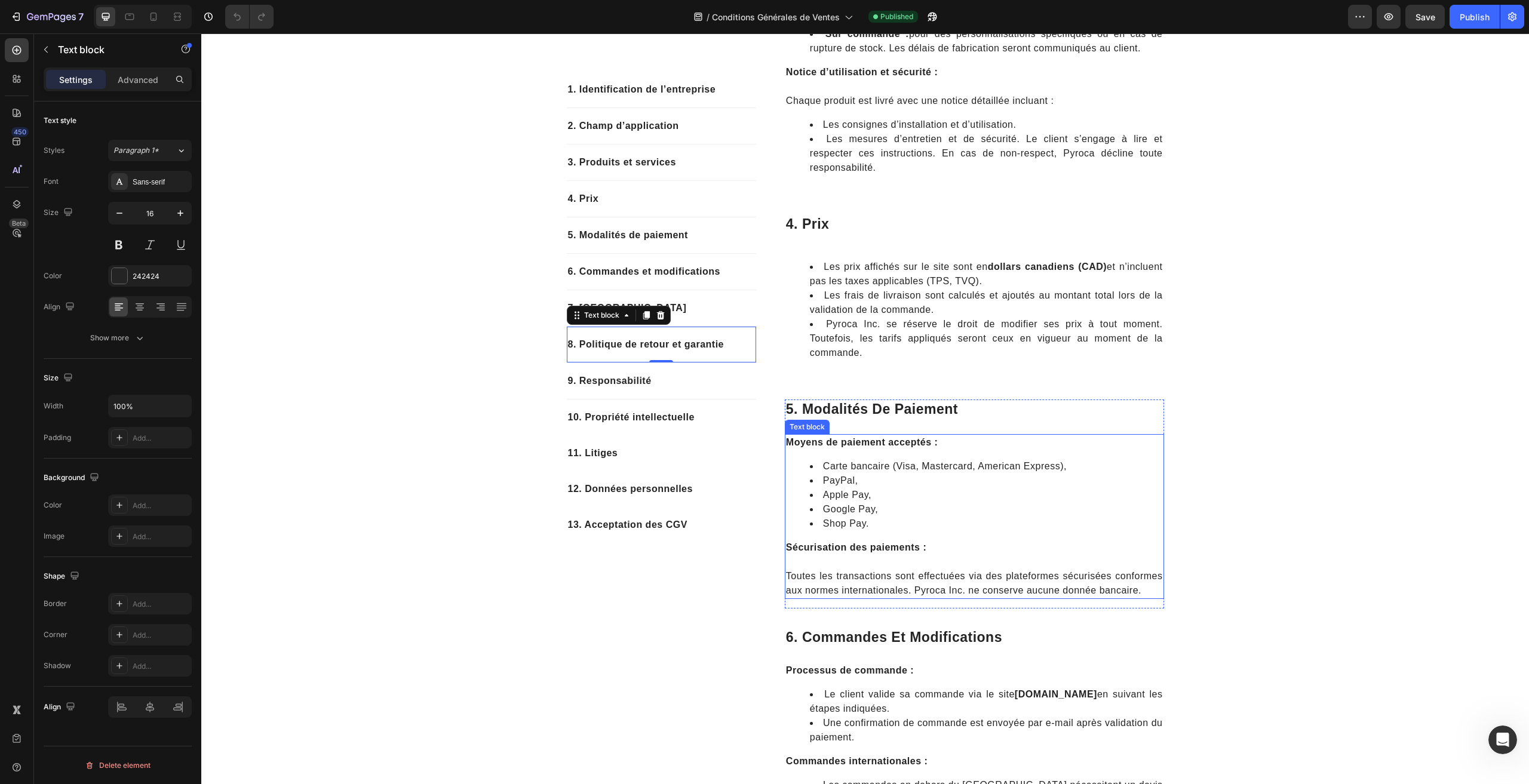
scroll to position [1015, 0]
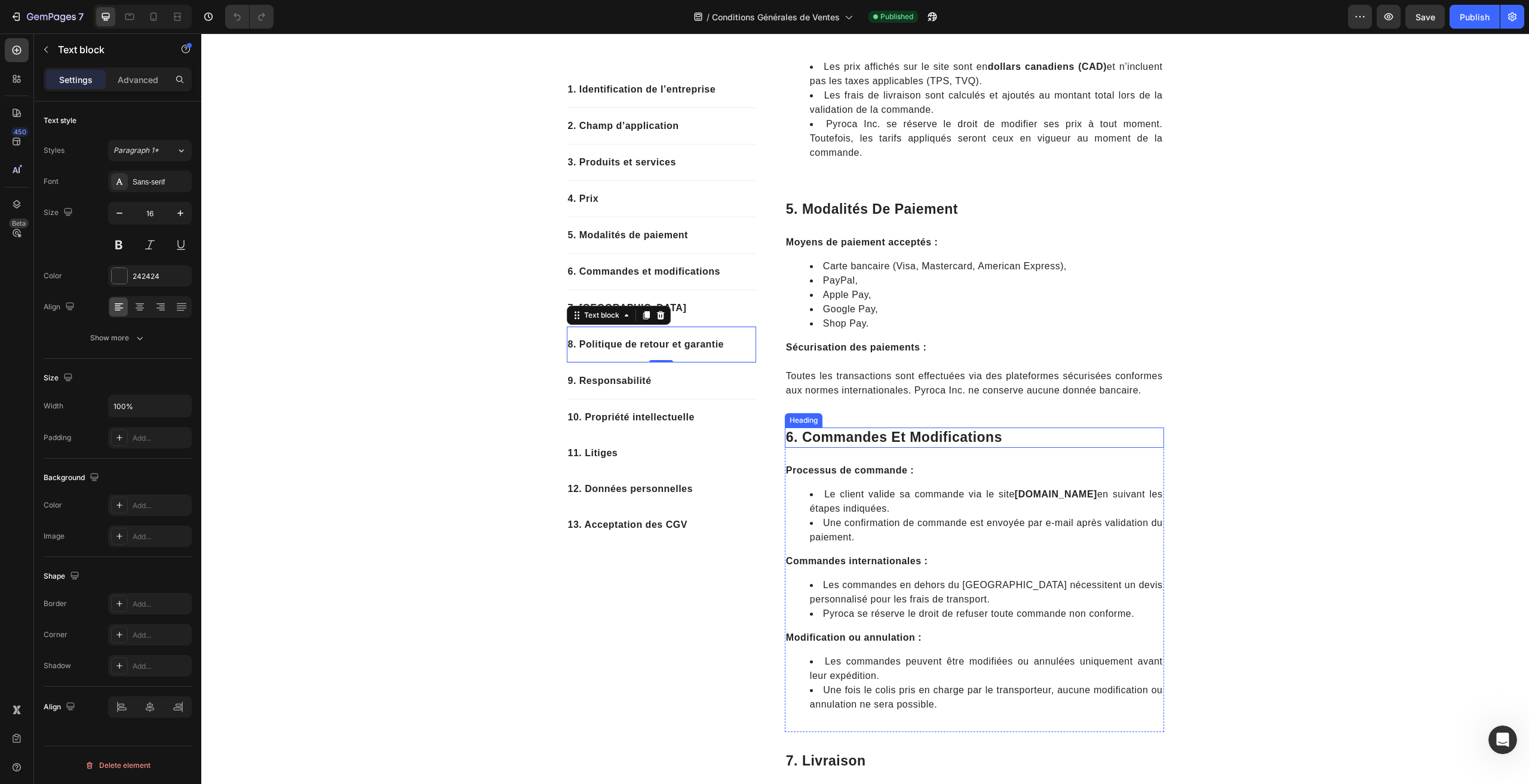
click at [1041, 432] on h2 "6. commandes et modifications" at bounding box center [974, 438] width 379 height 21
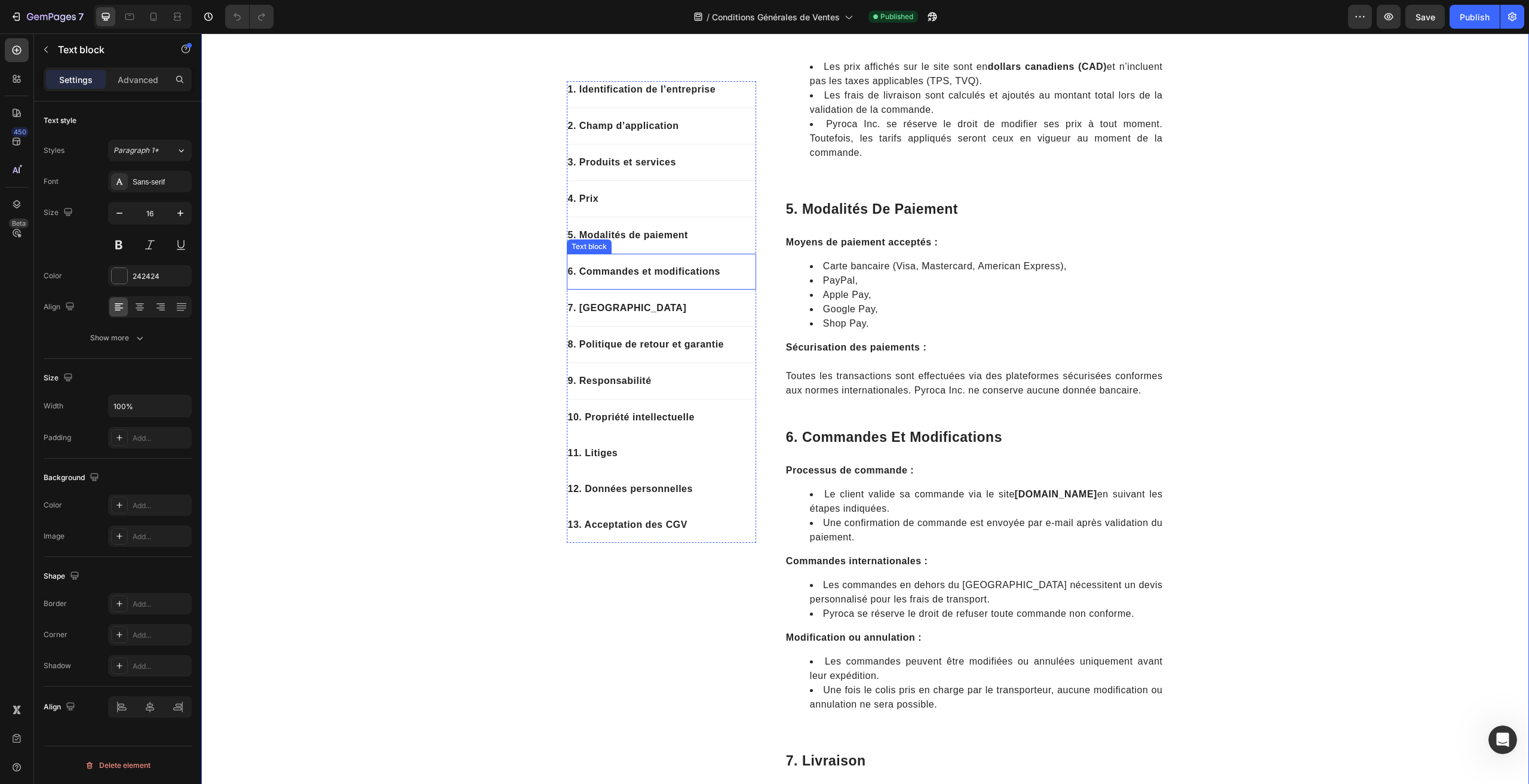
click at [646, 271] on p "6. Commandes et modifications" at bounding box center [662, 271] width 187 height 14
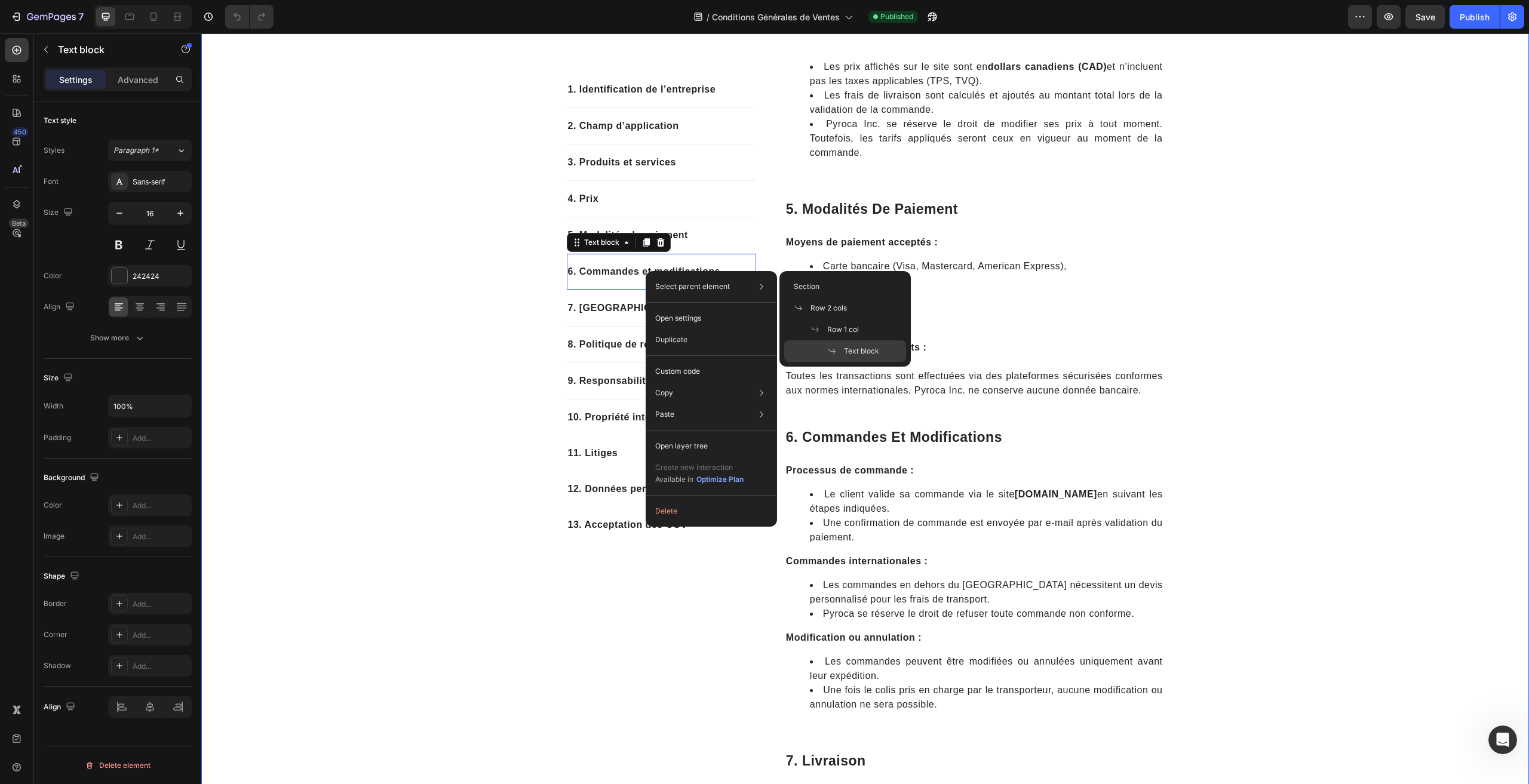
drag, startPoint x: 480, startPoint y: 236, endPoint x: 529, endPoint y: 242, distance: 49.4
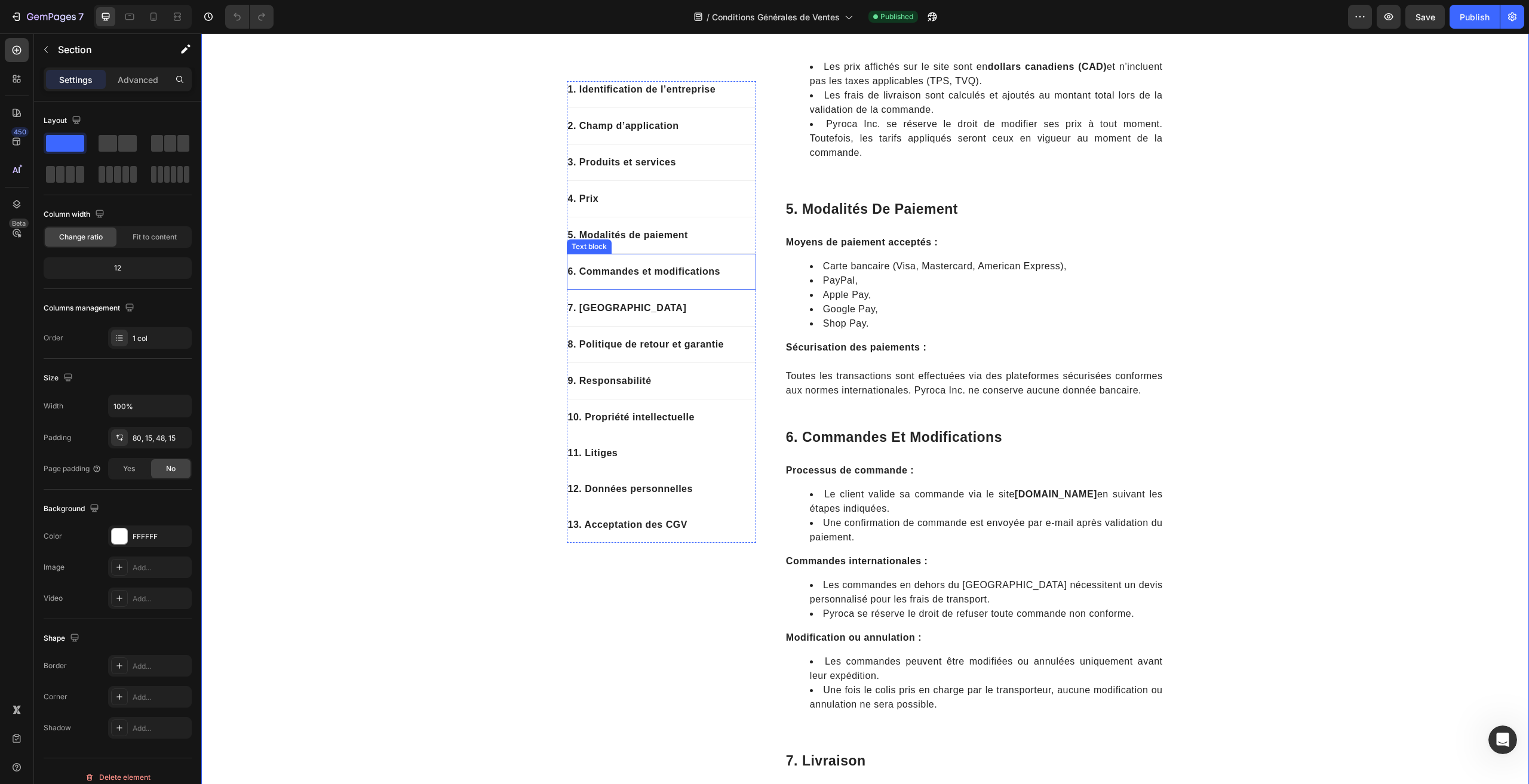
click at [635, 275] on p "6. Commandes et modifications" at bounding box center [662, 271] width 187 height 14
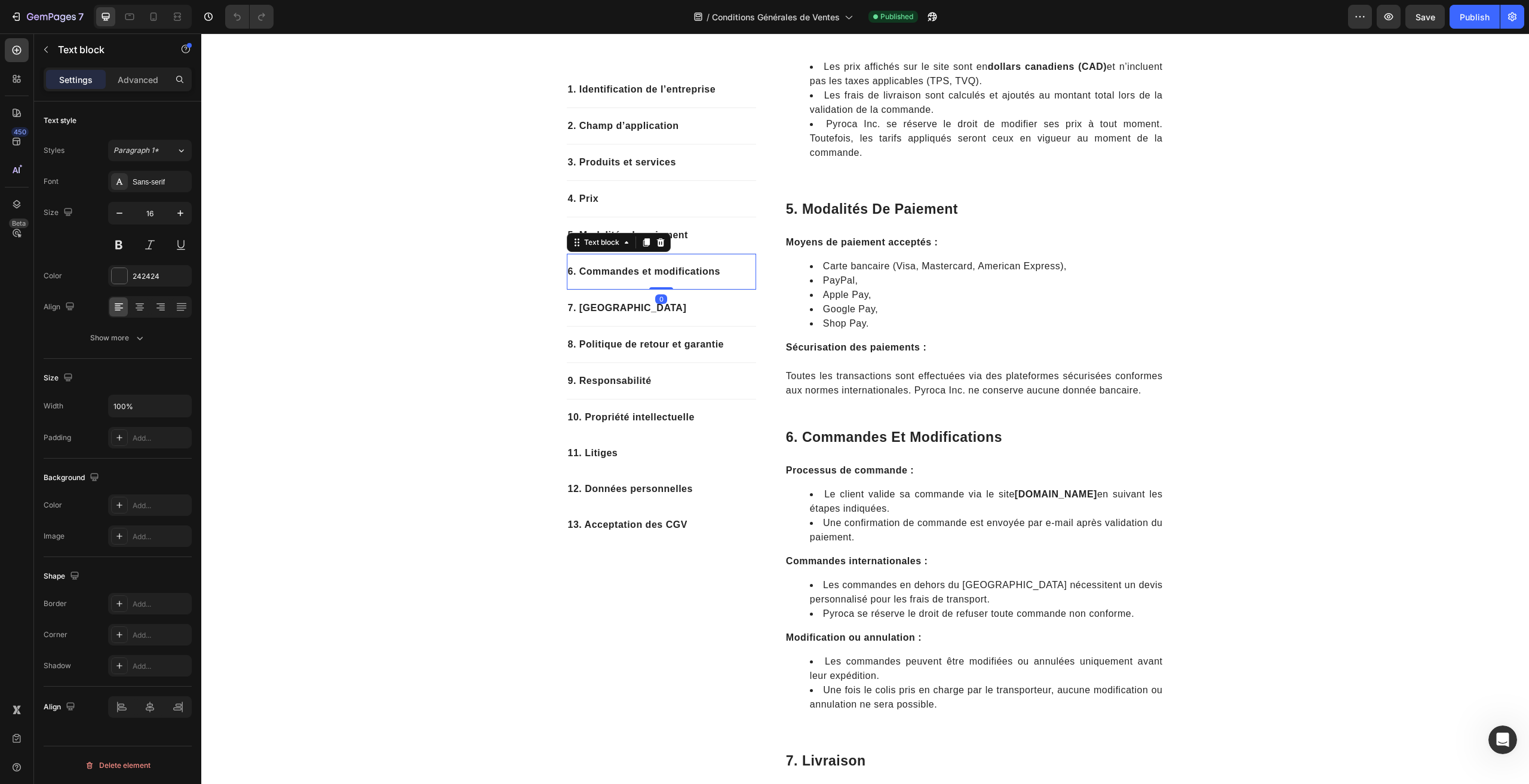
click at [651, 272] on p "6. Commandes et modifications" at bounding box center [662, 271] width 187 height 14
click at [651, 272] on p "6. Commandes et modifications" at bounding box center [662, 271] width 187 height 14
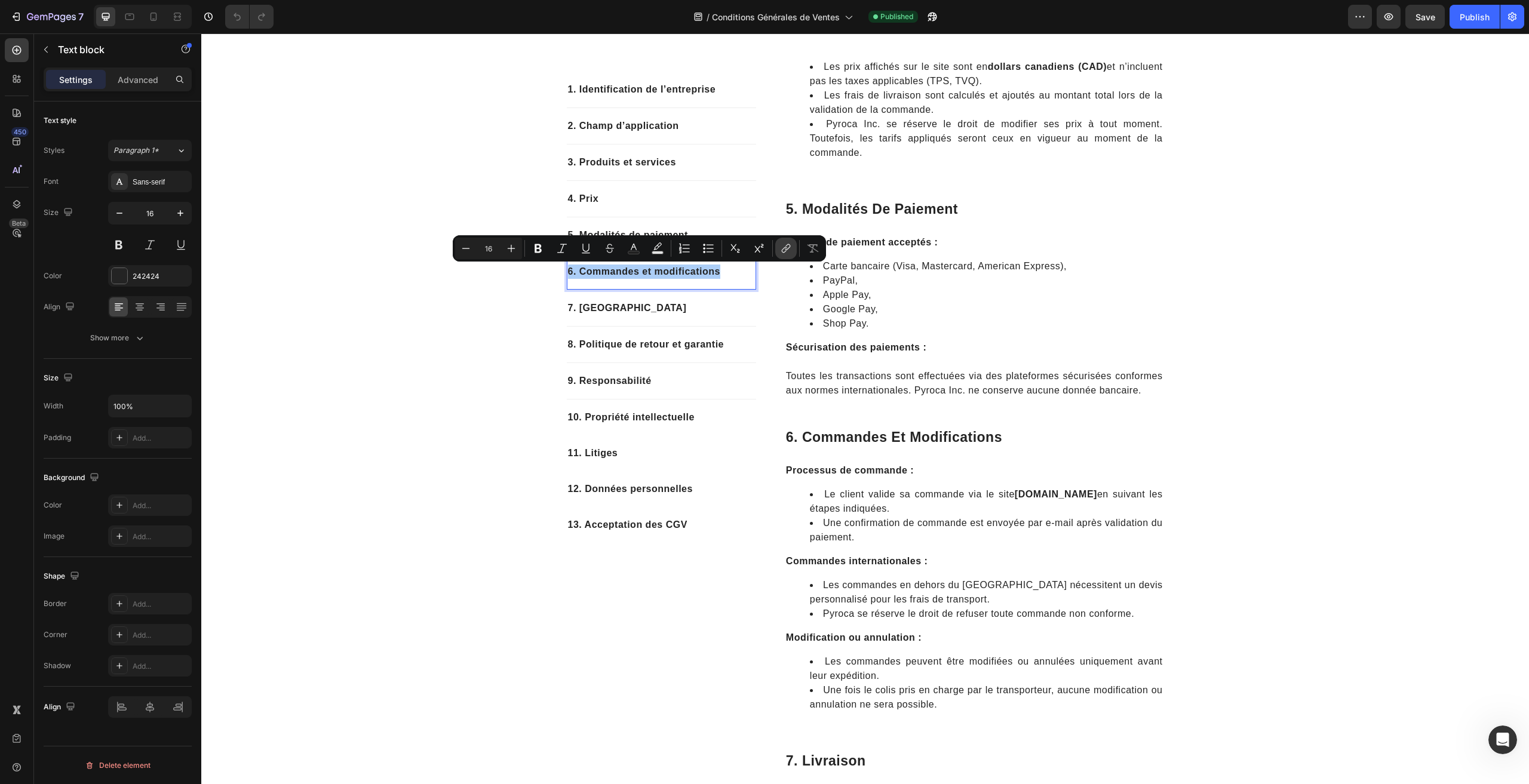
click at [791, 246] on icon "Editor contextual toolbar" at bounding box center [785, 248] width 12 height 12
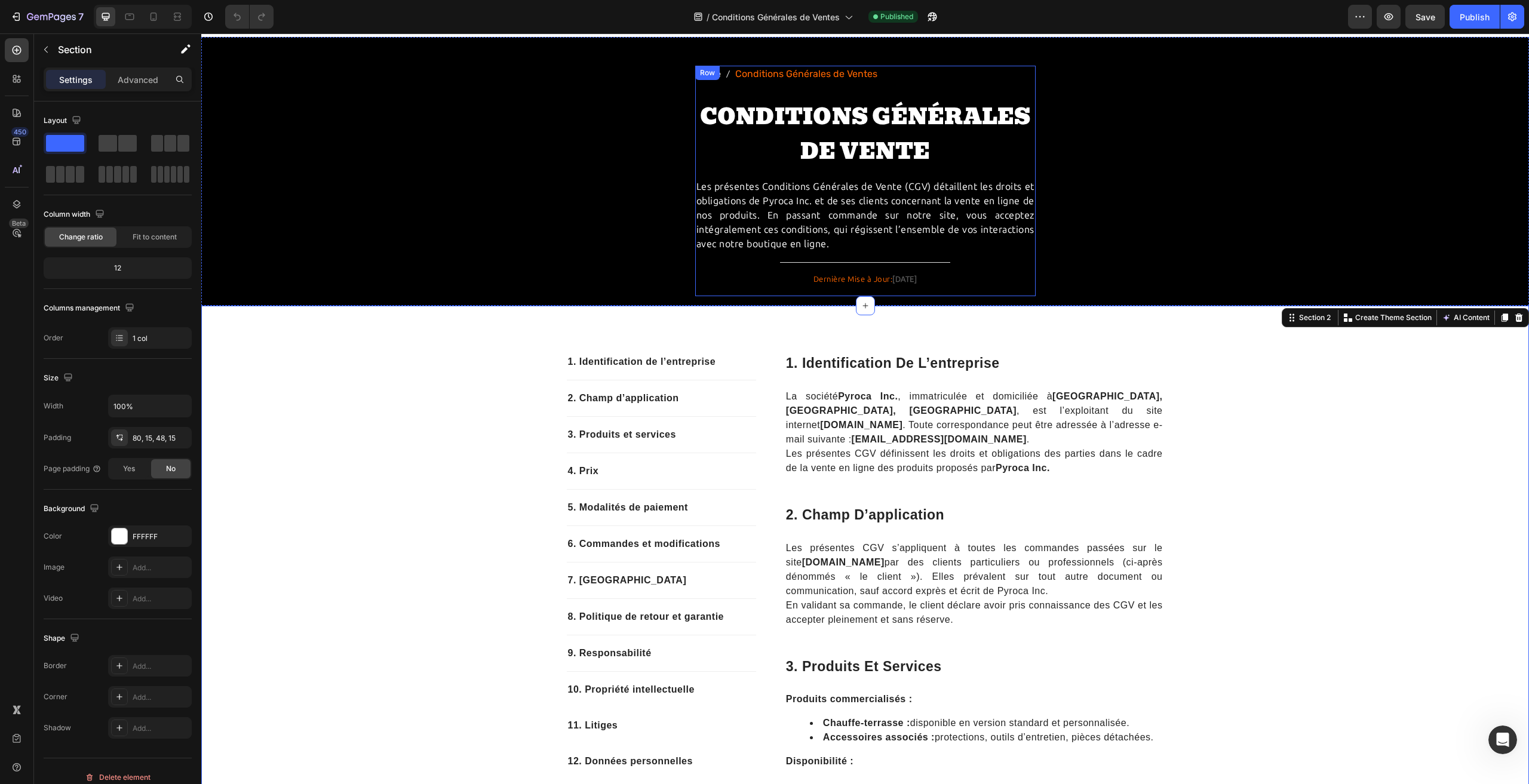
scroll to position [0, 0]
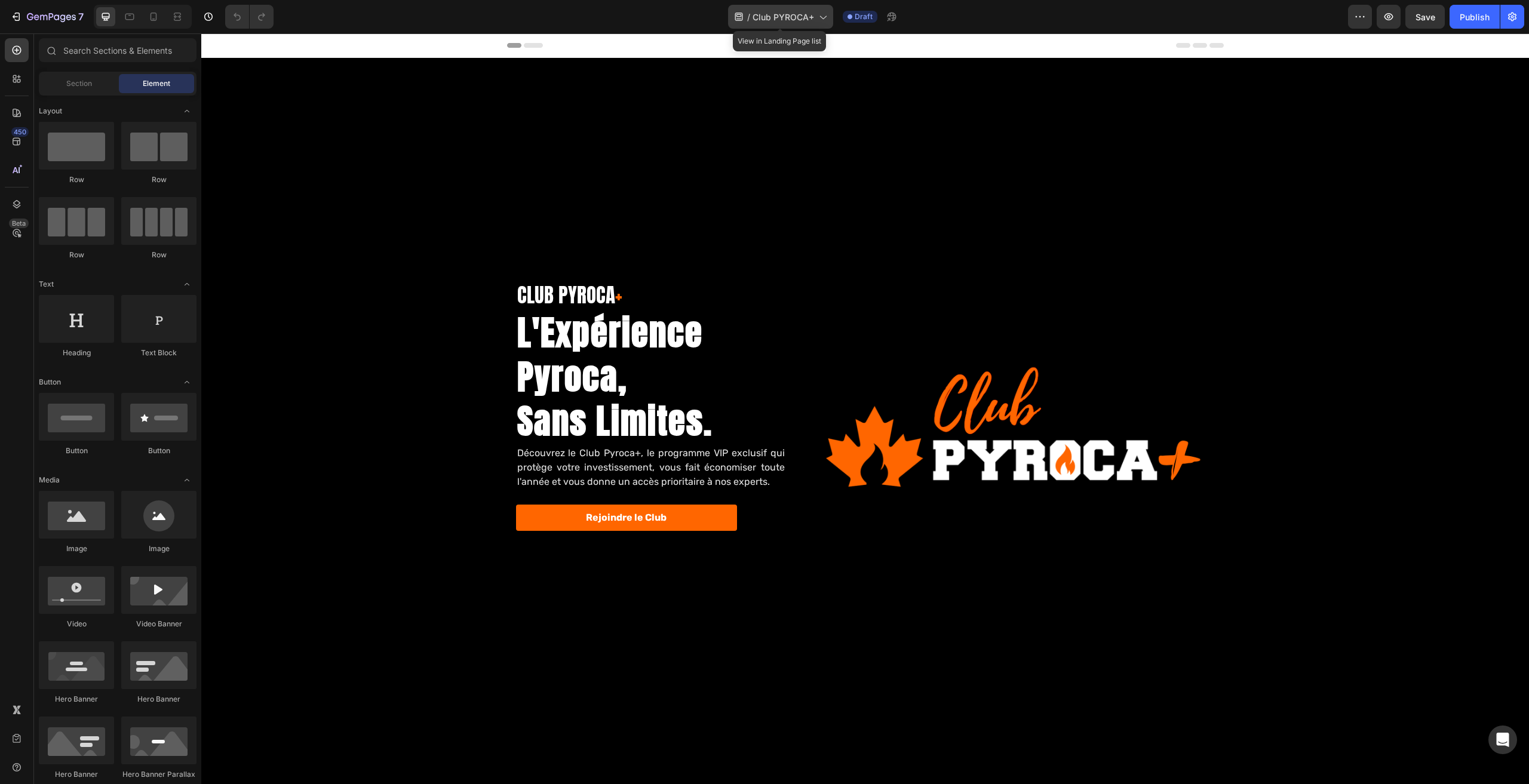
click at [768, 23] on span "Club PYROCA+" at bounding box center [783, 17] width 61 height 12
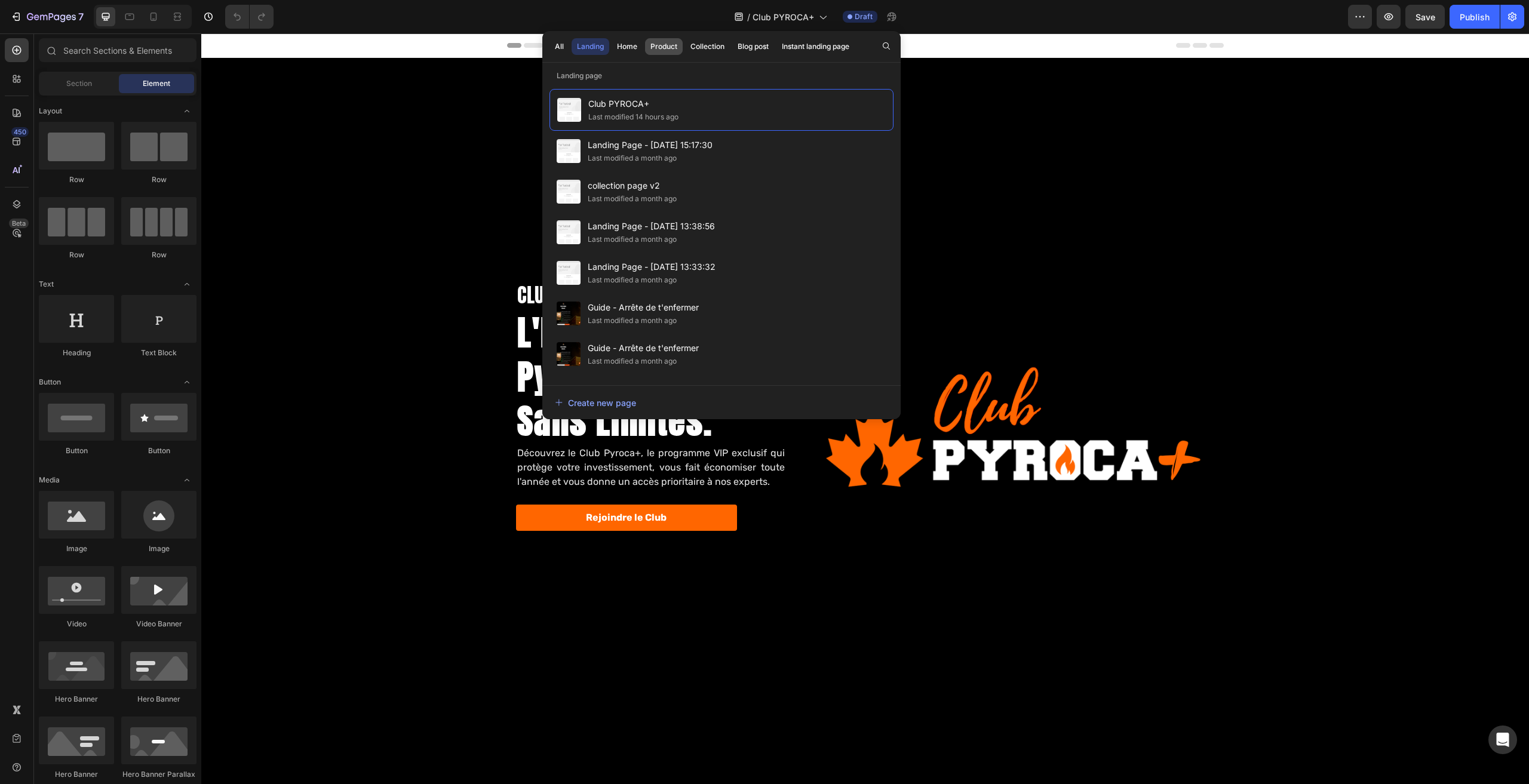
click at [666, 43] on div "Product" at bounding box center [664, 47] width 27 height 11
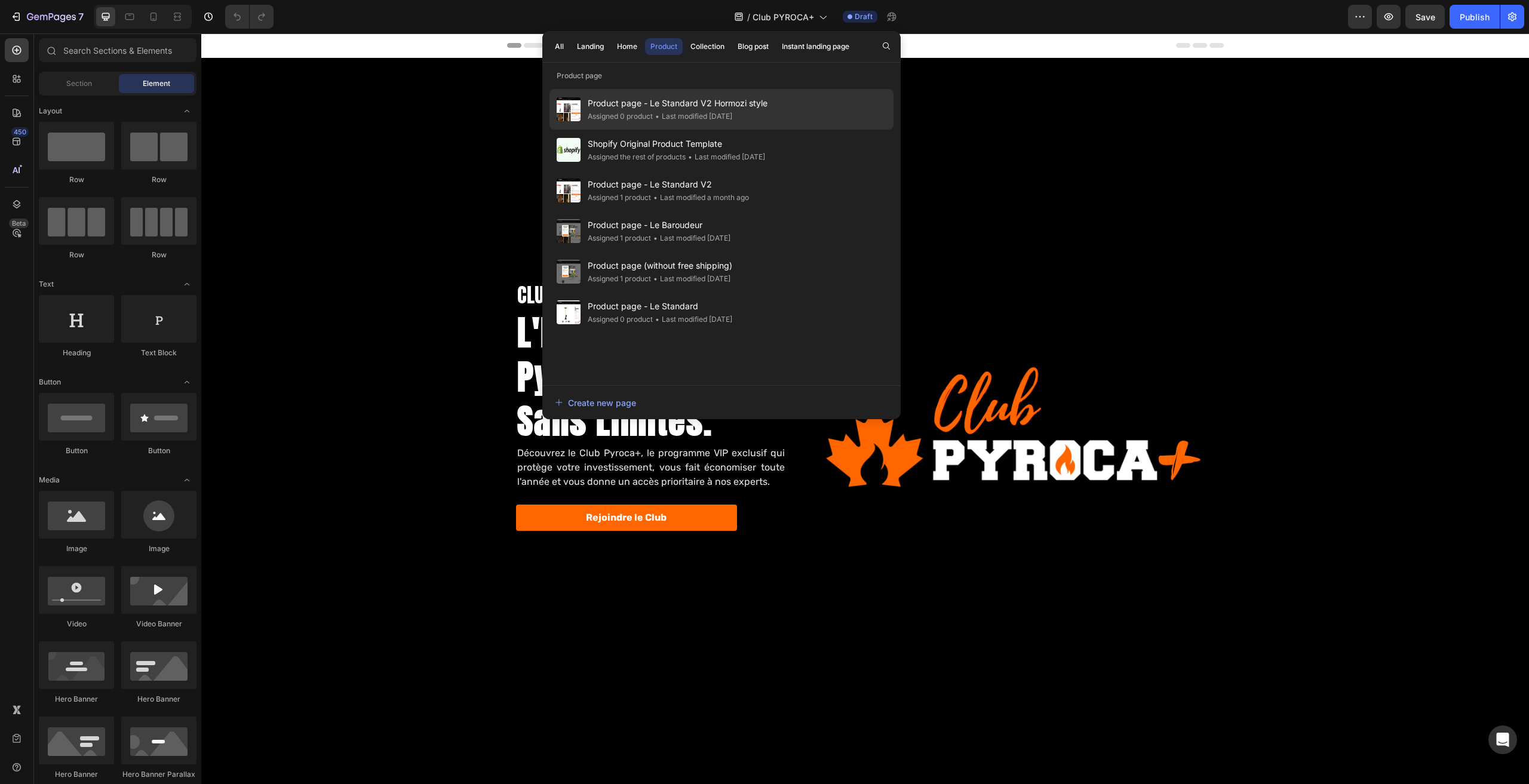
click at [723, 109] on span "Product page - Le Standard V2 Hormozi style" at bounding box center [677, 103] width 180 height 14
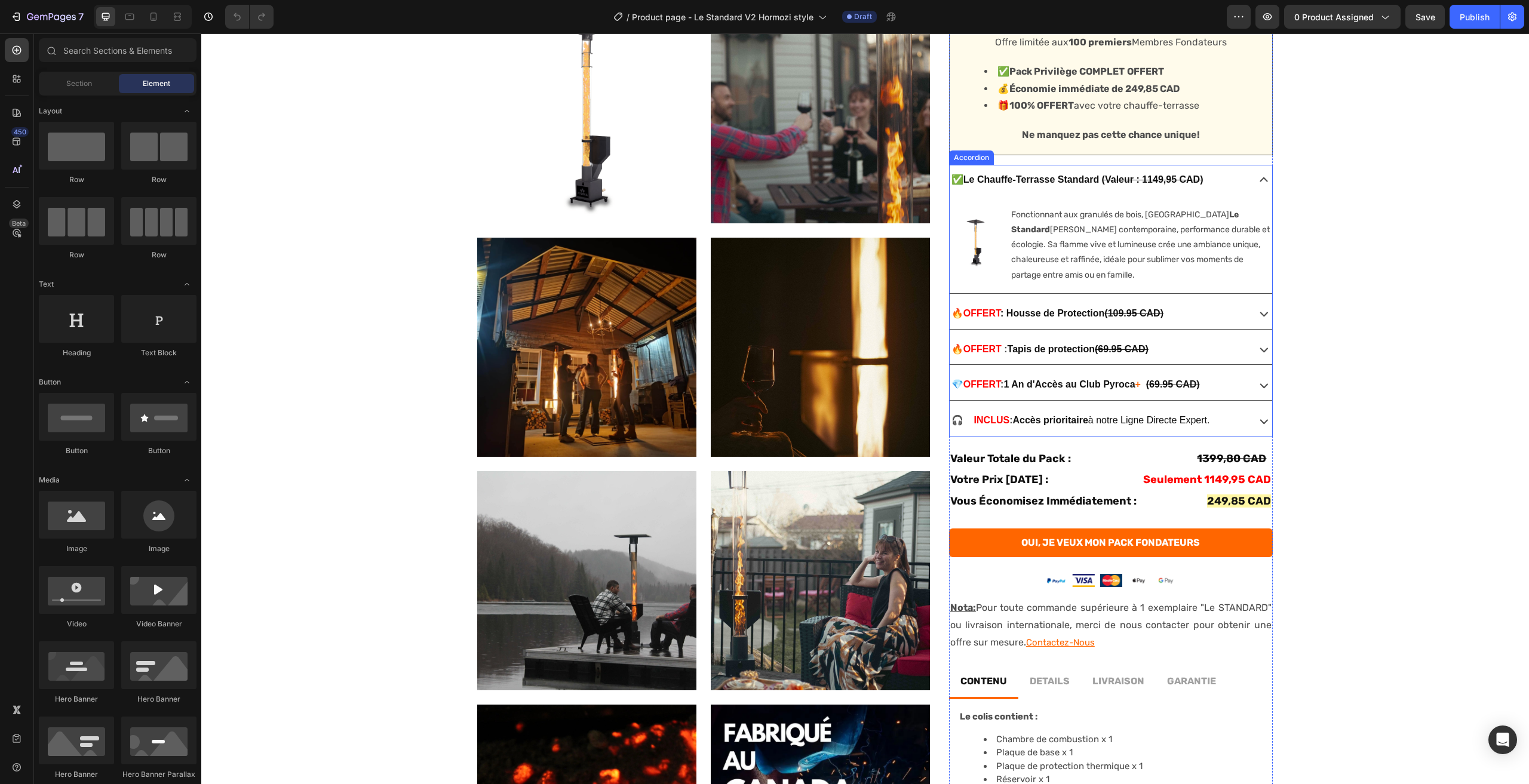
scroll to position [239, 0]
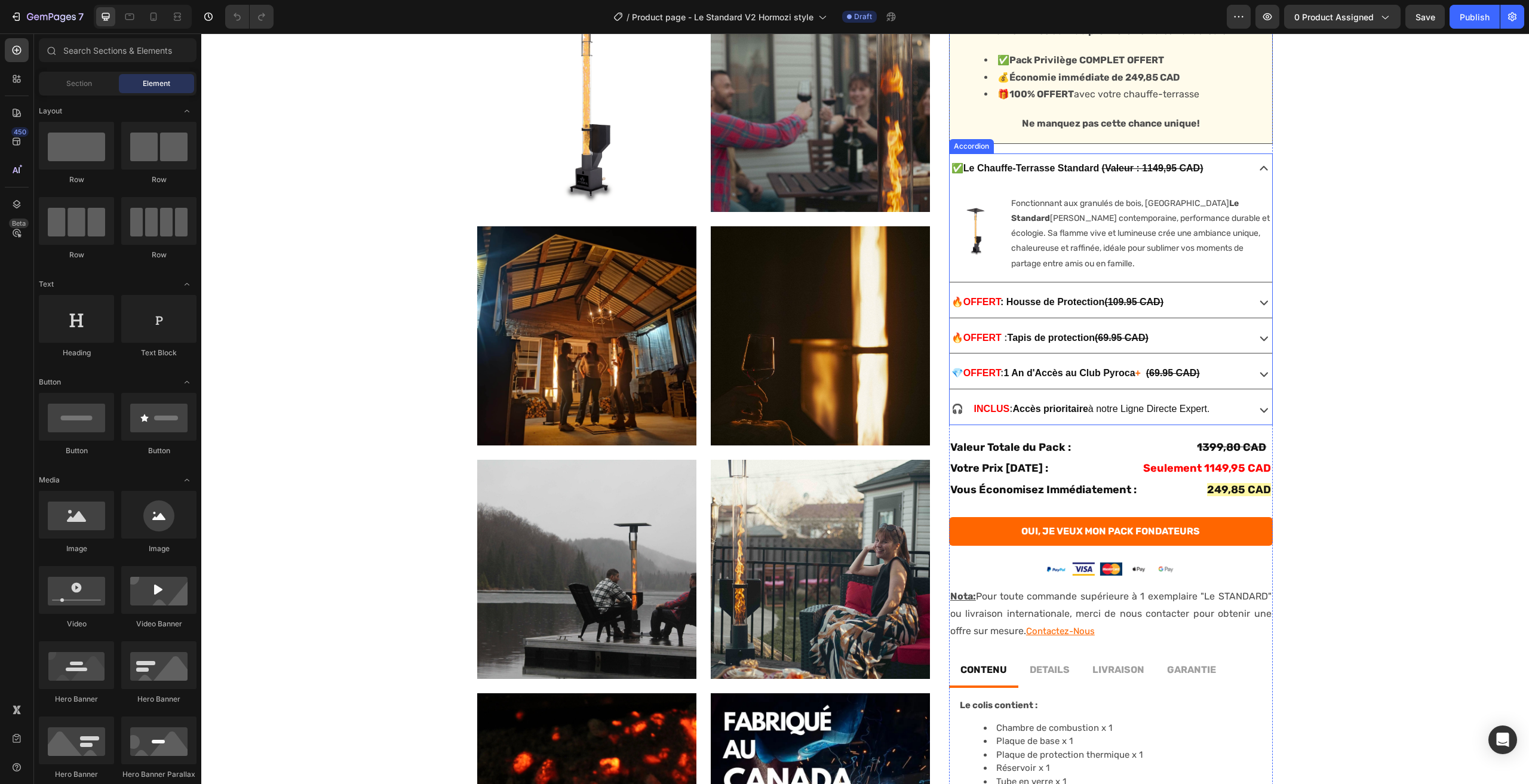
click at [1241, 371] on div "💎 OFFERT : 1 An d'Accès au Club Pyroca + (69.95 CAD)" at bounding box center [1098, 374] width 296 height 21
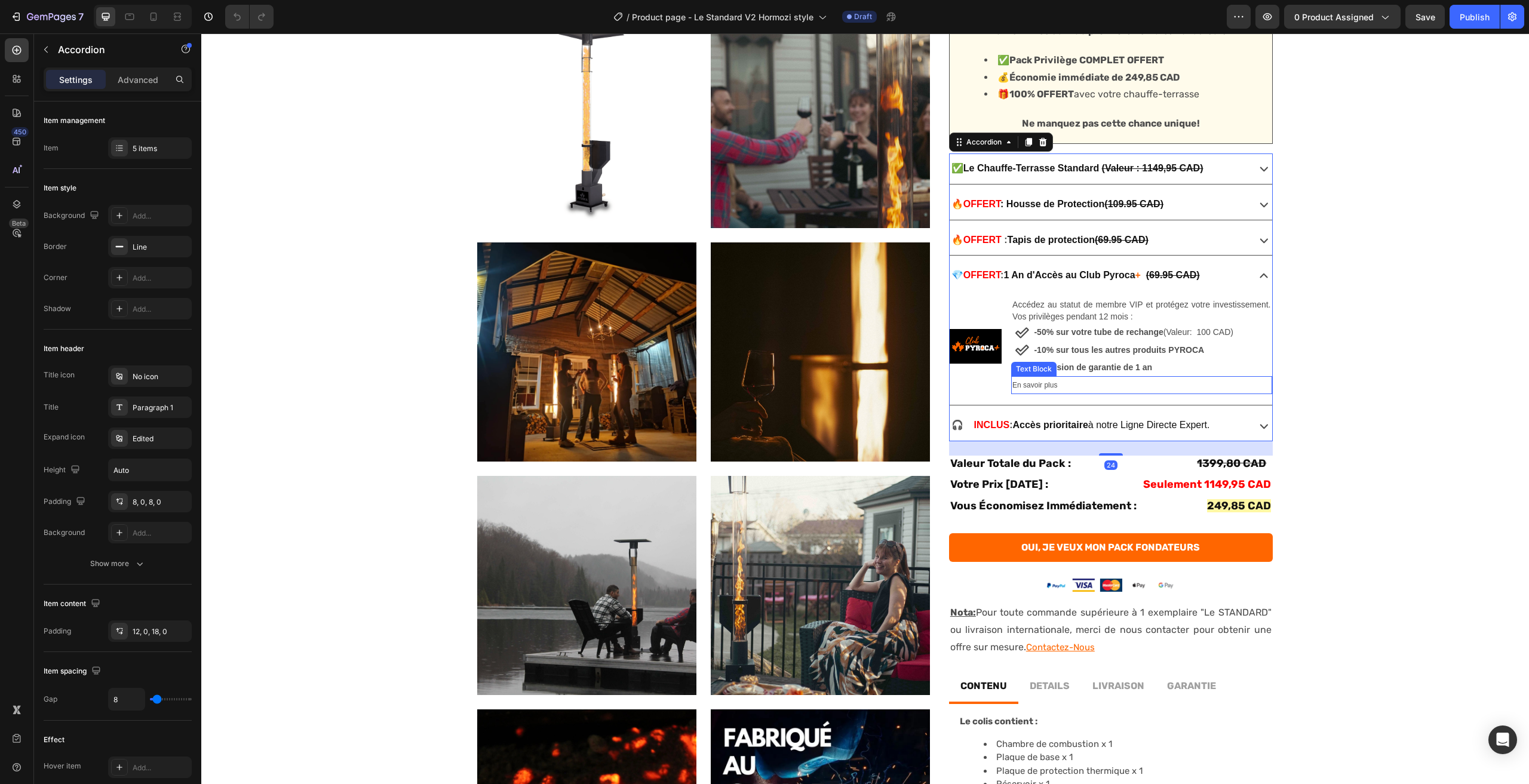
click at [1055, 386] on p "En savoir plus" at bounding box center [1141, 385] width 258 height 16
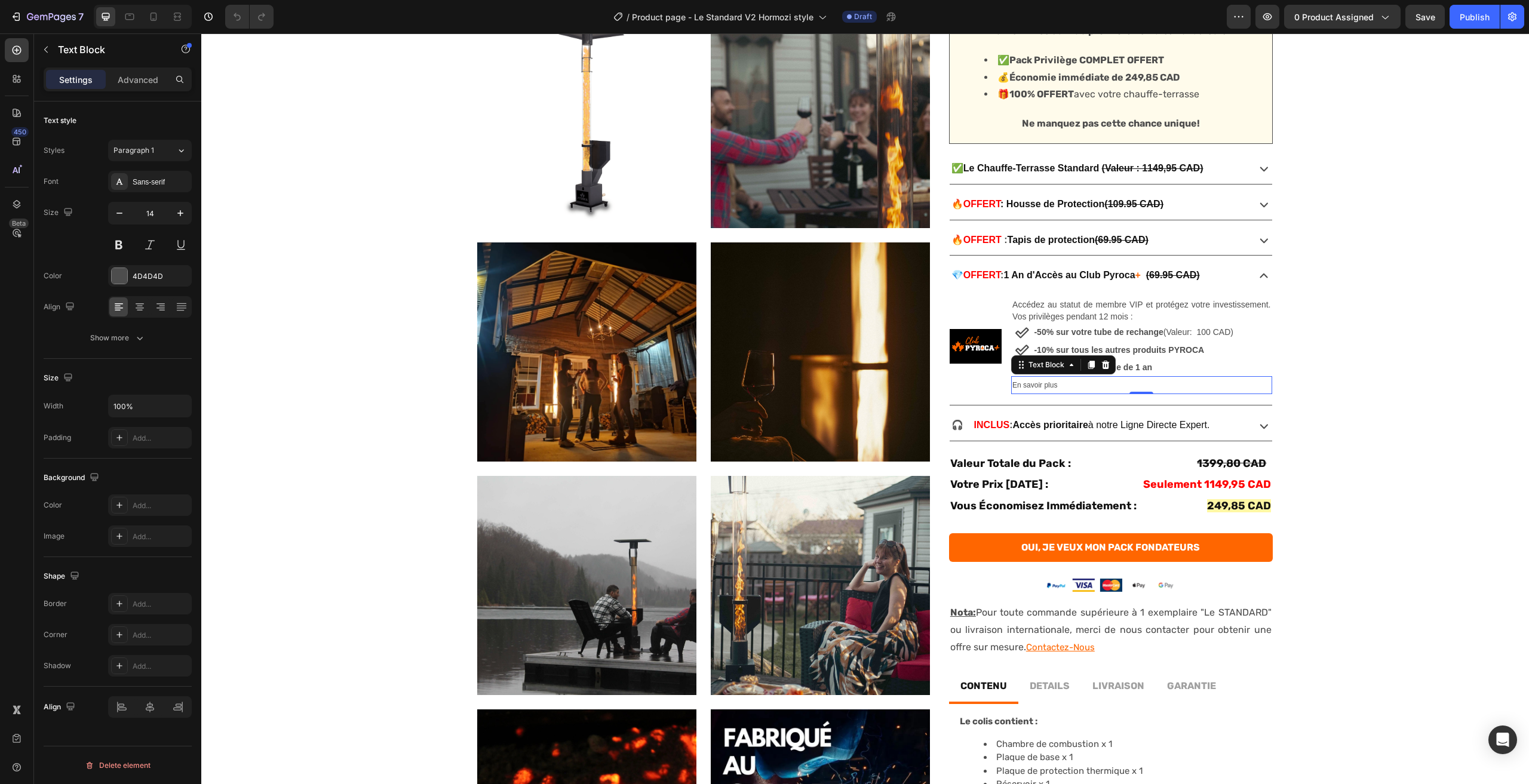
click at [1044, 386] on span "En savoir plus" at bounding box center [1035, 385] width 45 height 8
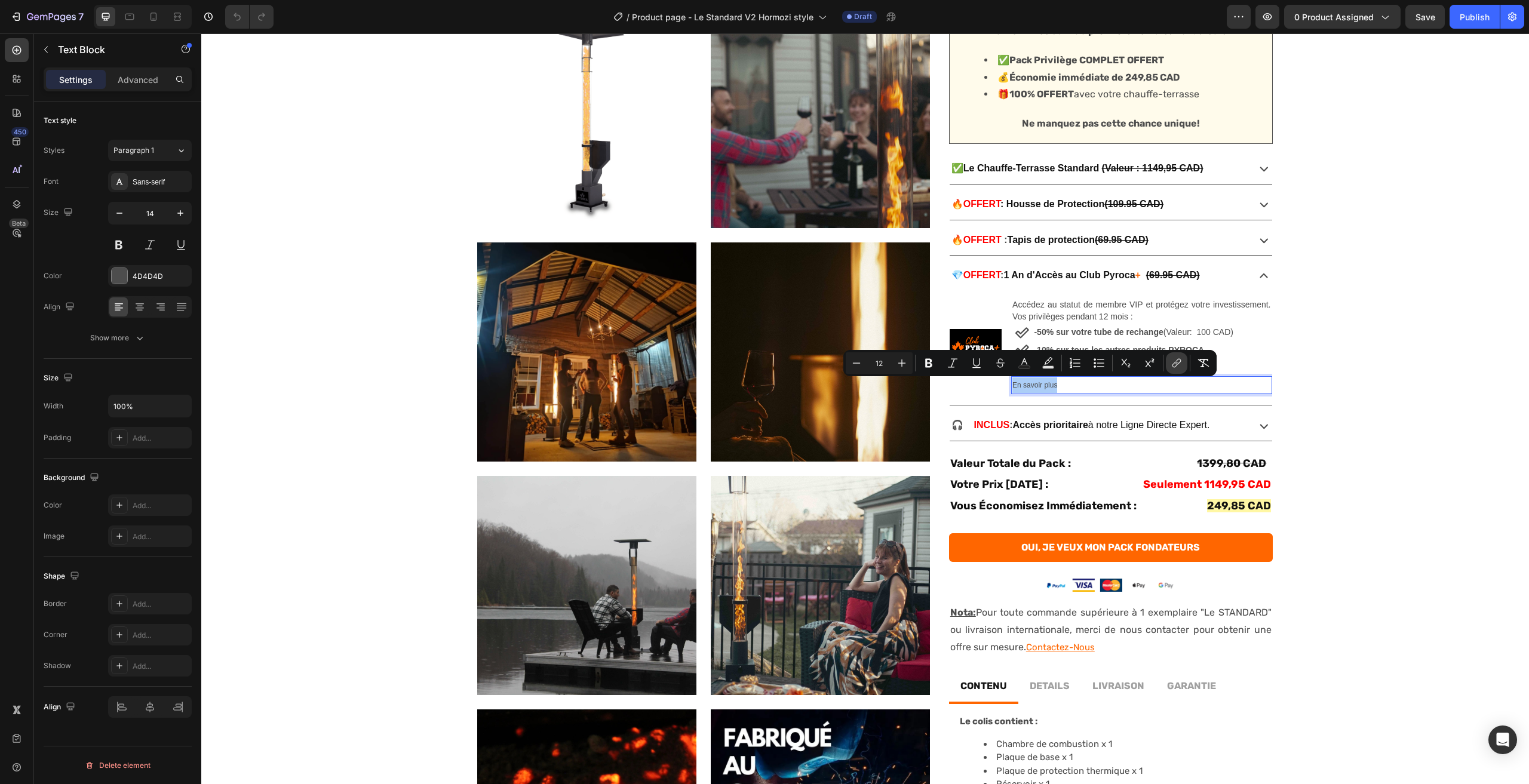
click at [1177, 365] on icon "Editor contextual toolbar" at bounding box center [1177, 363] width 12 height 12
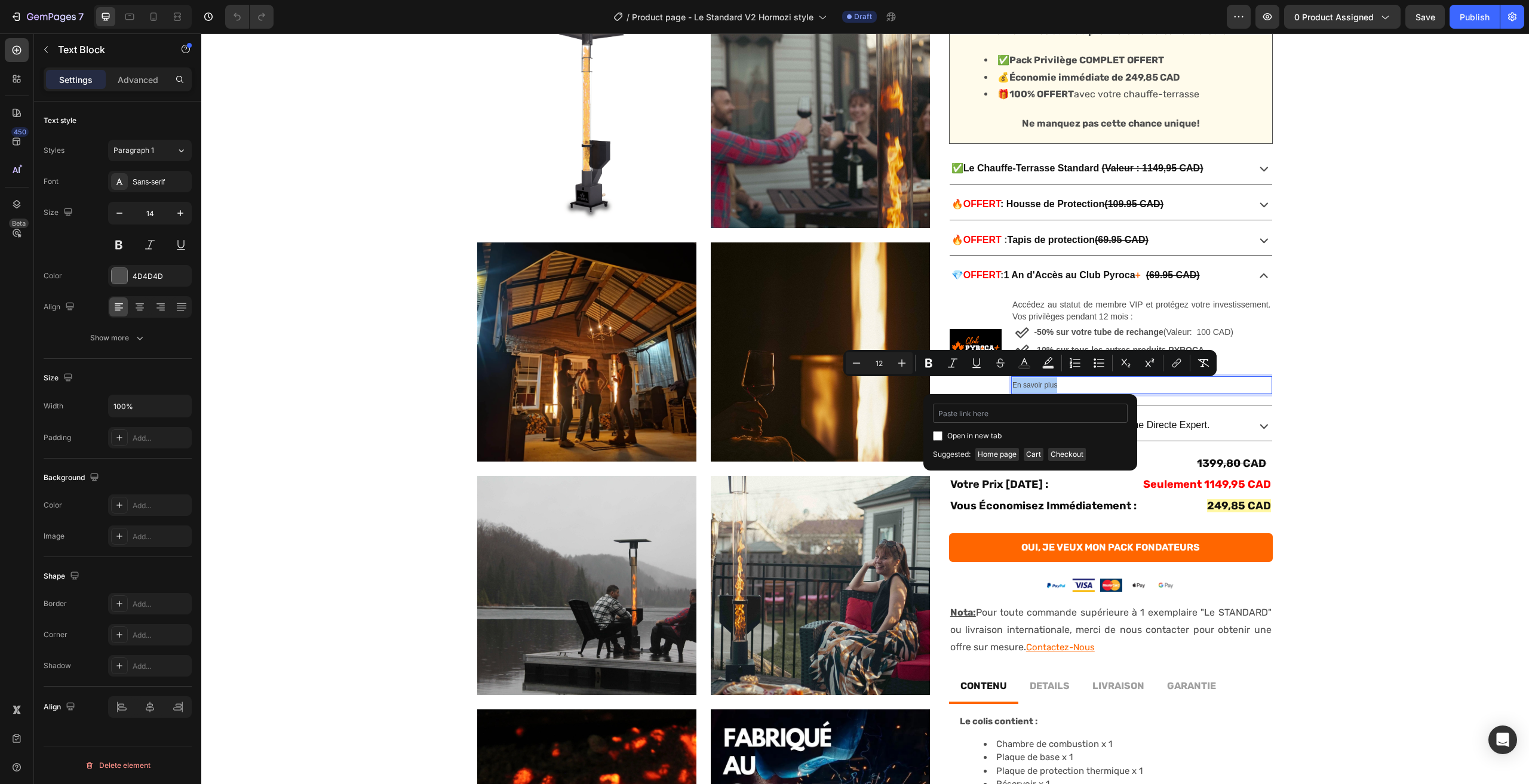
click at [973, 414] on input "Editor contextual toolbar" at bounding box center [1030, 414] width 195 height 19
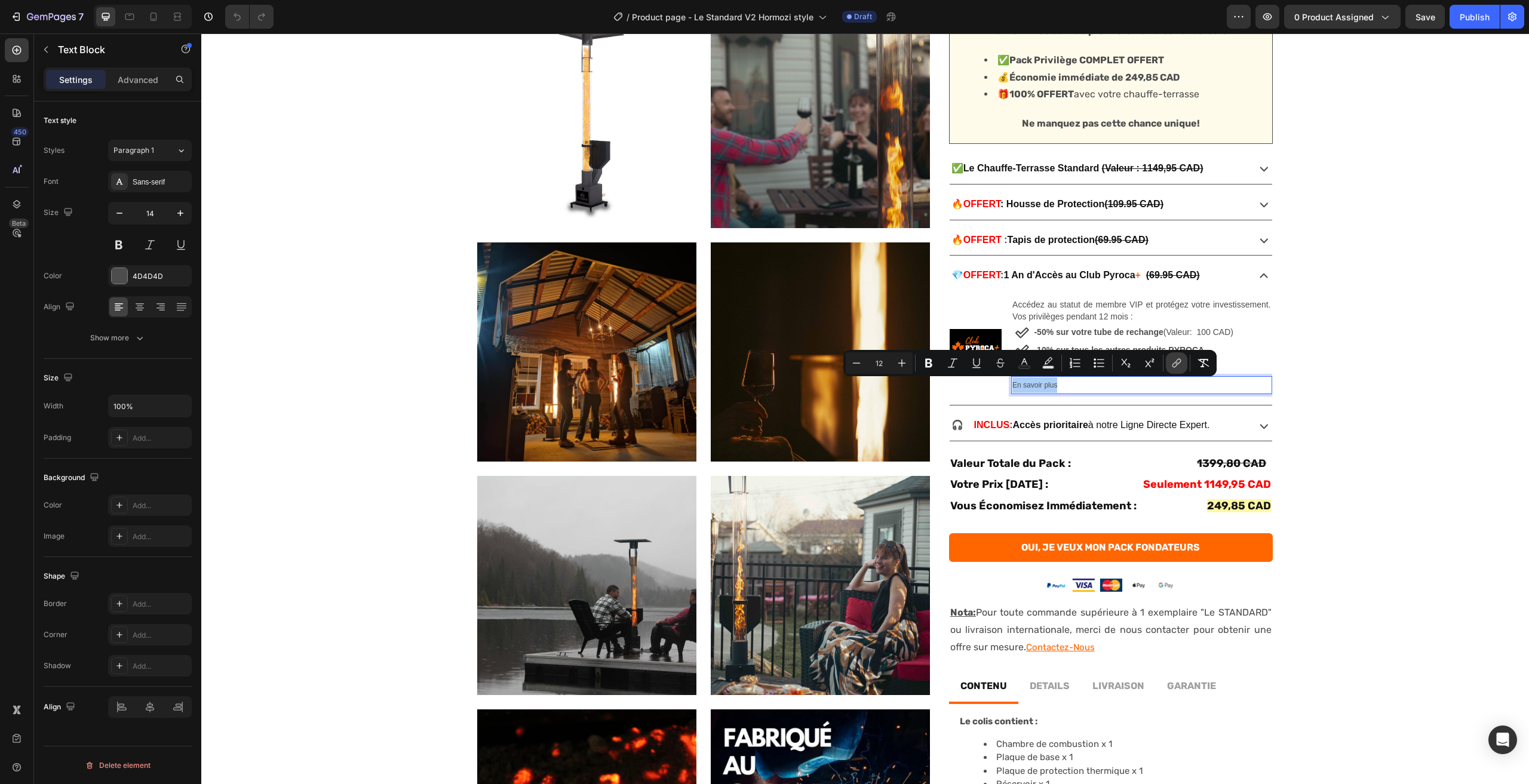
drag, startPoint x: 833, startPoint y: 348, endPoint x: 1180, endPoint y: 362, distance: 347.3
click at [1180, 362] on icon "Editor contextual toolbar" at bounding box center [1179, 362] width 6 height 6
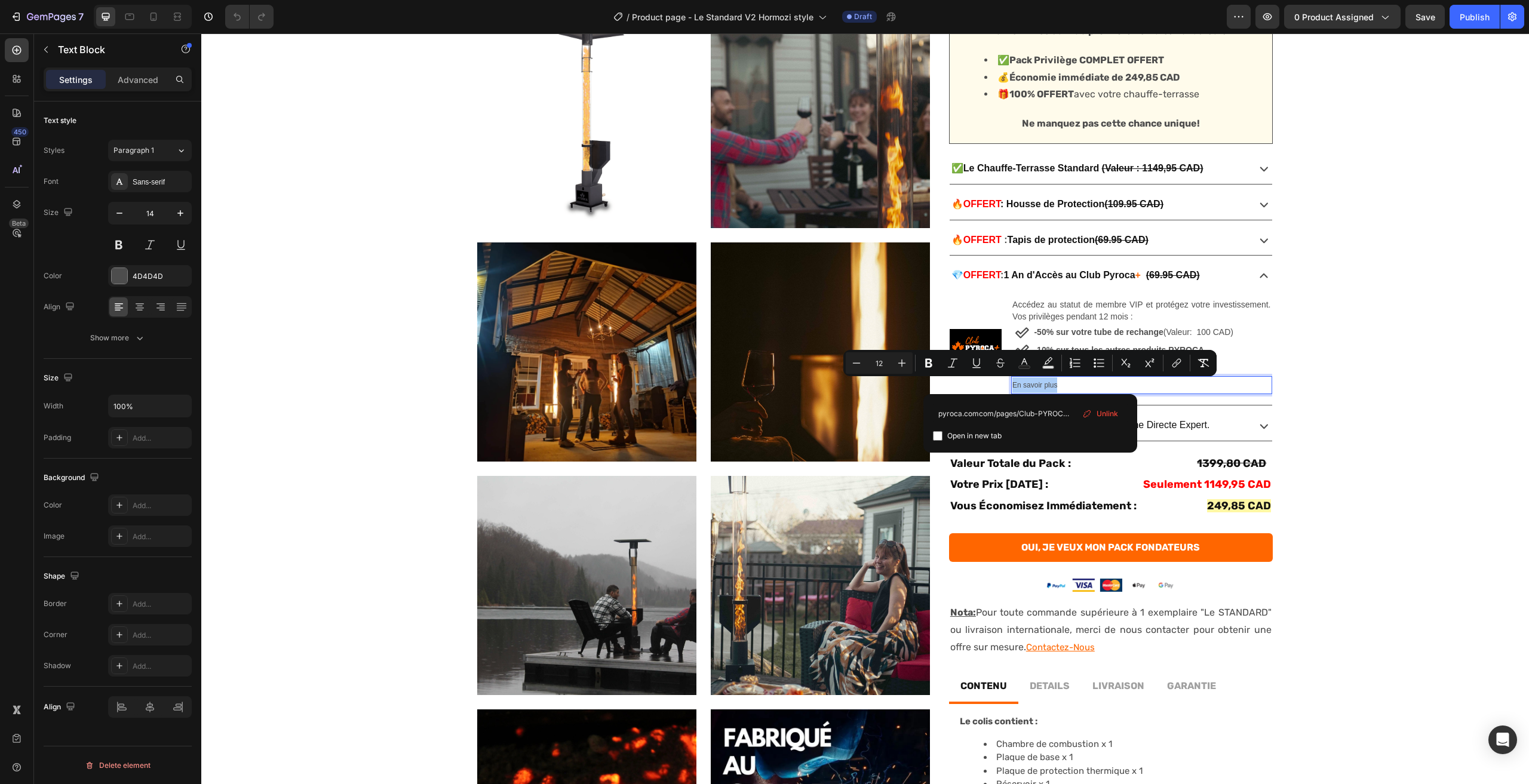
scroll to position [0, 12]
click at [980, 413] on input "pyroca.comcom/pages/Club-PYROCA-plus" at bounding box center [1030, 414] width 195 height 19
type input "[DOMAIN_NAME][URL]"
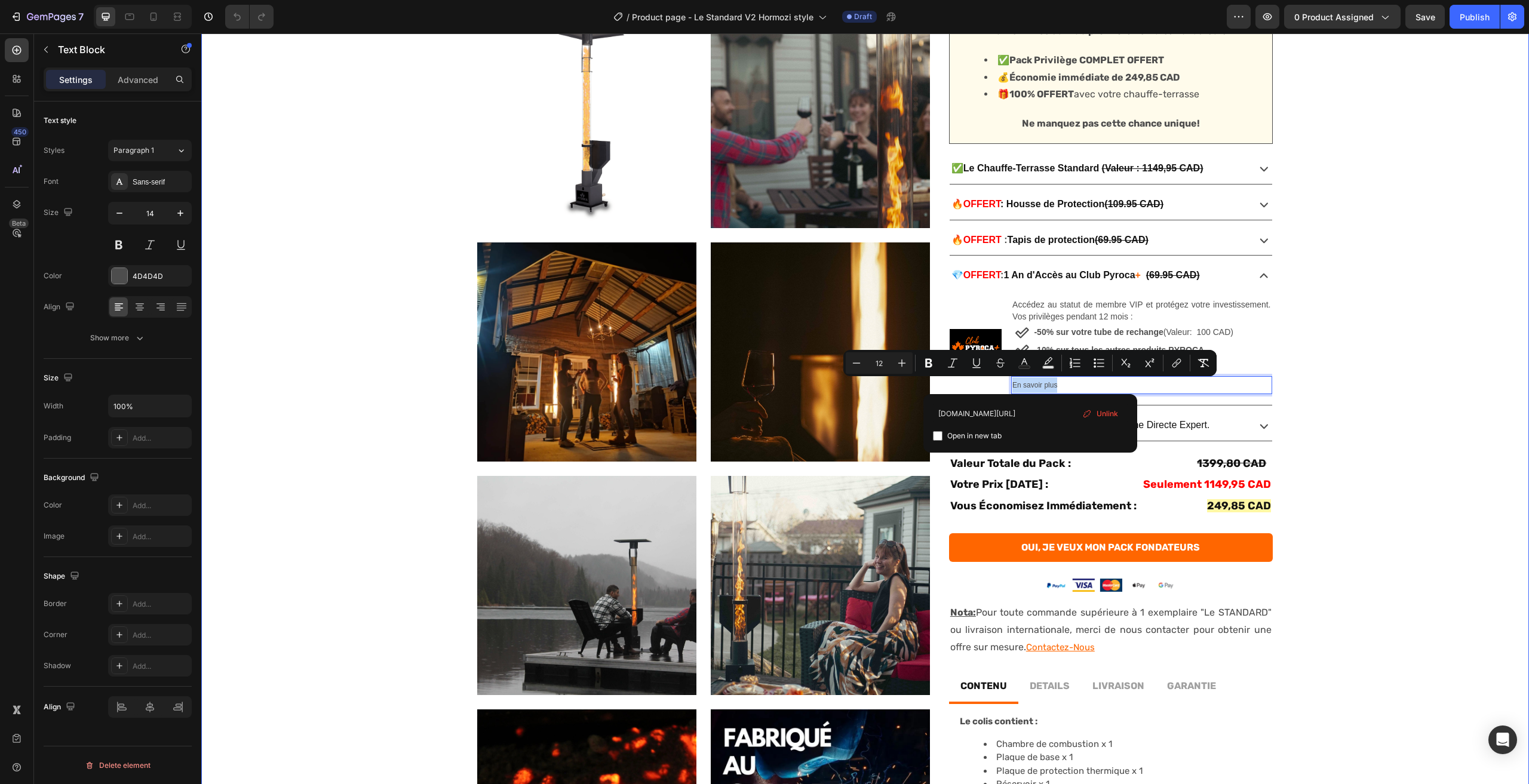
click at [1373, 337] on div "No discount Not be displayed when published Product Badge Product Images Produc…" at bounding box center [865, 410] width 1328 height 1076
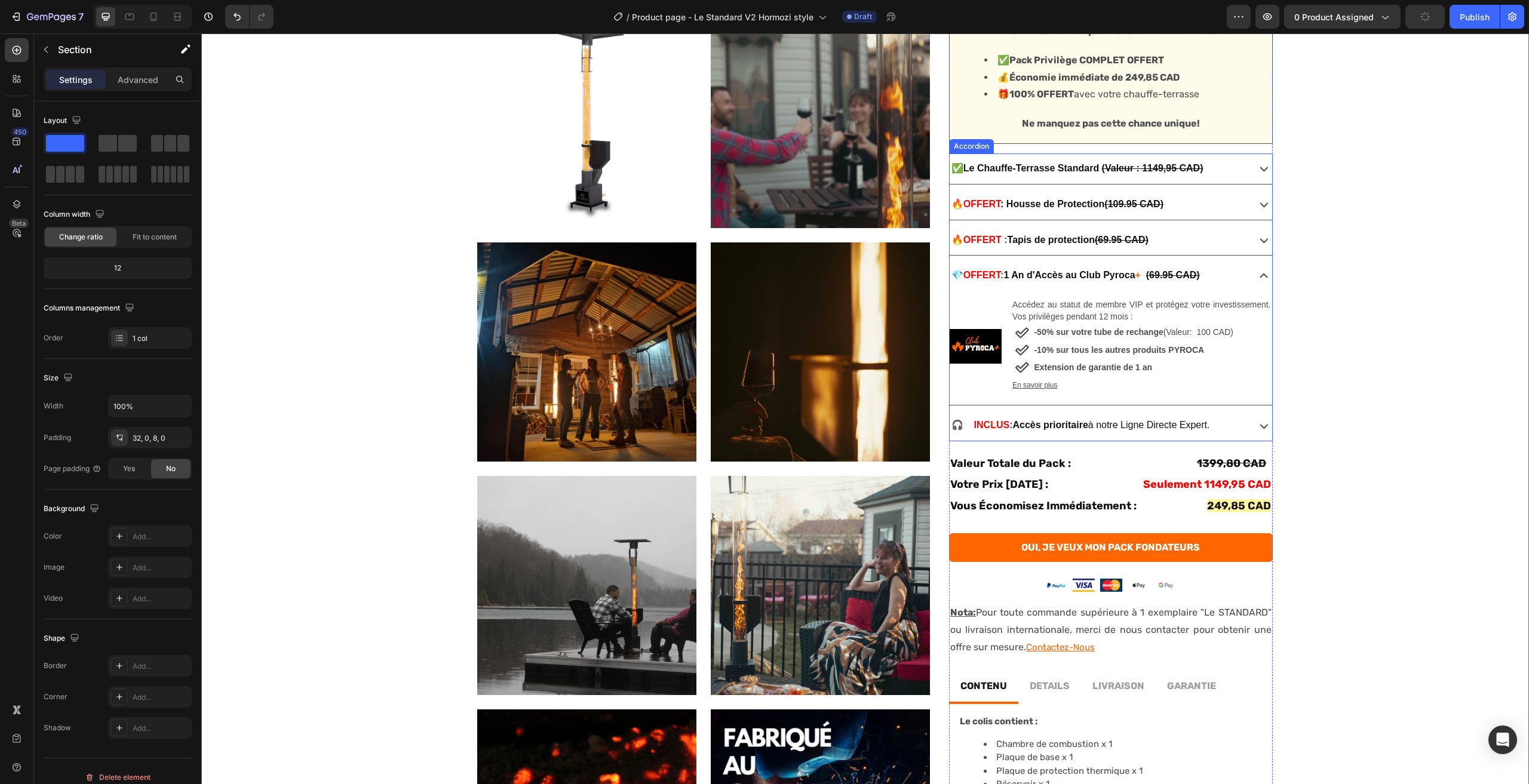
click at [1258, 240] on icon at bounding box center [1264, 240] width 17 height 17
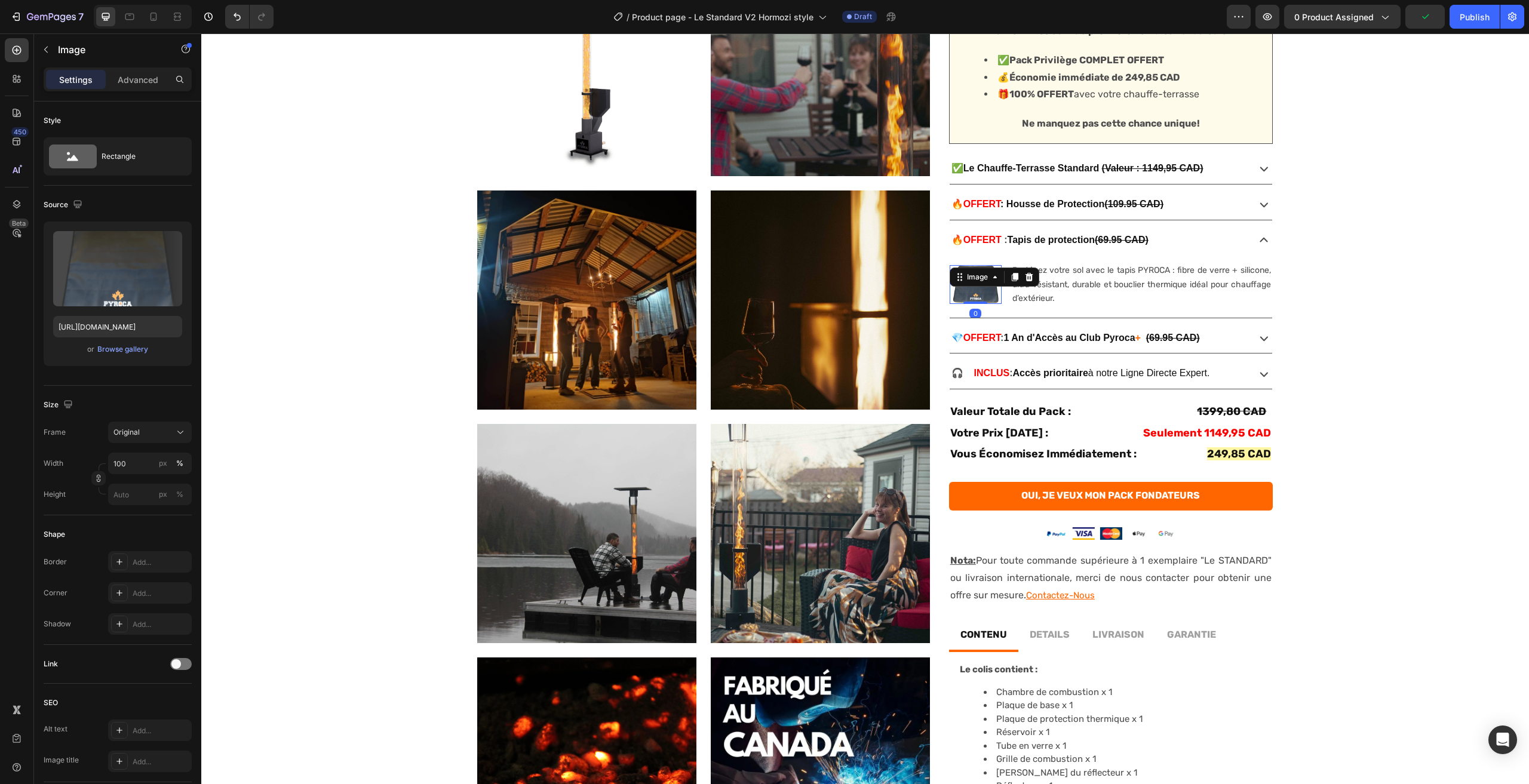
click at [982, 284] on div "Image 0" at bounding box center [976, 284] width 52 height 39
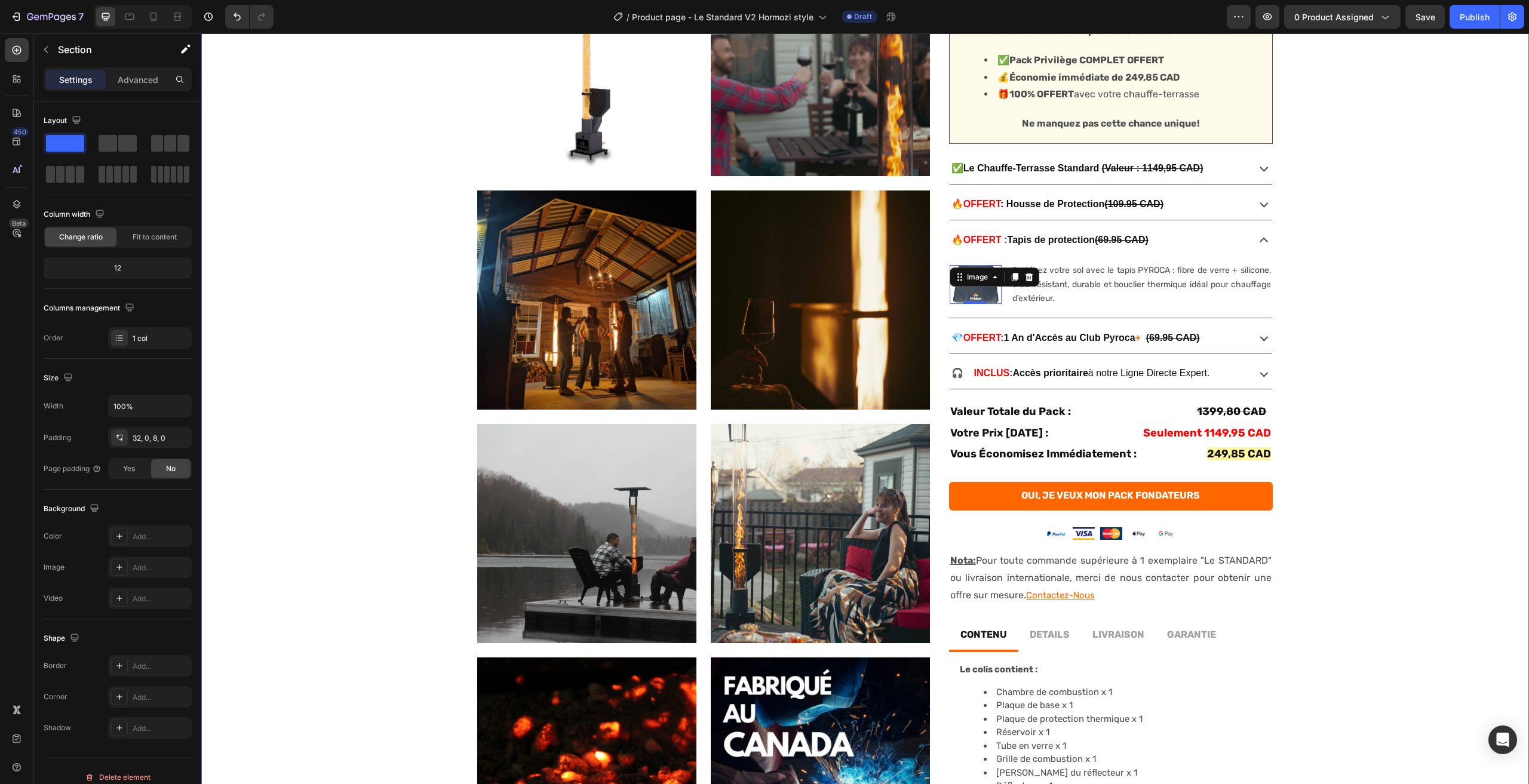
drag, startPoint x: 1364, startPoint y: 284, endPoint x: 1219, endPoint y: 288, distance: 145.1
click at [1365, 284] on div "No discount Not be displayed when published Product Badge Product Images Produc…" at bounding box center [865, 384] width 1328 height 1024
click at [981, 279] on div "Image" at bounding box center [976, 284] width 52 height 39
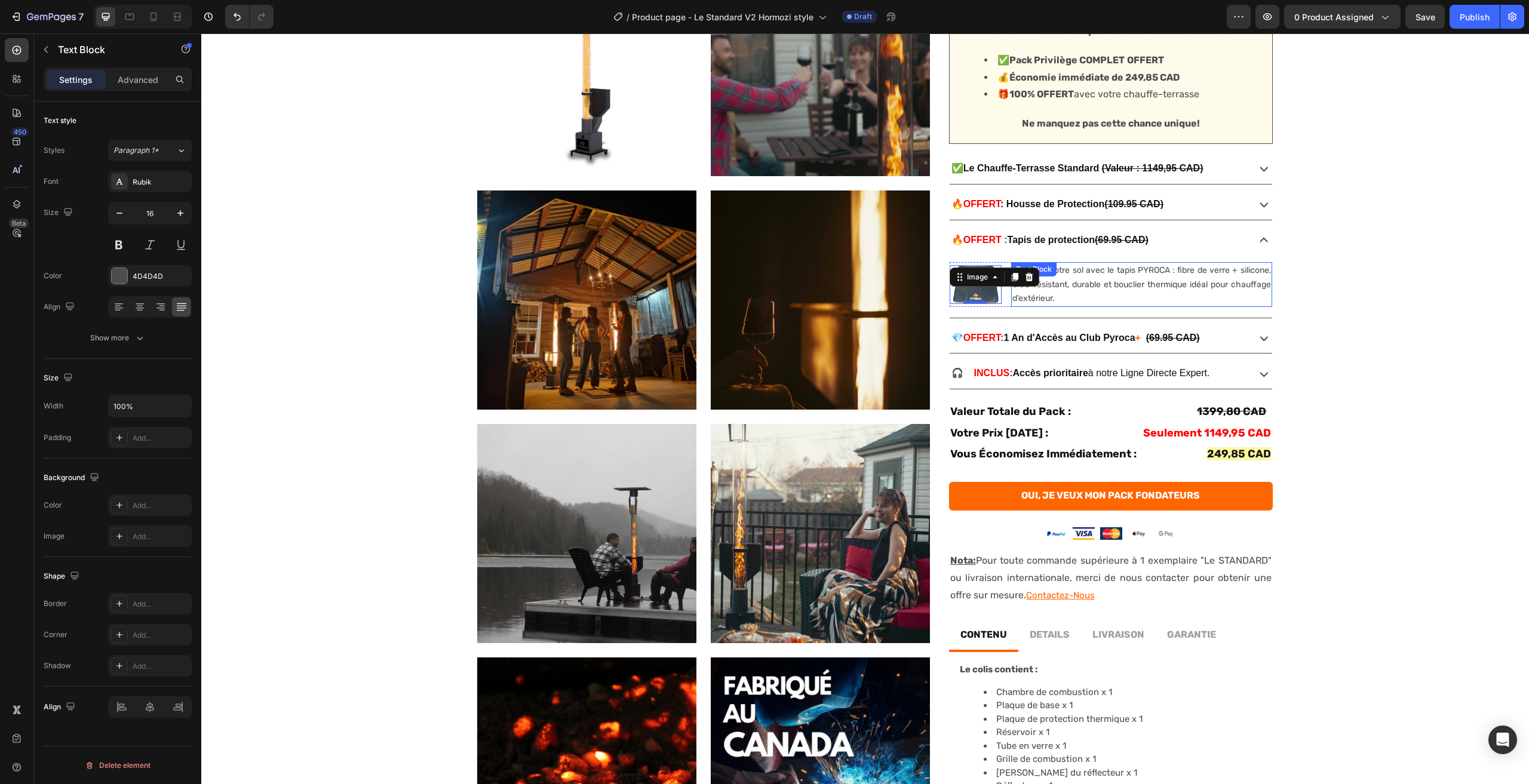
click at [1068, 300] on p "Protégez votre sol avec le tapis PYROCA : fibre de verre + silicone, ultra-rési…" at bounding box center [1141, 284] width 258 height 42
click at [136, 343] on icon "button" at bounding box center [139, 337] width 12 height 12
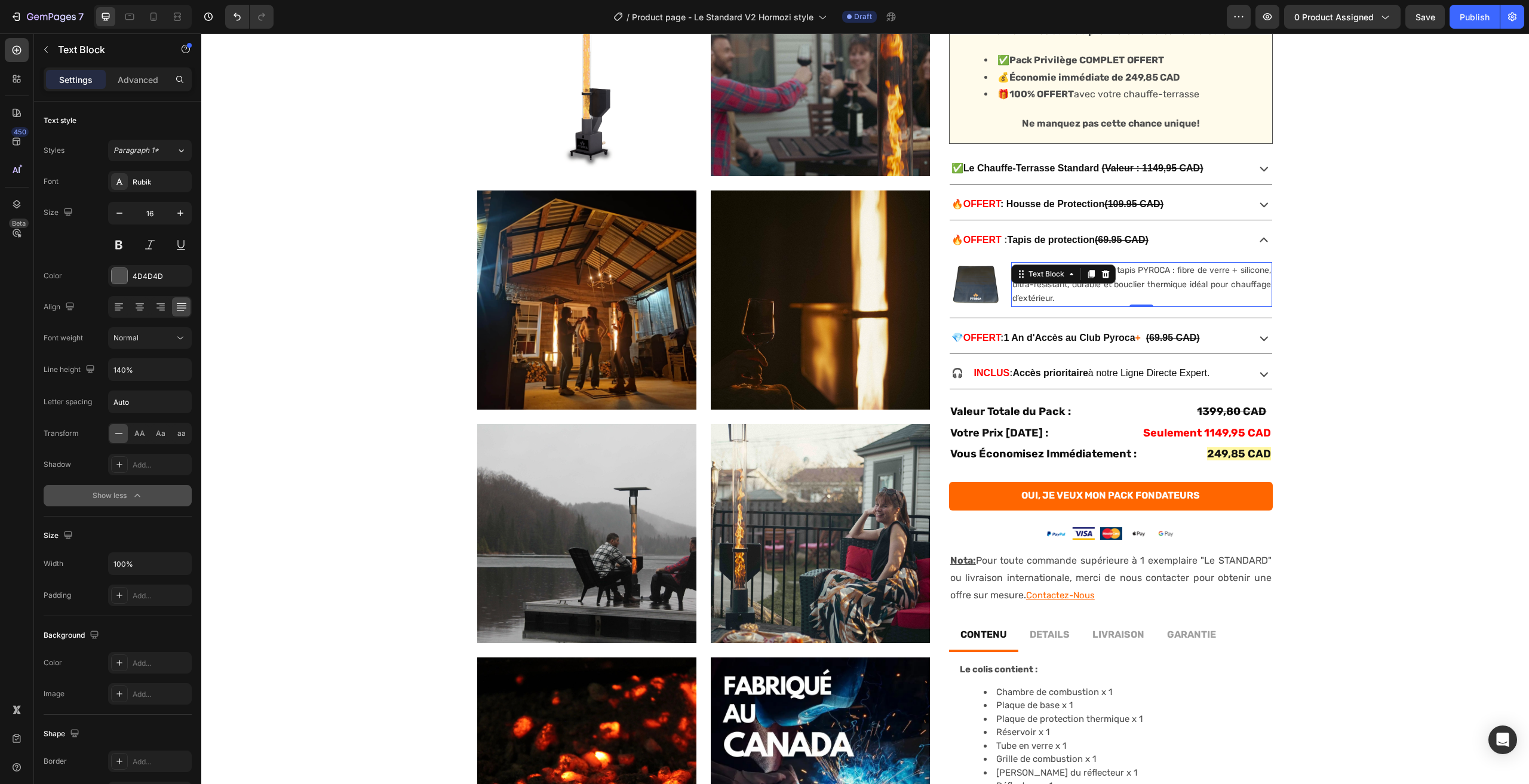
click at [129, 500] on div "Show less" at bounding box center [118, 496] width 51 height 12
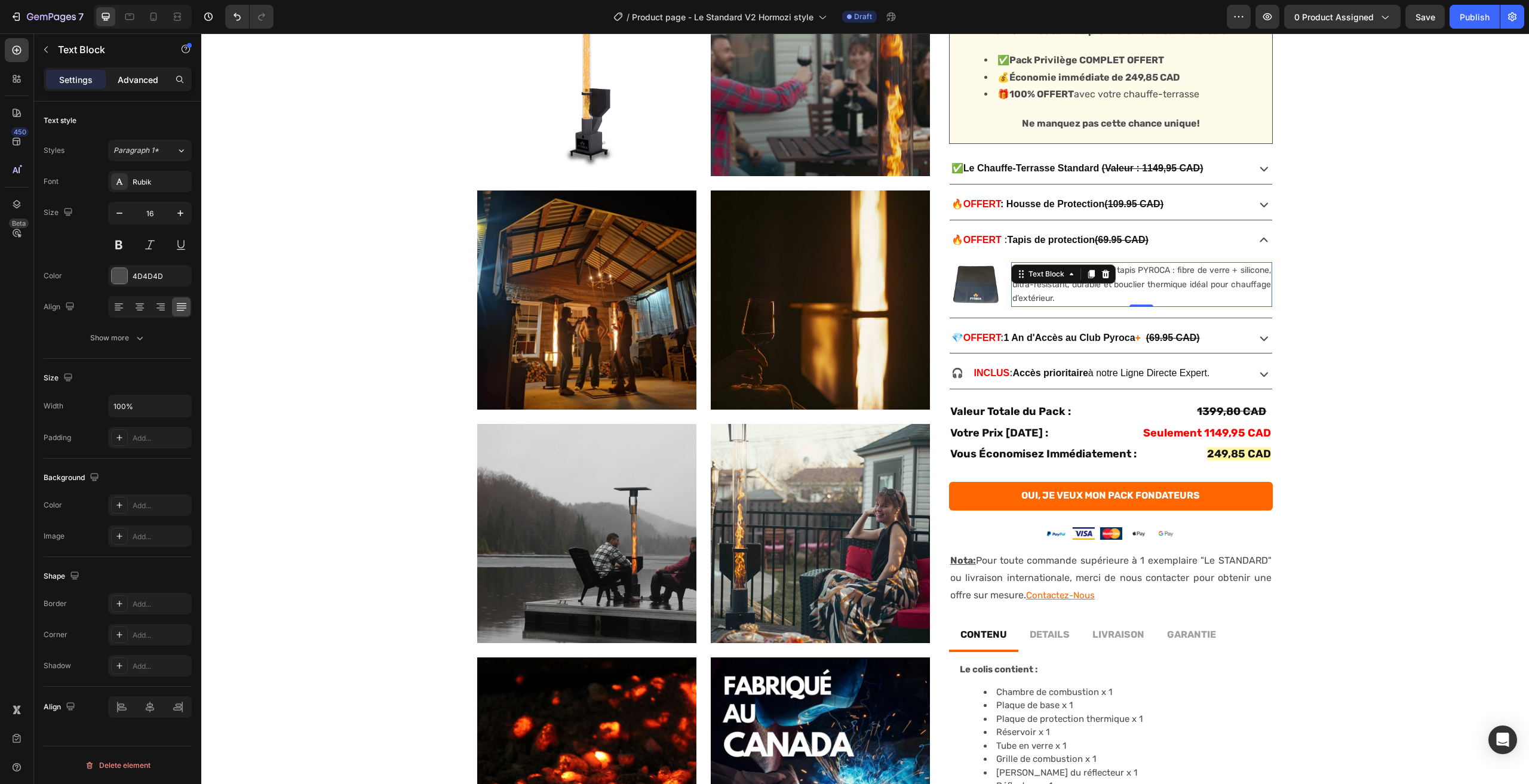
click at [141, 76] on p "Advanced" at bounding box center [138, 80] width 41 height 12
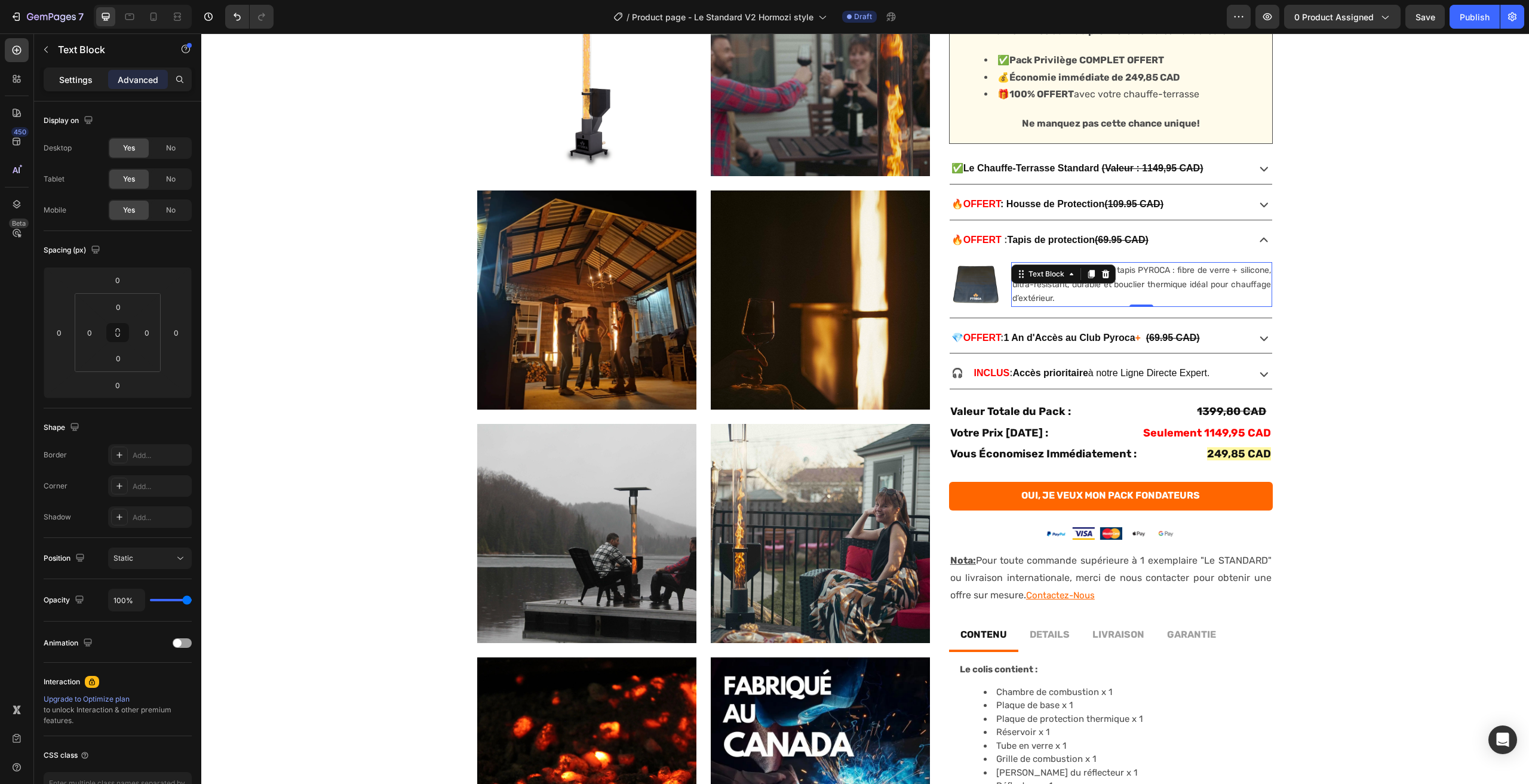
click at [78, 72] on div "Settings" at bounding box center [76, 80] width 60 height 19
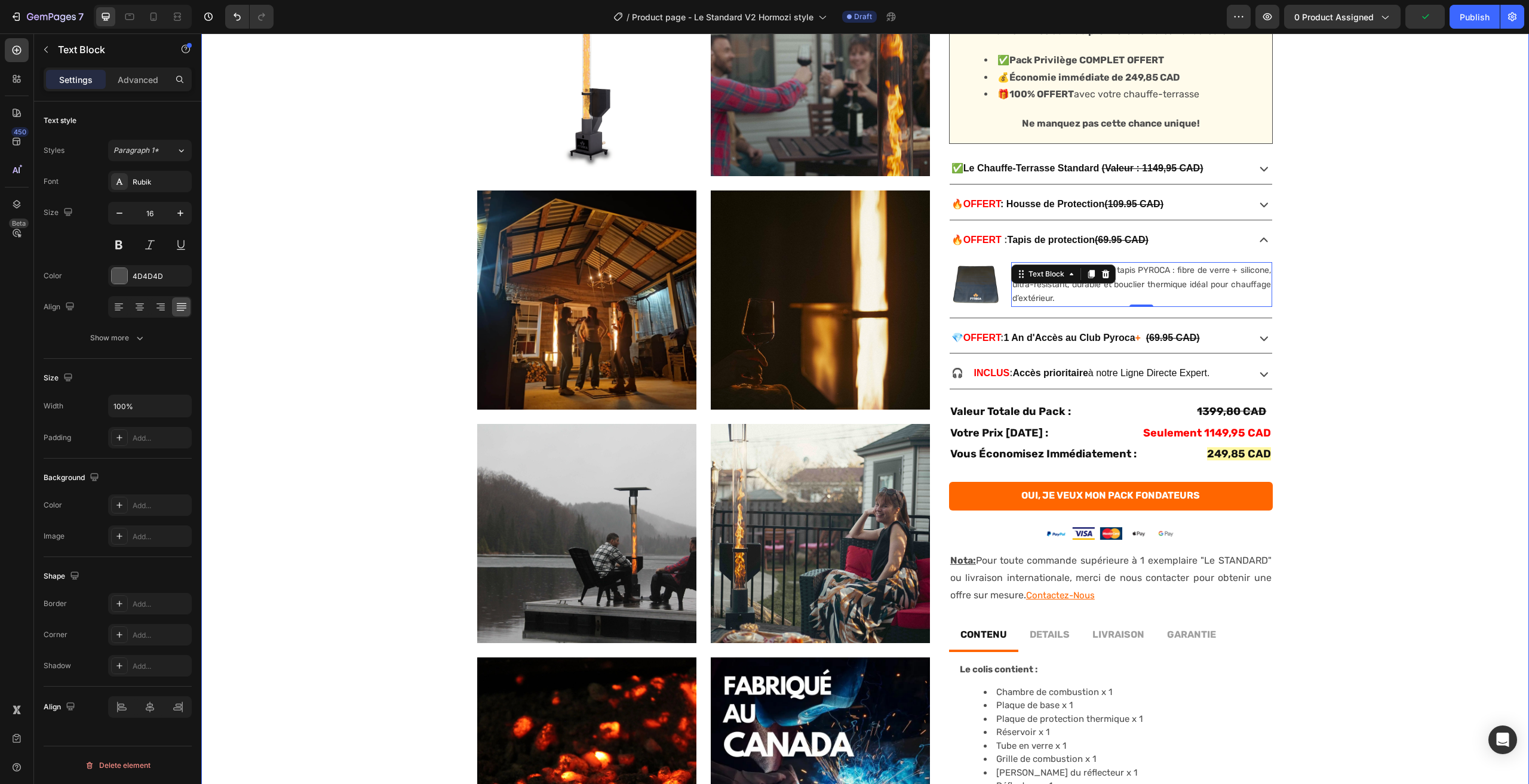
click at [1393, 324] on div "No discount Not be displayed when published Product Badge Product Images Produc…" at bounding box center [865, 384] width 1328 height 1024
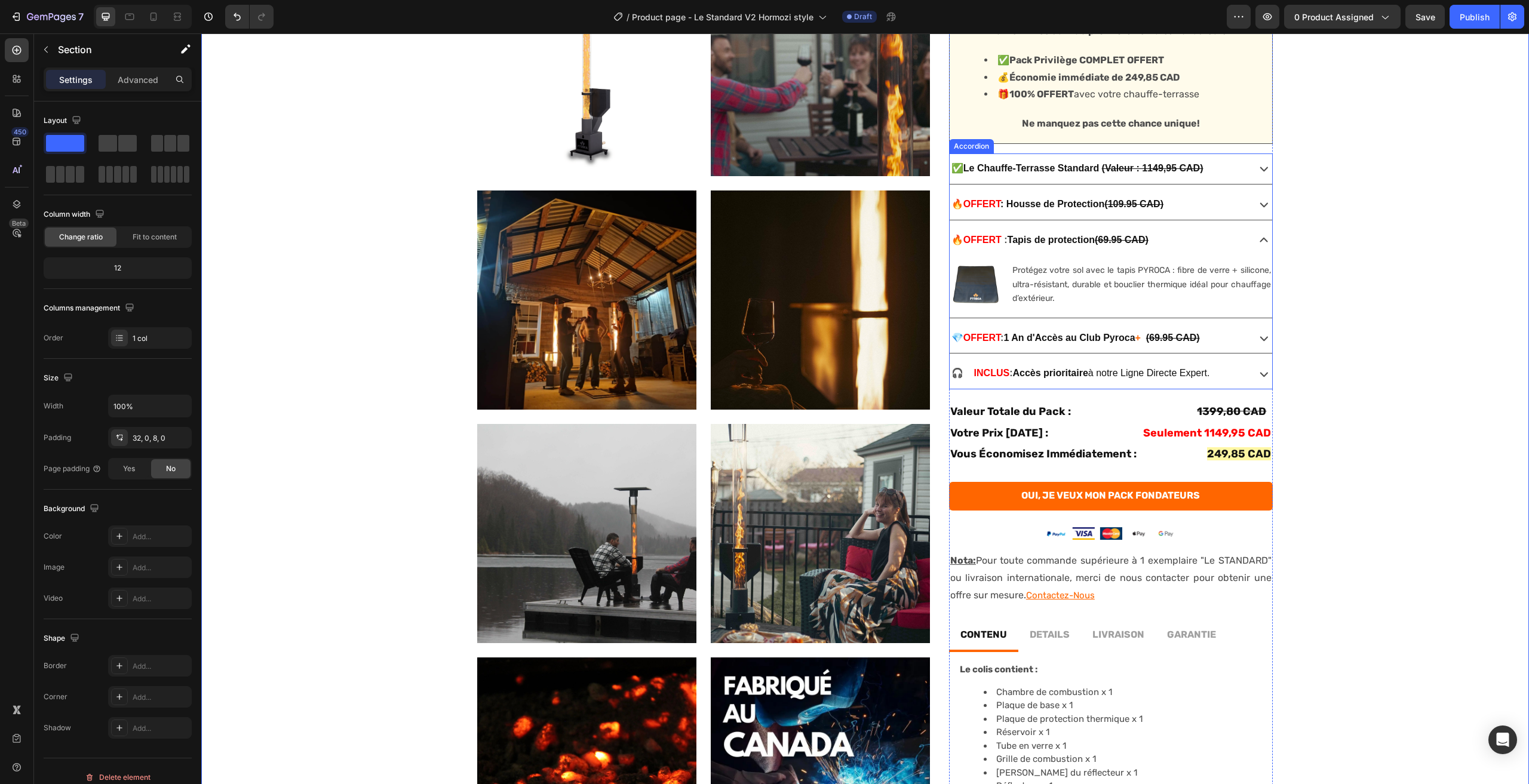
click at [1261, 335] on icon at bounding box center [1264, 338] width 17 height 17
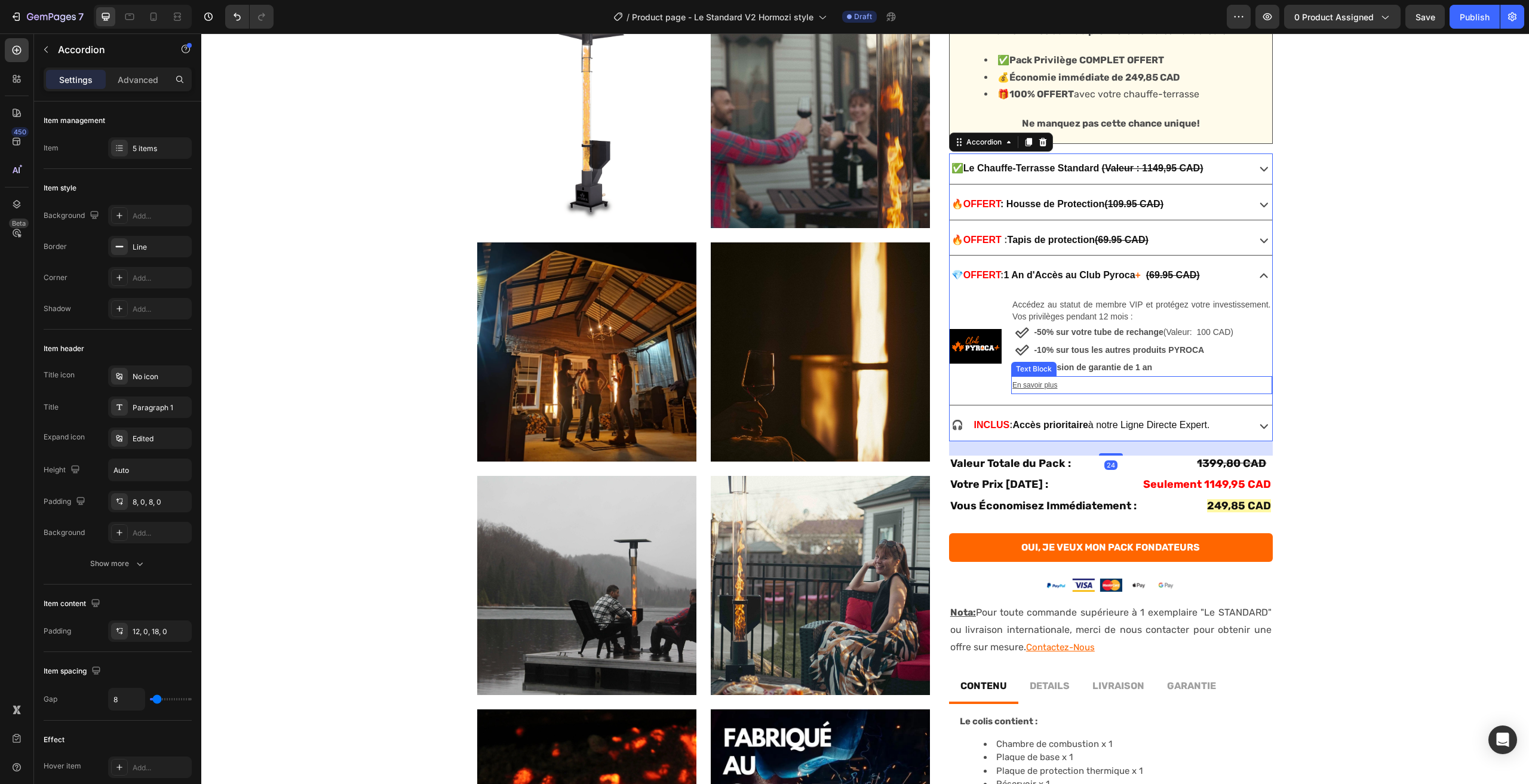
click at [1059, 381] on p "En savoir plus" at bounding box center [1141, 385] width 258 height 16
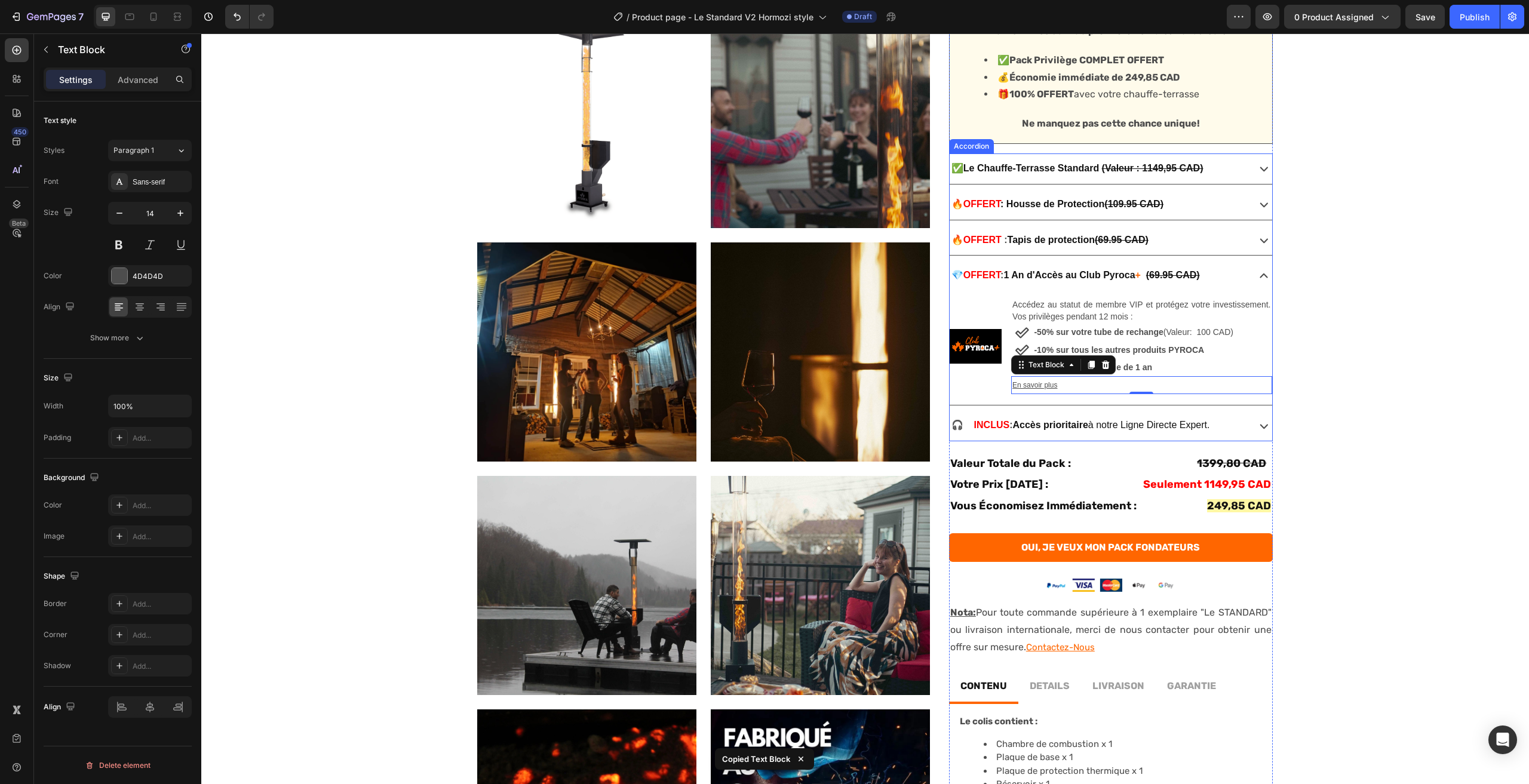
click at [1179, 240] on div "🔥 OFF ERT : Tapis de protection (69.95 CAD)" at bounding box center [1098, 240] width 296 height 21
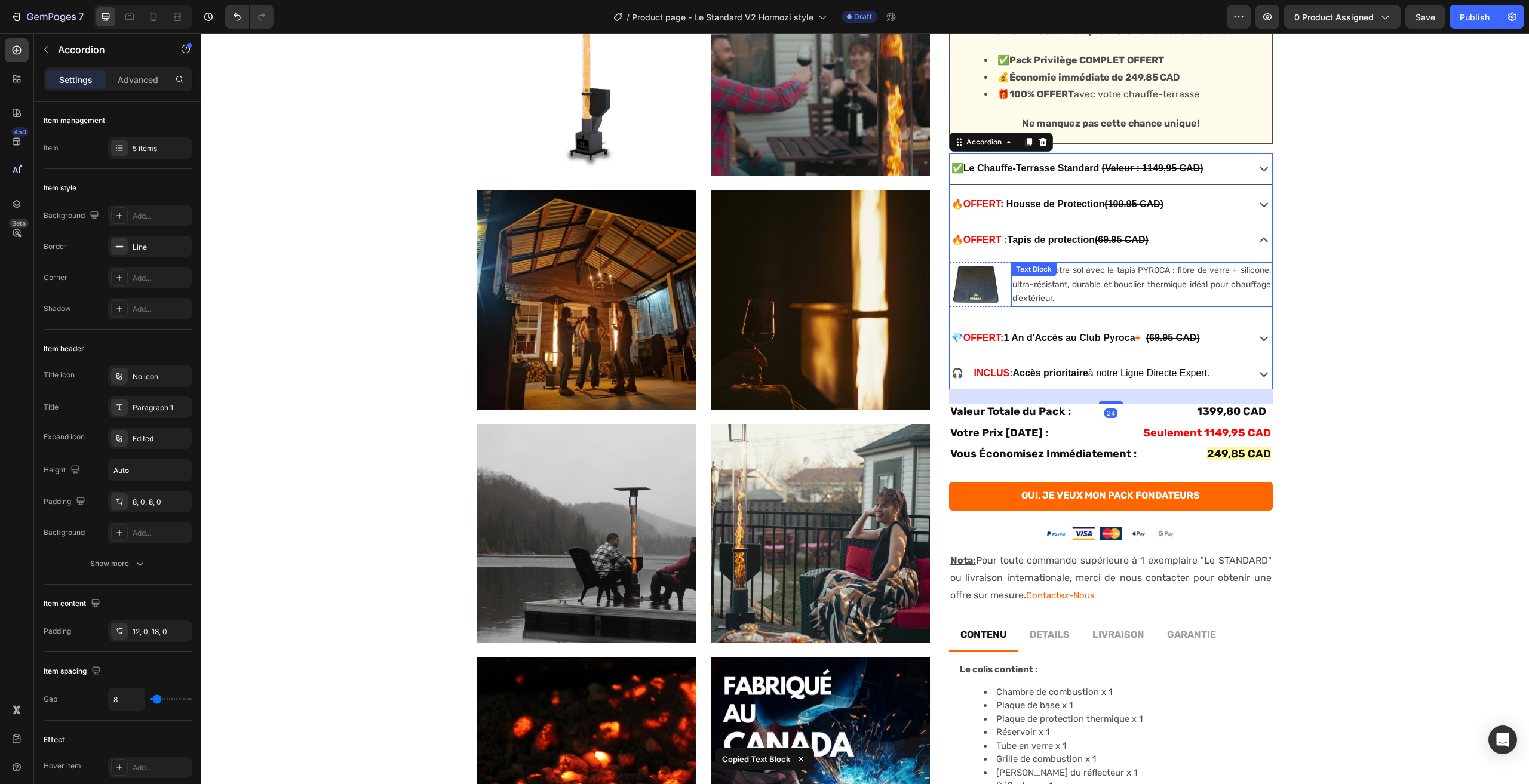
click at [1061, 298] on p "Protégez votre sol avec le tapis PYROCA : fibre de verre + silicone, ultra-rési…" at bounding box center [1141, 284] width 258 height 42
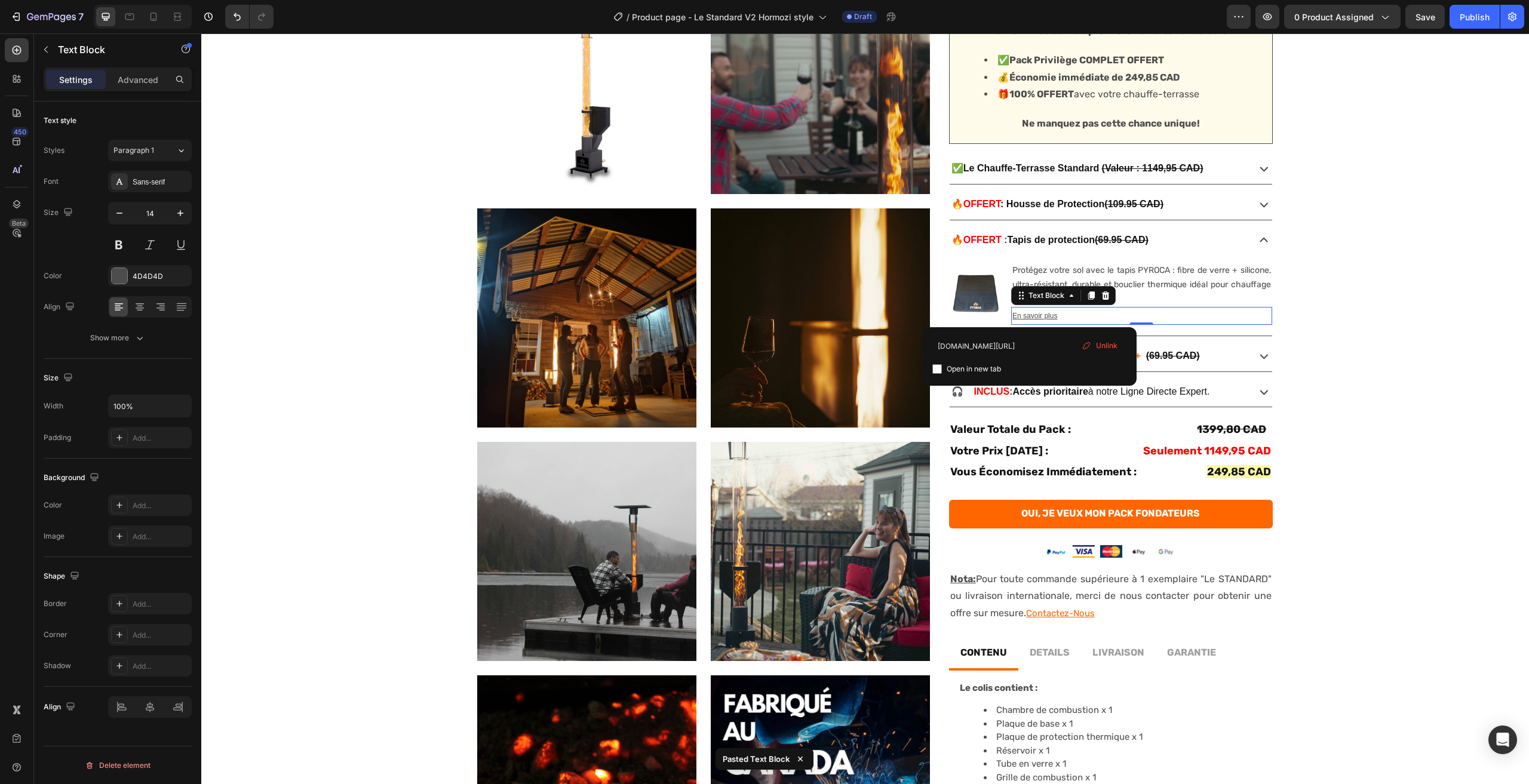
click at [1031, 317] on u "En savoir plus" at bounding box center [1035, 316] width 45 height 8
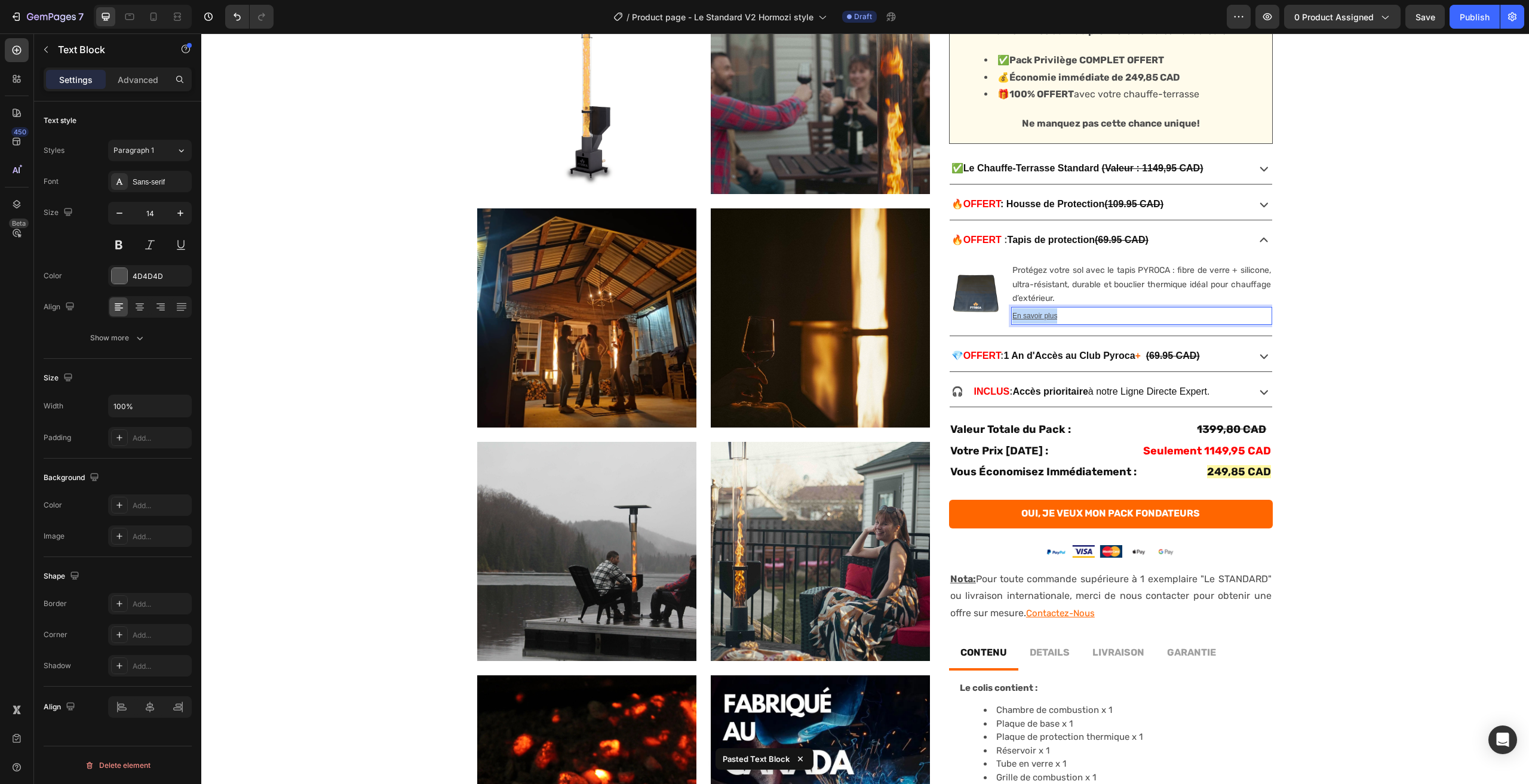
click at [1031, 317] on u "En savoir plus" at bounding box center [1035, 316] width 45 height 8
click at [1180, 292] on icon "Editor contextual toolbar" at bounding box center [1177, 293] width 12 height 12
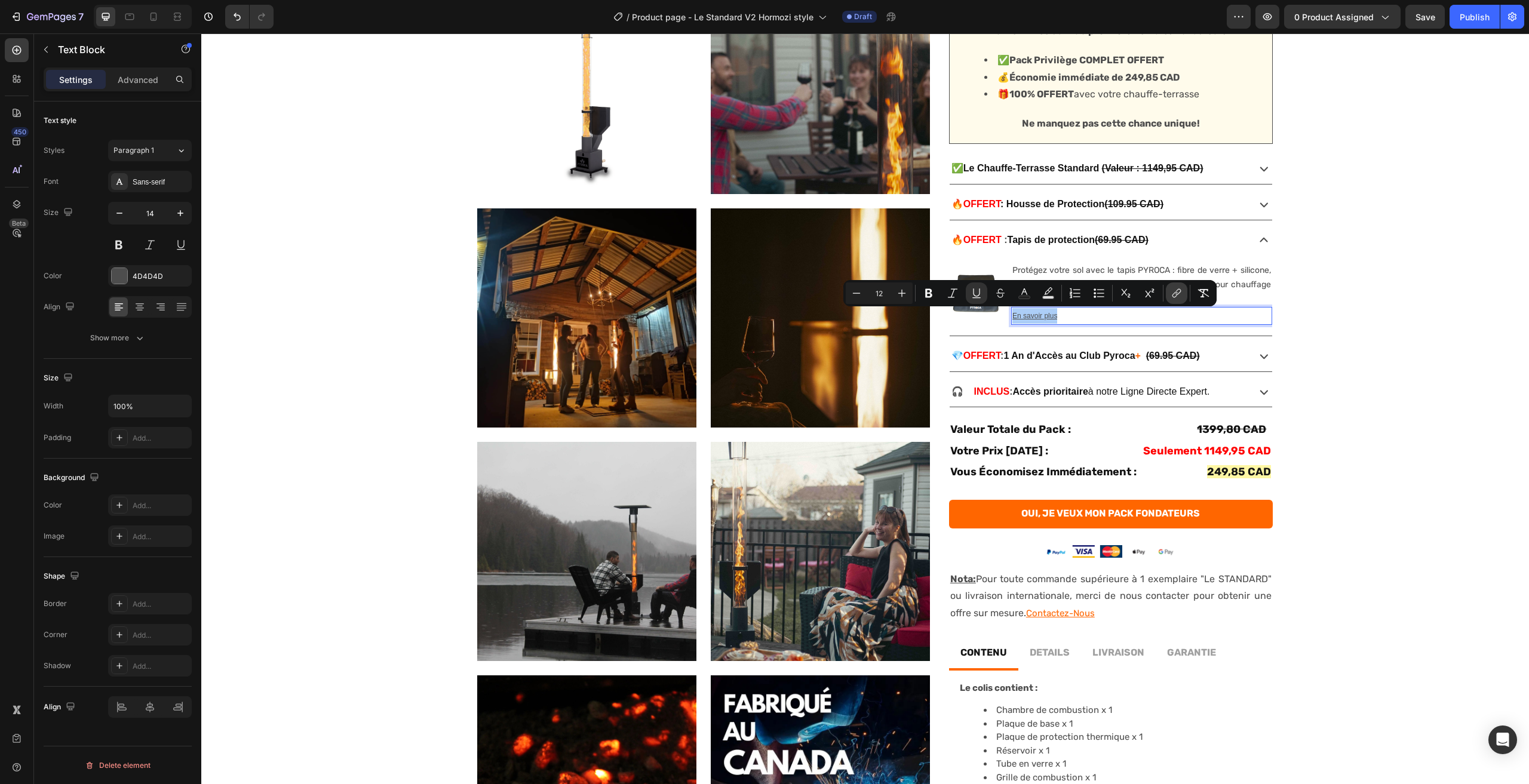
click at [1177, 297] on icon "Editor contextual toolbar" at bounding box center [1177, 293] width 12 height 12
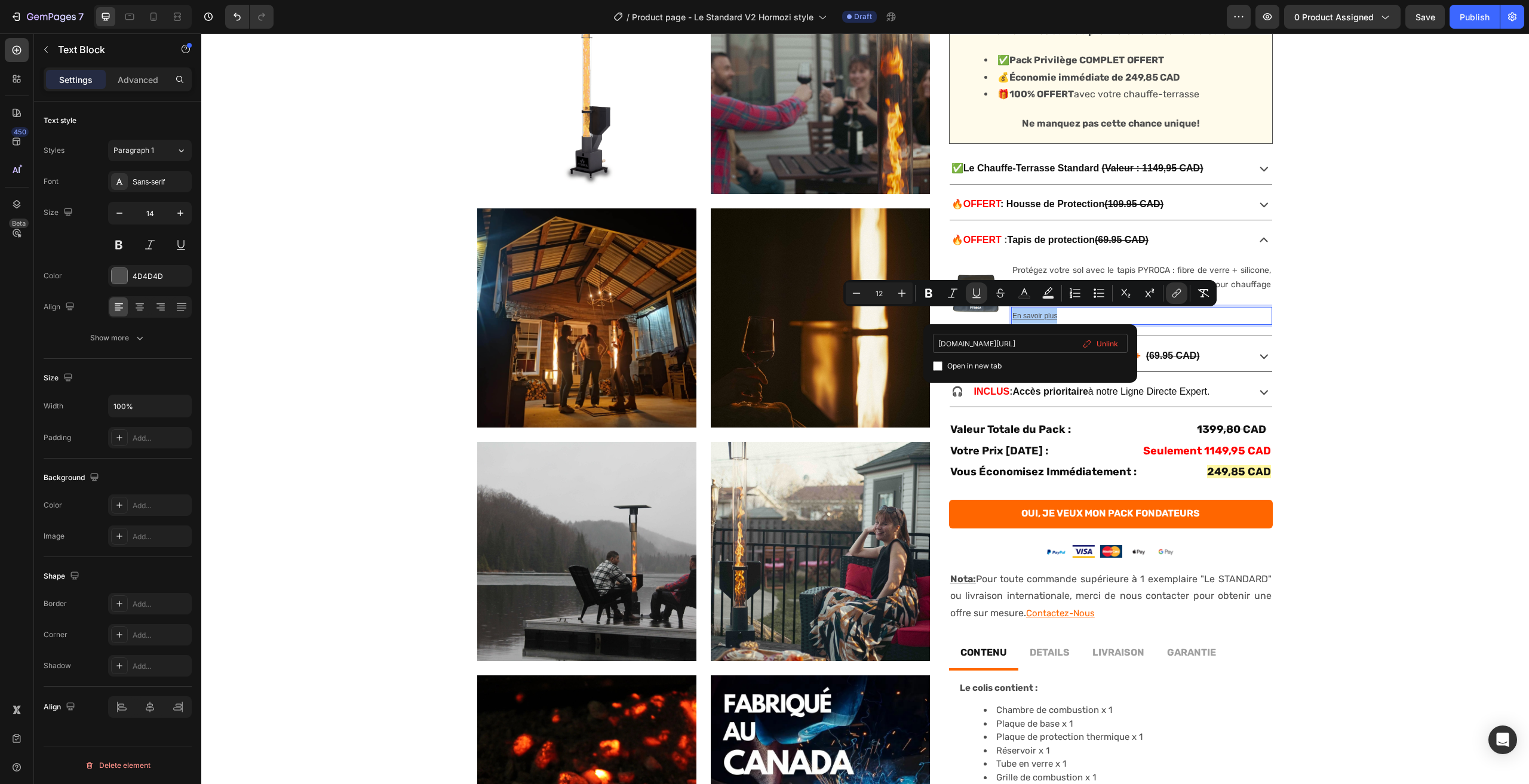
click at [1052, 341] on input "[DOMAIN_NAME][URL]" at bounding box center [1030, 343] width 195 height 19
click at [1051, 341] on input "[DOMAIN_NAME][URL]" at bounding box center [1030, 343] width 195 height 19
click at [1051, 341] on input "[DOMAIN_NAME][URL]" at bounding box center [1030, 343] width 195 height 19
click at [1051, 341] on input "[DOMAIN_NAME][URL]" at bounding box center [1030, 343] width 195 height 19
click at [1050, 341] on input "[DOMAIN_NAME][URL]" at bounding box center [1030, 343] width 195 height 19
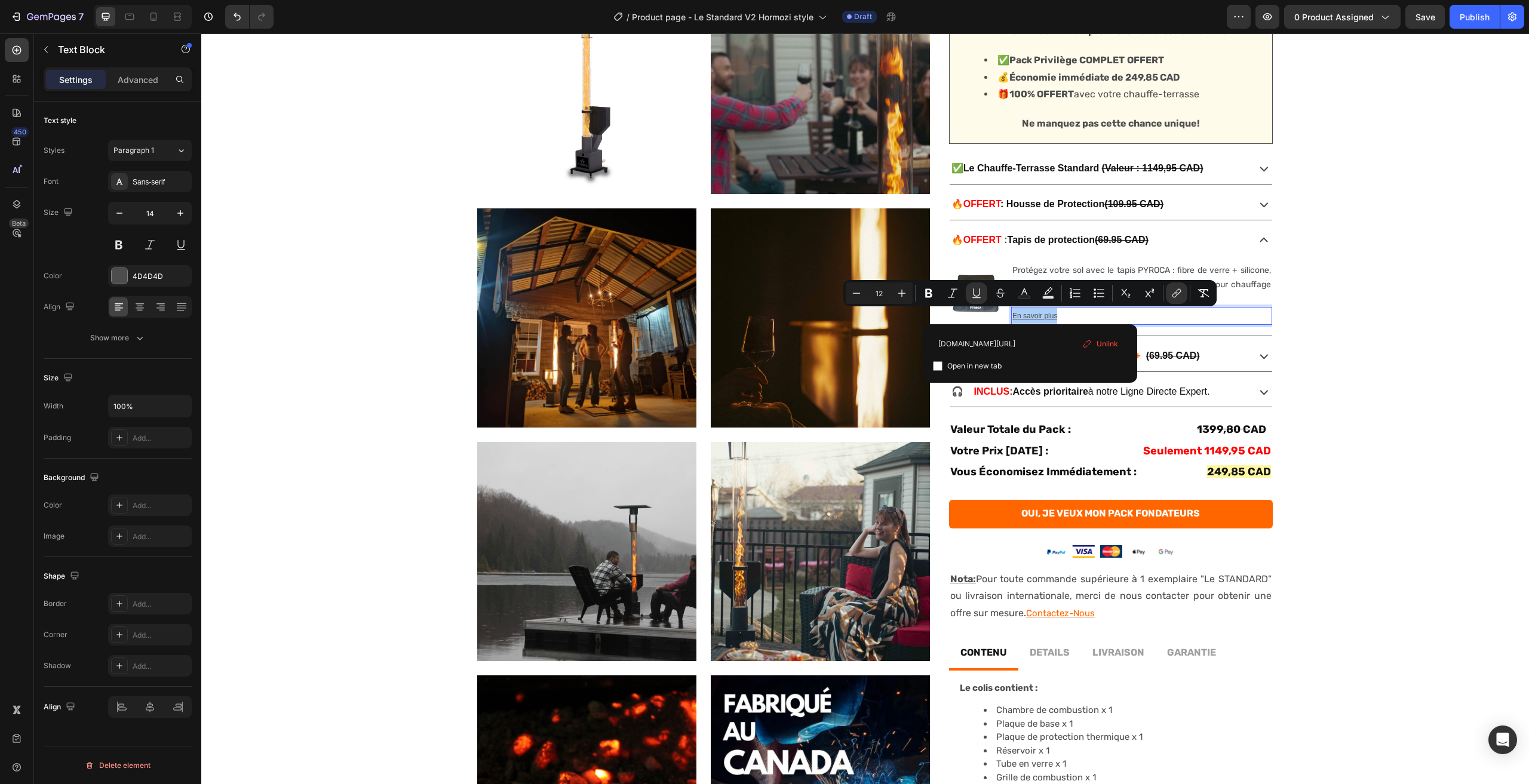
type input "[URL][DOMAIN_NAME][CREDIT_CARD_NUMBER]"
click at [1408, 228] on div "No discount Not be displayed when published Product Badge Product Images Produc…" at bounding box center [865, 393] width 1328 height 1042
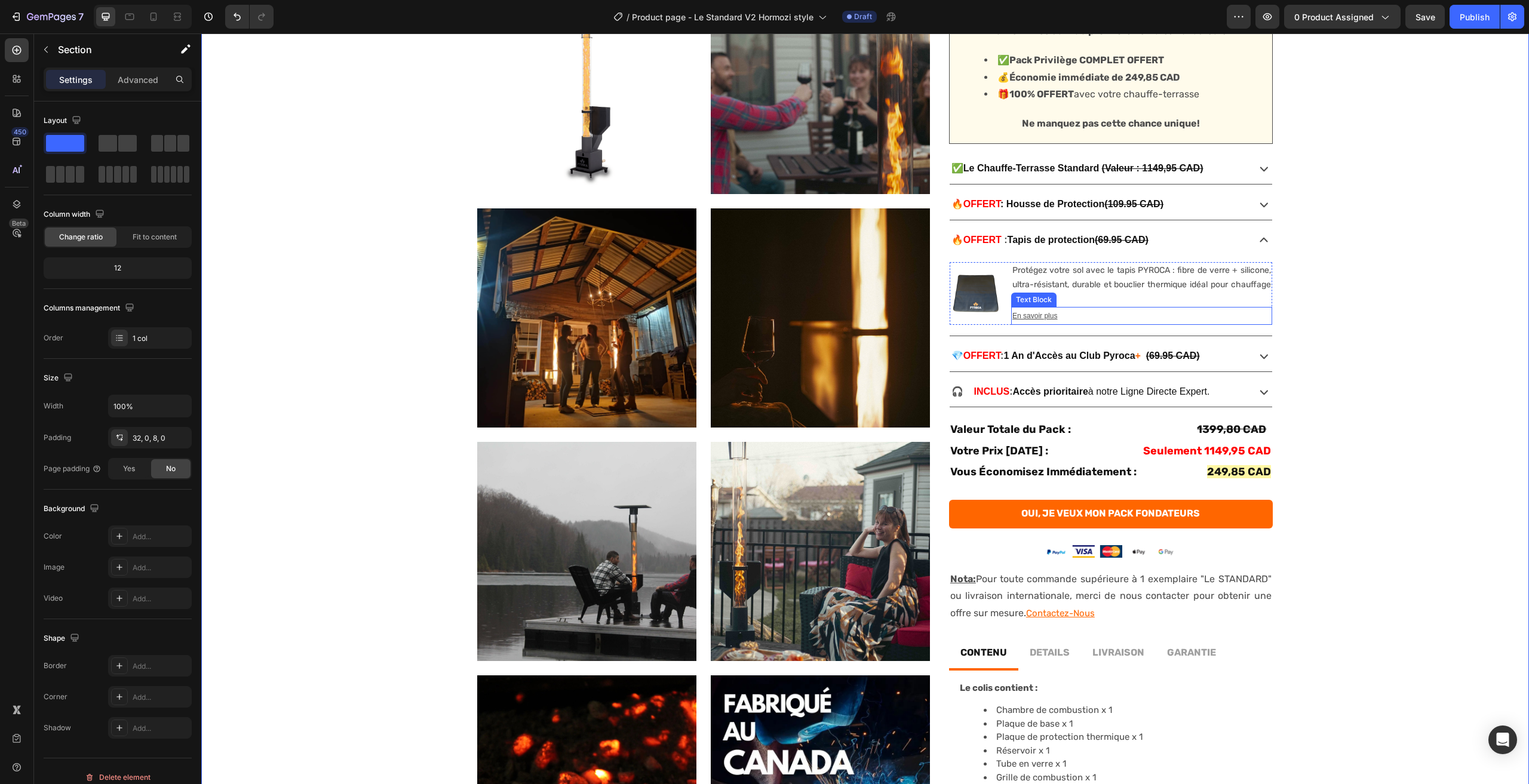
click at [1040, 312] on u "En savoir plus" at bounding box center [1035, 316] width 45 height 8
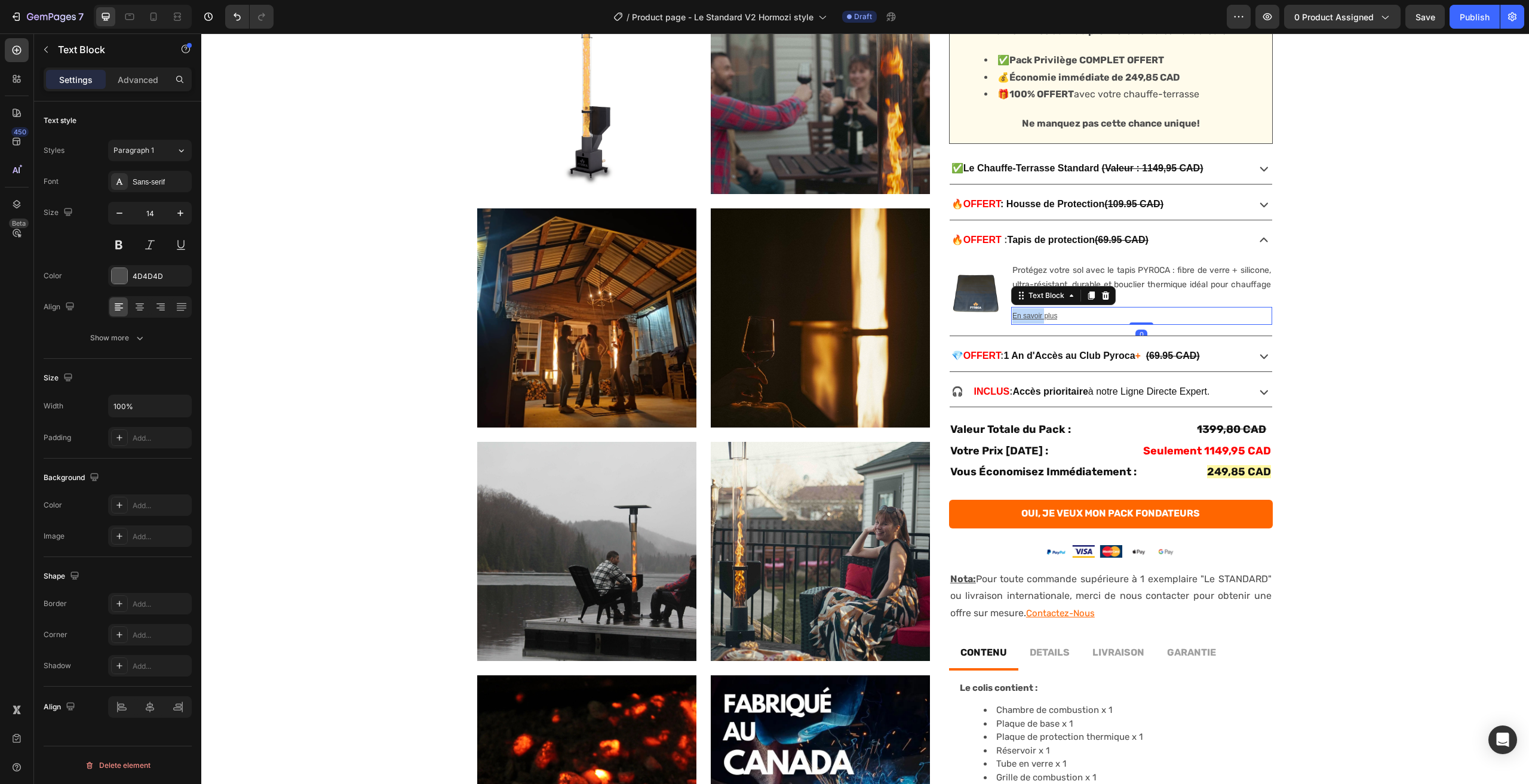
click at [1041, 314] on u "En savoir plus" at bounding box center [1035, 316] width 45 height 8
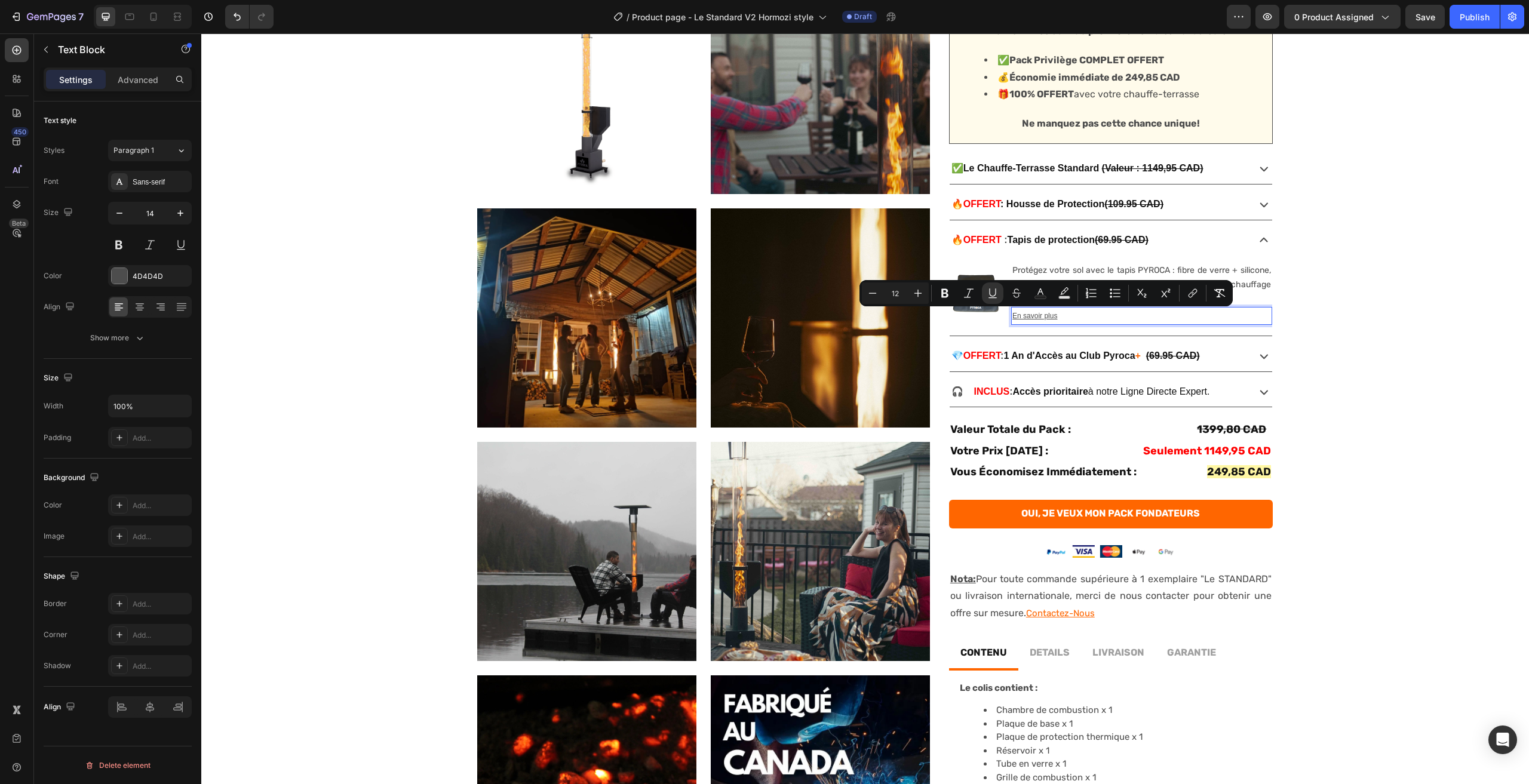
click at [1039, 314] on u "En savoir plus" at bounding box center [1035, 316] width 45 height 8
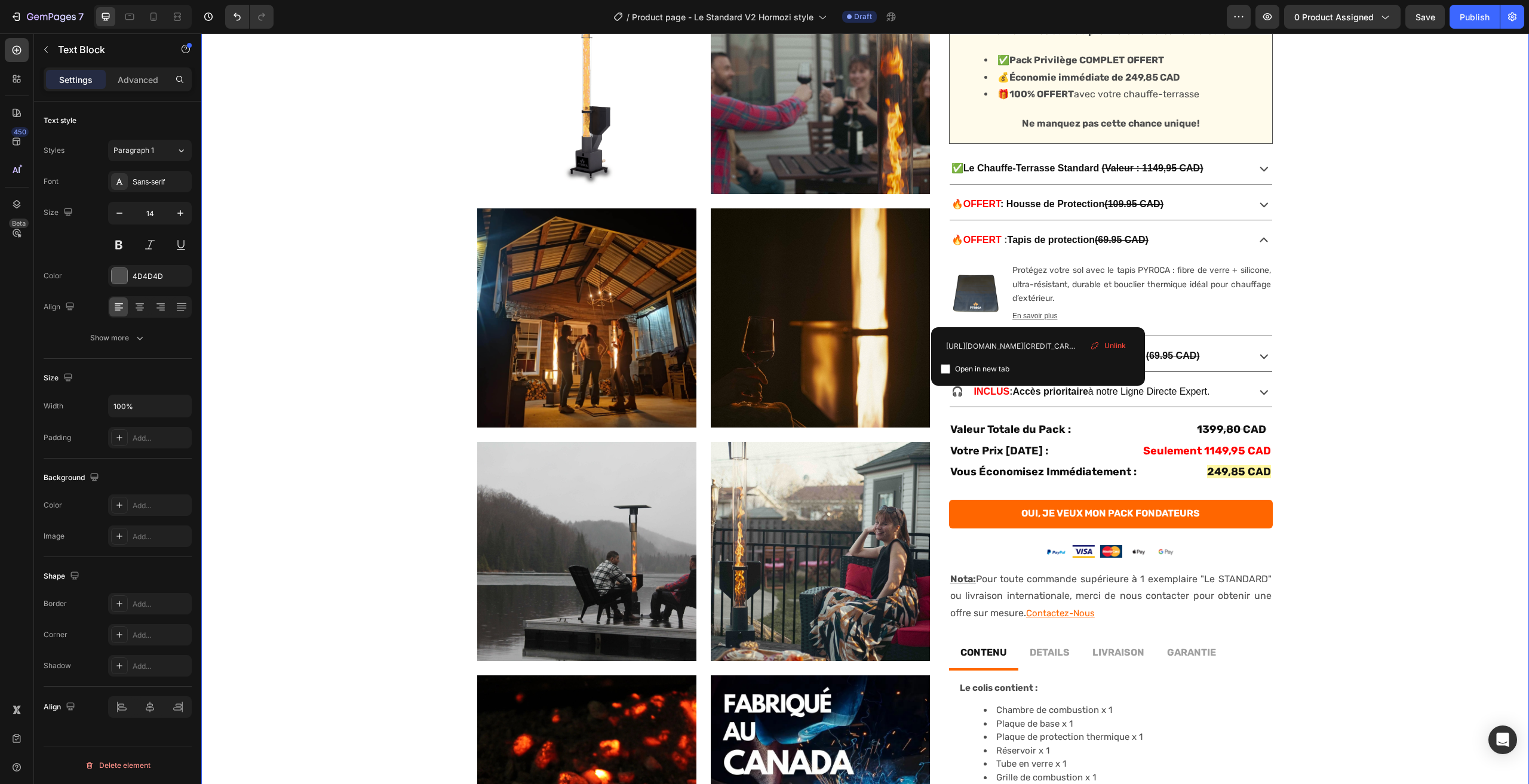
click at [1398, 300] on div "No discount Not be displayed when published Product Badge Product Images Produc…" at bounding box center [865, 393] width 1328 height 1042
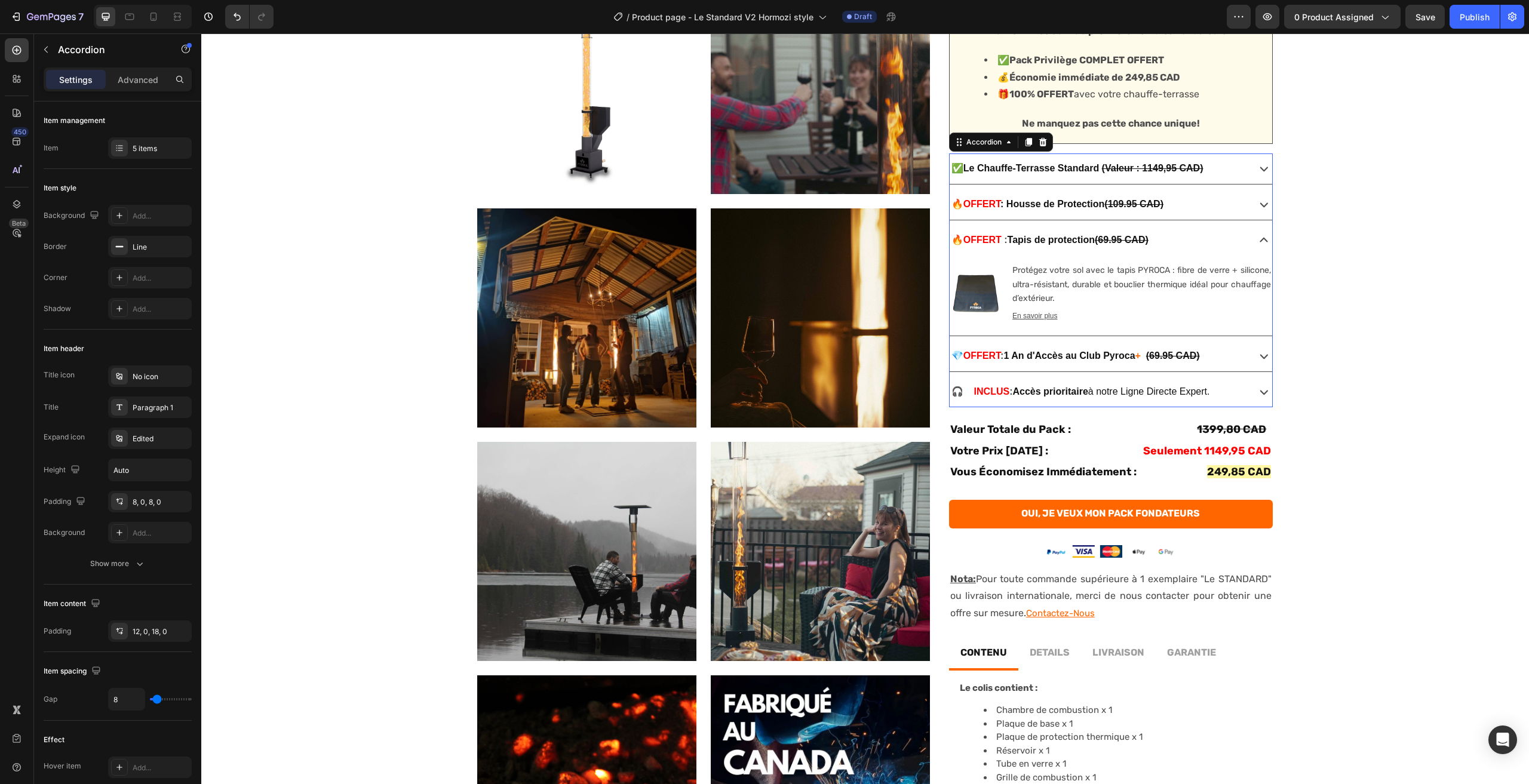
click at [1209, 198] on div "🔥 OFFERT : Housse de Protection (109.95 CAD)" at bounding box center [1098, 204] width 296 height 21
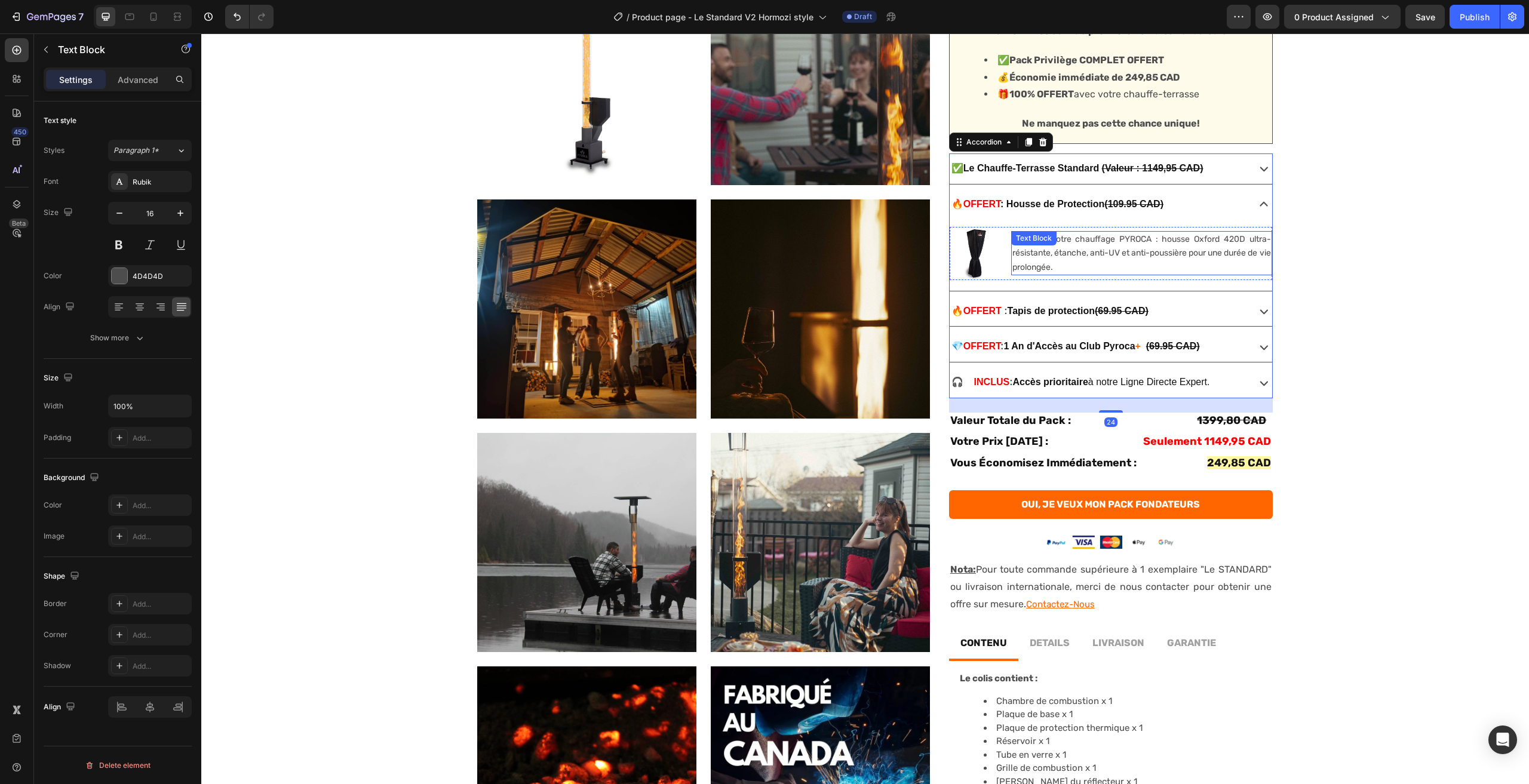
click at [1075, 252] on div "Protégez votre chauffage PYROCA : housse Oxford 420D ultra-résistante, étanche,…" at bounding box center [1141, 253] width 260 height 44
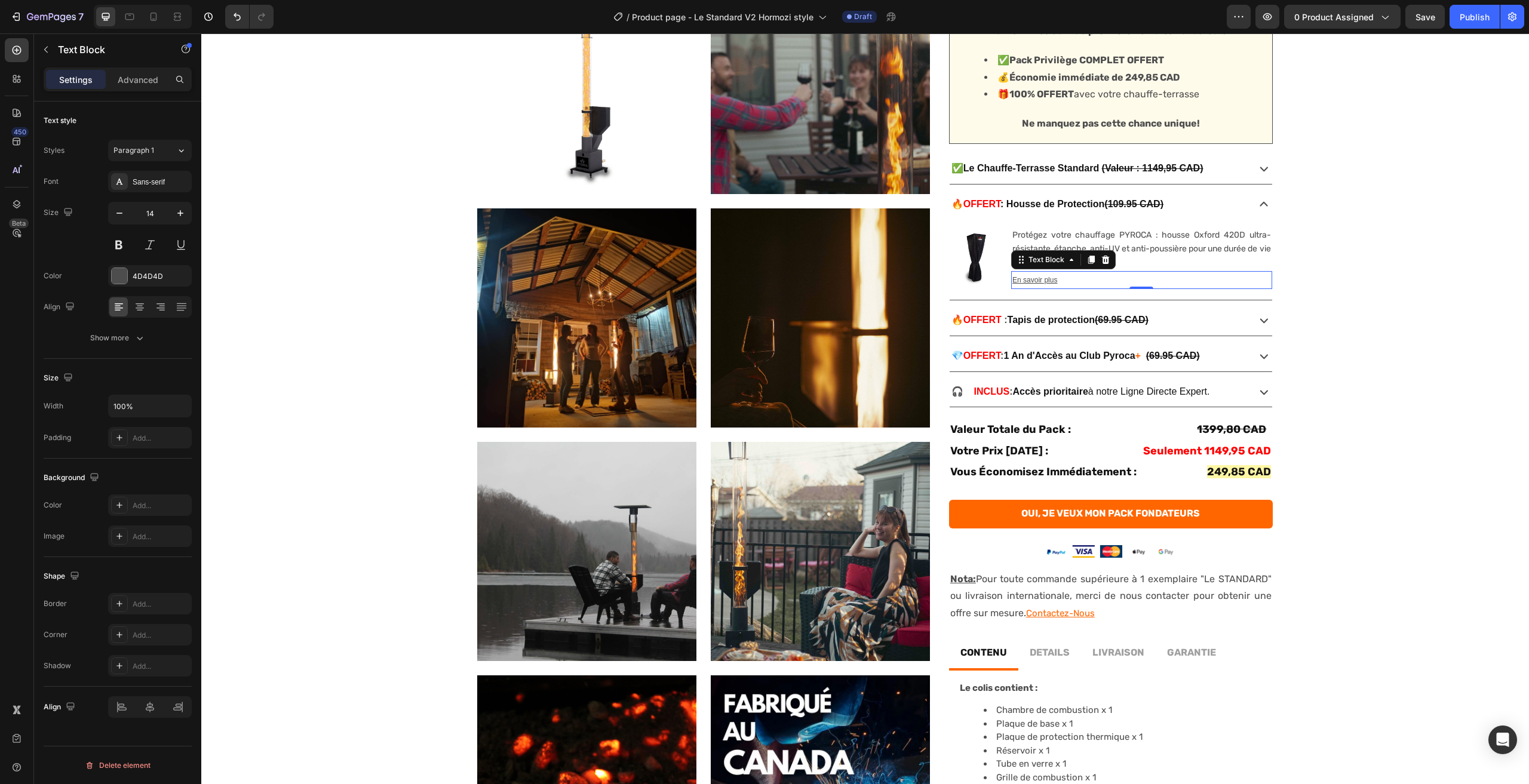
click at [1038, 279] on u "En savoir plus" at bounding box center [1035, 280] width 45 height 8
click at [1037, 279] on u "En savoir plus" at bounding box center [1035, 280] width 45 height 8
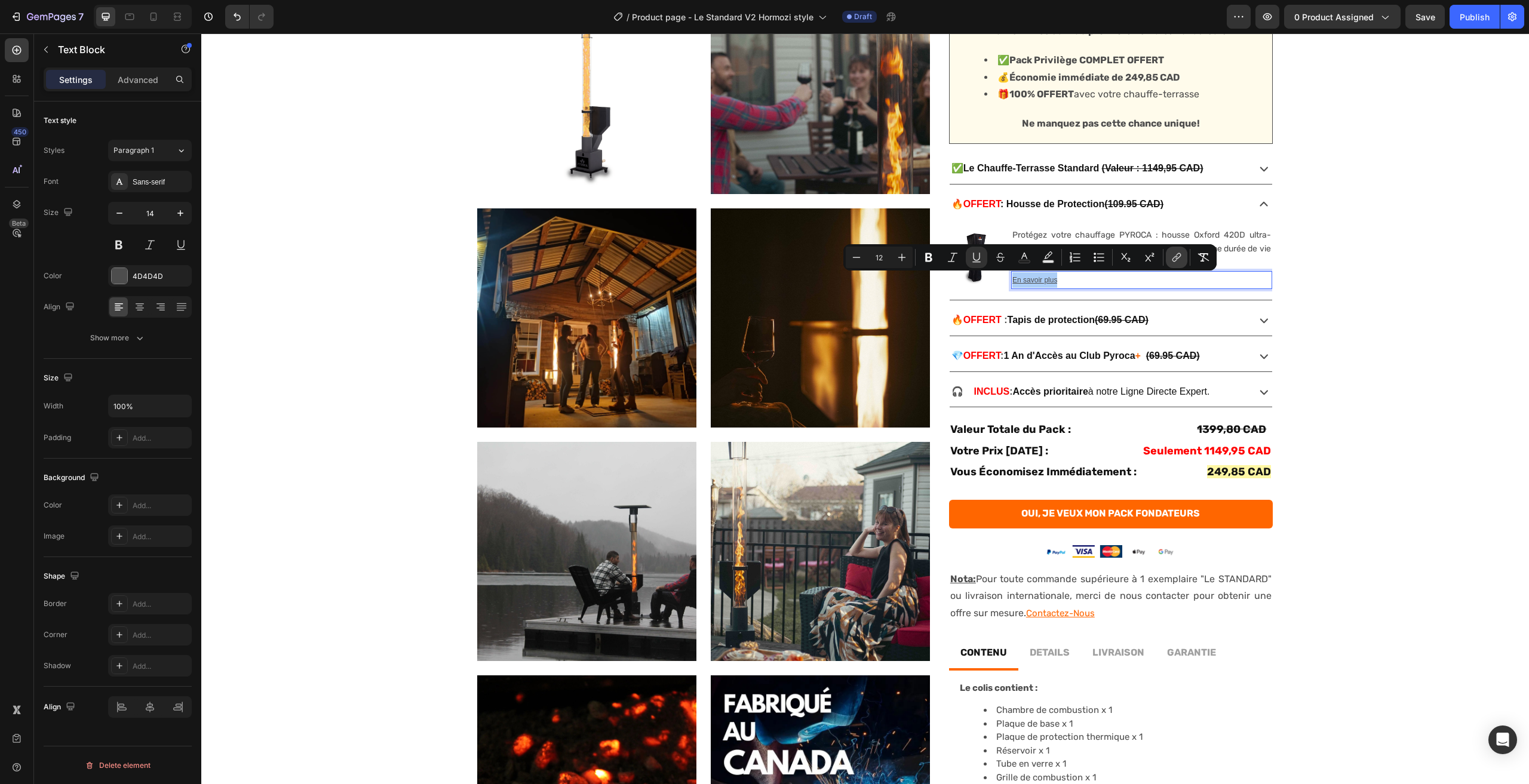
click at [1184, 255] on button "link" at bounding box center [1177, 257] width 21 height 21
click at [1023, 311] on input "[DOMAIN_NAME][URL]" at bounding box center [1030, 308] width 195 height 19
click at [1023, 310] on input "[DOMAIN_NAME][URL]" at bounding box center [1030, 308] width 195 height 19
type input "[URL][DOMAIN_NAME]"
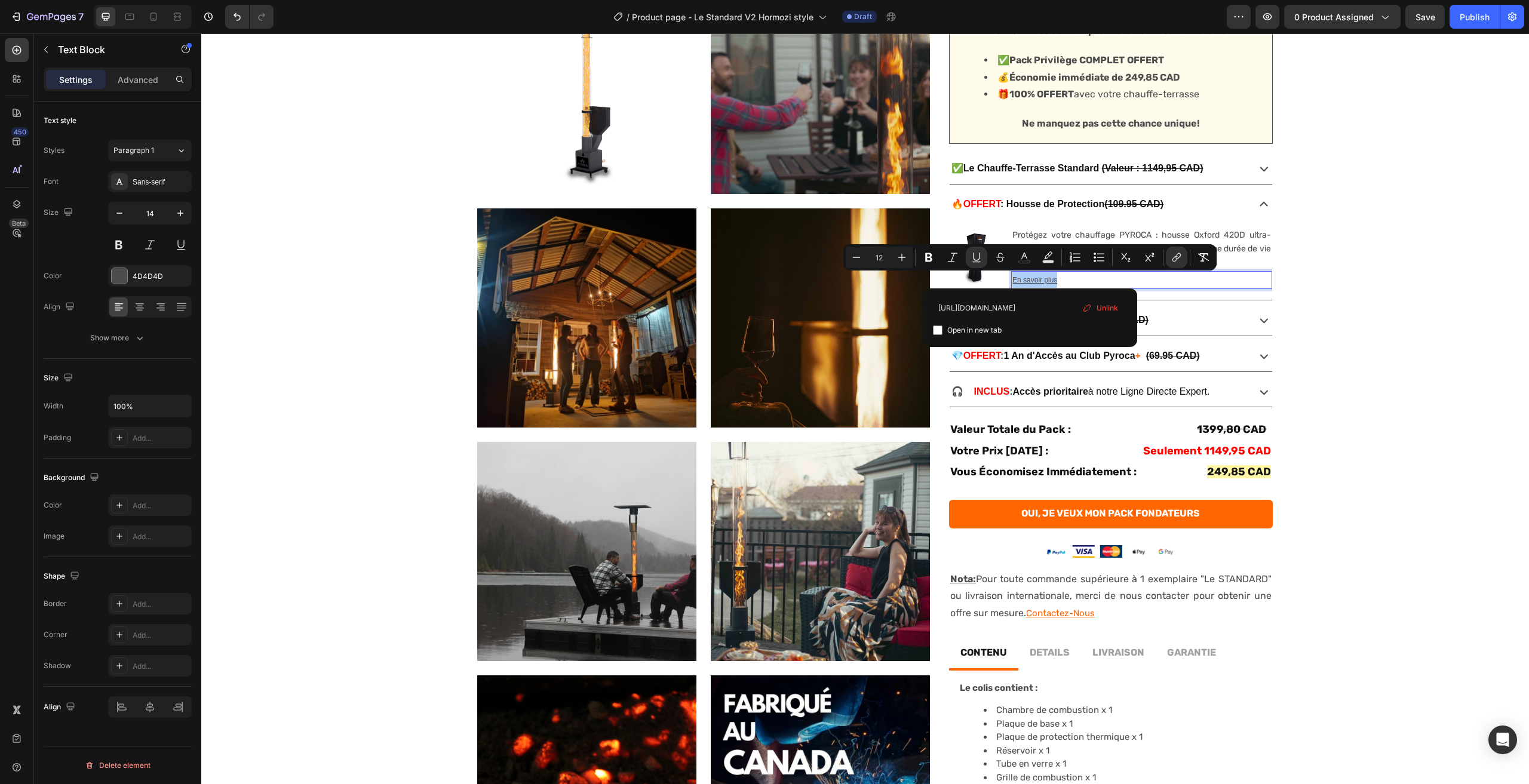
scroll to position [0, 180]
click at [1382, 350] on div "No discount Not be displayed when published Product Badge Product Images Produc…" at bounding box center [865, 393] width 1328 height 1042
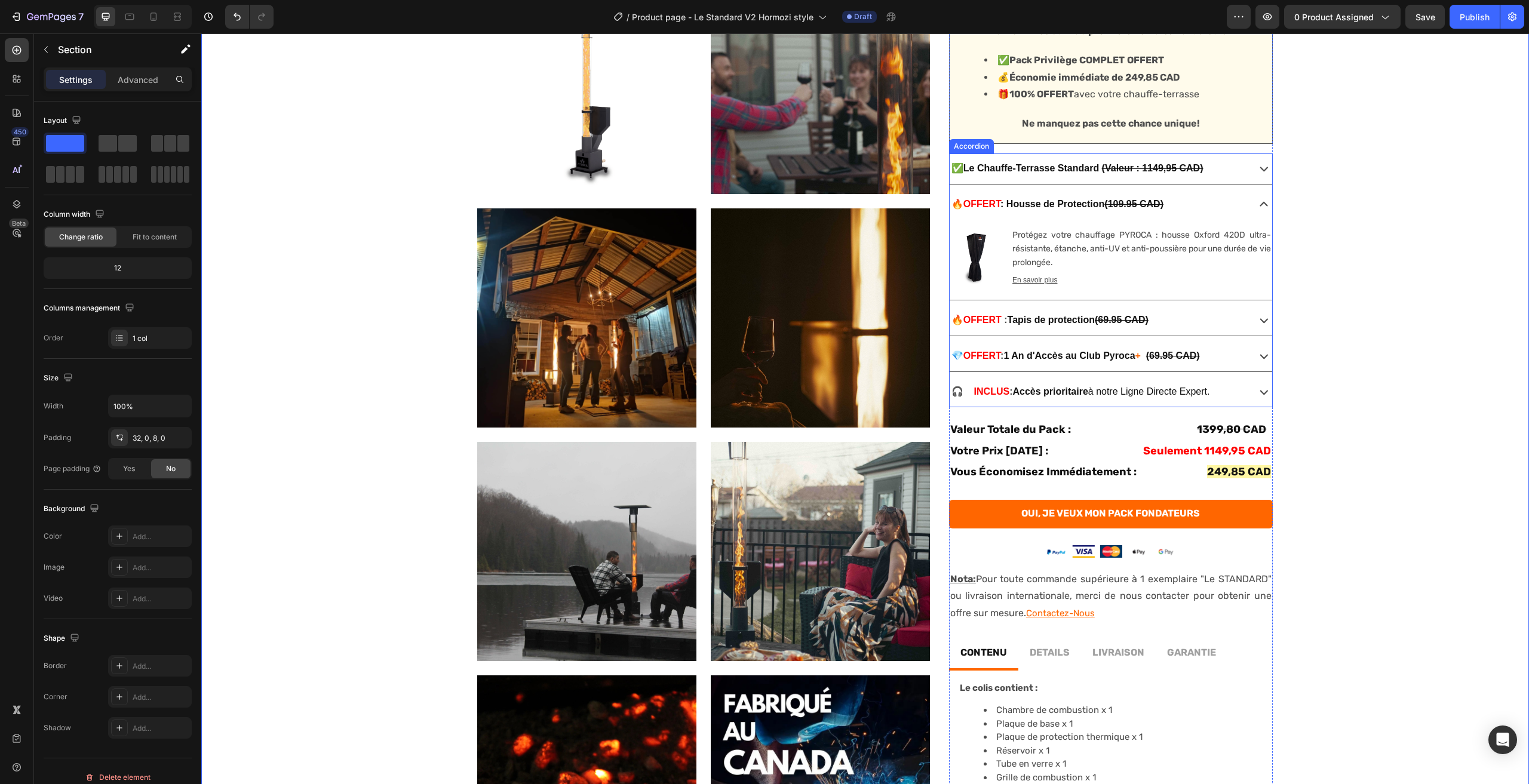
click at [1236, 354] on div "💎 OFFERT : 1 An d'Accès au Club Pyroca + (69.95 CAD)" at bounding box center [1098, 356] width 296 height 21
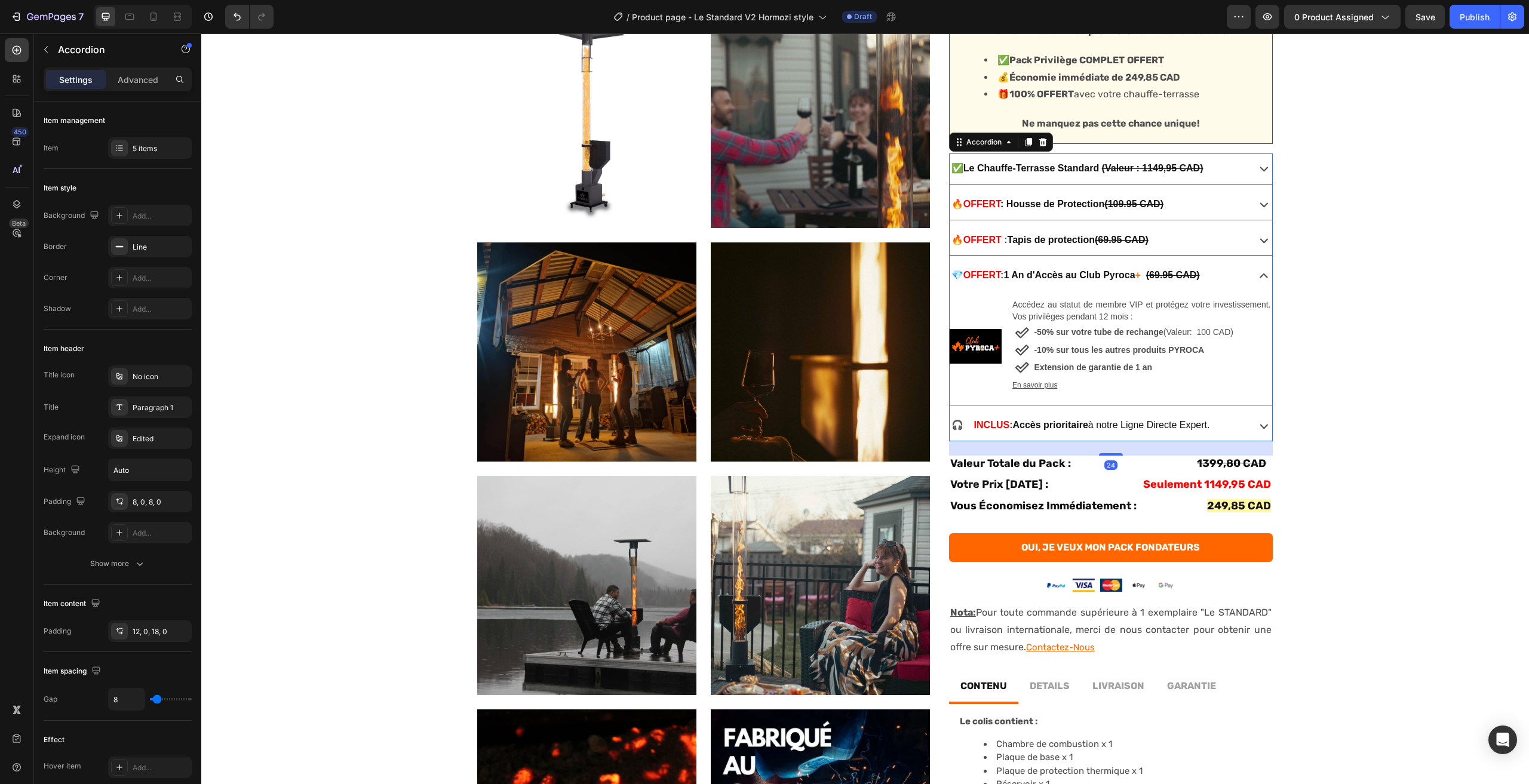
click at [1209, 206] on div "🔥 OFFERT : Housse de Protection (109.95 CAD)" at bounding box center [1098, 204] width 296 height 21
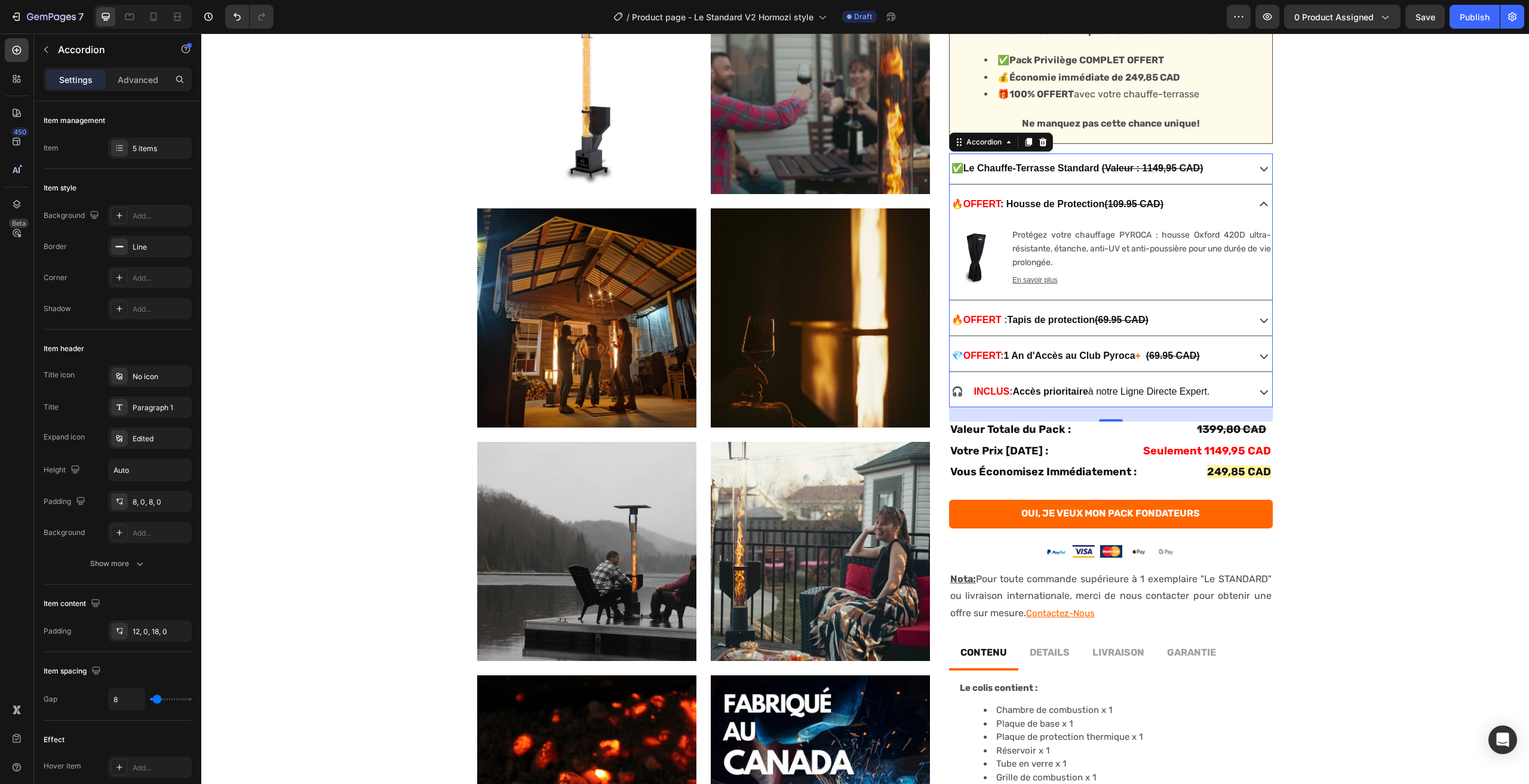
click at [1217, 319] on div "🔥 OFF ERT : Tapis de protection (69.95 CAD)" at bounding box center [1098, 320] width 296 height 21
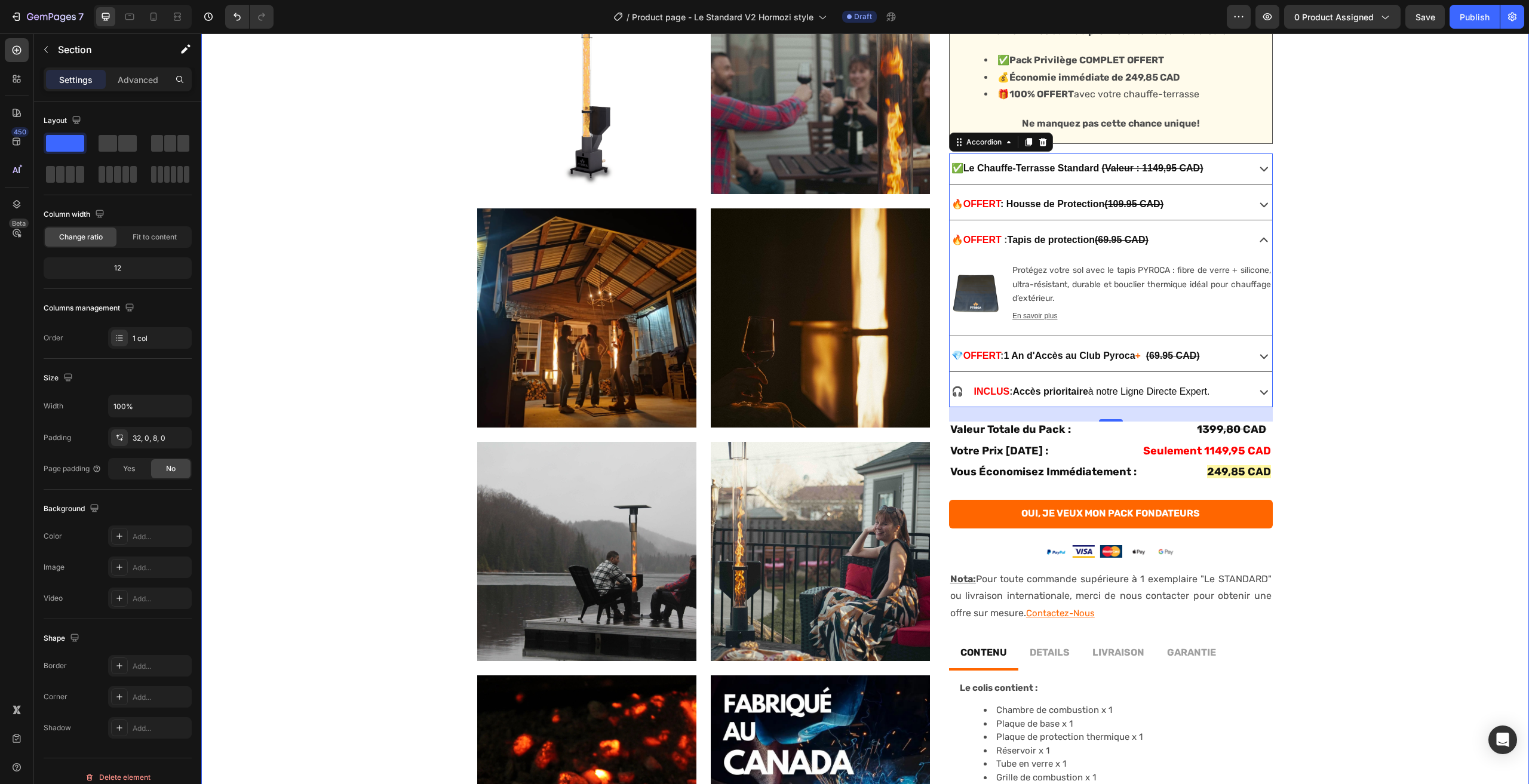
click at [1379, 287] on div "No discount Not be displayed when published Product Badge Product Images Produc…" at bounding box center [865, 393] width 1328 height 1042
click at [1265, 237] on icon at bounding box center [1264, 240] width 17 height 17
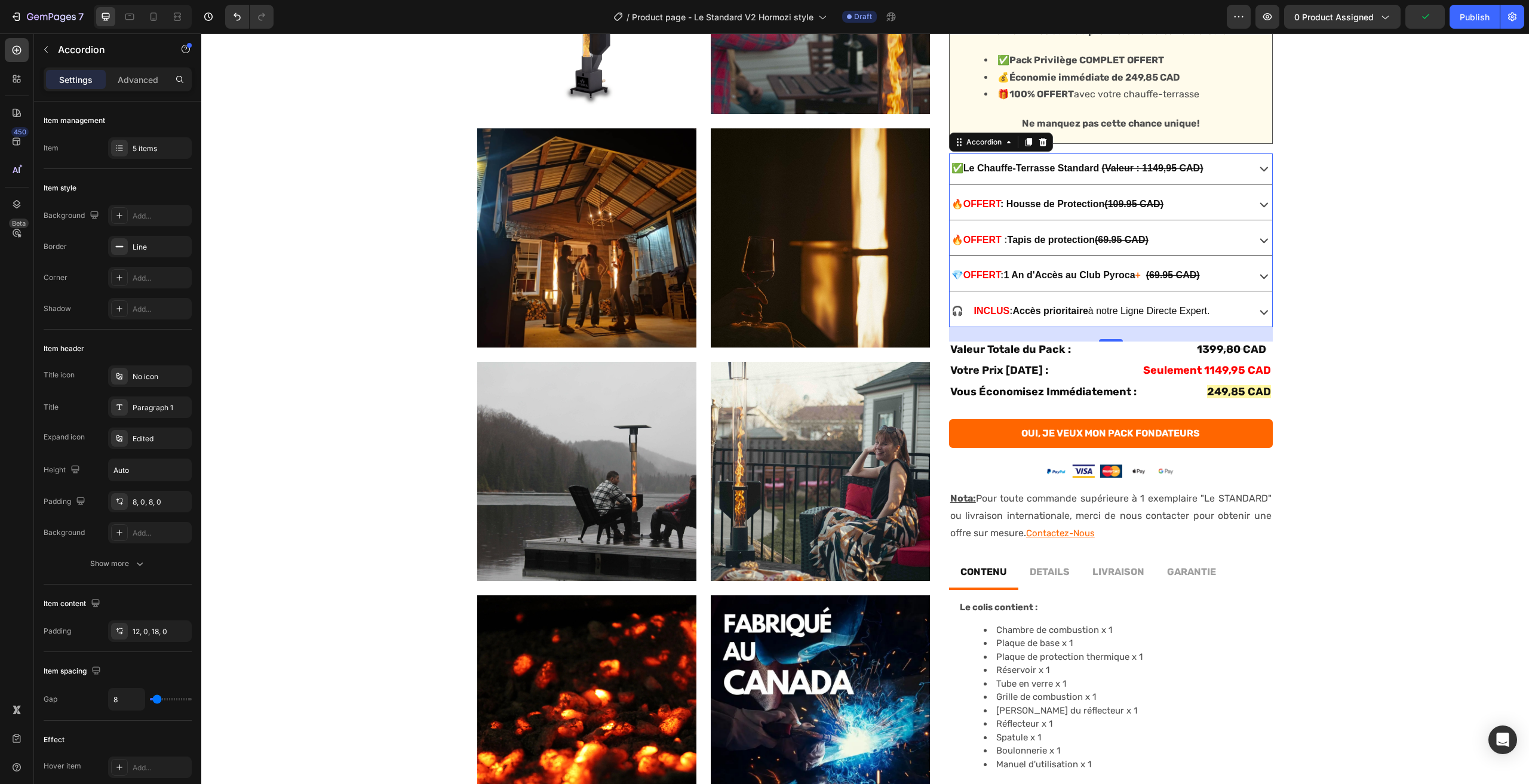
click at [1256, 307] on icon at bounding box center [1264, 312] width 17 height 17
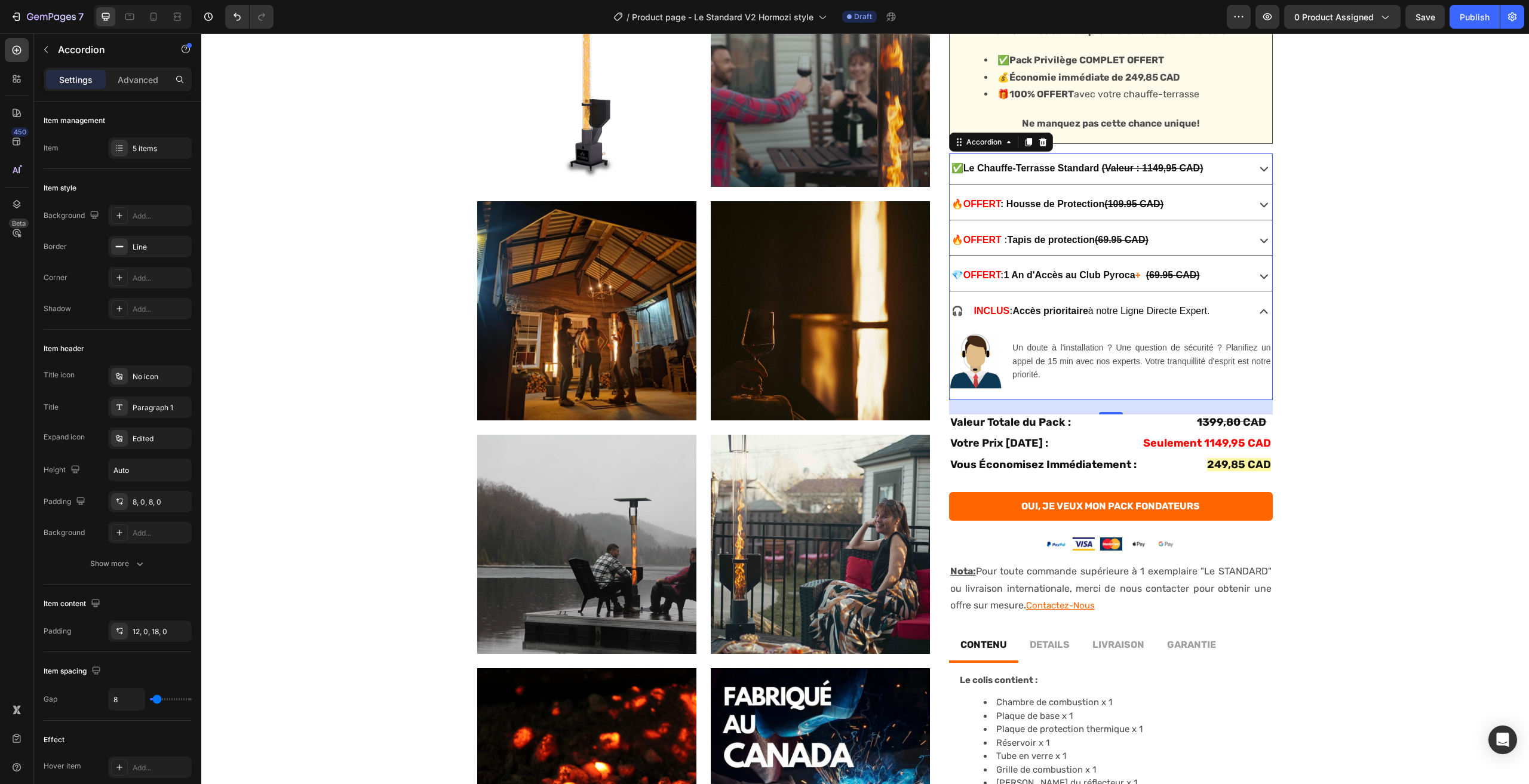
click at [1256, 305] on icon at bounding box center [1264, 312] width 17 height 17
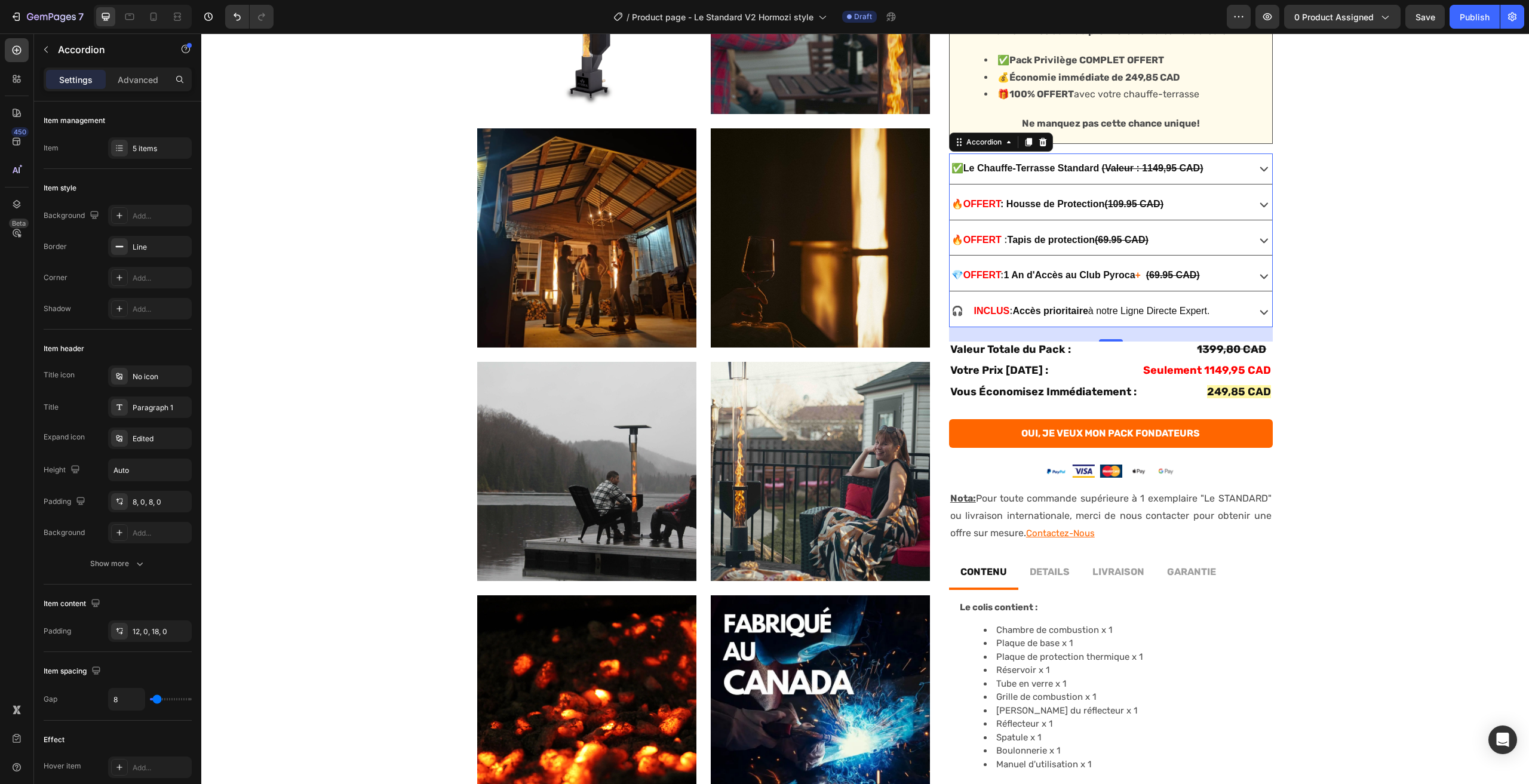
click at [1260, 276] on icon at bounding box center [1263, 276] width 8 height 5
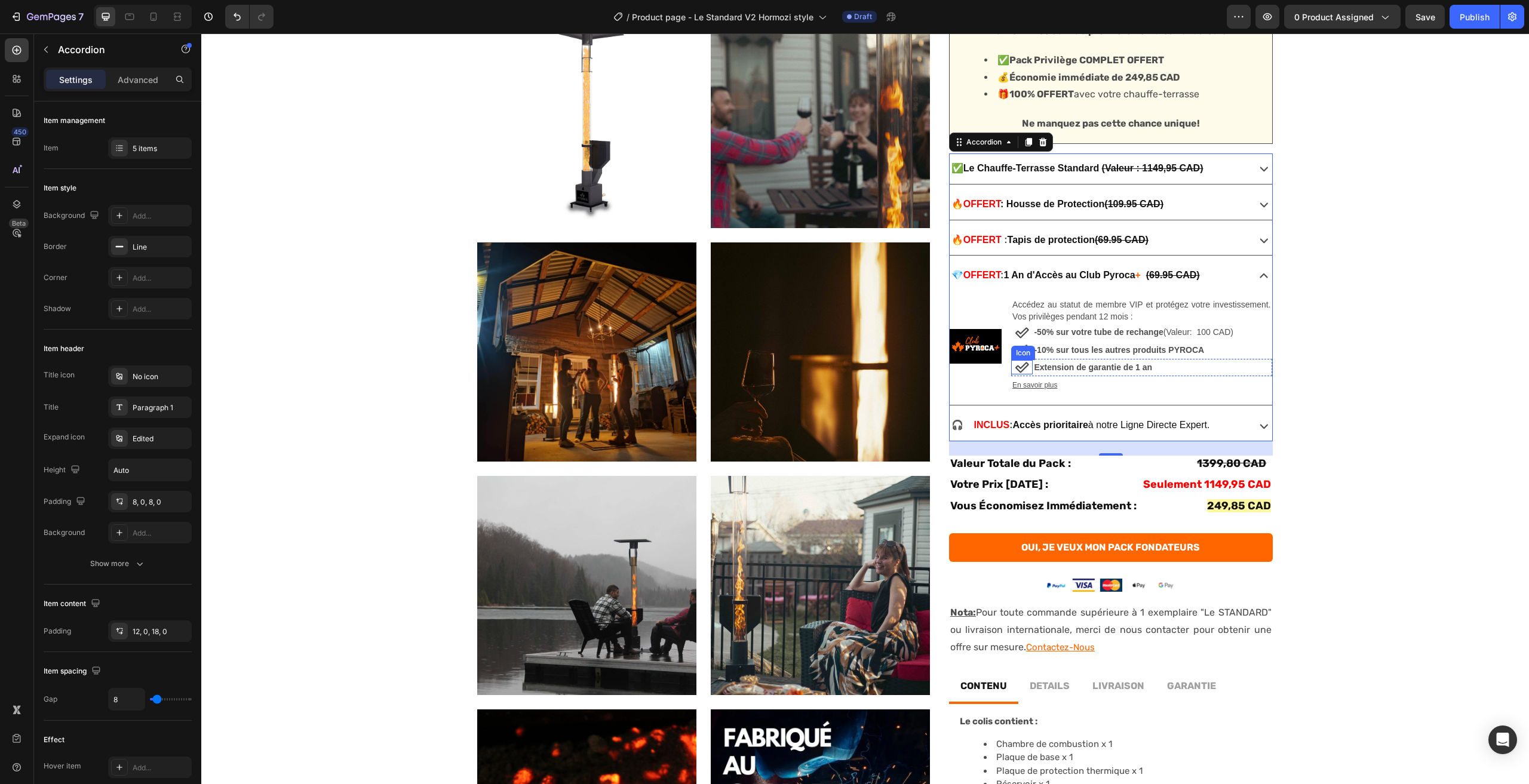
click at [1025, 372] on div "Icon" at bounding box center [1022, 367] width 21 height 14
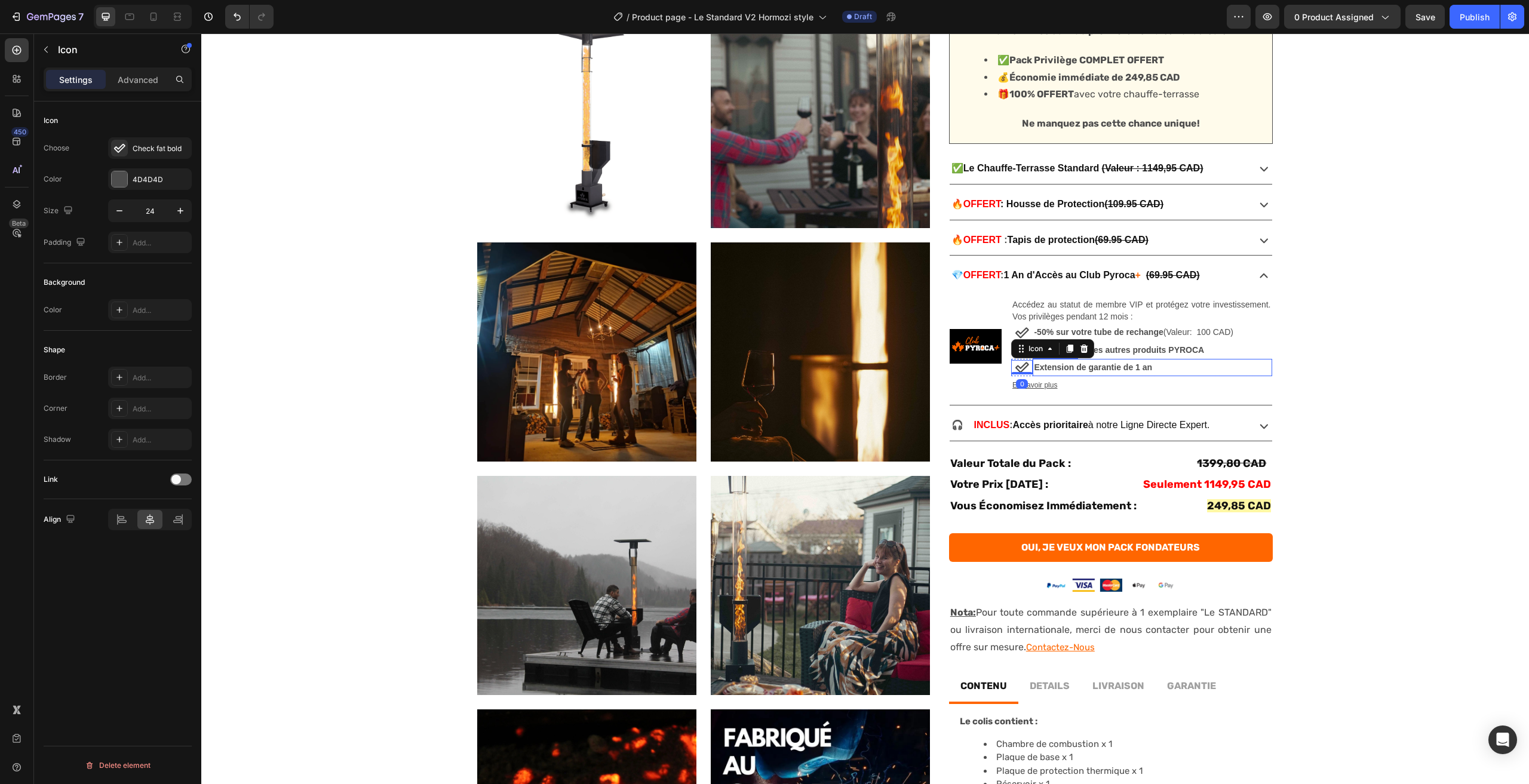
click at [1040, 368] on strong "Extension de garantie de 1 an" at bounding box center [1093, 368] width 118 height 10
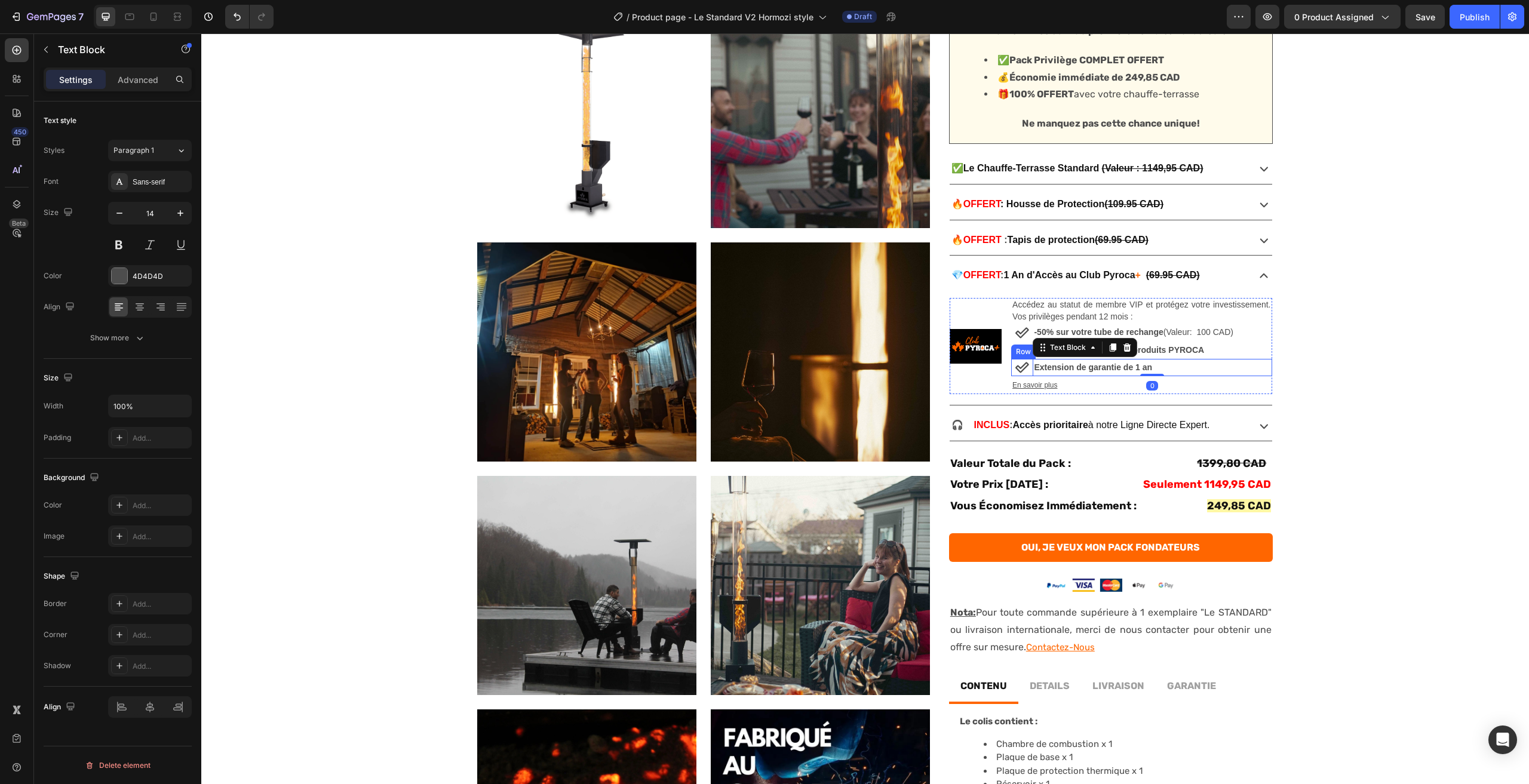
click at [1027, 375] on div "Icon" at bounding box center [1022, 368] width 21 height 17
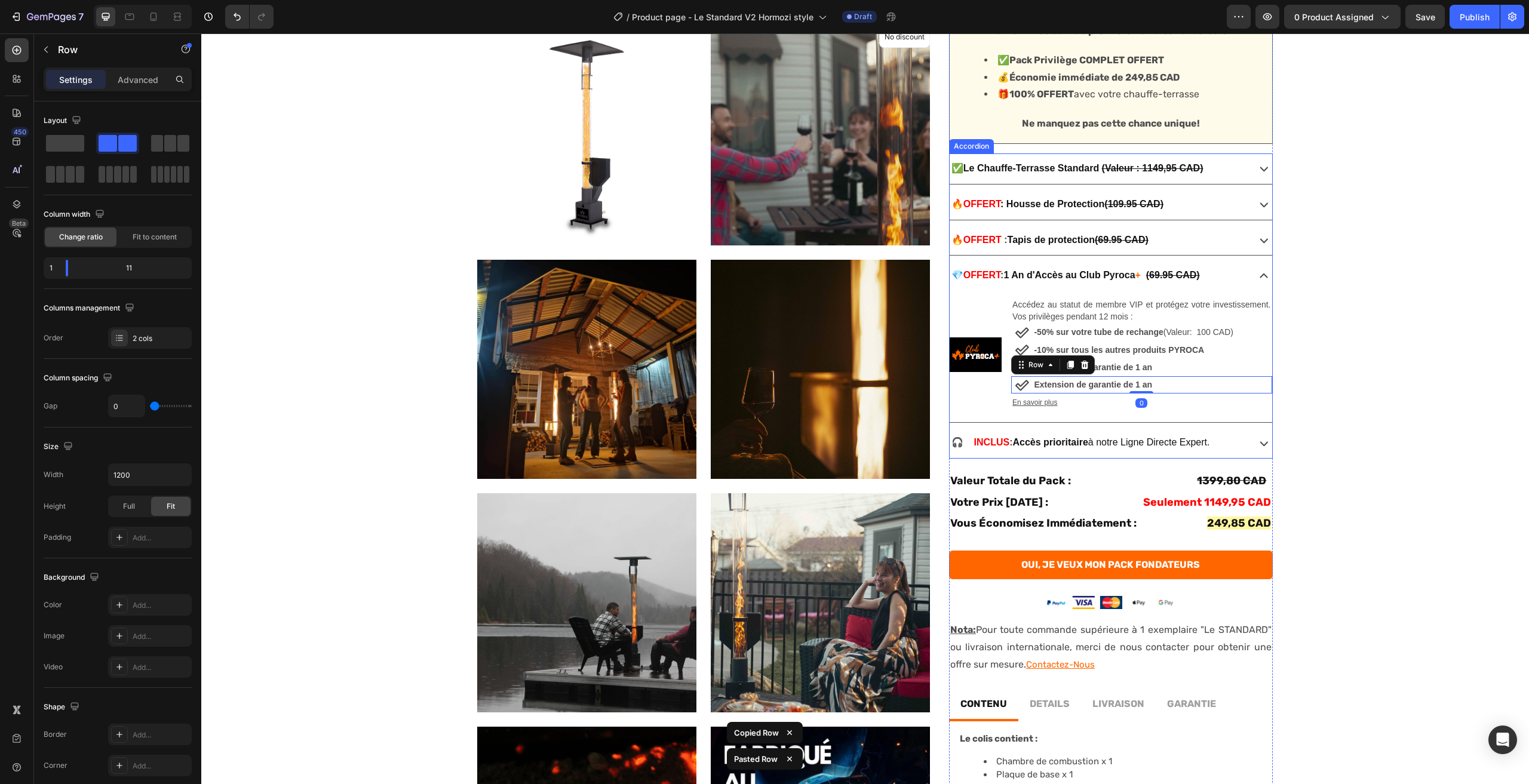
click at [1041, 445] on strong "Accès prioritaire" at bounding box center [1051, 442] width 75 height 10
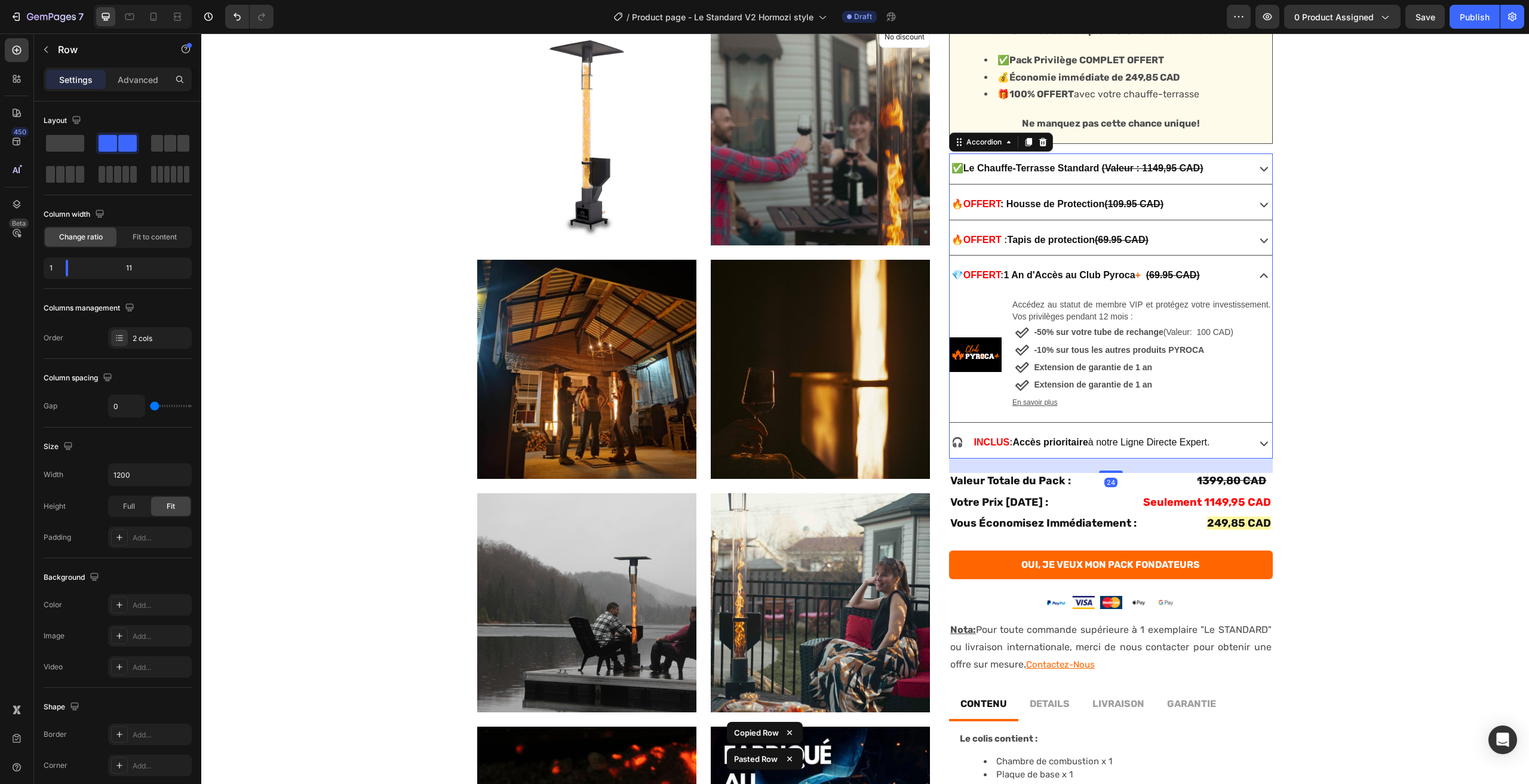
click at [1041, 445] on strong "Accès prioritaire" at bounding box center [1051, 442] width 75 height 10
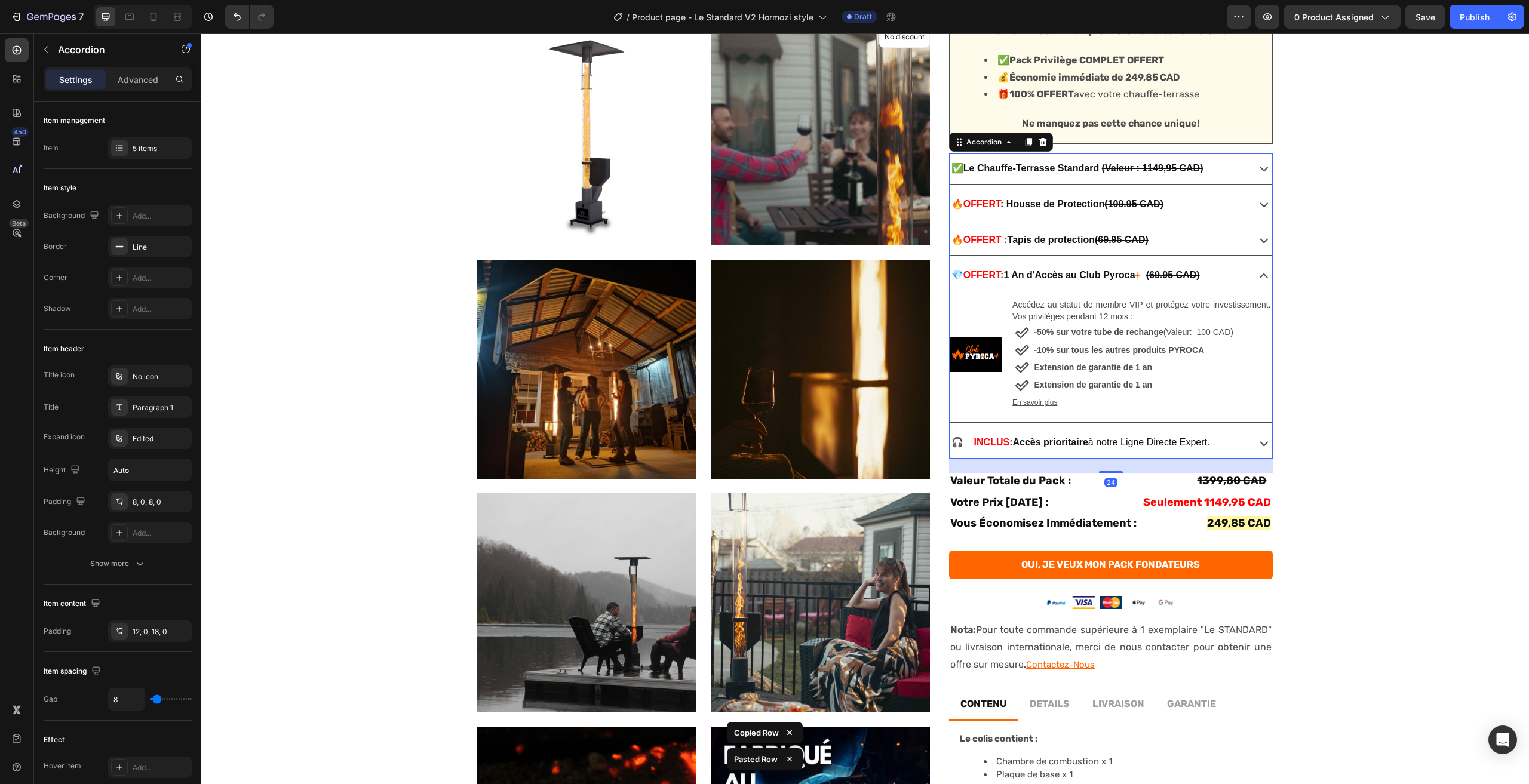
click at [1041, 445] on strong "Accès prioritaire" at bounding box center [1051, 442] width 75 height 10
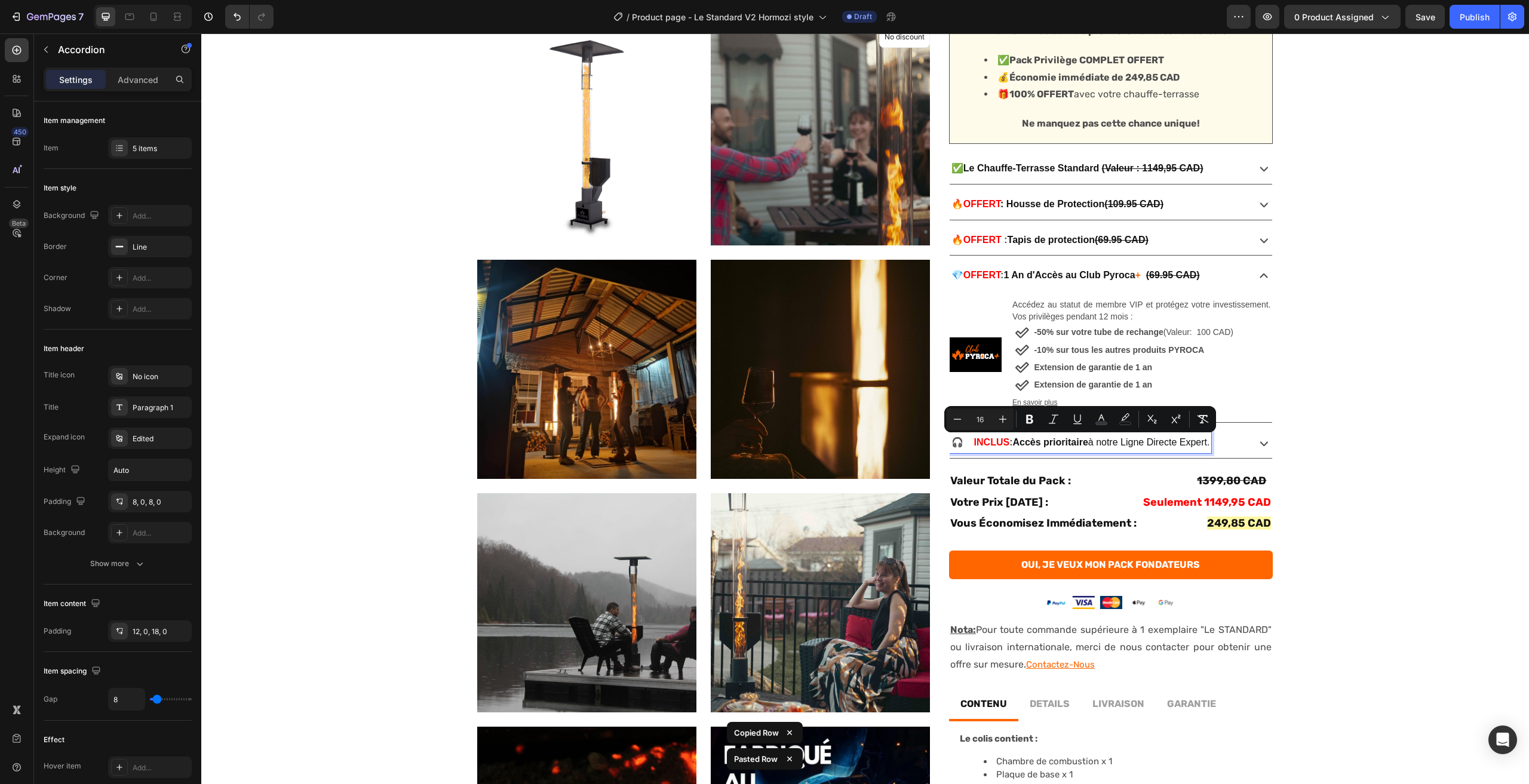
click at [1027, 443] on strong "Accès prioritaire" at bounding box center [1051, 442] width 75 height 10
drag, startPoint x: 1017, startPoint y: 441, endPoint x: 1216, endPoint y: 436, distance: 199.1
click at [1216, 436] on div "🎧 INCLUS : Accès prioritaire à notre Ligne Directe Expert." at bounding box center [1098, 443] width 296 height 21
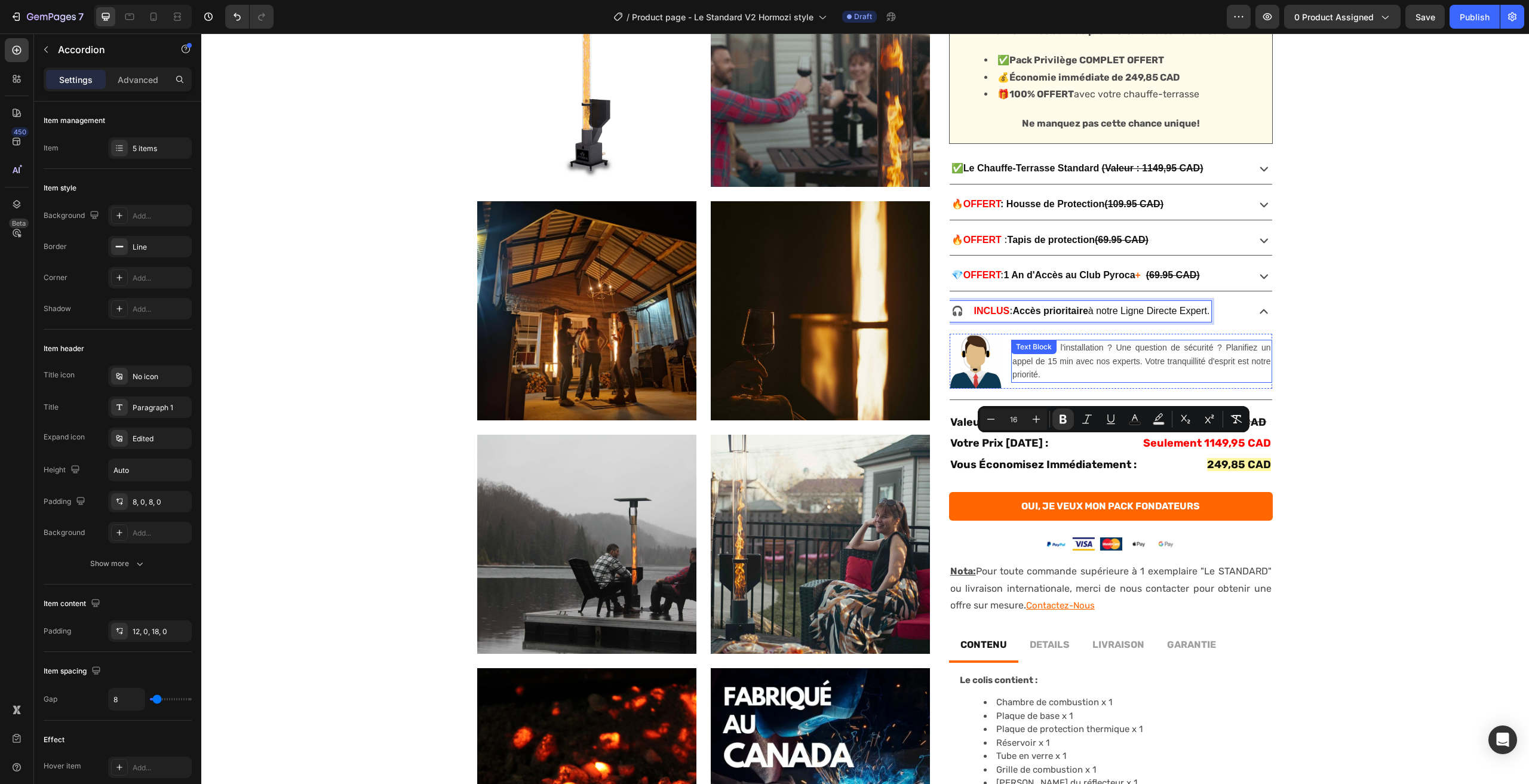
copy span "Accès prioritaire à notre Ligne Directe Expert."
click at [1048, 275] on strong "1 An d'Accès au Club Pyroca" at bounding box center [1069, 275] width 131 height 10
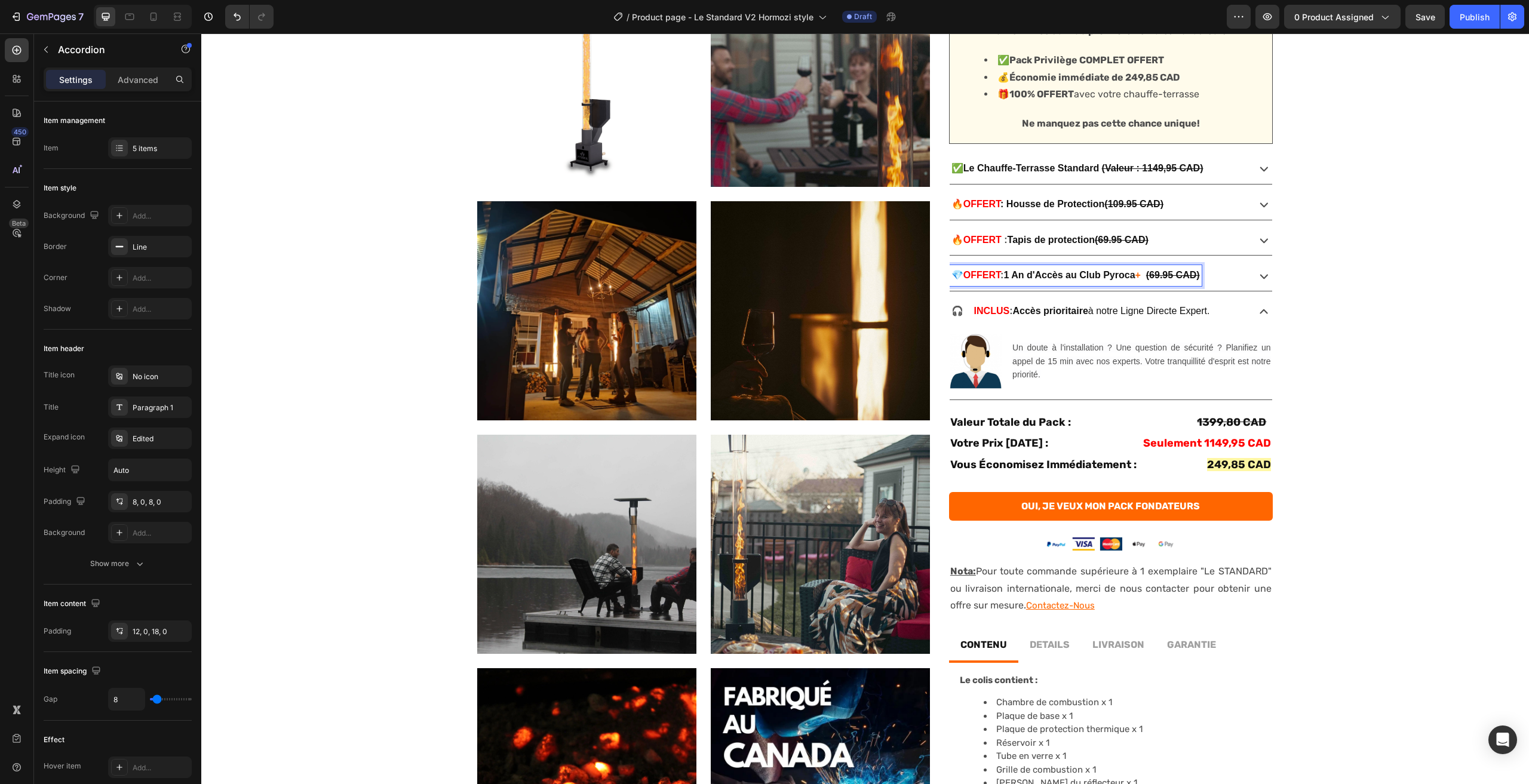
click at [1247, 273] on div "💎 OFFERT : 1 An d'Accès au Club Pyroca + (69.95 CAD)" at bounding box center [1111, 275] width 323 height 30
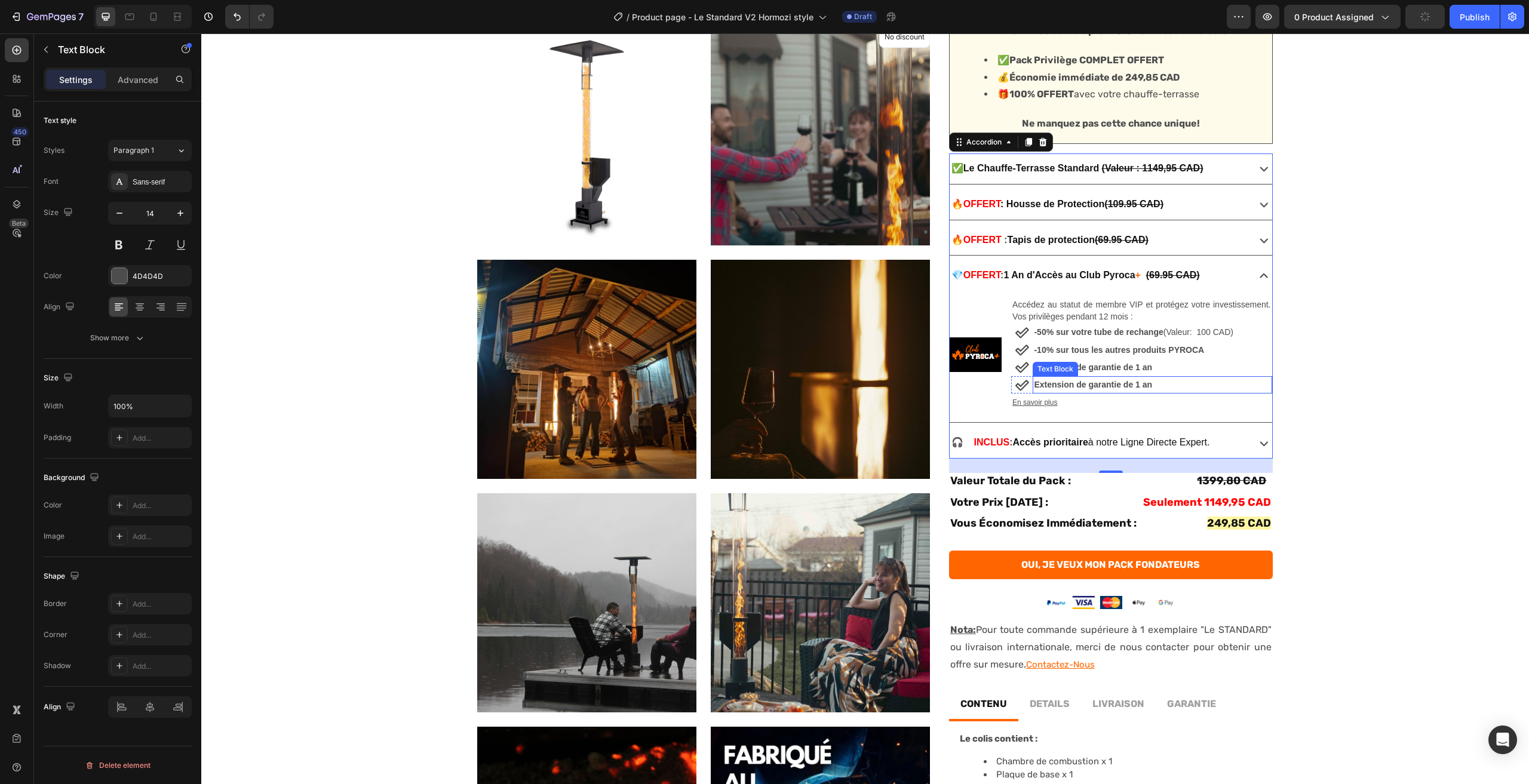
click at [1099, 386] on strong "Extension de garantie de 1 an" at bounding box center [1093, 385] width 118 height 10
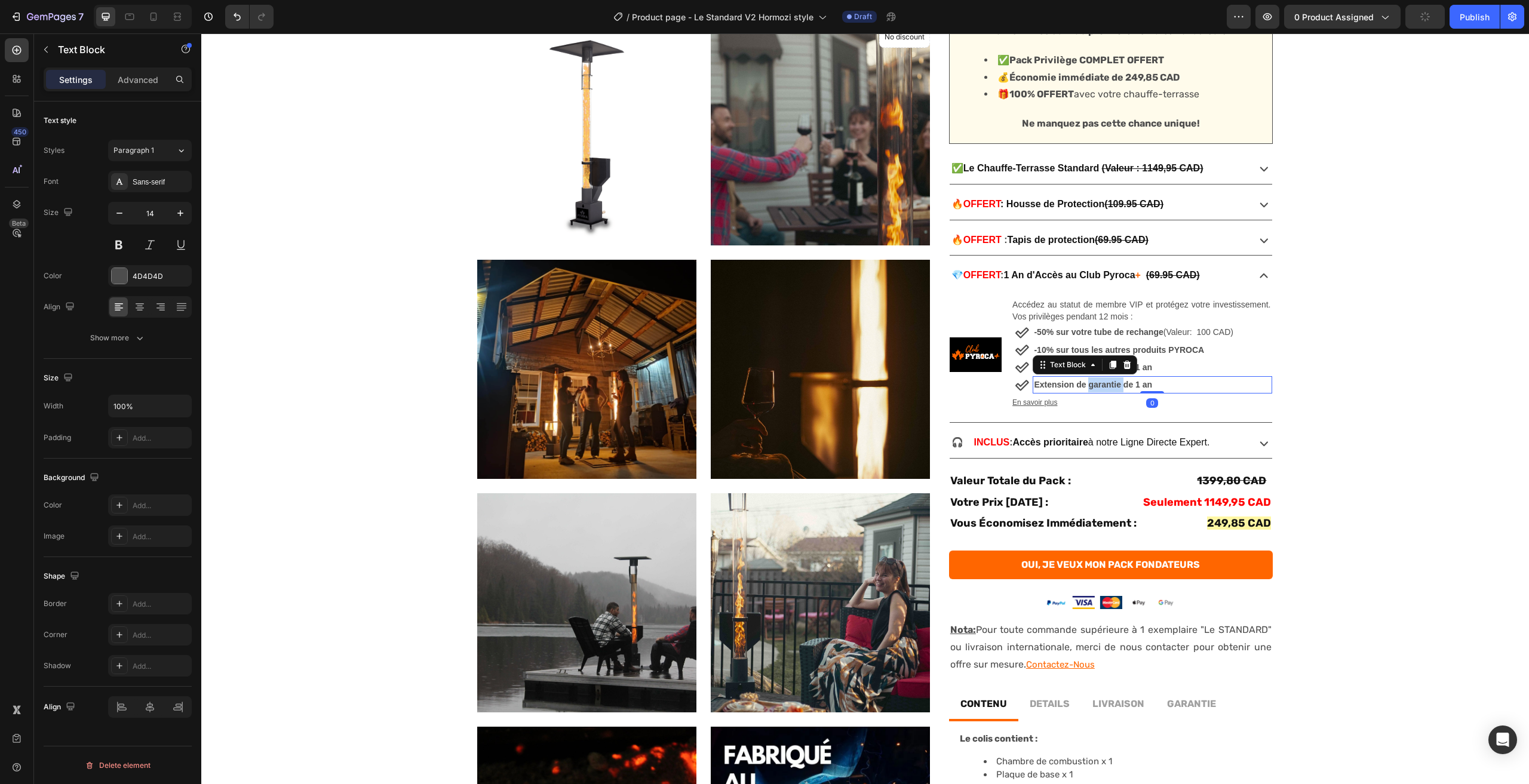
click at [1099, 386] on strong "Extension de garantie de 1 an" at bounding box center [1093, 385] width 118 height 10
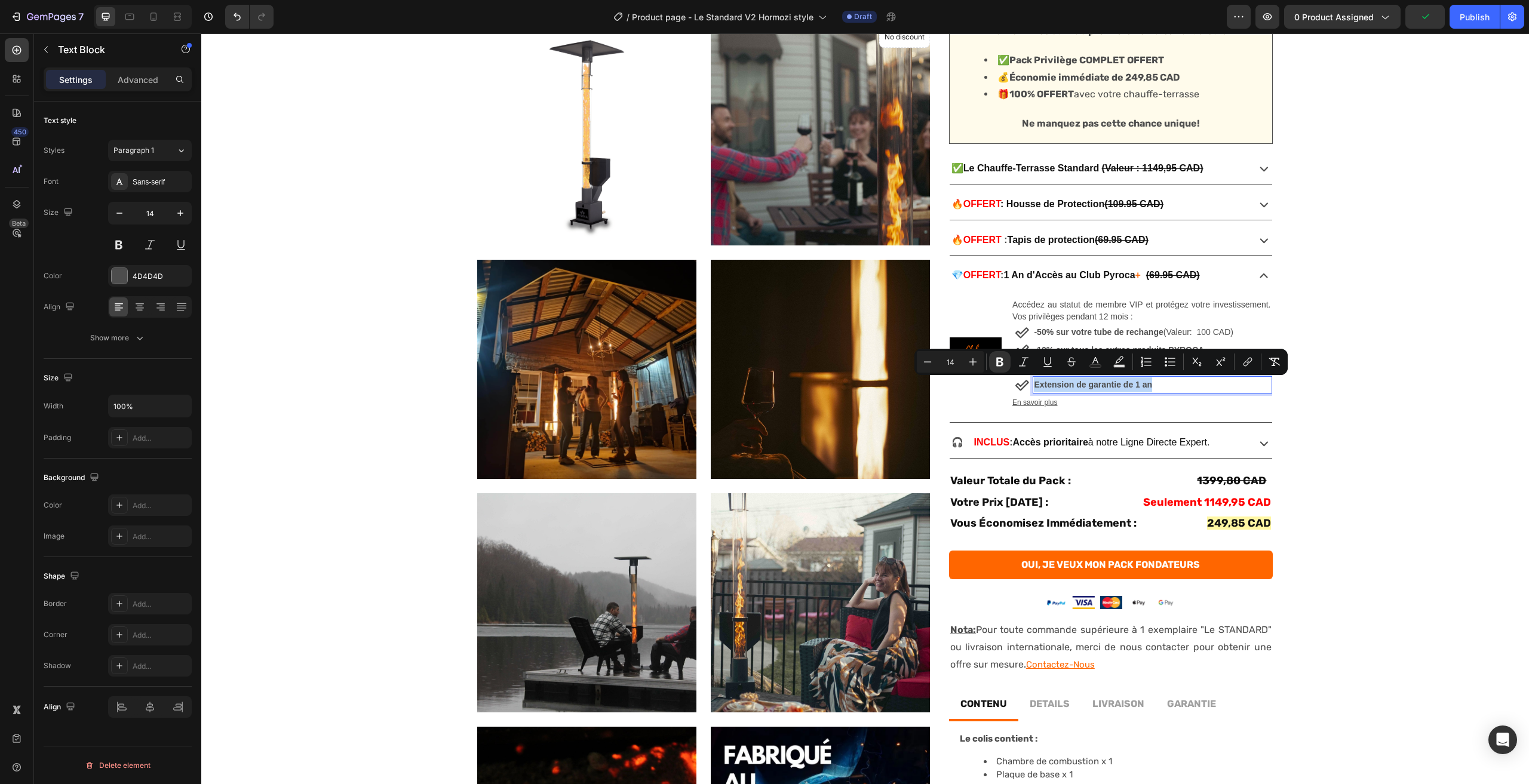
click at [1100, 386] on strong "Extension de garantie de 1 an" at bounding box center [1093, 385] width 118 height 10
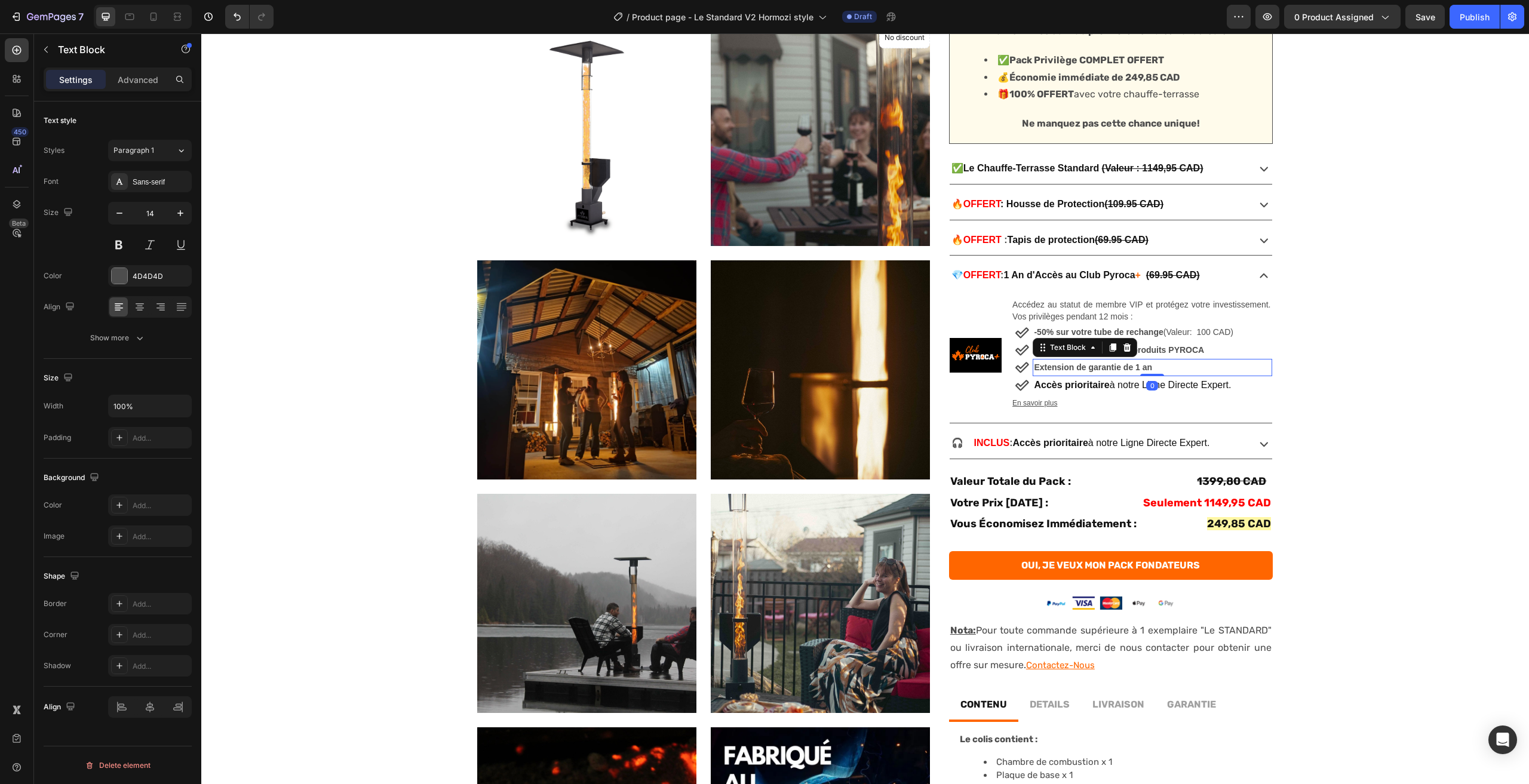
click at [1137, 367] on strong "Extension de garantie de 1 an" at bounding box center [1093, 368] width 118 height 10
click at [1104, 383] on strong "Accès prioritaire" at bounding box center [1071, 385] width 75 height 10
click at [1121, 390] on span "Accès prioritaire à notre Ligne Directe Expert." at bounding box center [1132, 385] width 197 height 10
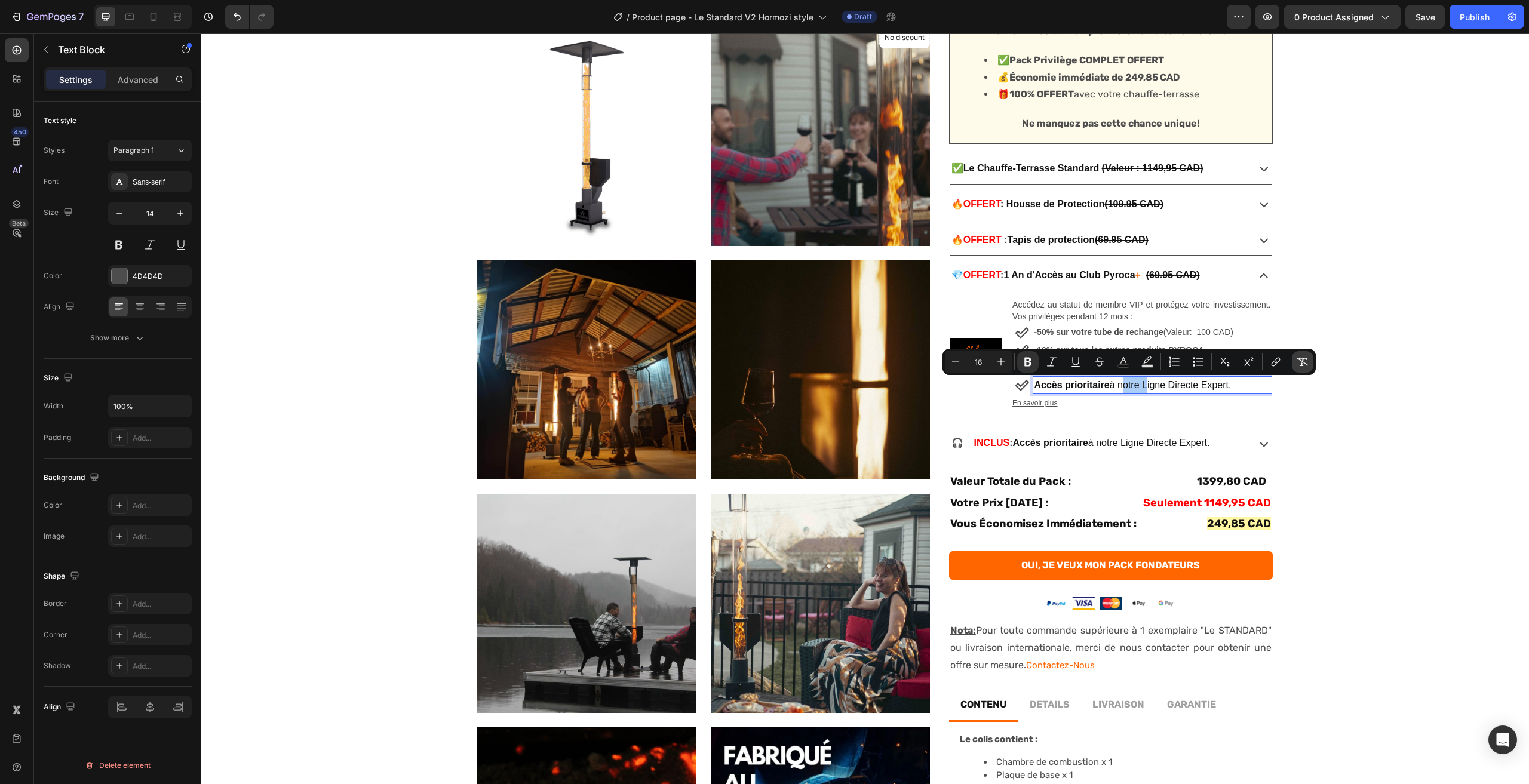
click at [1309, 359] on button "Remove Format" at bounding box center [1303, 361] width 21 height 21
type input "14"
click at [1285, 401] on div "No discount Not be displayed when published Product Badge Product Images Produc…" at bounding box center [865, 419] width 1328 height 1094
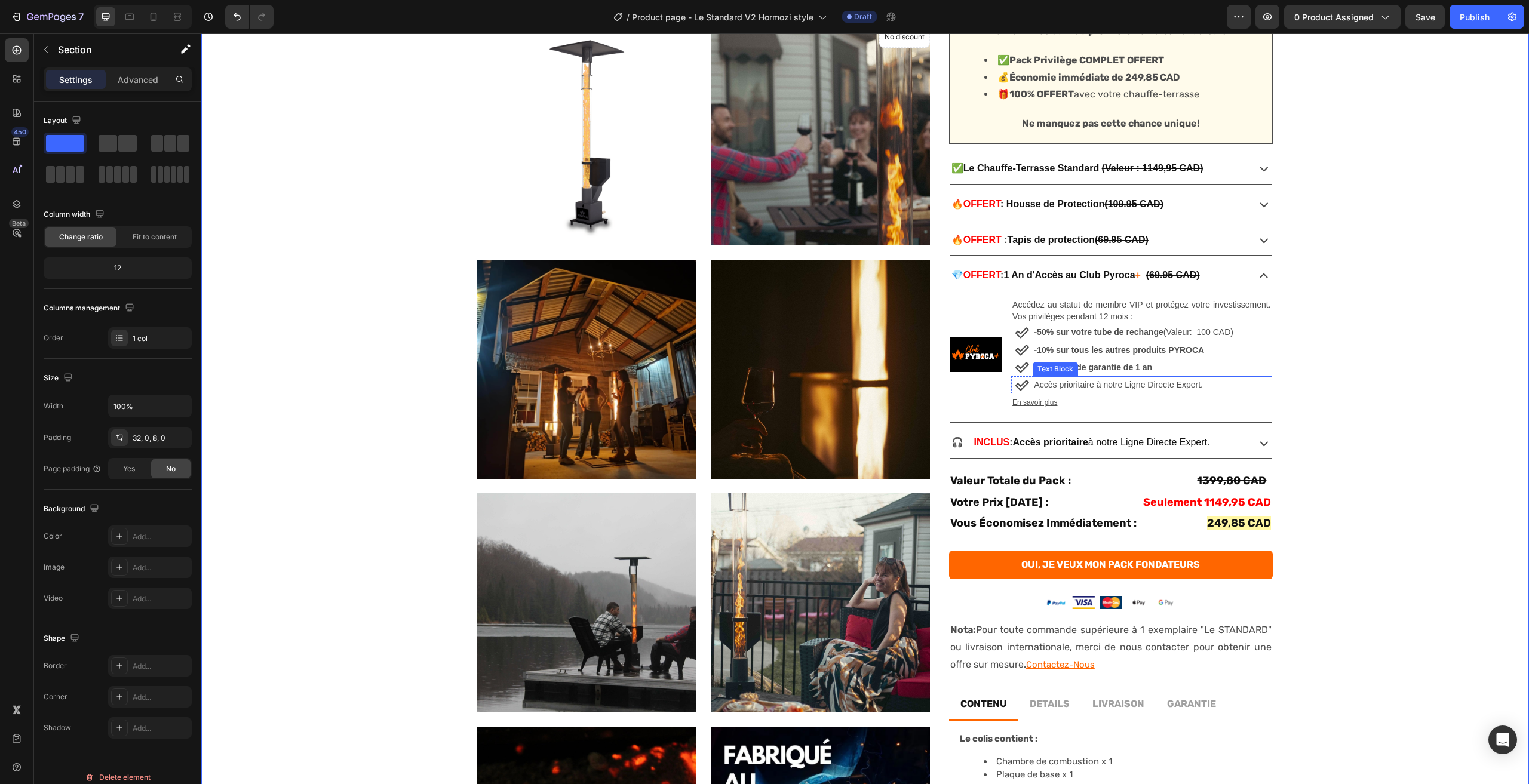
click at [1067, 383] on p "Accès prioritaire à notre Ligne Directe Expert." at bounding box center [1152, 385] width 237 height 15
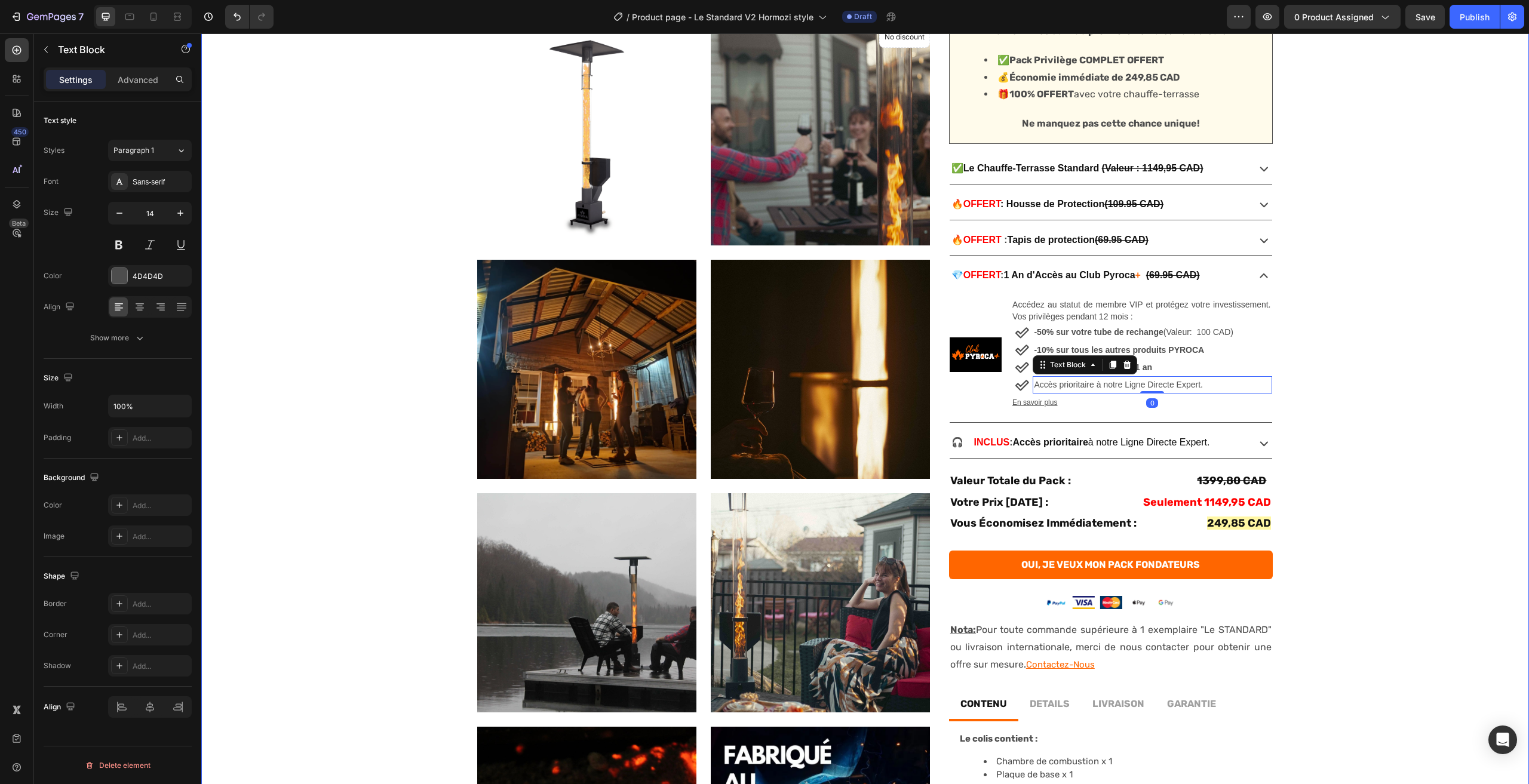
click at [1331, 390] on div "No discount Not be displayed when published Product Badge Product Images Produc…" at bounding box center [865, 419] width 1328 height 1094
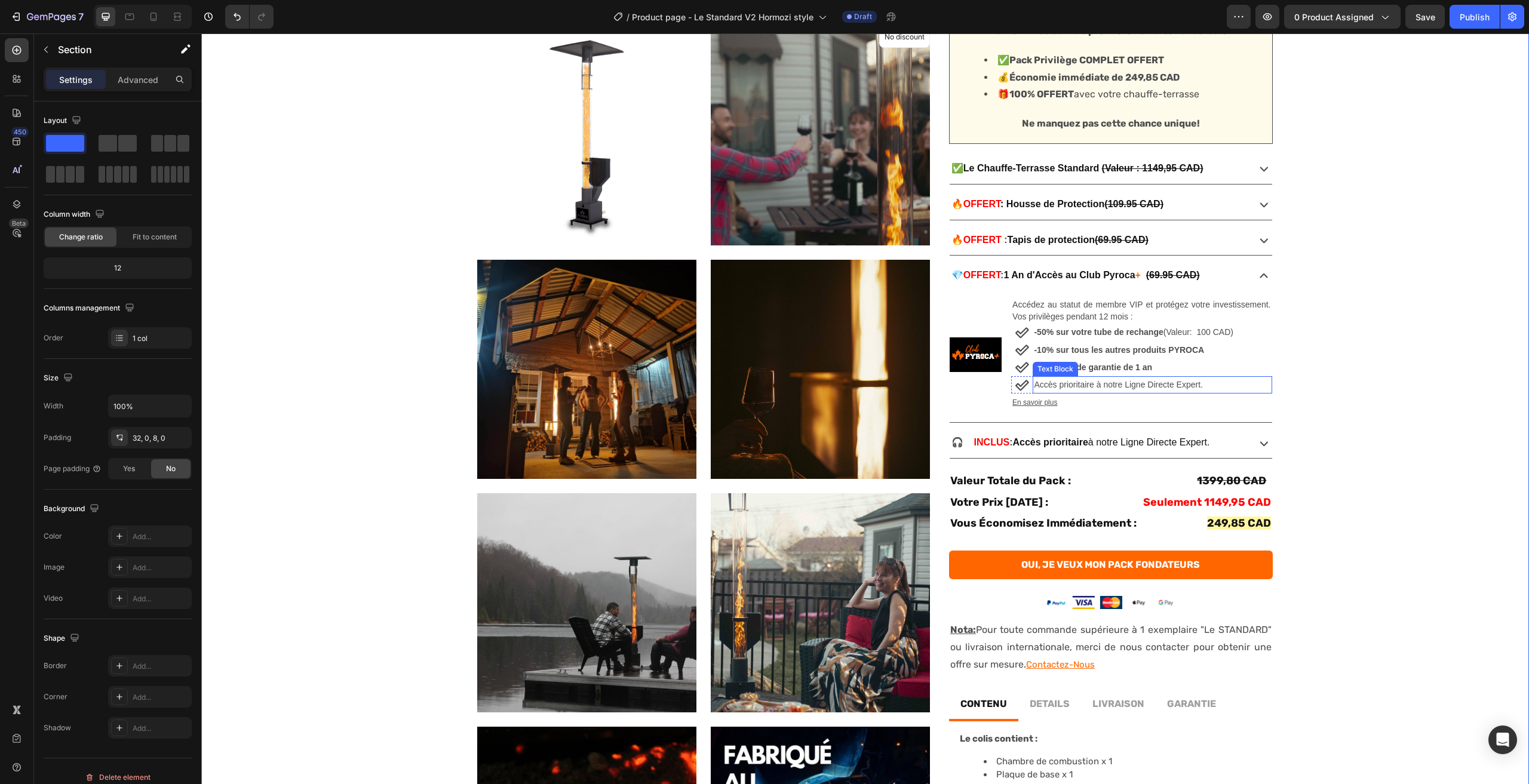
click at [1064, 386] on p "Accès prioritaire à notre Ligne Directe Expert." at bounding box center [1152, 385] width 237 height 15
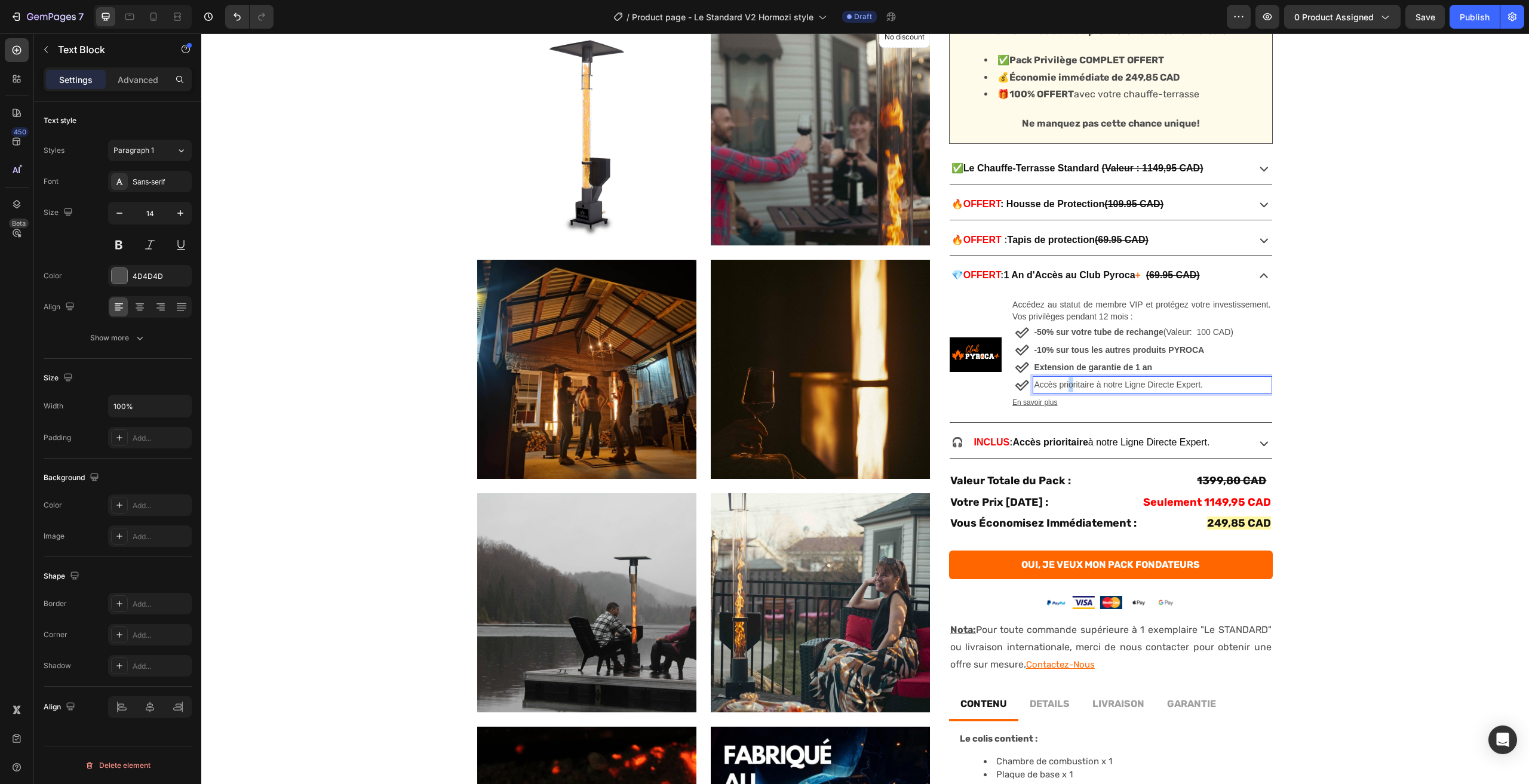
click at [1067, 385] on p "Accès prioritaire à notre Ligne Directe Expert." at bounding box center [1152, 385] width 237 height 15
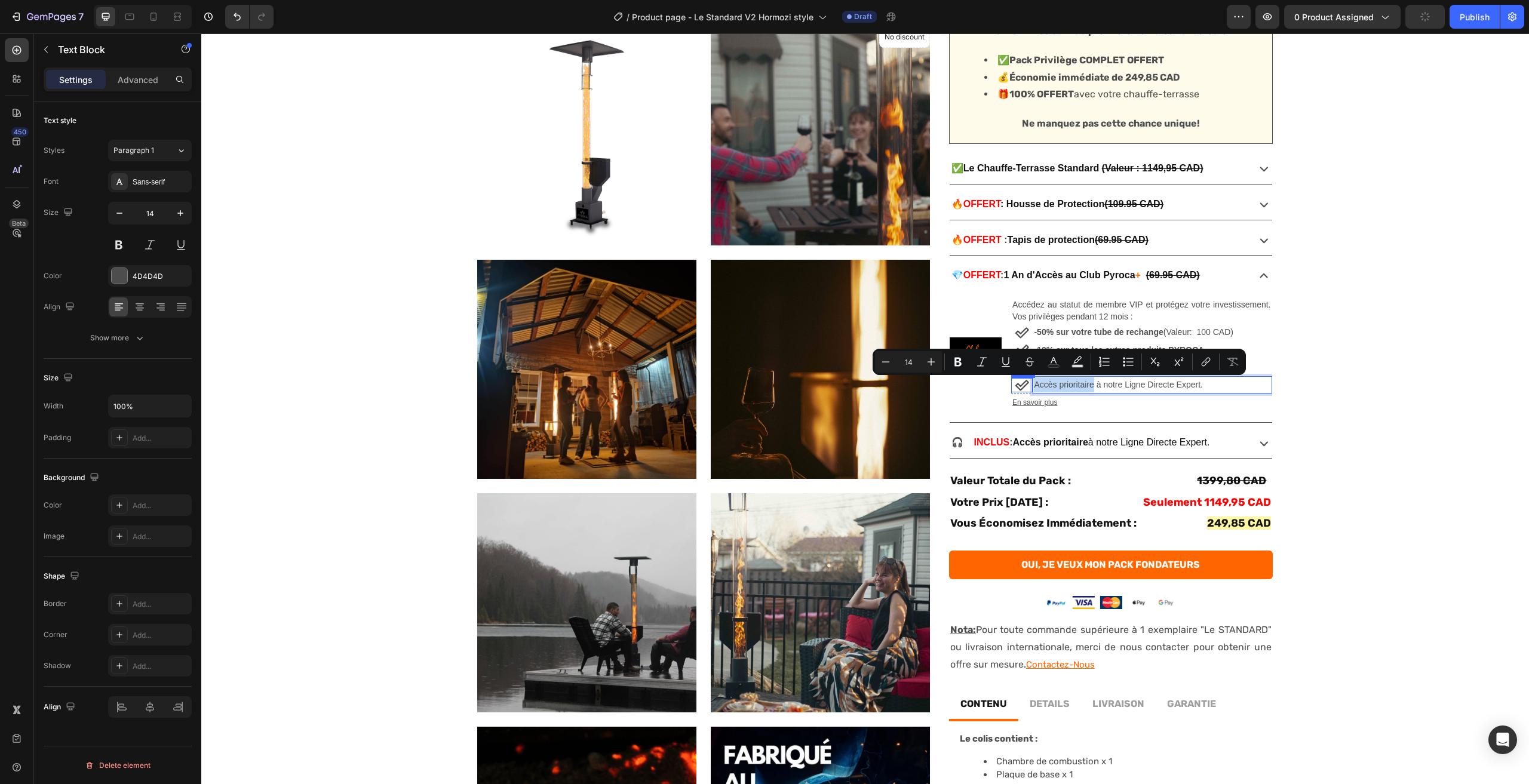
drag, startPoint x: 1090, startPoint y: 386, endPoint x: 1026, endPoint y: 391, distance: 64.2
click at [1026, 391] on div "Icon Accès prioritaire à notre Ligne Directe Expert. Text Block 0 Row" at bounding box center [1141, 385] width 260 height 17
click at [1196, 381] on p "Accès prioritaire à notre Ligne Directe Expert." at bounding box center [1152, 385] width 237 height 15
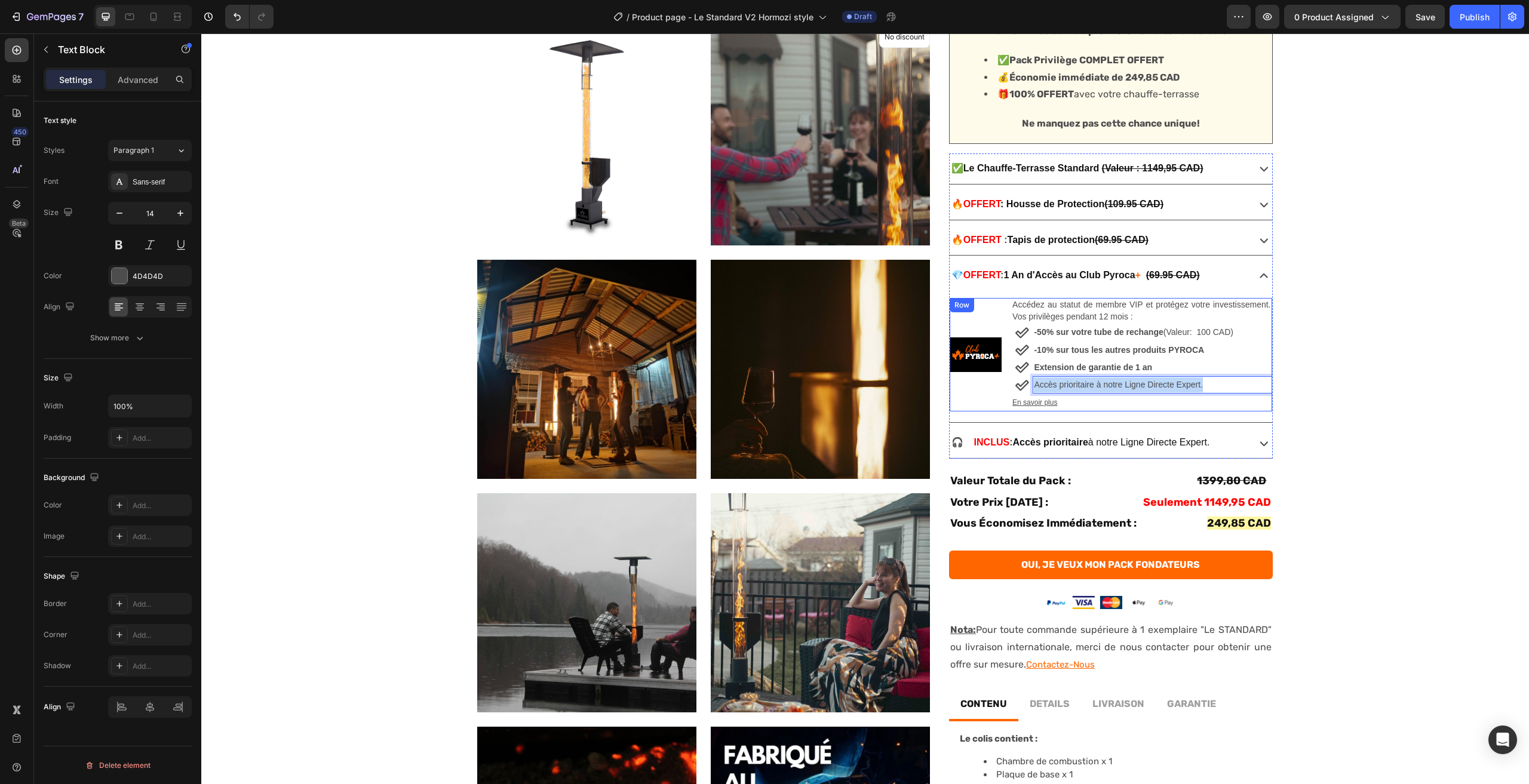
drag, startPoint x: 1207, startPoint y: 386, endPoint x: 1000, endPoint y: 392, distance: 207.1
click at [1000, 392] on div "Image Accédez au statut de membre VIP et protégez votre investissement. Vos pri…" at bounding box center [1111, 354] width 323 height 114
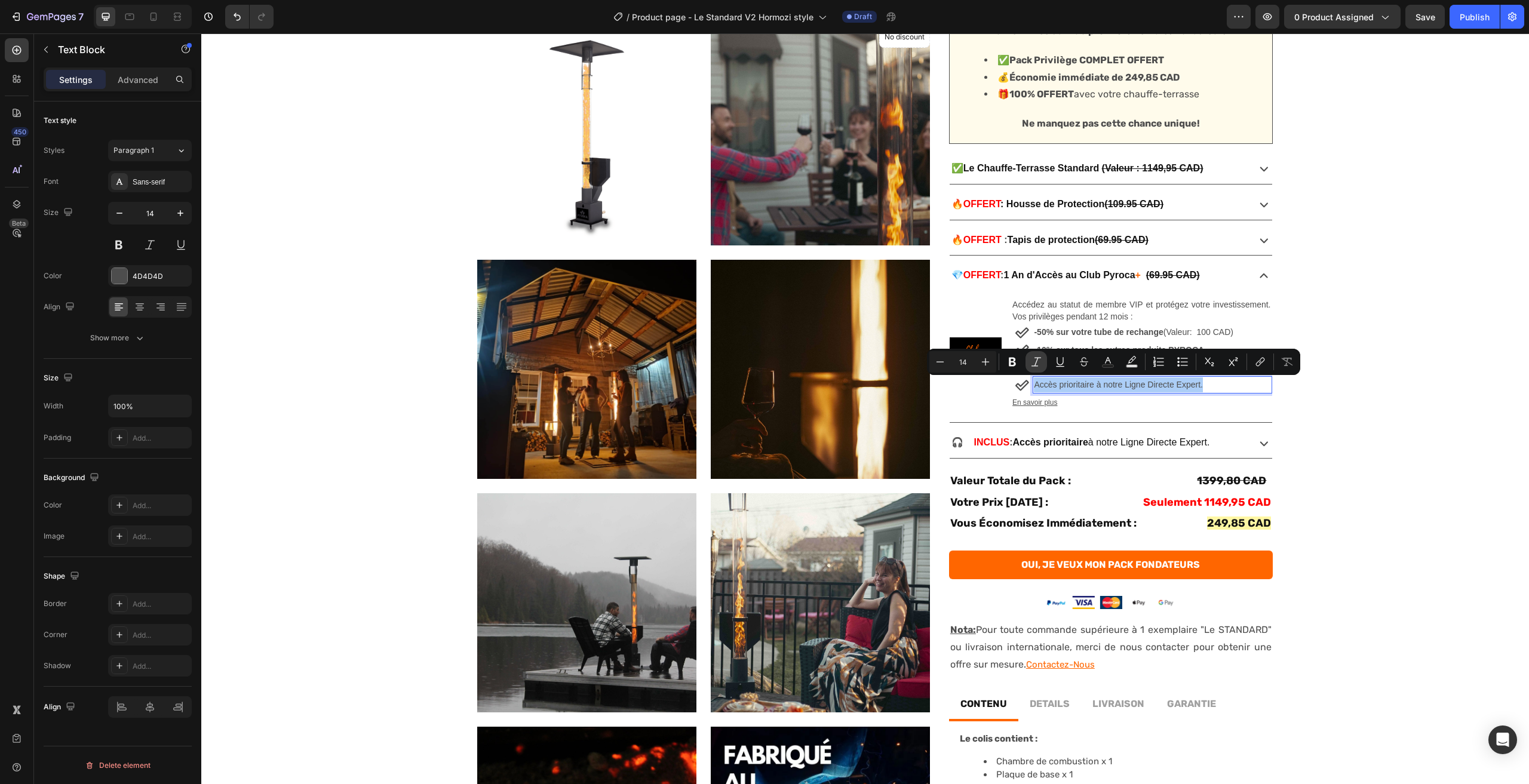
drag, startPoint x: 1019, startPoint y: 361, endPoint x: 1028, endPoint y: 368, distance: 11.4
click at [1018, 361] on button "Bold" at bounding box center [1012, 361] width 21 height 21
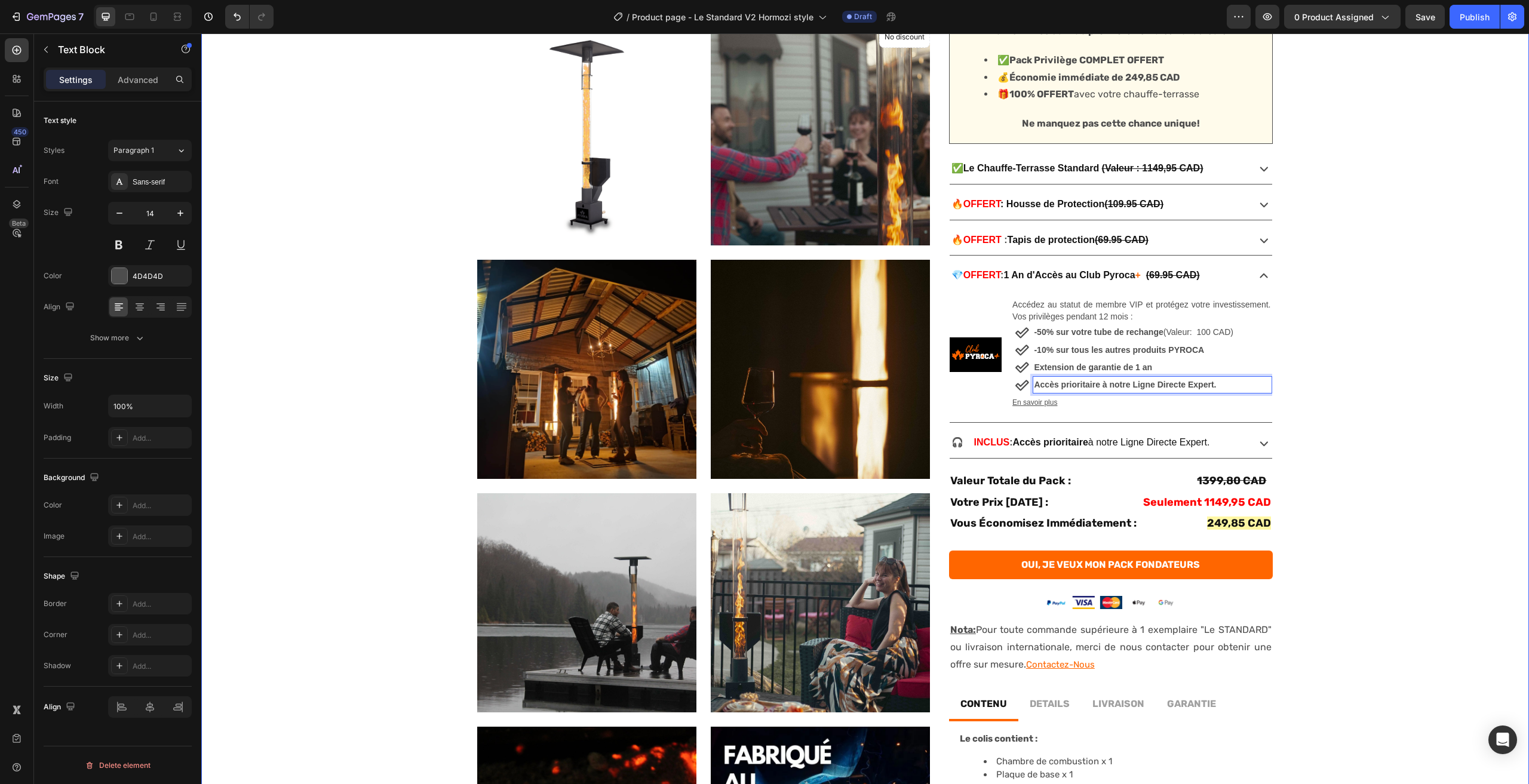
drag, startPoint x: 1291, startPoint y: 435, endPoint x: 1298, endPoint y: 438, distance: 7.6
click at [1291, 435] on div "No discount Not be displayed when published Product Badge Product Images Produc…" at bounding box center [865, 419] width 1328 height 1094
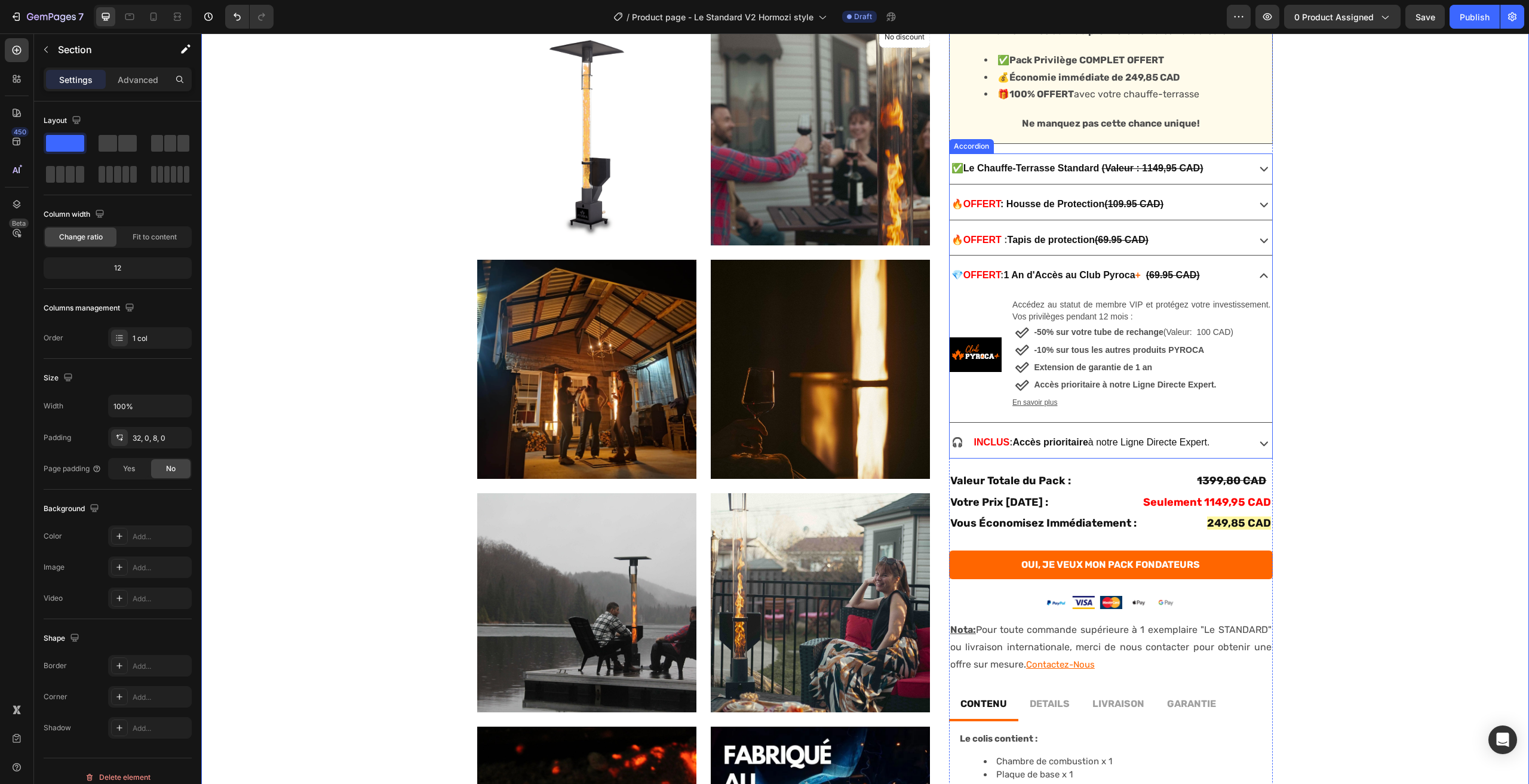
click at [1239, 428] on div "🎧 INCLUS : Accès prioritaire à notre Ligne Directe Expert." at bounding box center [1111, 443] width 323 height 30
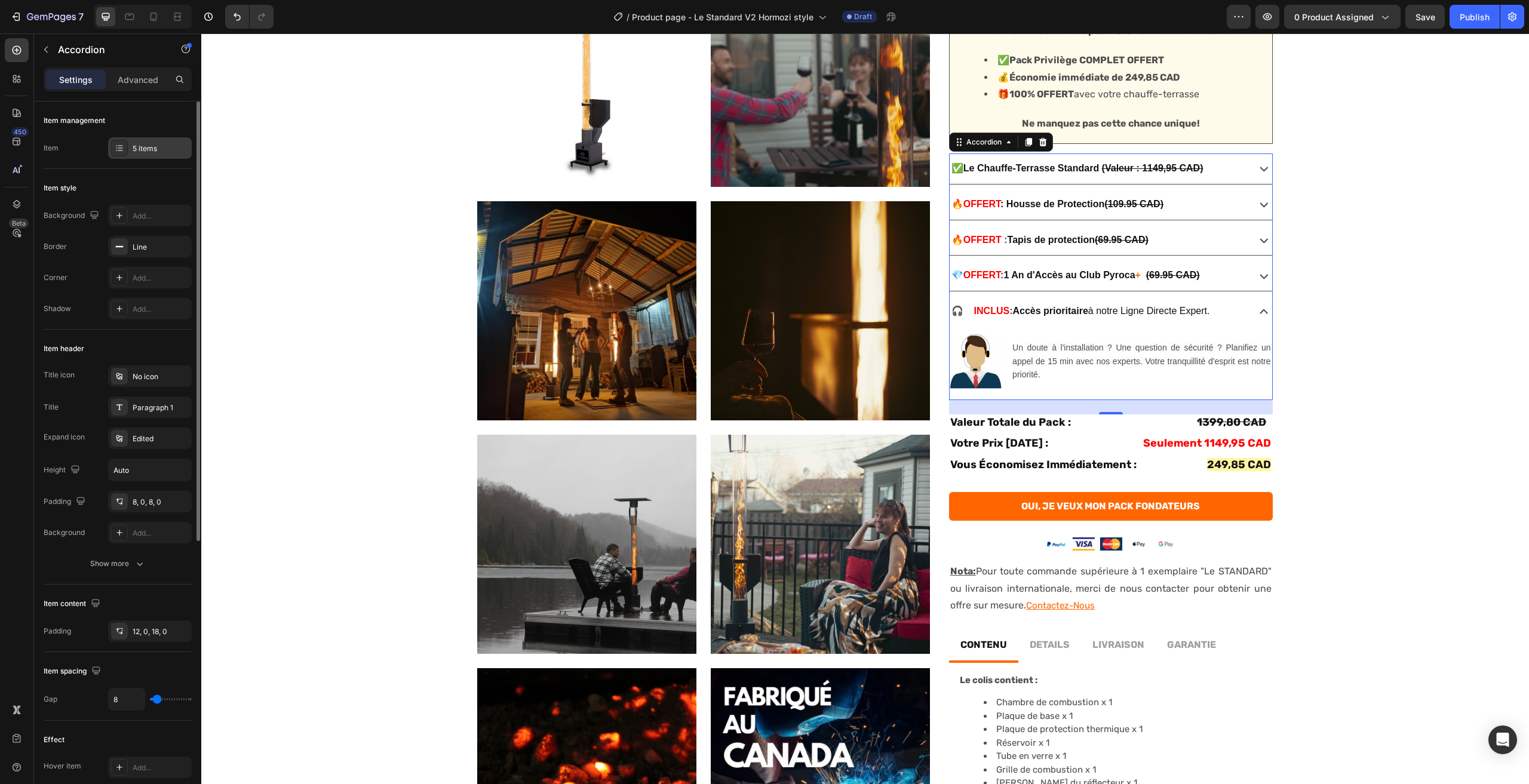
click at [144, 147] on div "5 items" at bounding box center [161, 149] width 56 height 11
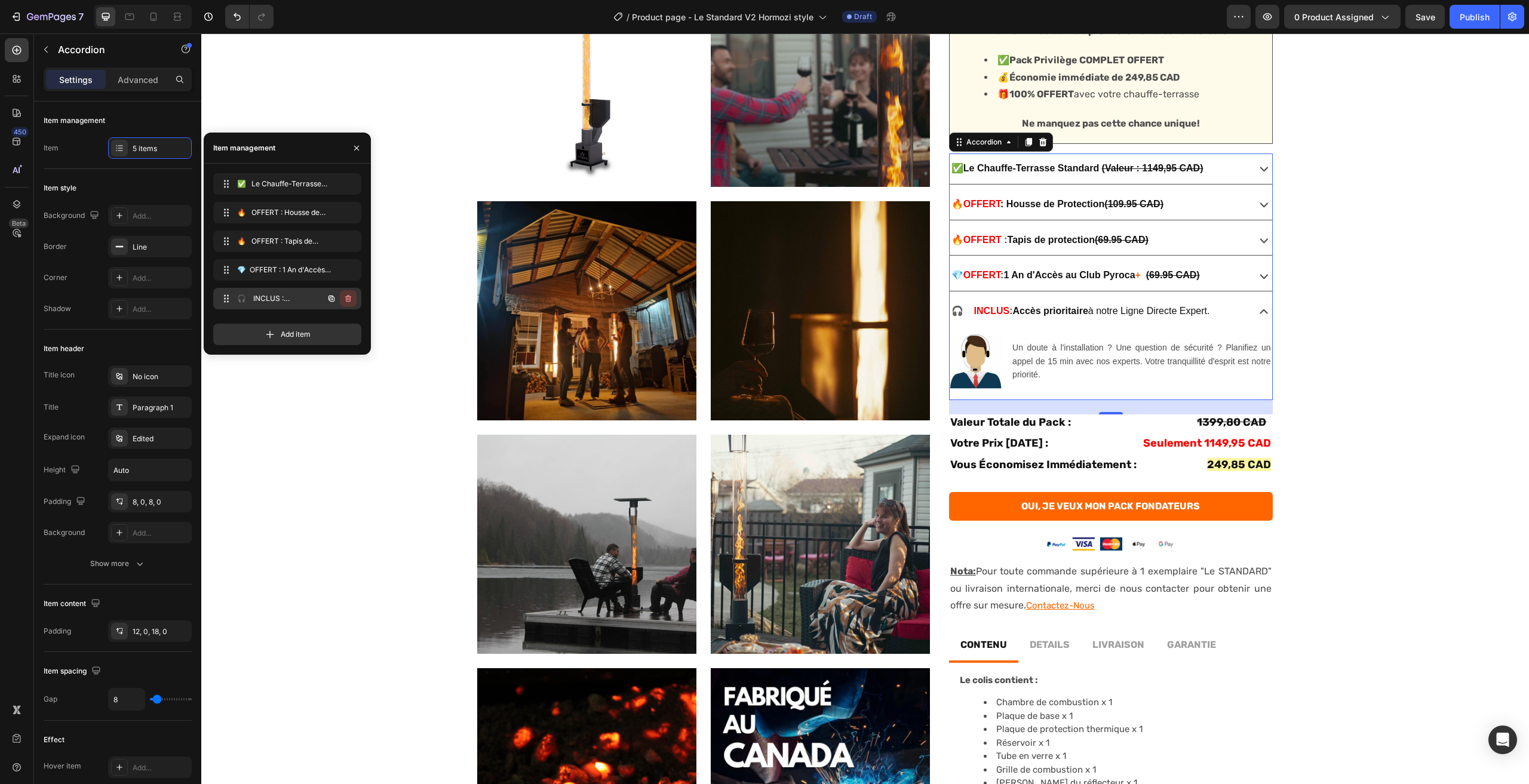
click at [350, 297] on icon "button" at bounding box center [348, 299] width 6 height 7
click at [338, 300] on div "Delete" at bounding box center [340, 299] width 22 height 11
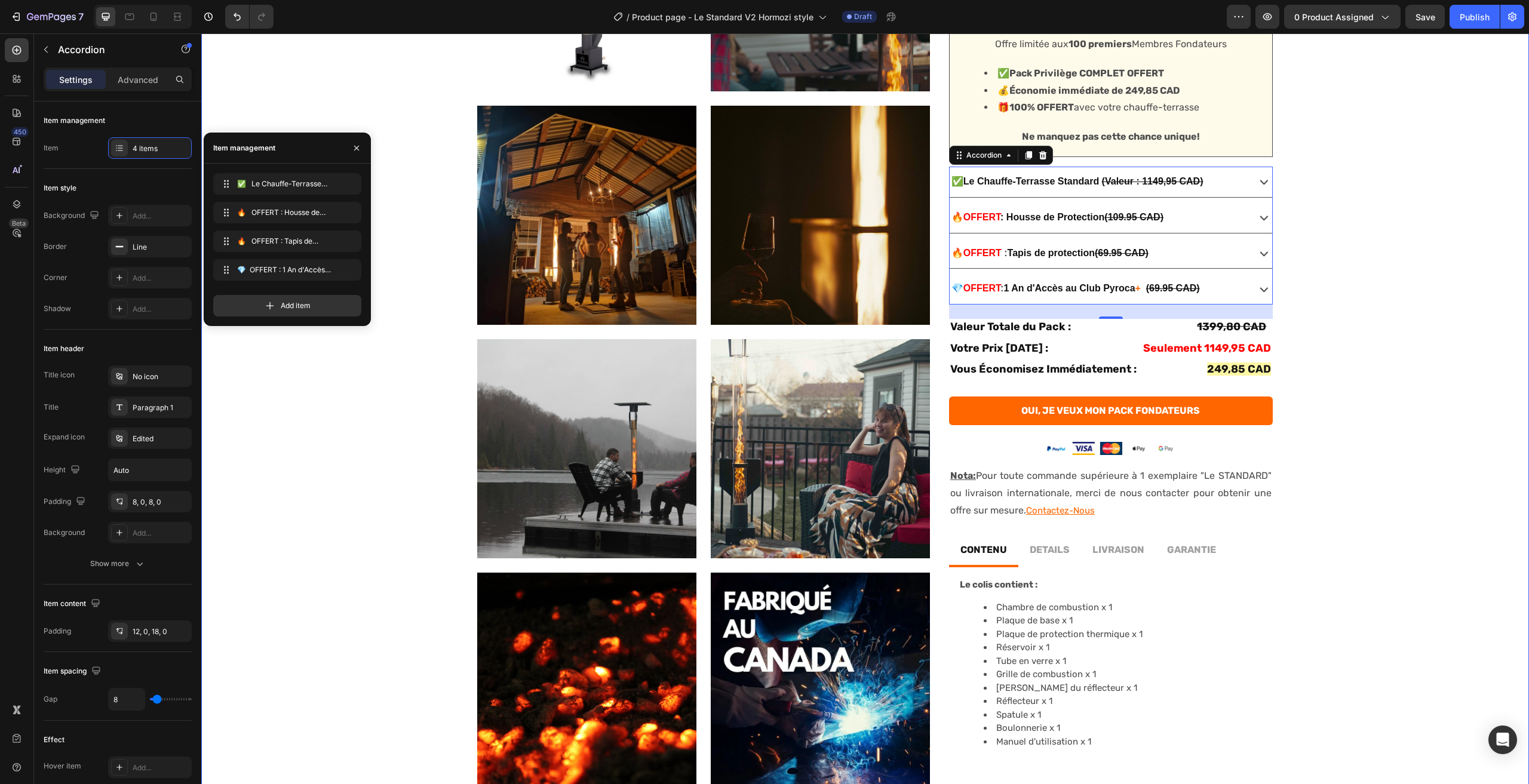
click at [1488, 370] on div "No discount Not be displayed when published Product Badge Product Images Produc…" at bounding box center [865, 341] width 1328 height 940
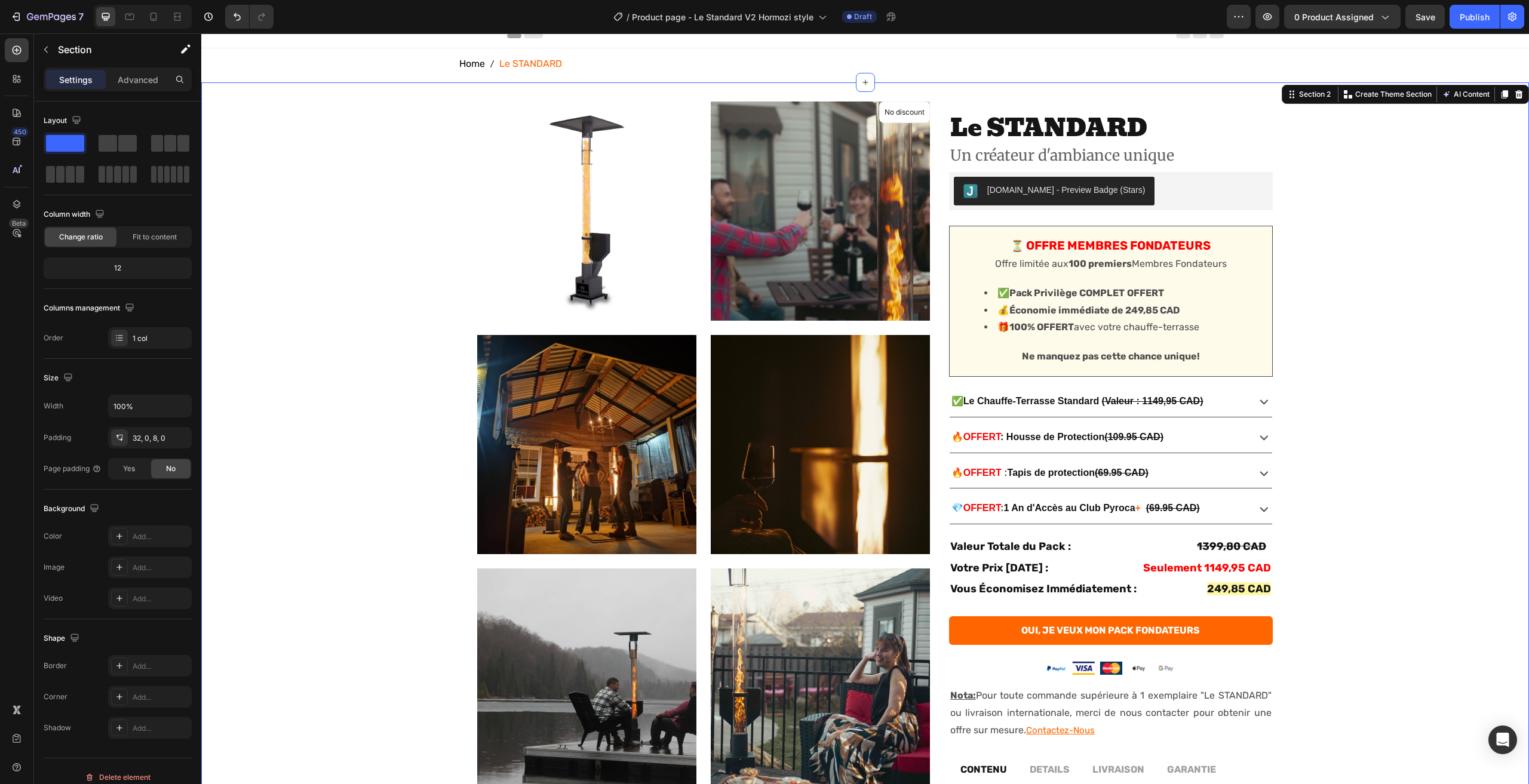
scroll to position [0, 0]
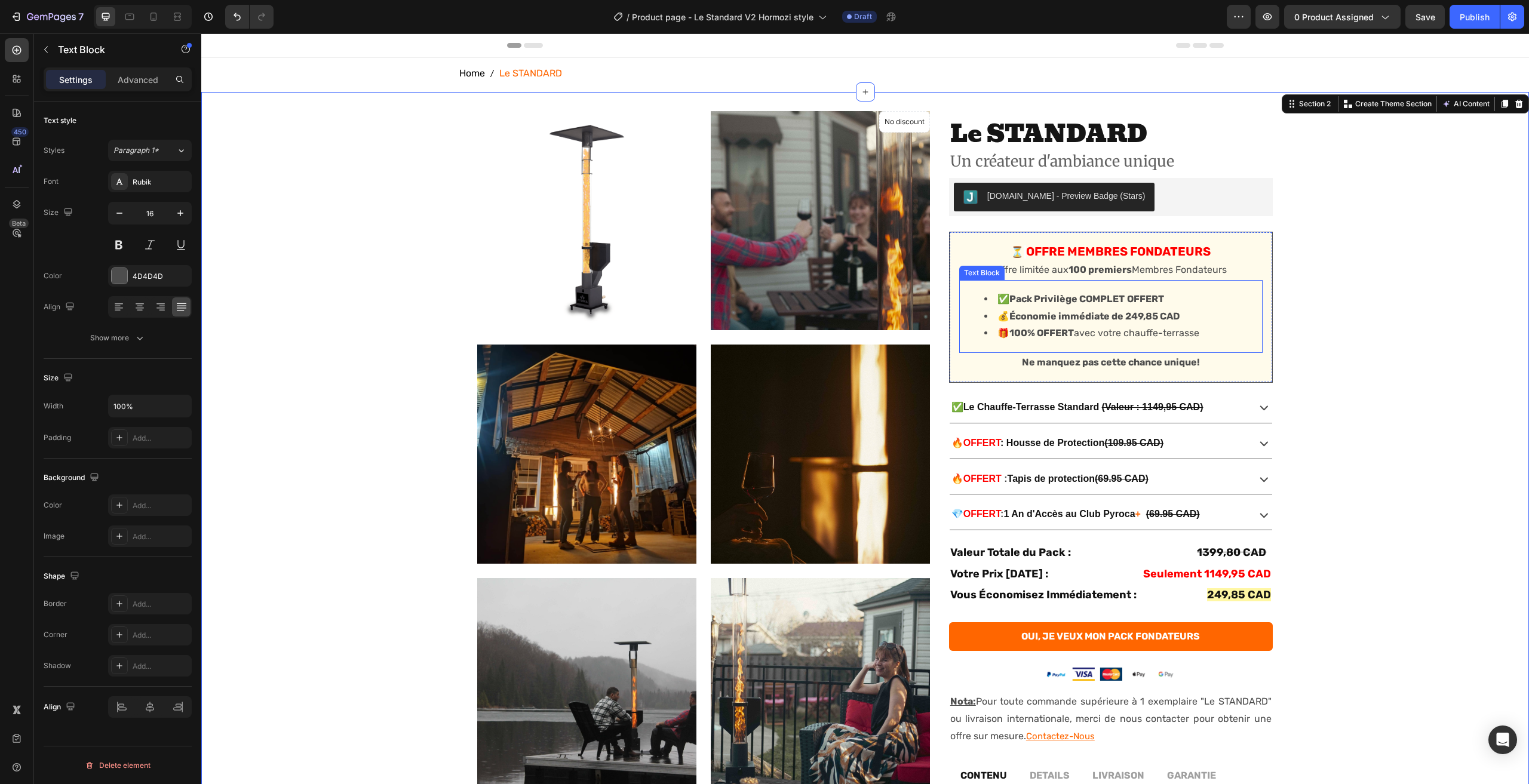
click at [1141, 317] on strong "Économie immédiate de 249,85 CAD" at bounding box center [1094, 316] width 170 height 11
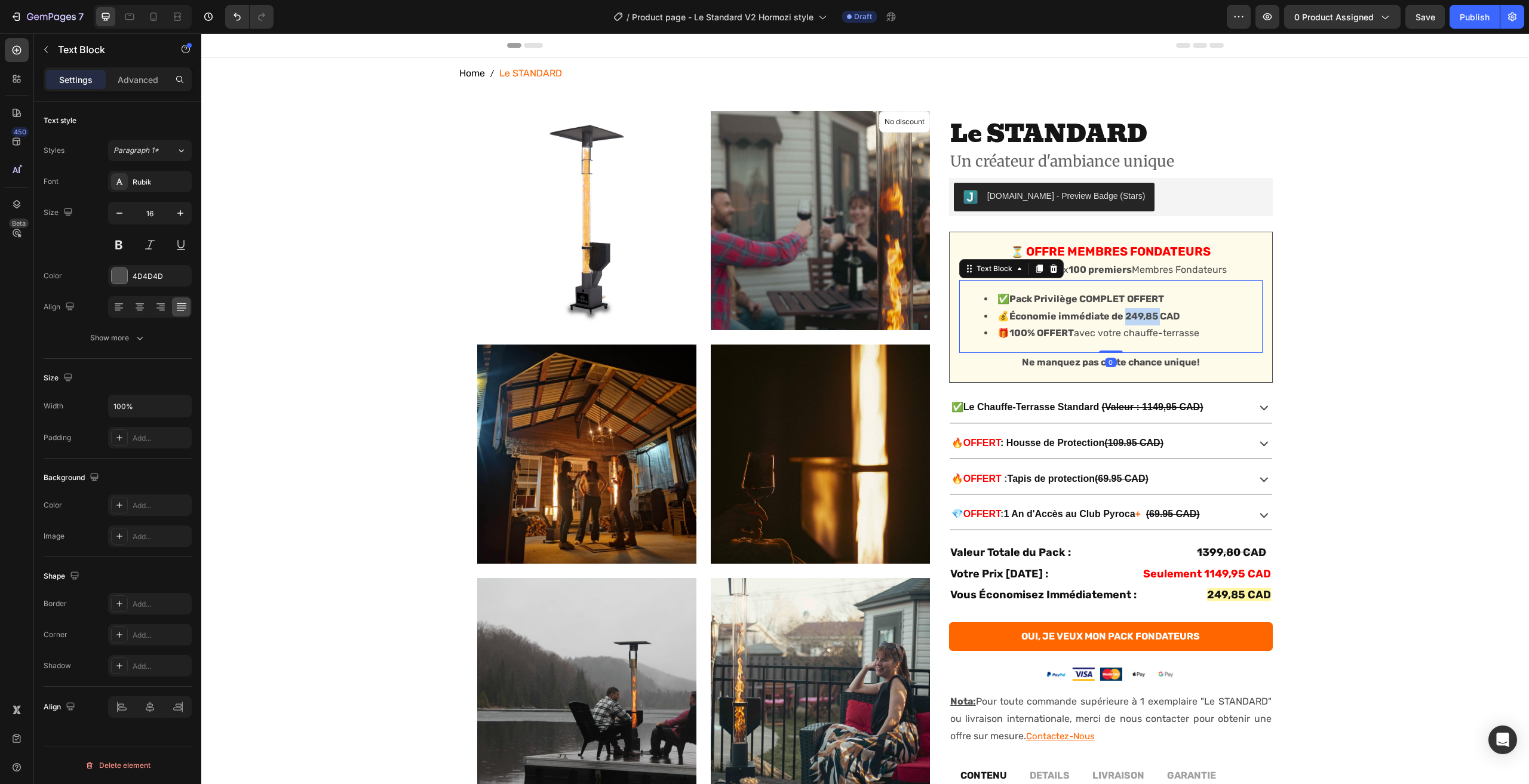
click at [1141, 317] on strong "Économie immédiate de 249,85 CAD" at bounding box center [1094, 316] width 170 height 11
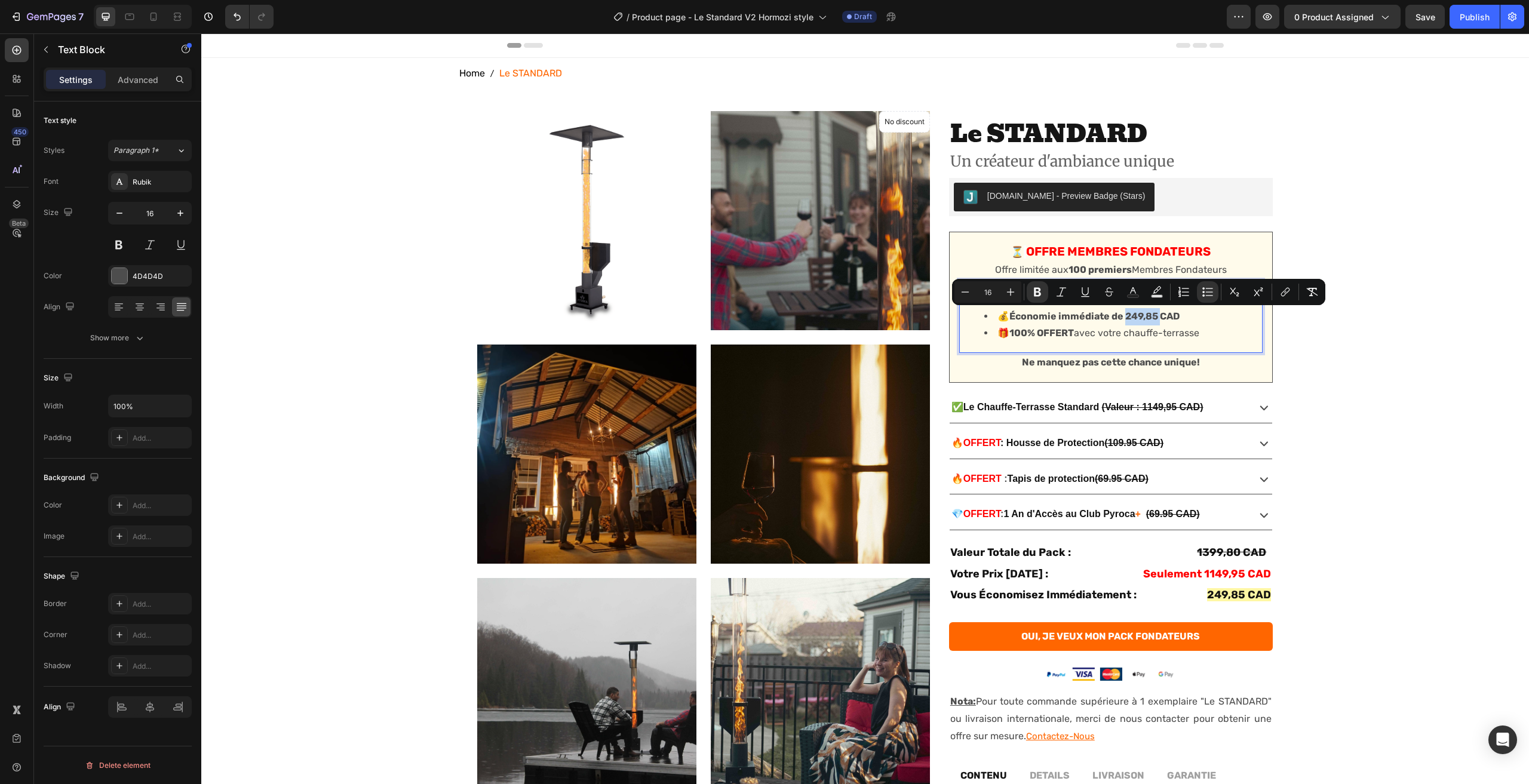
click at [1140, 316] on strong "Économie immédiate de 249,85 CAD" at bounding box center [1094, 316] width 170 height 11
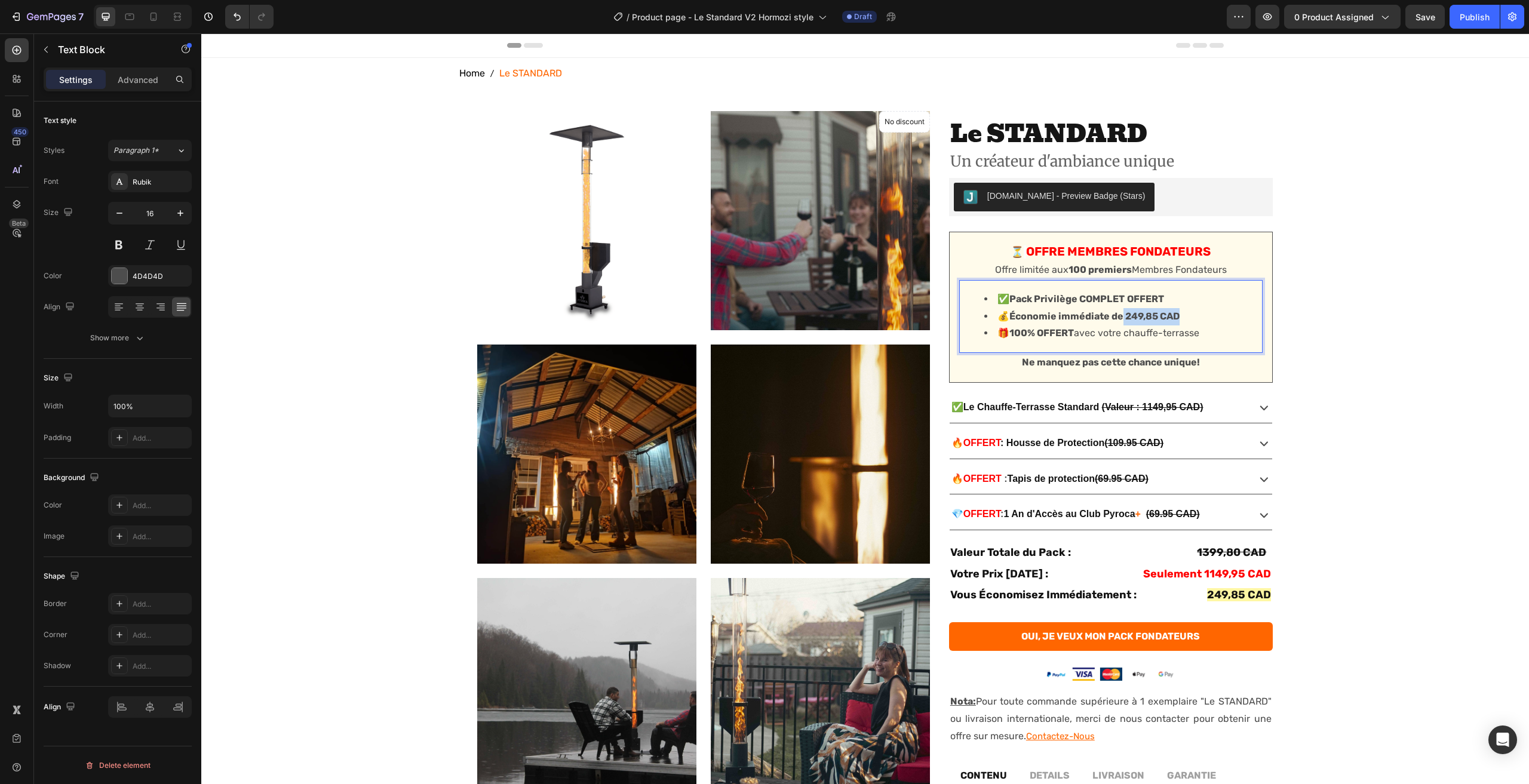
drag, startPoint x: 1120, startPoint y: 315, endPoint x: 1190, endPoint y: 320, distance: 70.2
click at [1190, 320] on li "💰 Économie immédiate de 249,85 CAD" at bounding box center [1123, 317] width 277 height 17
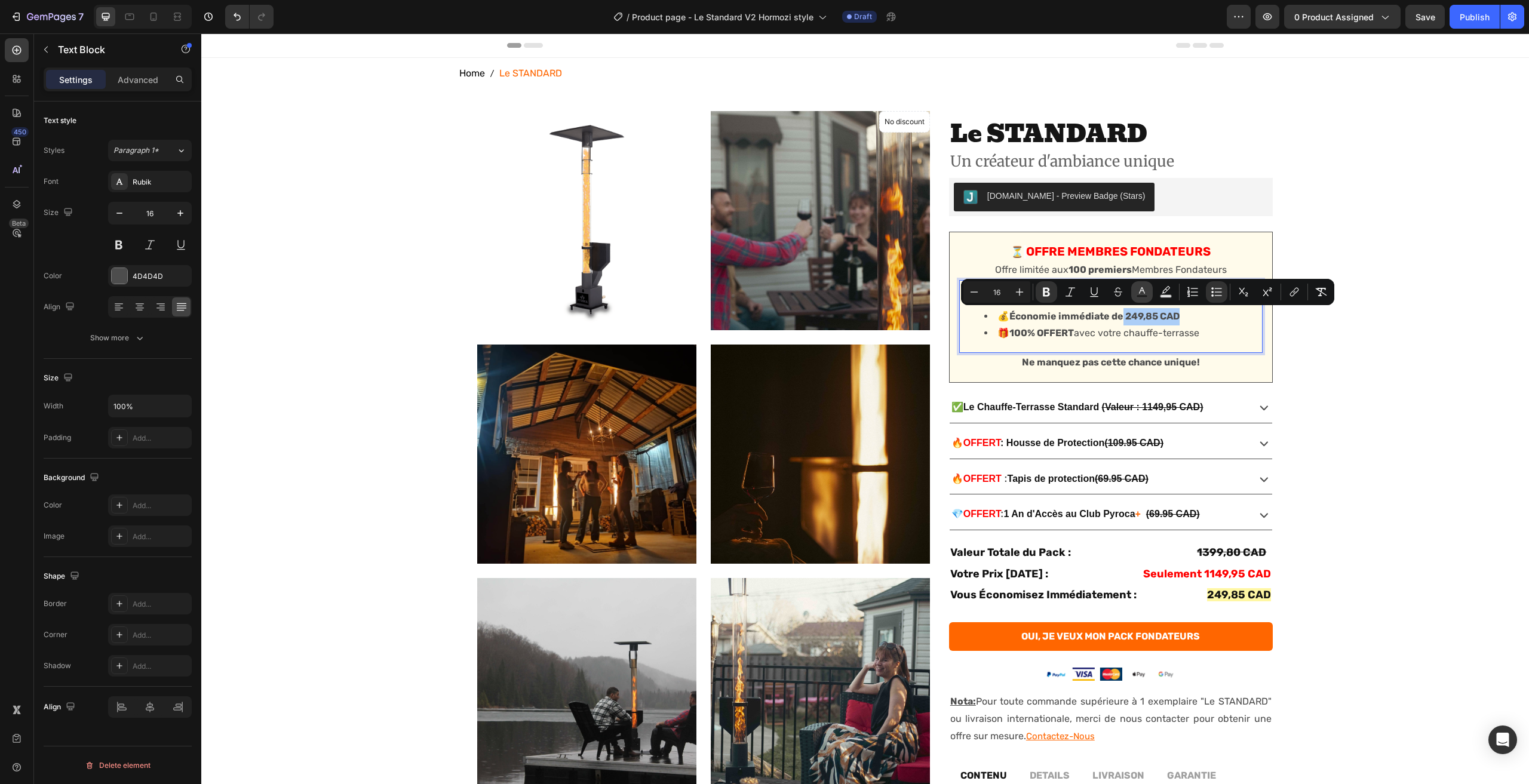
click at [1143, 291] on icon "Editor contextual toolbar" at bounding box center [1141, 292] width 12 height 12
type input "4D4D4D"
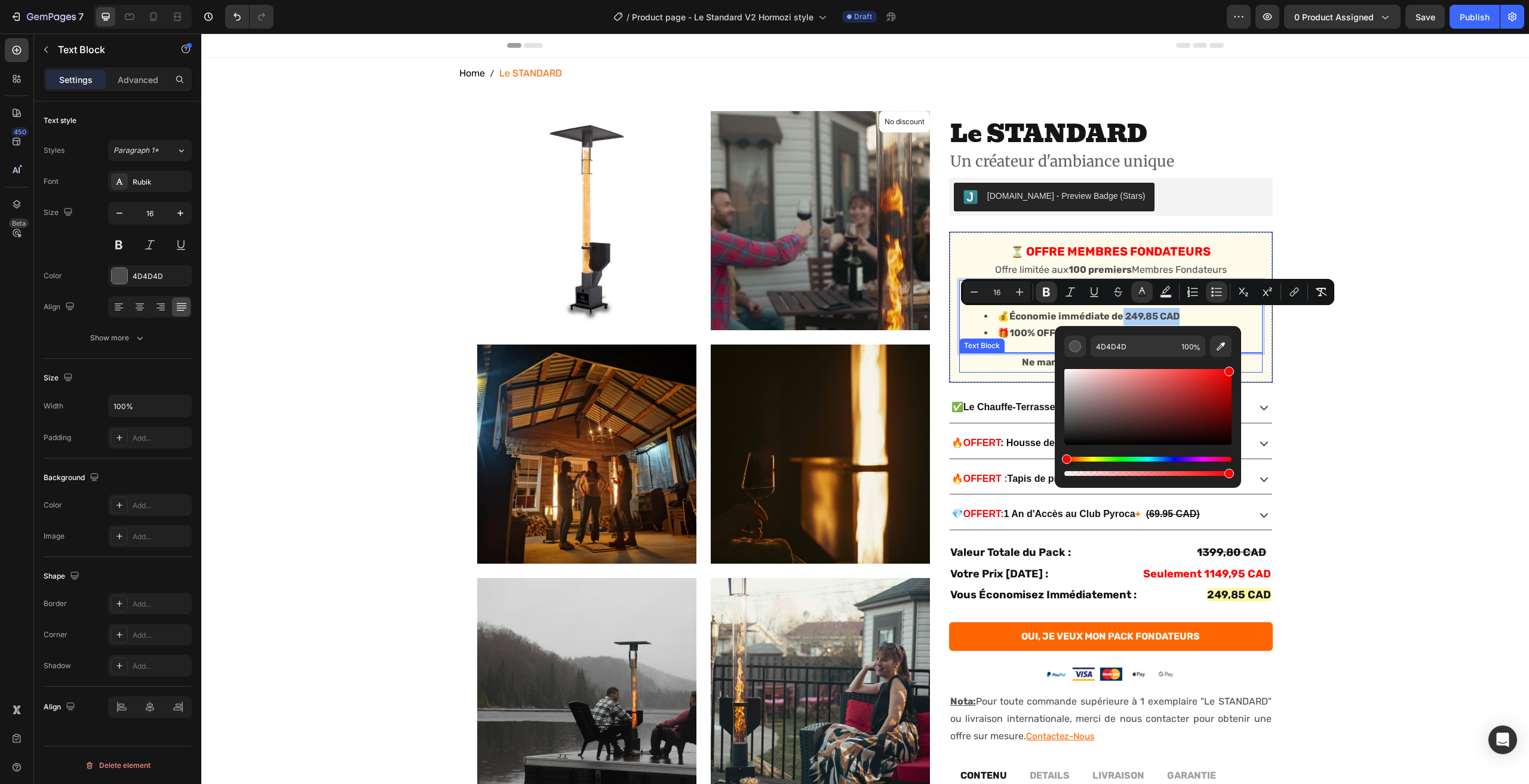
drag, startPoint x: 1429, startPoint y: 405, endPoint x: 1267, endPoint y: 358, distance: 168.7
type input "FF0000"
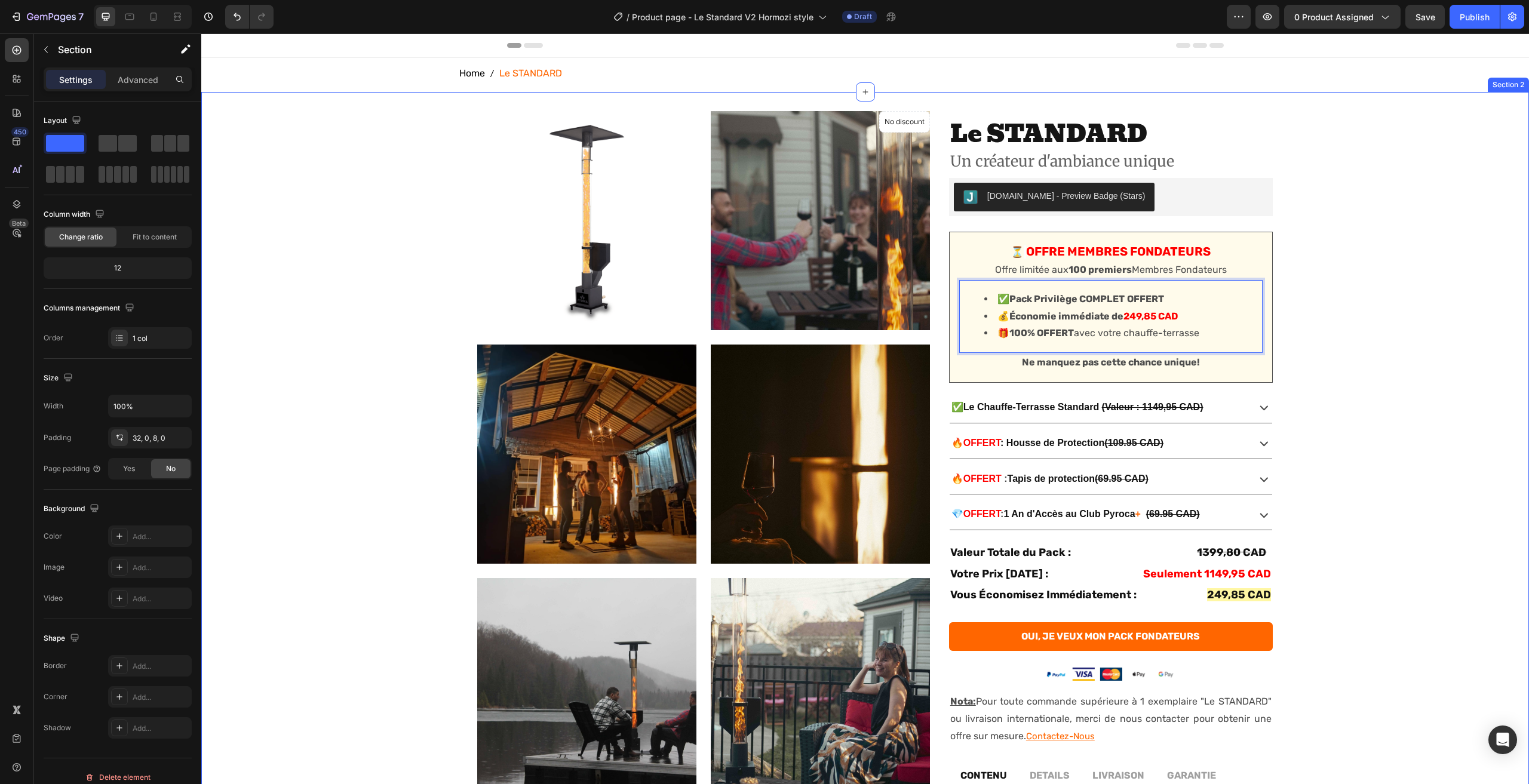
click at [1348, 341] on div "No discount Not be displayed when published Product Badge Product Images Produc…" at bounding box center [865, 580] width 1328 height 940
click at [1406, 364] on div "No discount Not be displayed when published Product Badge Product Images Produc…" at bounding box center [865, 580] width 1328 height 940
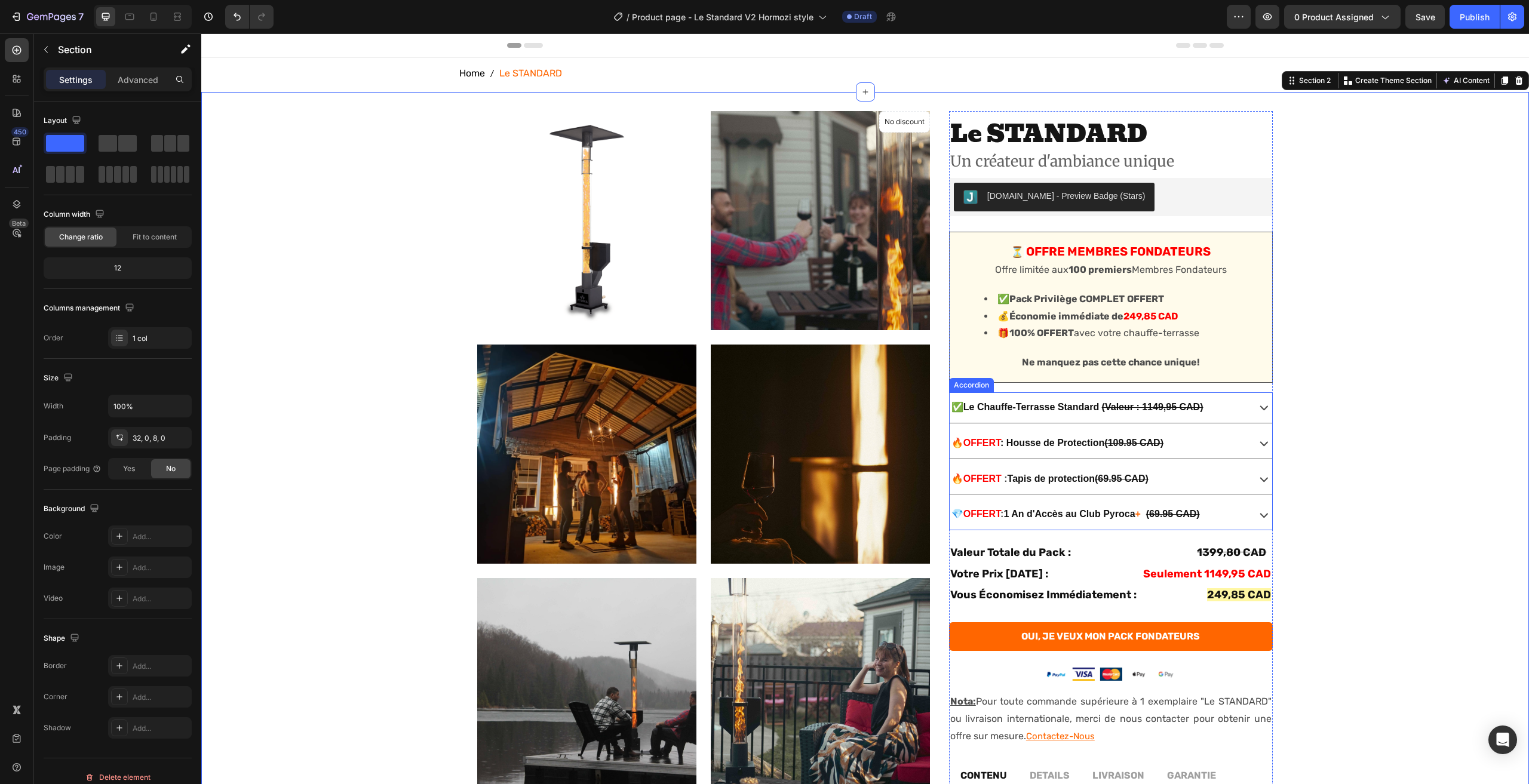
click at [1150, 404] on u "(Valeur : 1149,95 CAD)" at bounding box center [1153, 407] width 102 height 10
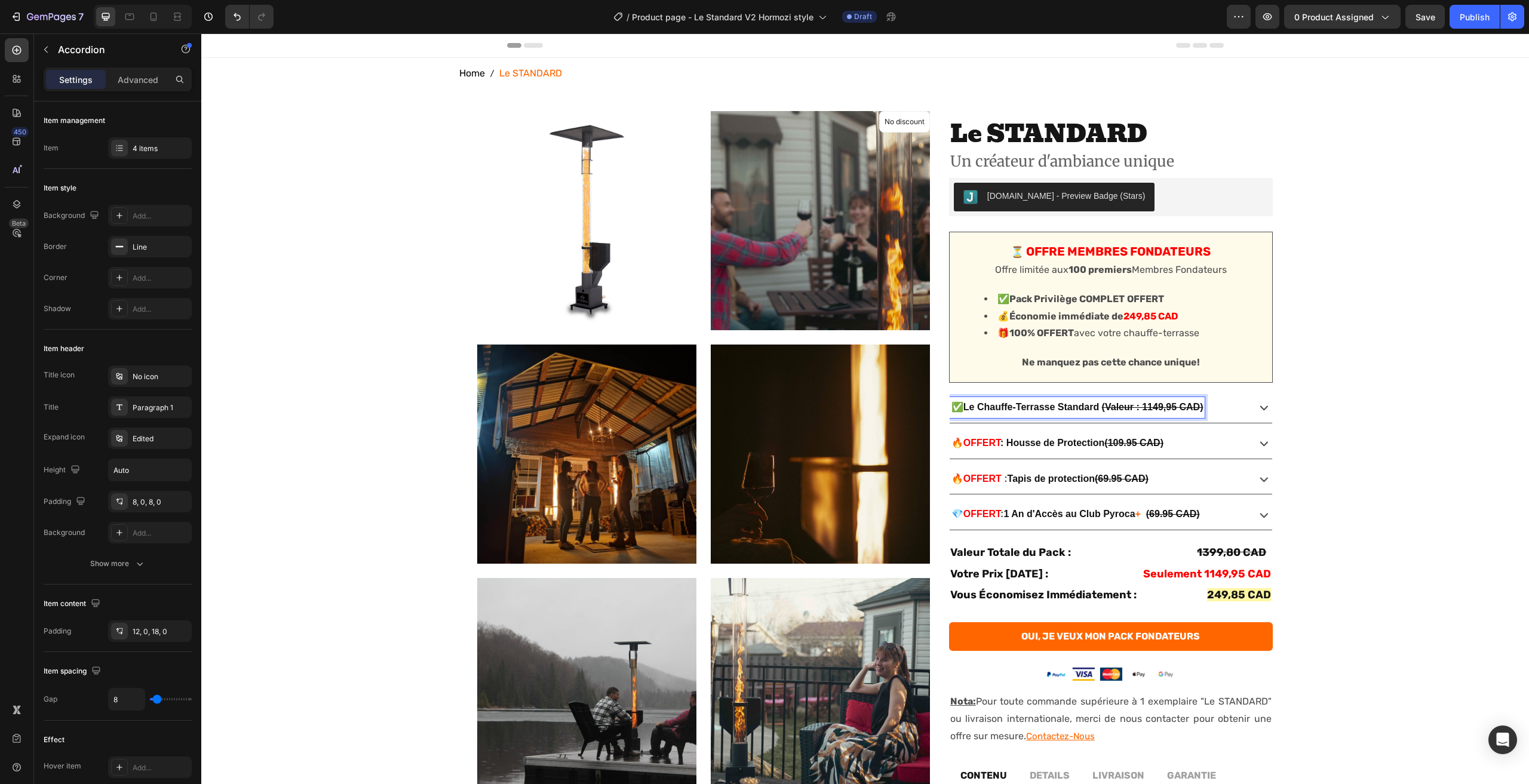
click at [1106, 406] on span "Le Chauffe-Terrasse Standard (Valeur : 1149,95 CAD)" at bounding box center [1084, 407] width 240 height 10
drag, startPoint x: 1108, startPoint y: 409, endPoint x: 1230, endPoint y: 419, distance: 122.4
click at [1230, 419] on div "✅ Le Chauffe-Terrasse Standard (Valeur : 1149,95 CAD)" at bounding box center [1111, 407] width 323 height 30
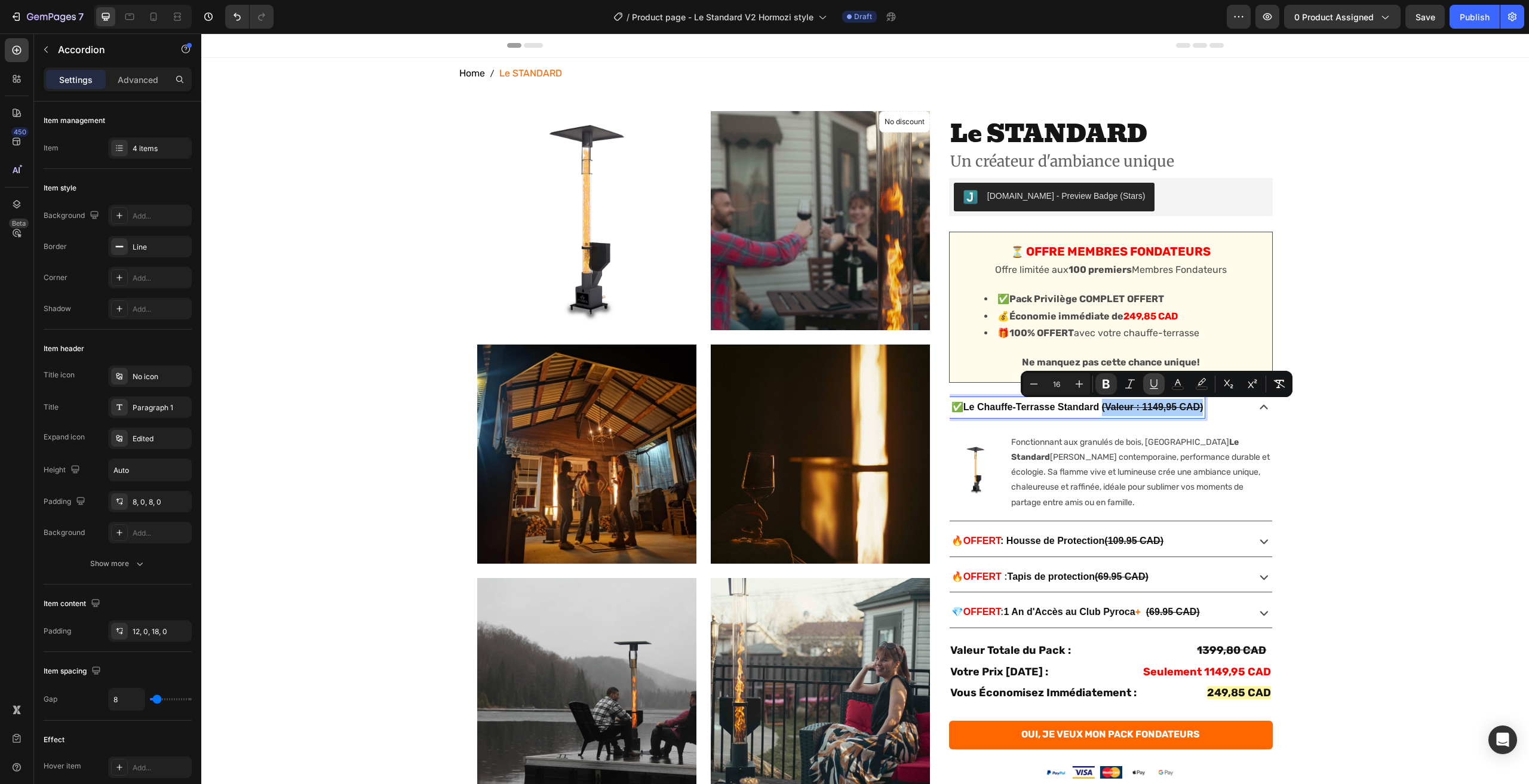
click at [1155, 385] on icon "Editor contextual toolbar" at bounding box center [1154, 383] width 12 height 12
click at [1305, 447] on div "No discount Not be displayed when published Product Badge Product Images Produc…" at bounding box center [865, 623] width 1328 height 1024
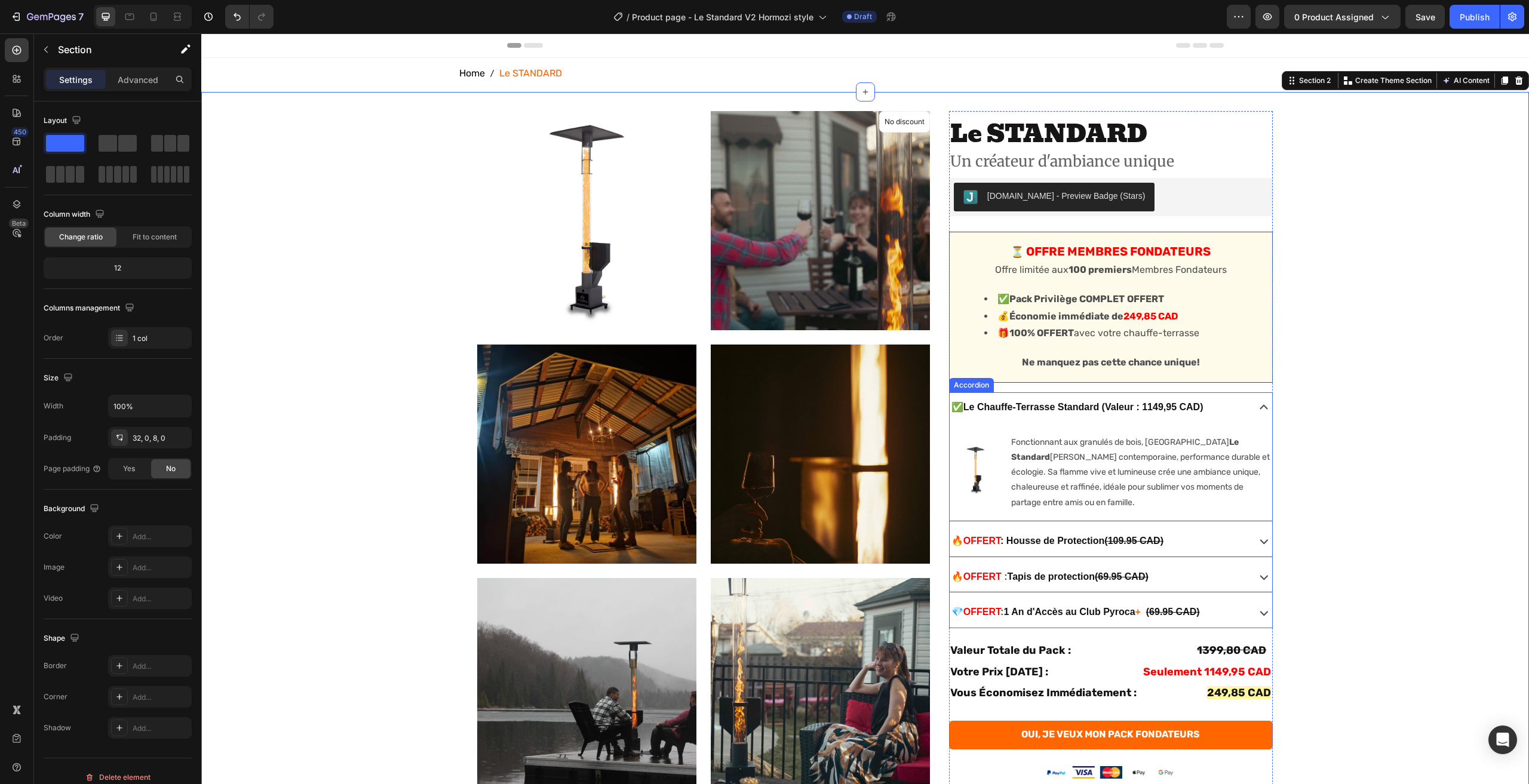
click at [1256, 410] on icon at bounding box center [1264, 407] width 17 height 17
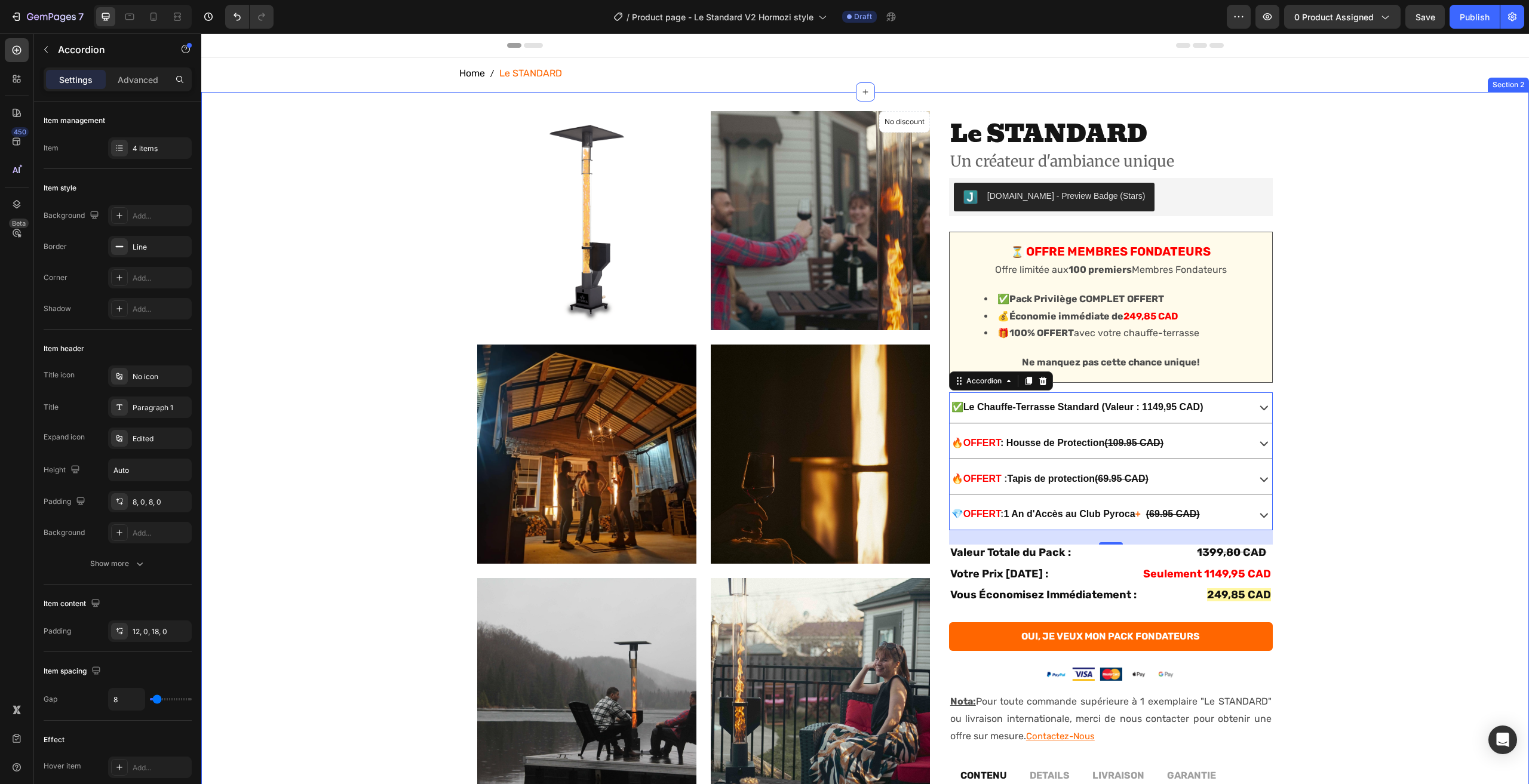
click at [1404, 368] on div "No discount Not be displayed when published Product Badge Product Images Produc…" at bounding box center [865, 580] width 1328 height 940
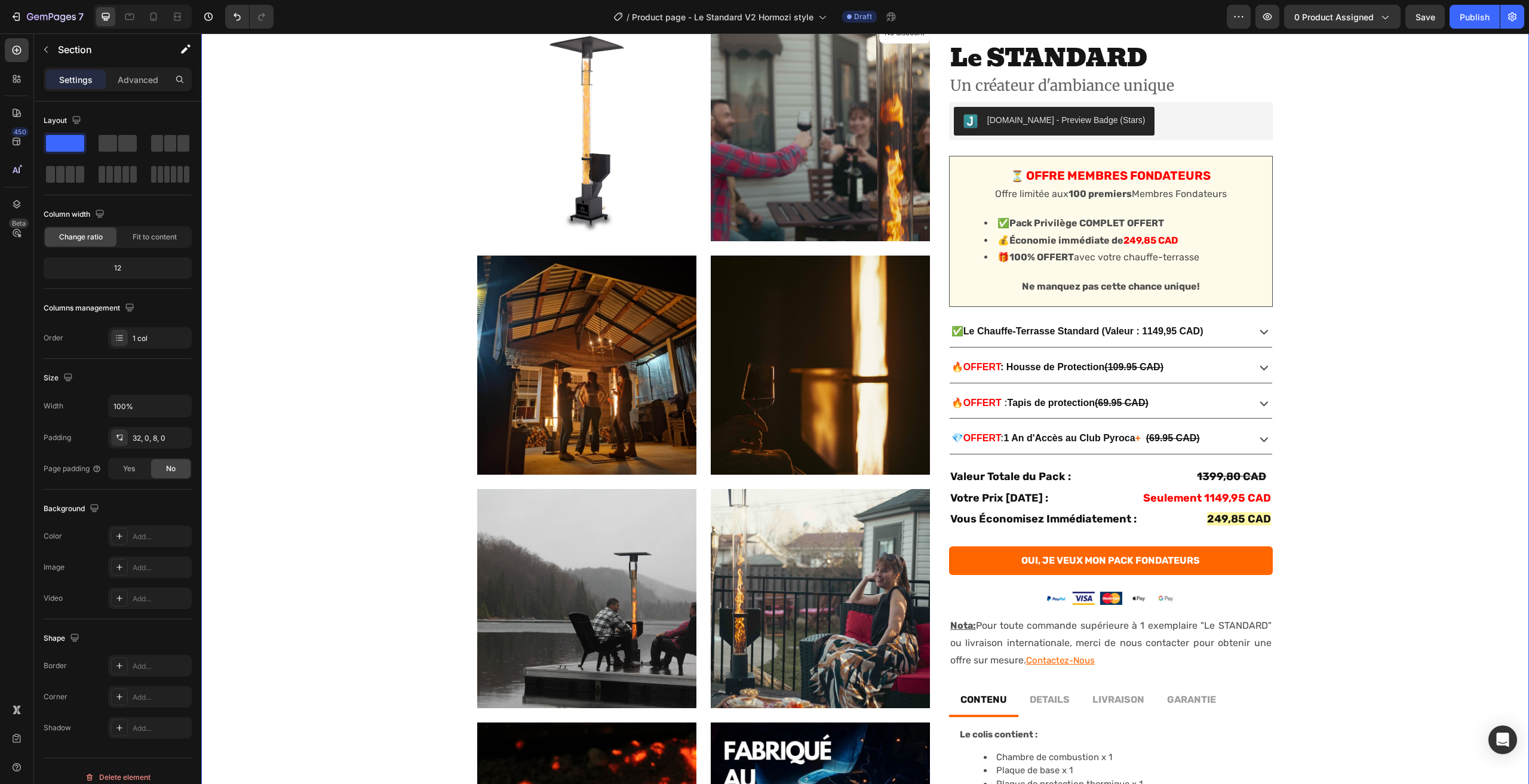
scroll to position [60, 0]
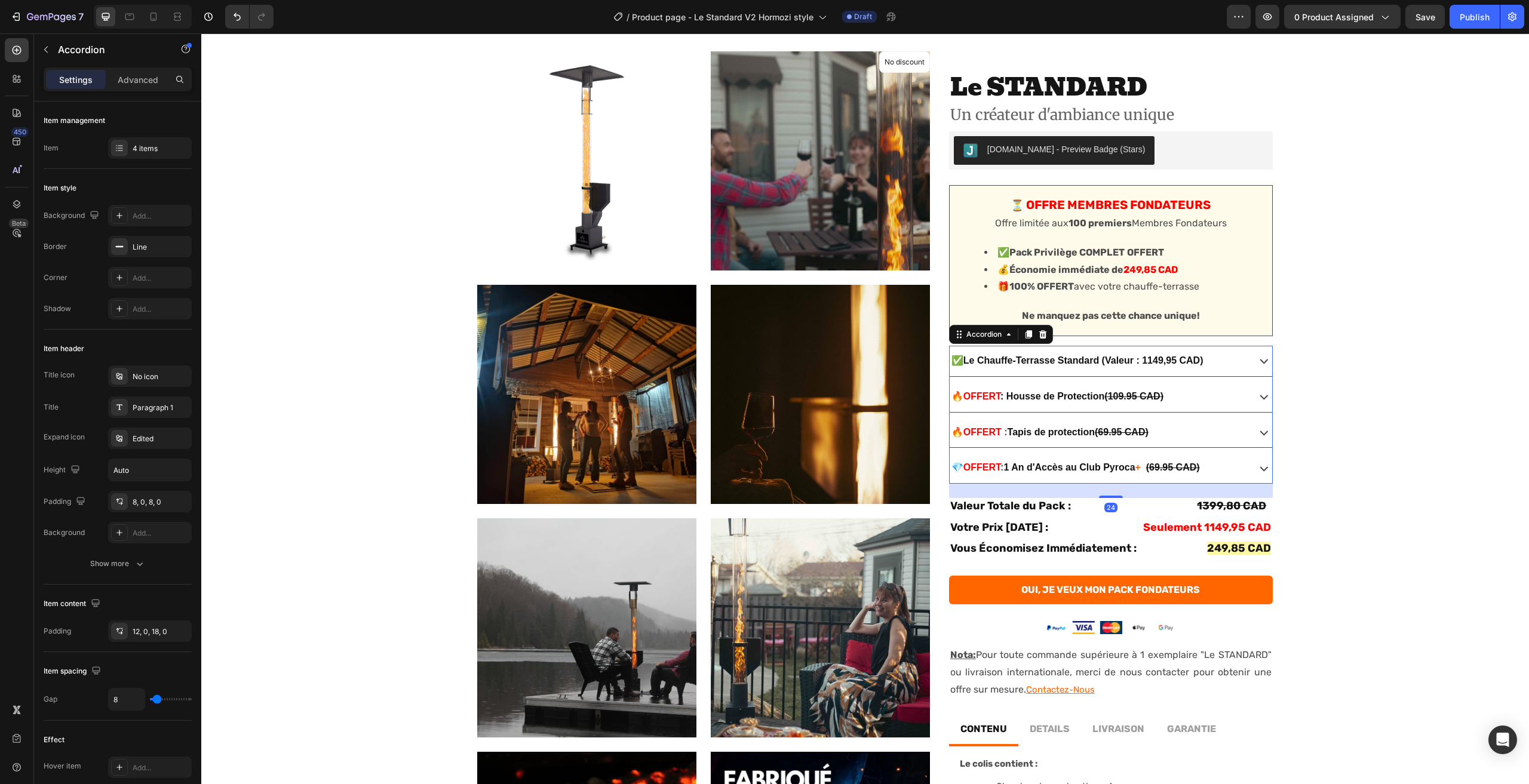
click at [1150, 357] on strong "(Valeur : 1149,95 CAD)" at bounding box center [1153, 360] width 102 height 10
click at [1148, 358] on strong "(Valeur : 1149,95 CAD)" at bounding box center [1153, 360] width 102 height 10
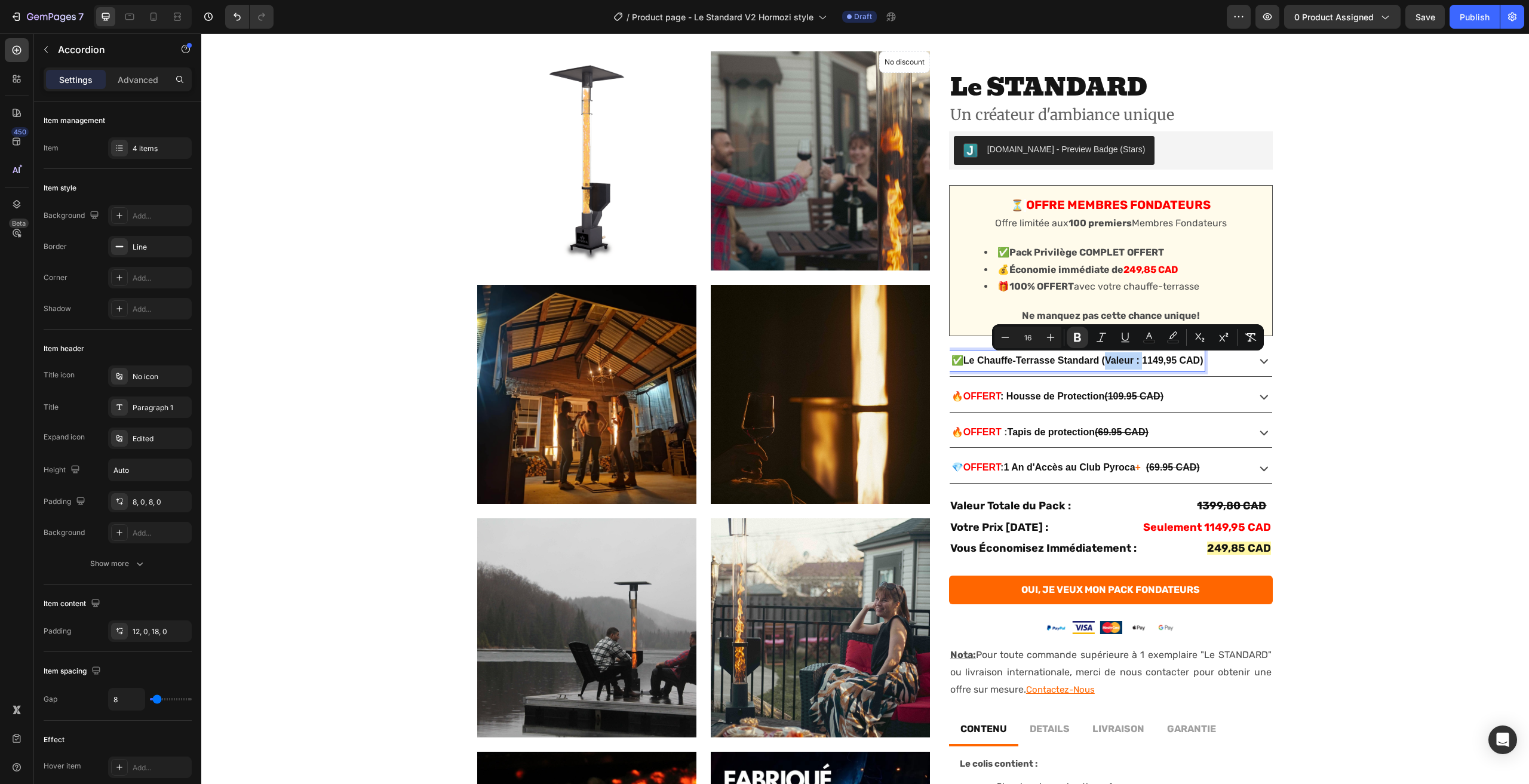
drag, startPoint x: 1149, startPoint y: 363, endPoint x: 1110, endPoint y: 363, distance: 39.0
click at [1109, 363] on strong "(Valeur : 1149,95 CAD)" at bounding box center [1153, 360] width 102 height 10
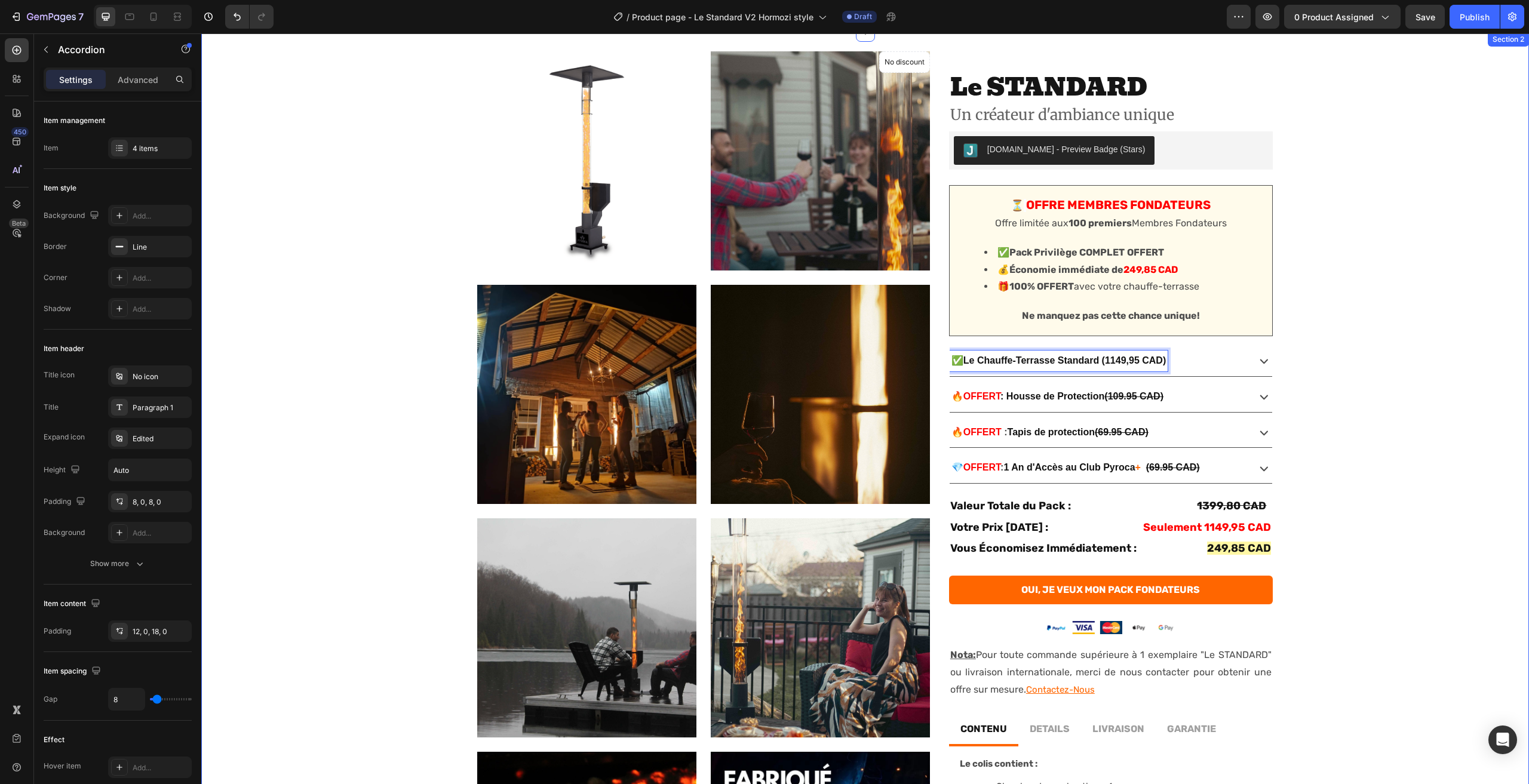
click at [1430, 385] on div "No discount Not be displayed when published Product Badge Product Images Produc…" at bounding box center [865, 521] width 1328 height 940
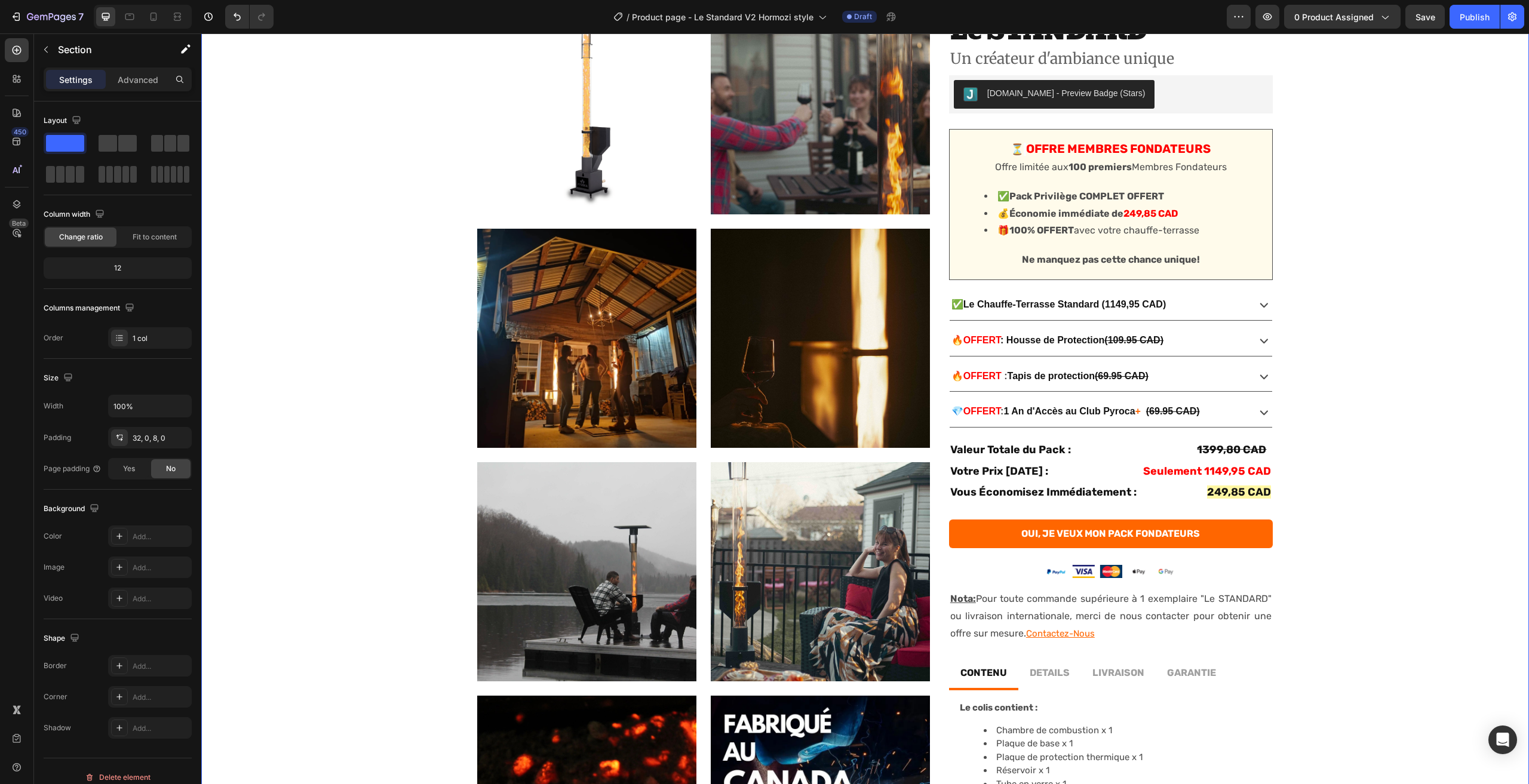
scroll to position [0, 0]
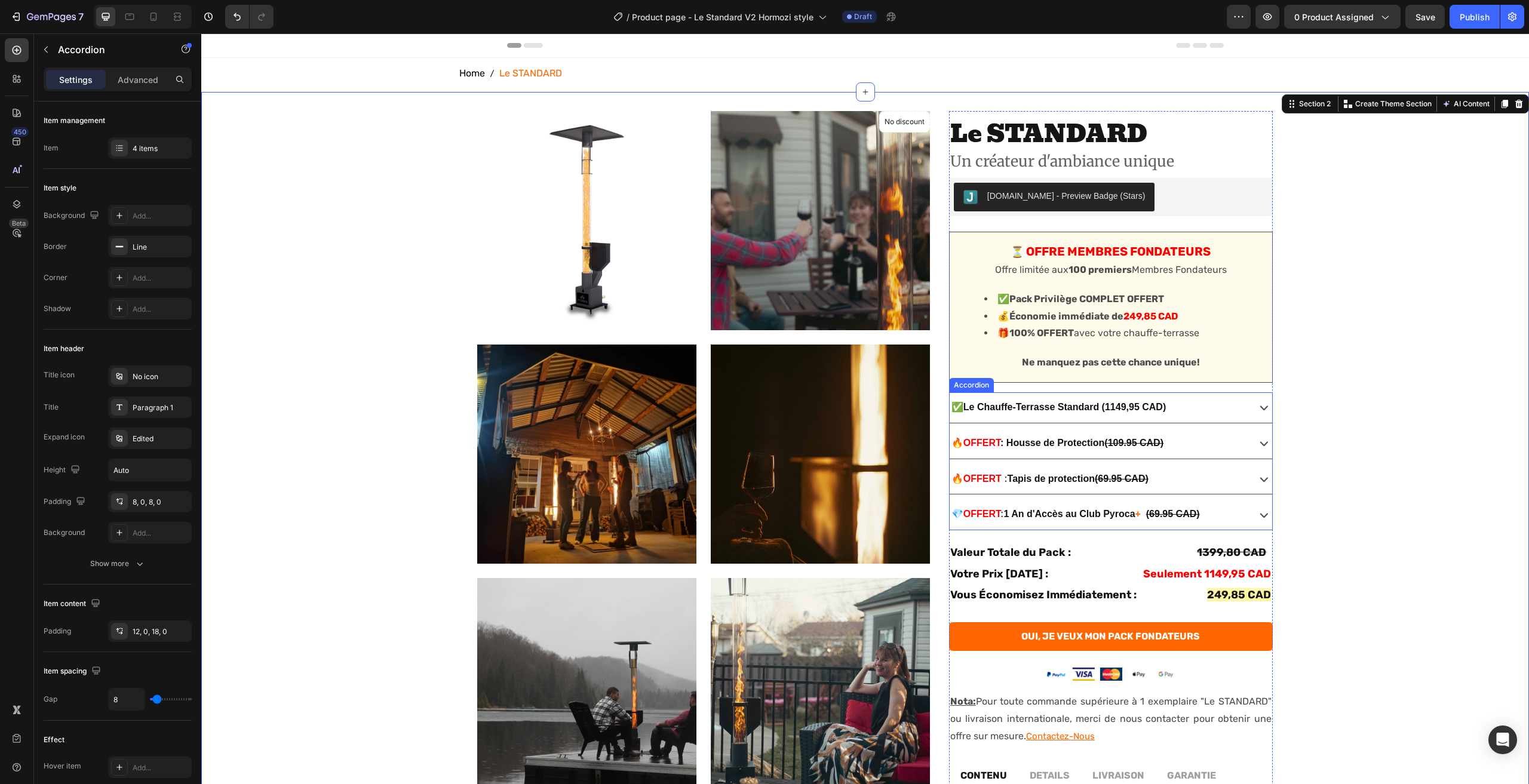
click at [1256, 513] on icon at bounding box center [1264, 515] width 17 height 17
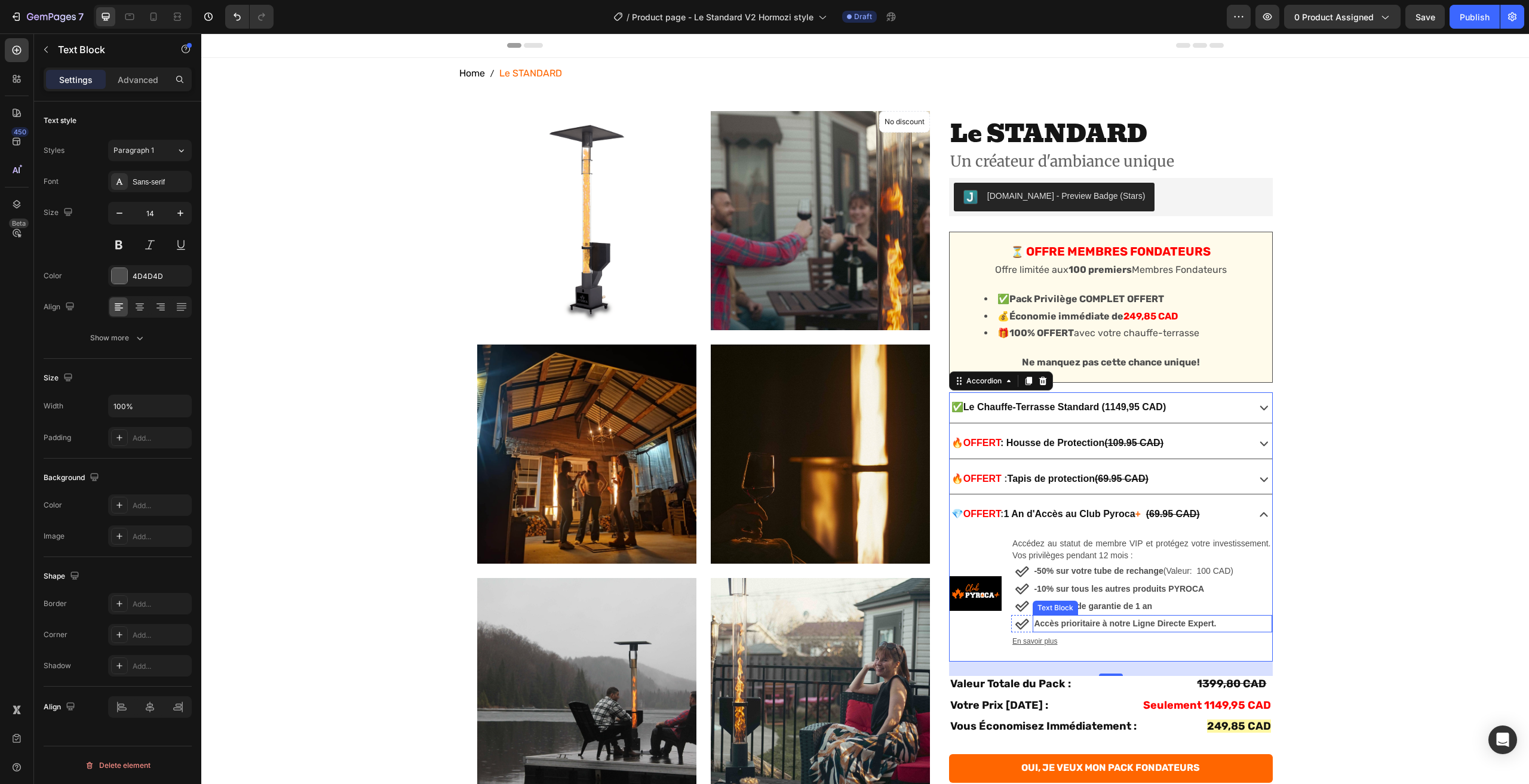
click at [1222, 625] on p "Accès prioritaire à notre Ligne Directe Expert." at bounding box center [1152, 624] width 237 height 15
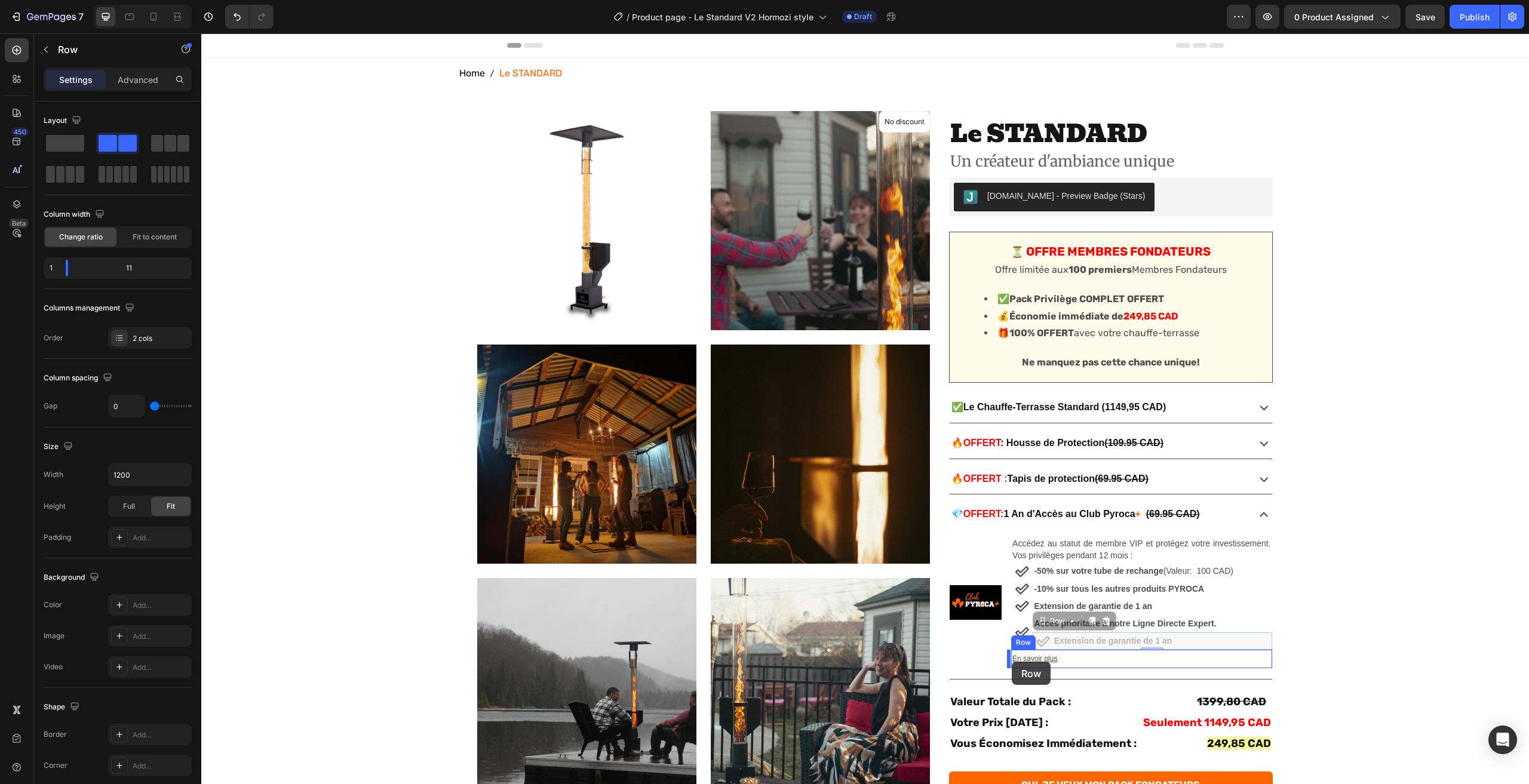
drag, startPoint x: 1040, startPoint y: 625, endPoint x: 1012, endPoint y: 661, distance: 45.6
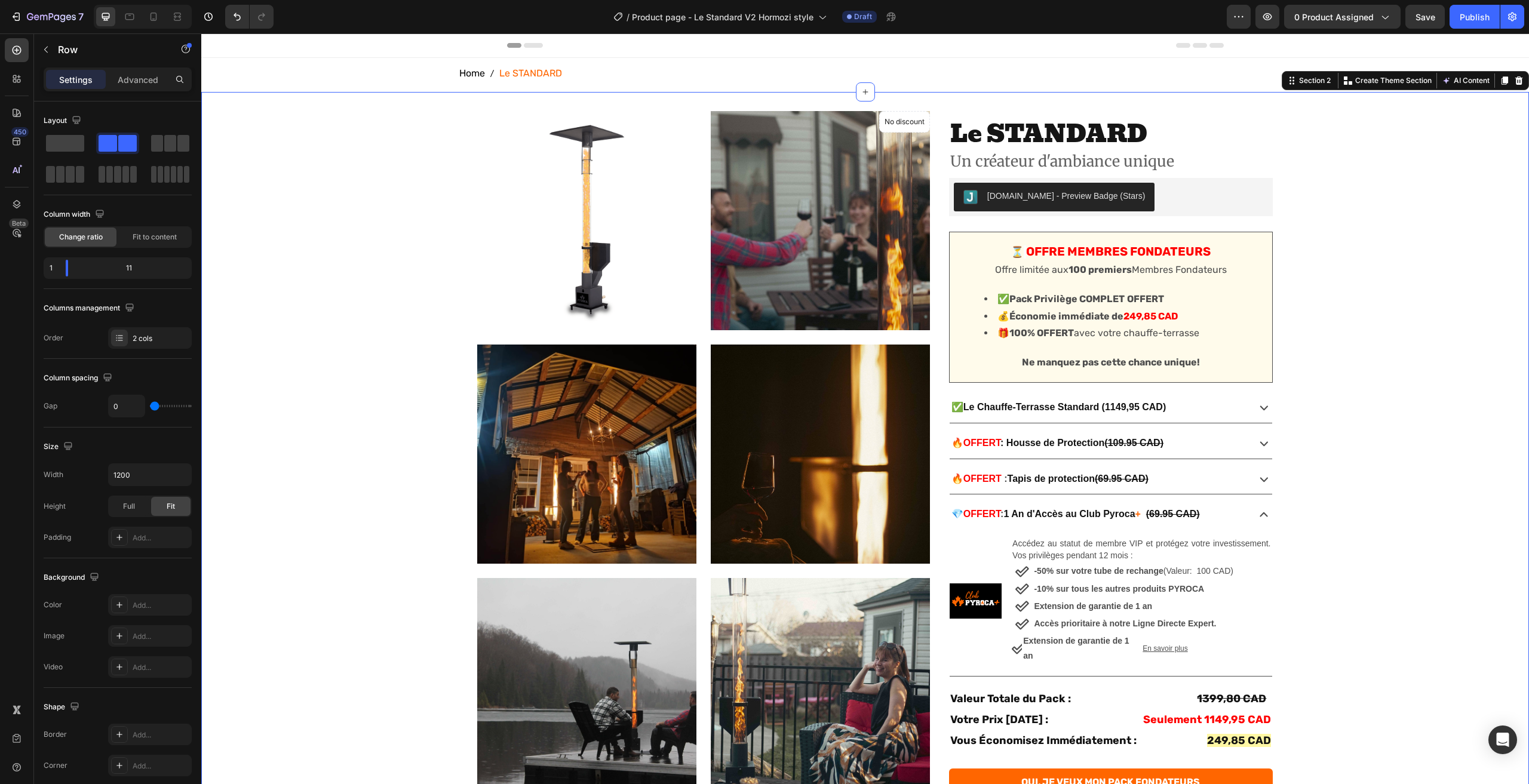
click at [1369, 601] on div "No discount Not be displayed when published Product Badge Product Images Produc…" at bounding box center [865, 647] width 1328 height 1072
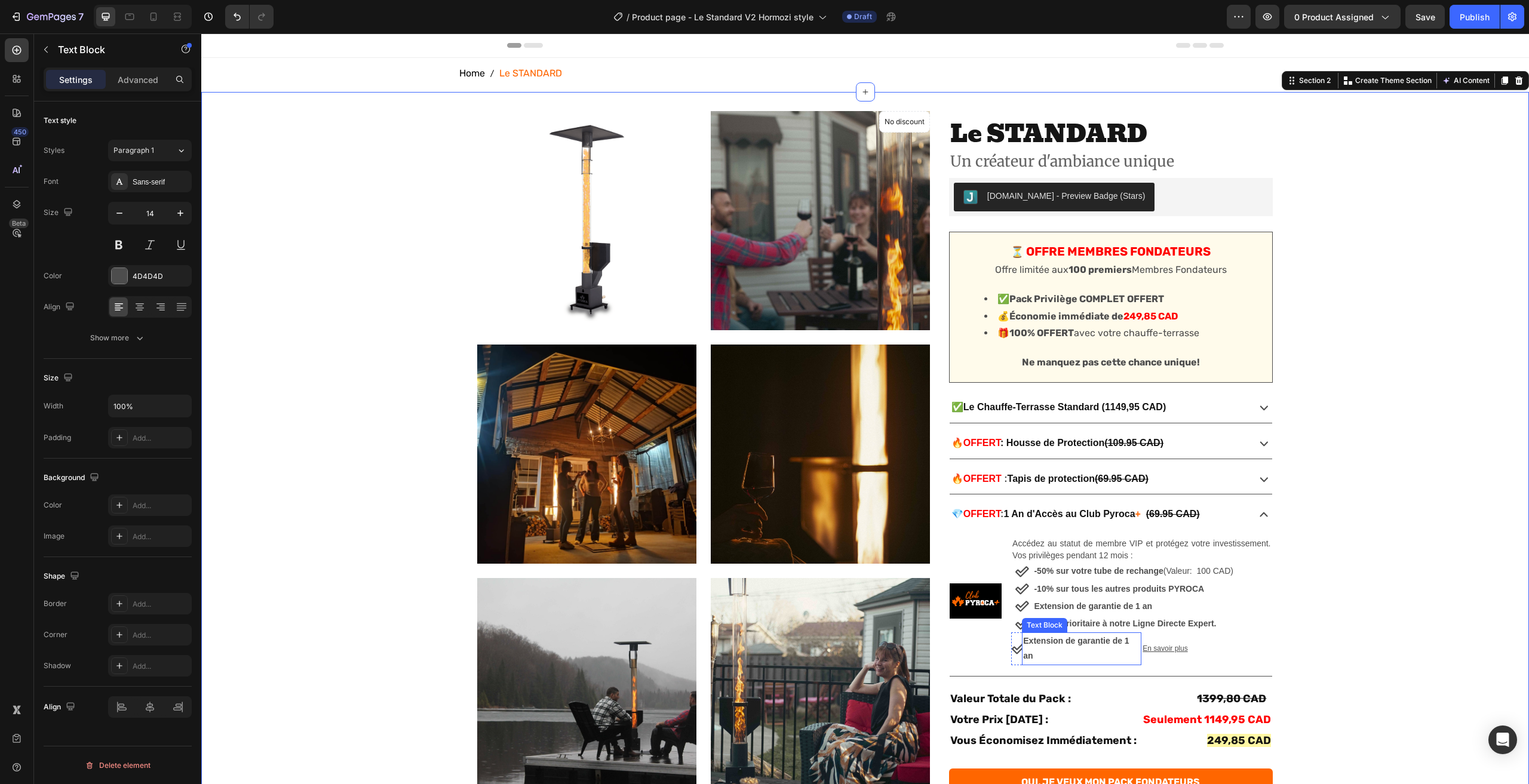
click at [1041, 648] on p "Extension de garantie de 1 an" at bounding box center [1082, 648] width 117 height 30
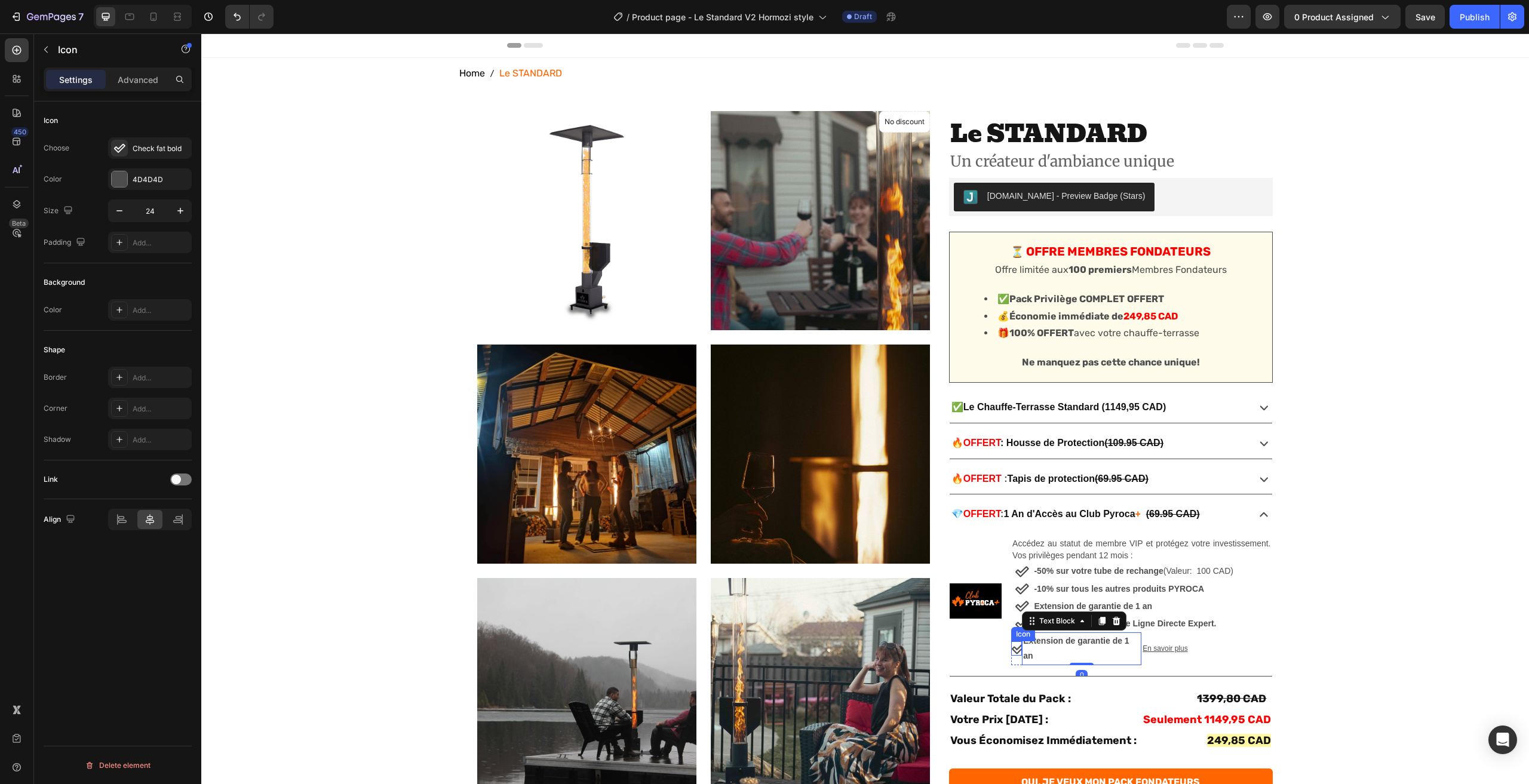
click at [1012, 648] on icon at bounding box center [1019, 649] width 14 height 11
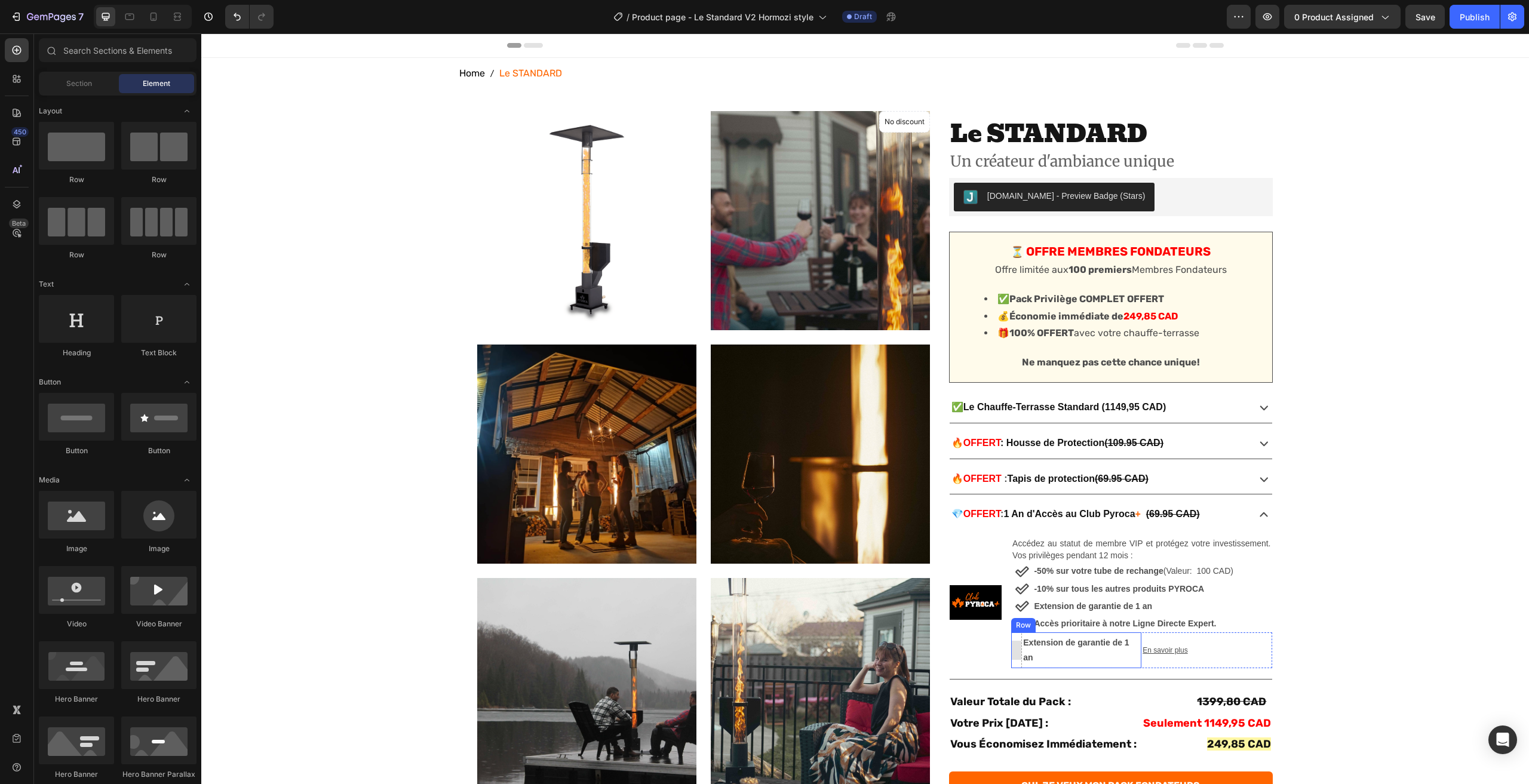
click at [1014, 647] on div at bounding box center [1017, 650] width 19 height 19
click at [232, 13] on icon "Undo/Redo" at bounding box center [237, 17] width 12 height 12
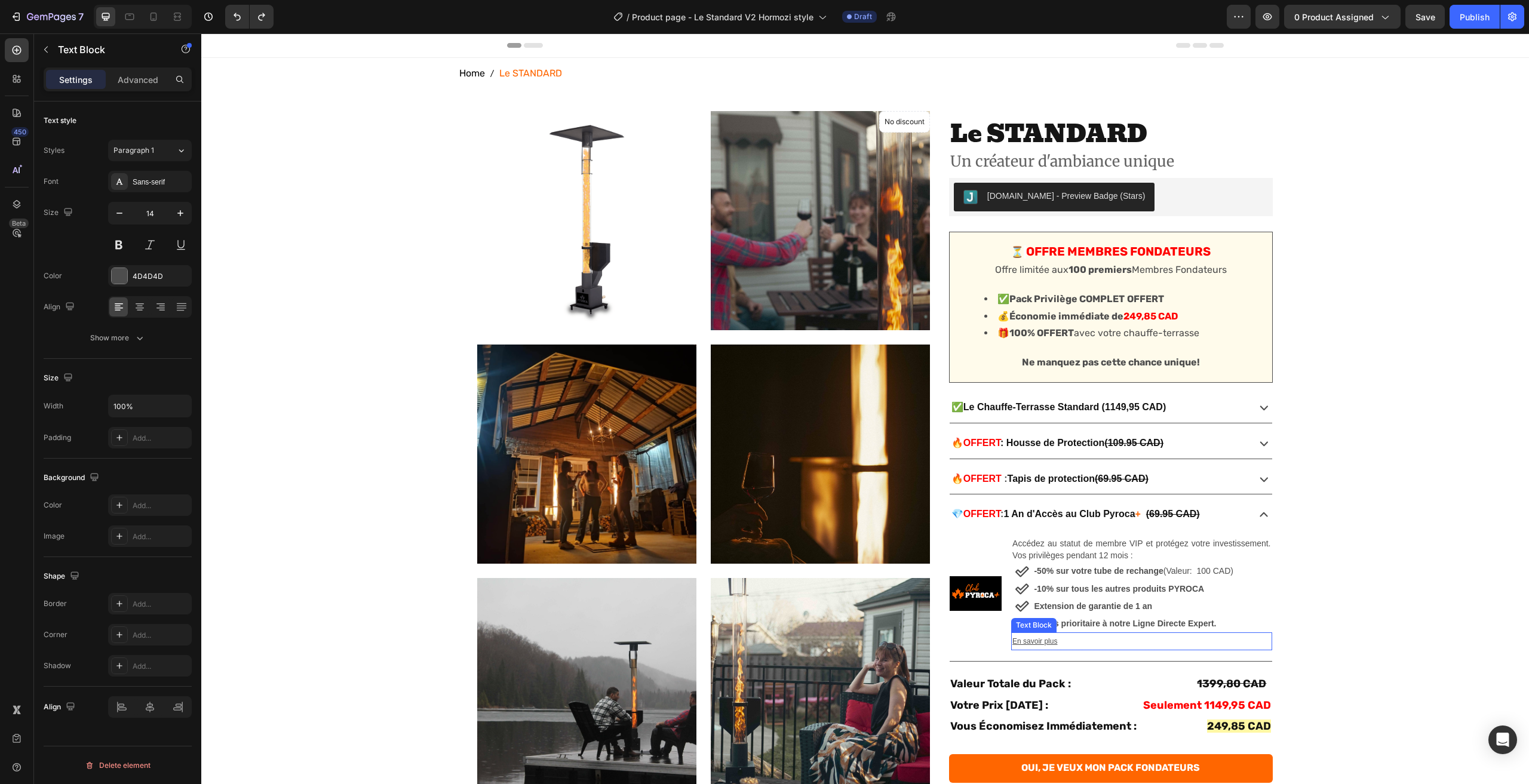
click at [1109, 645] on p "En savoir plus" at bounding box center [1141, 642] width 258 height 16
